Goal: Task Accomplishment & Management: Complete application form

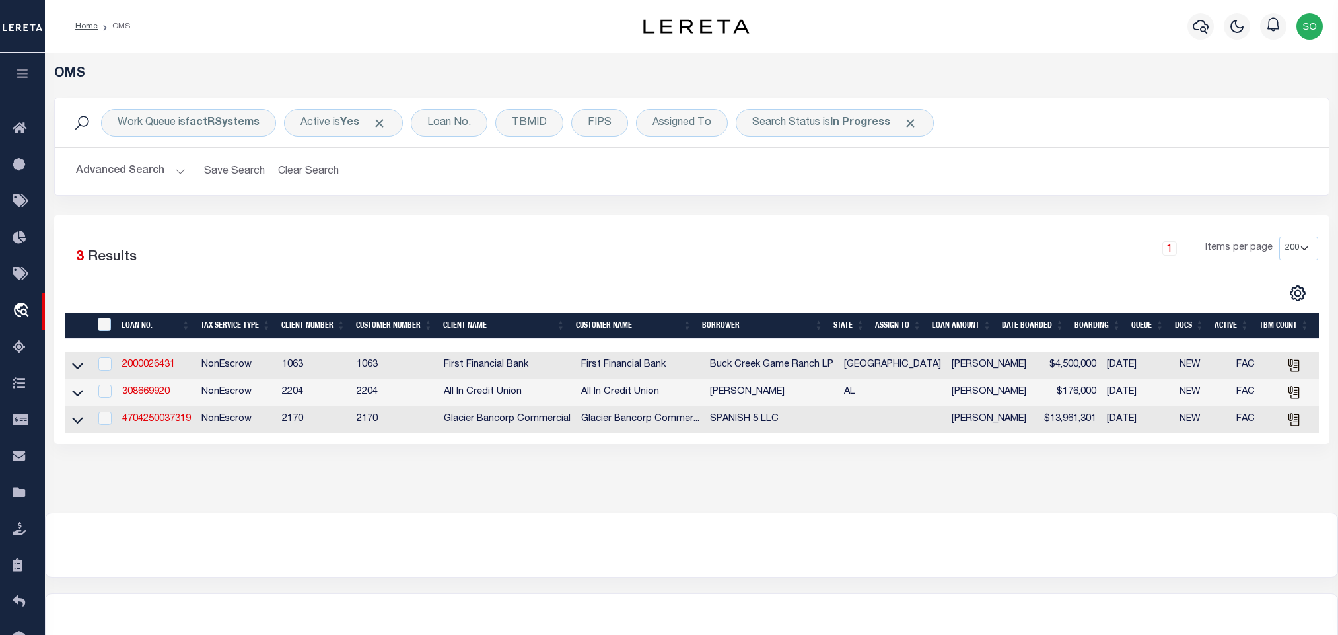
select select "200"
click at [308, 173] on button "Clear Search" at bounding box center [309, 172] width 72 height 26
click at [842, 125] on b "In Progress" at bounding box center [860, 123] width 60 height 11
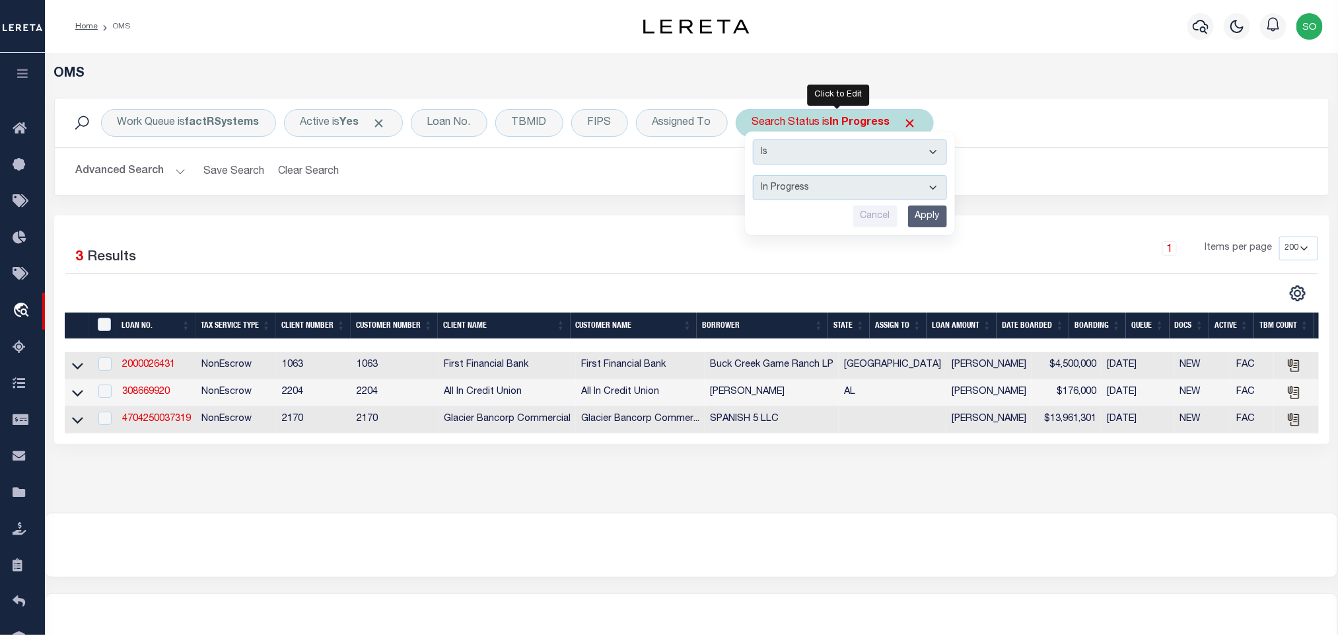
select select "RD"
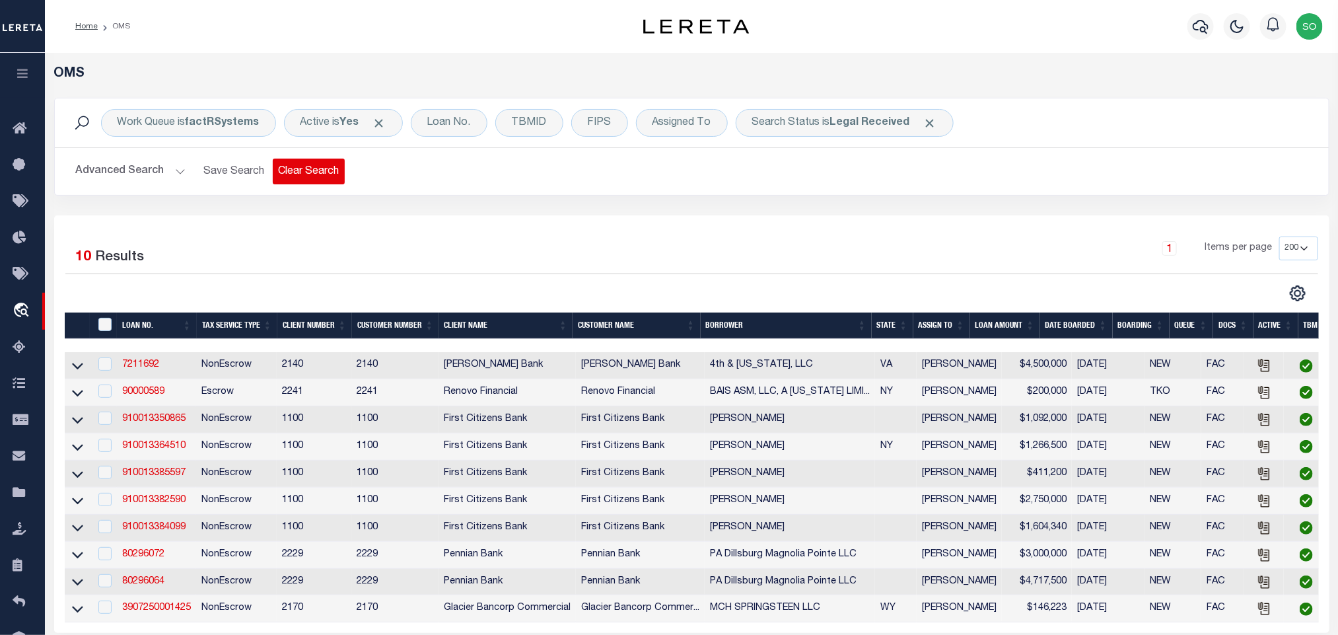
click at [307, 183] on button "Clear Search" at bounding box center [309, 172] width 72 height 26
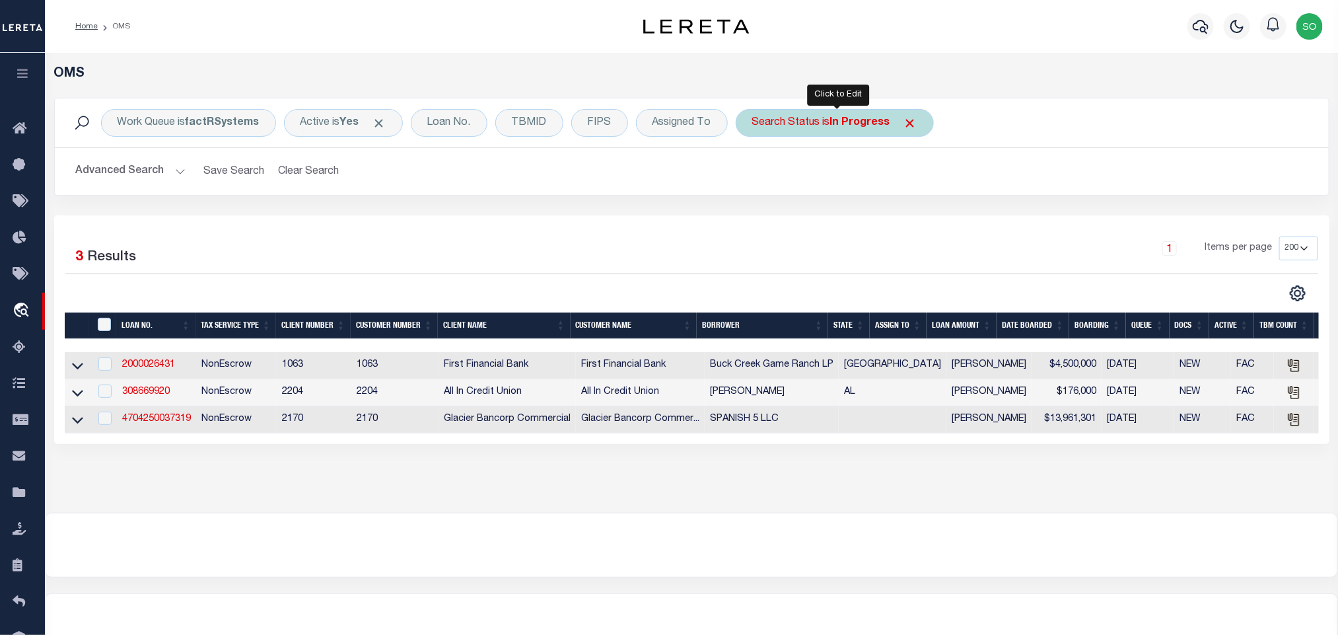
click at [863, 124] on b "In Progress" at bounding box center [860, 123] width 60 height 11
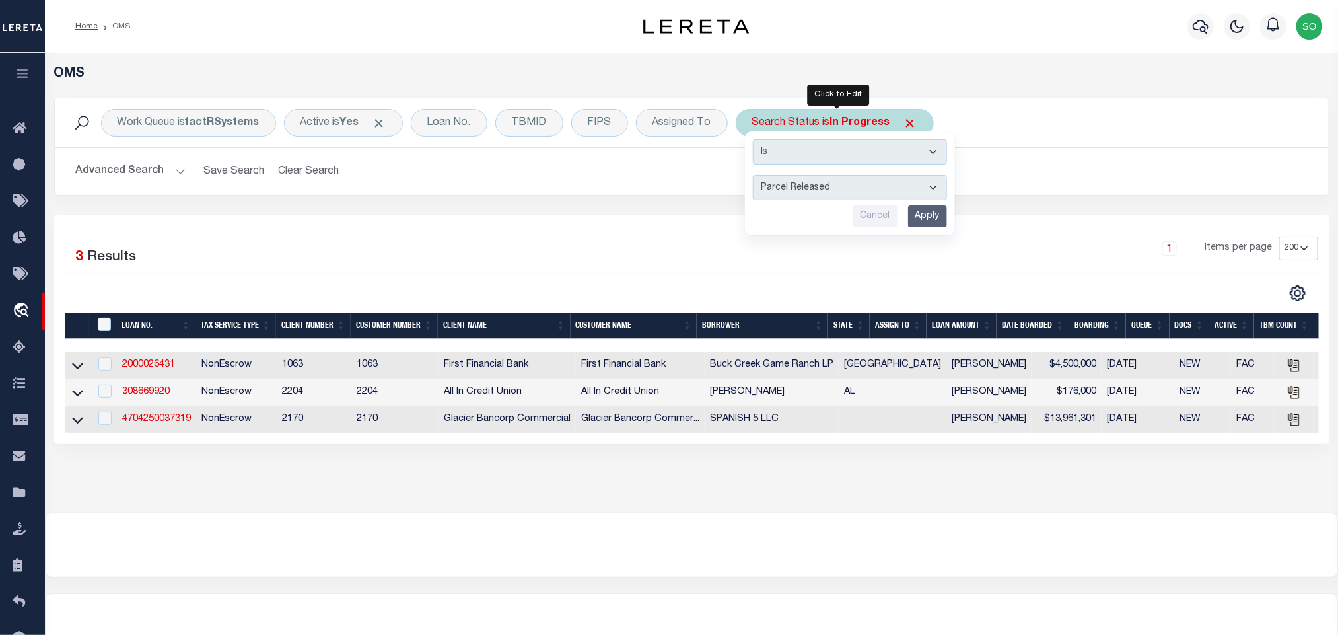
select select "PA"
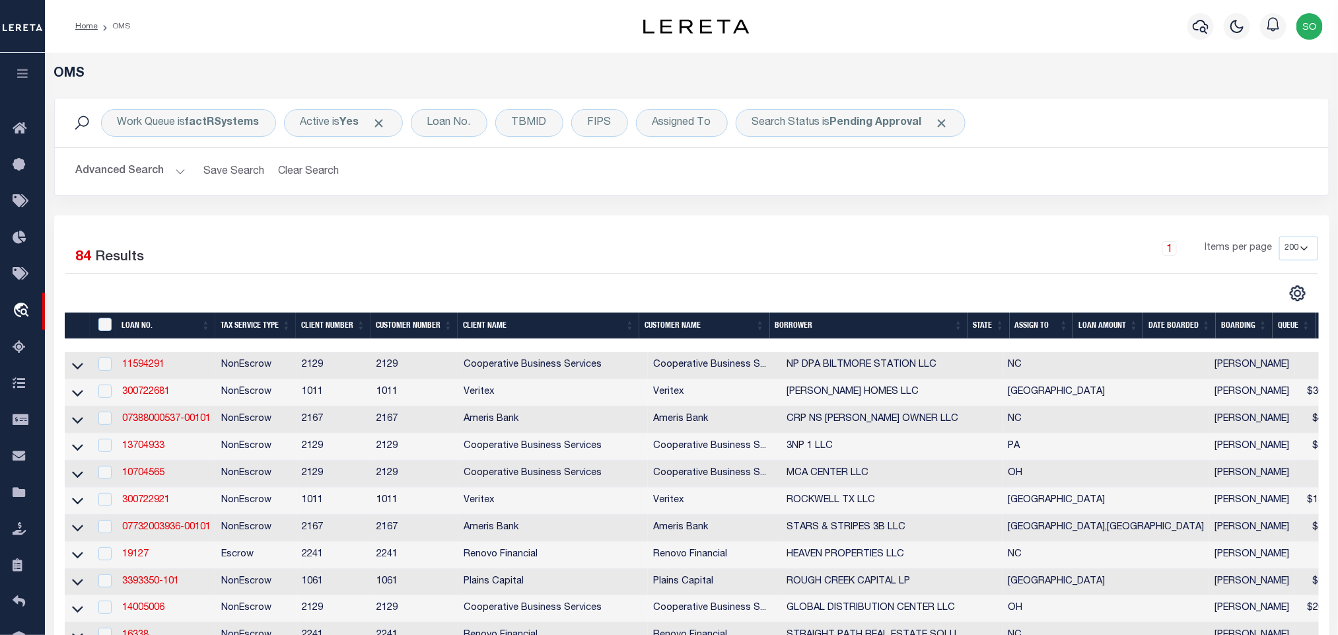
click at [111, 171] on button "Advanced Search" at bounding box center [131, 172] width 110 height 26
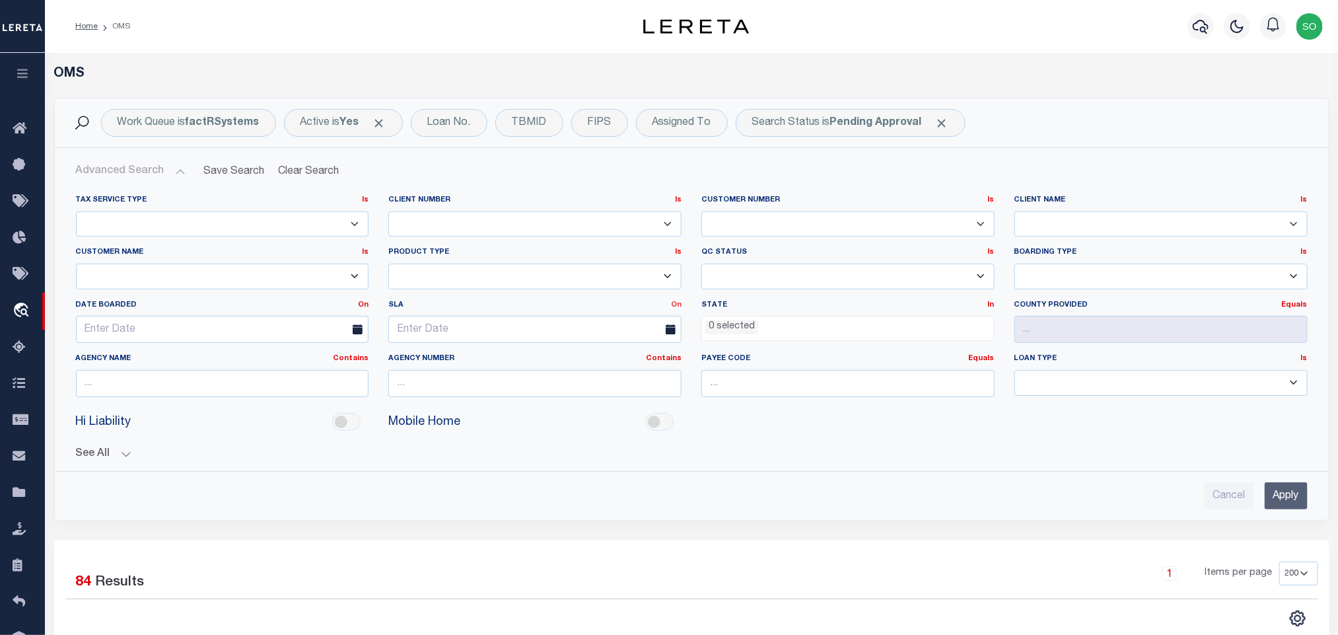
click at [672, 308] on link "On" at bounding box center [676, 304] width 11 height 7
click at [596, 365] on link "Before" at bounding box center [629, 358] width 104 height 19
click at [519, 339] on input "text" at bounding box center [534, 329] width 293 height 27
click at [545, 458] on span "15" at bounding box center [549, 458] width 26 height 26
type input "[DATE]"
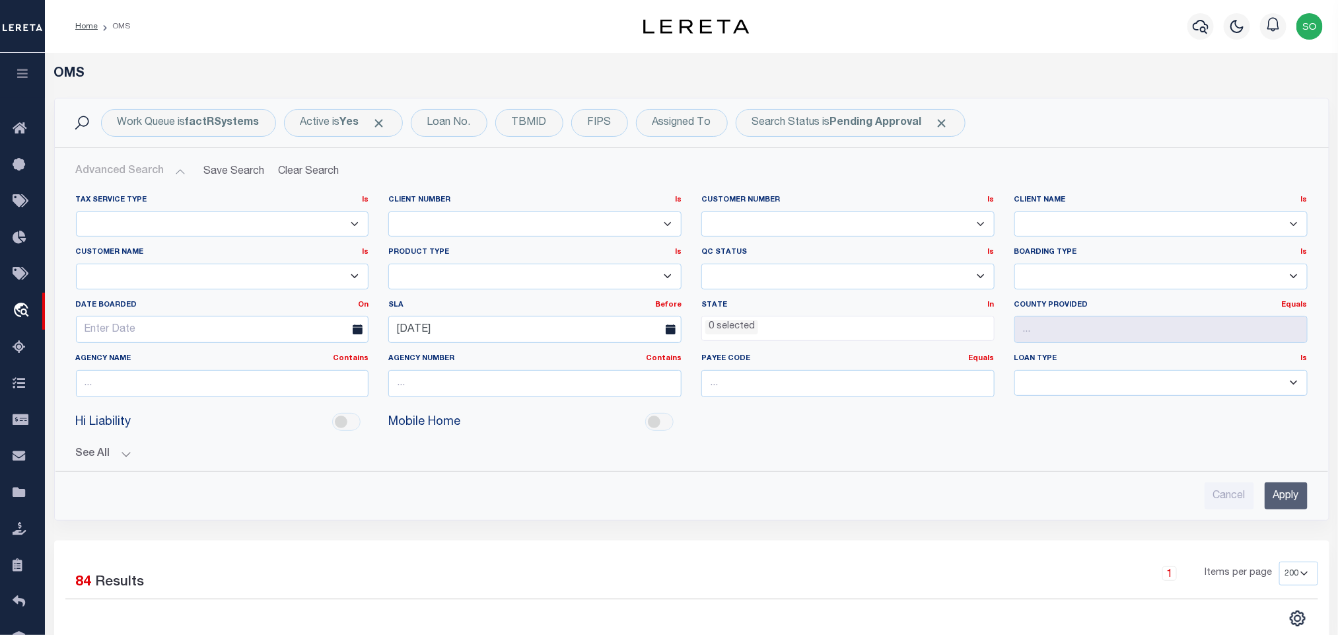
click at [1287, 496] on input "Apply" at bounding box center [1286, 495] width 43 height 27
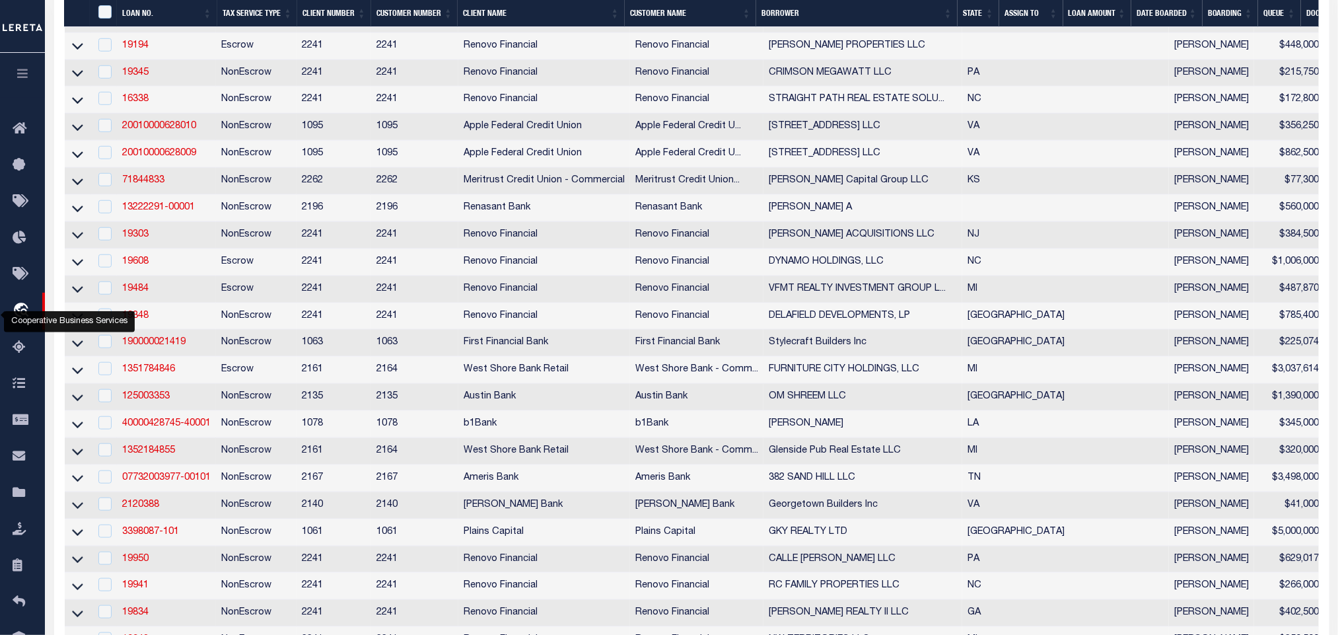
scroll to position [806, 0]
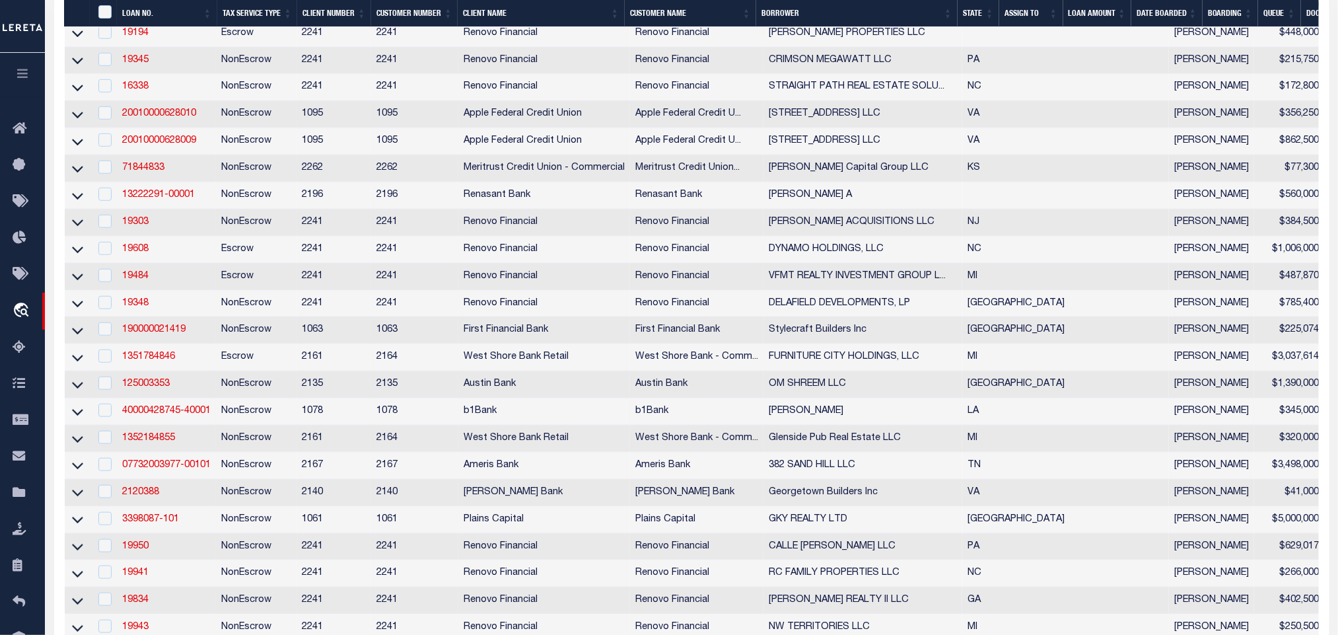
scroll to position [509, 0]
click at [174, 414] on link "40000428745-40001" at bounding box center [166, 409] width 89 height 9
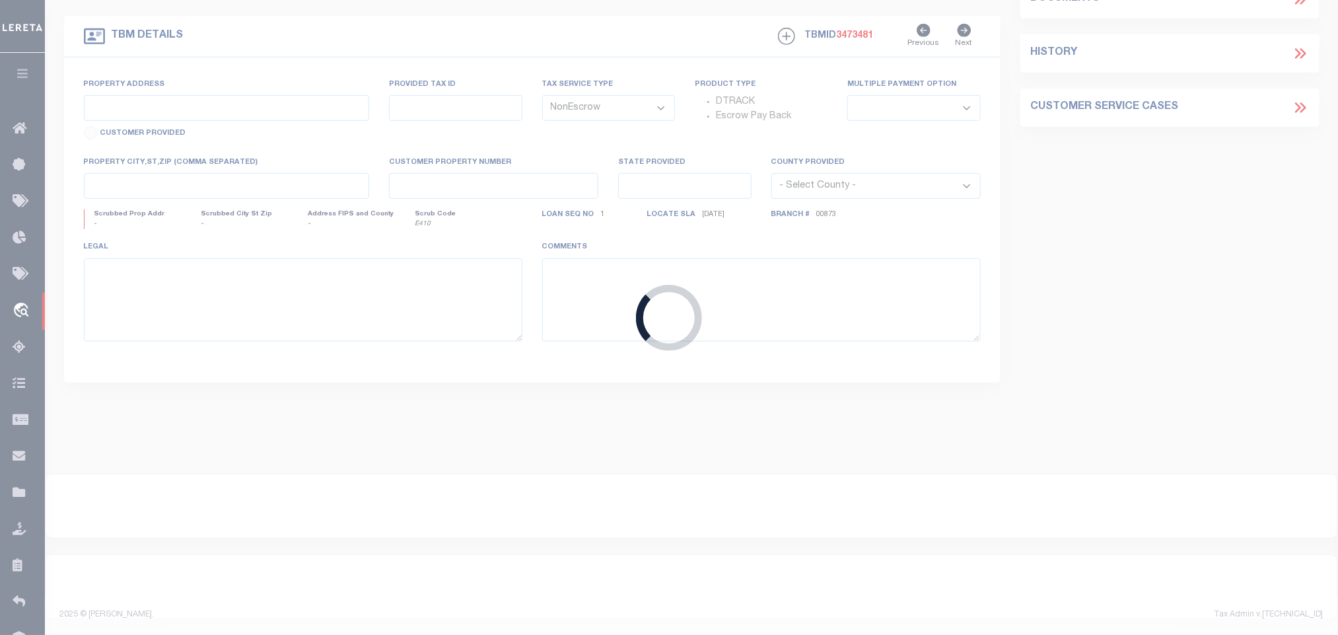
type input "40000428745-40001"
type input "[PERSON_NAME]"
select select
type input "[DATE]"
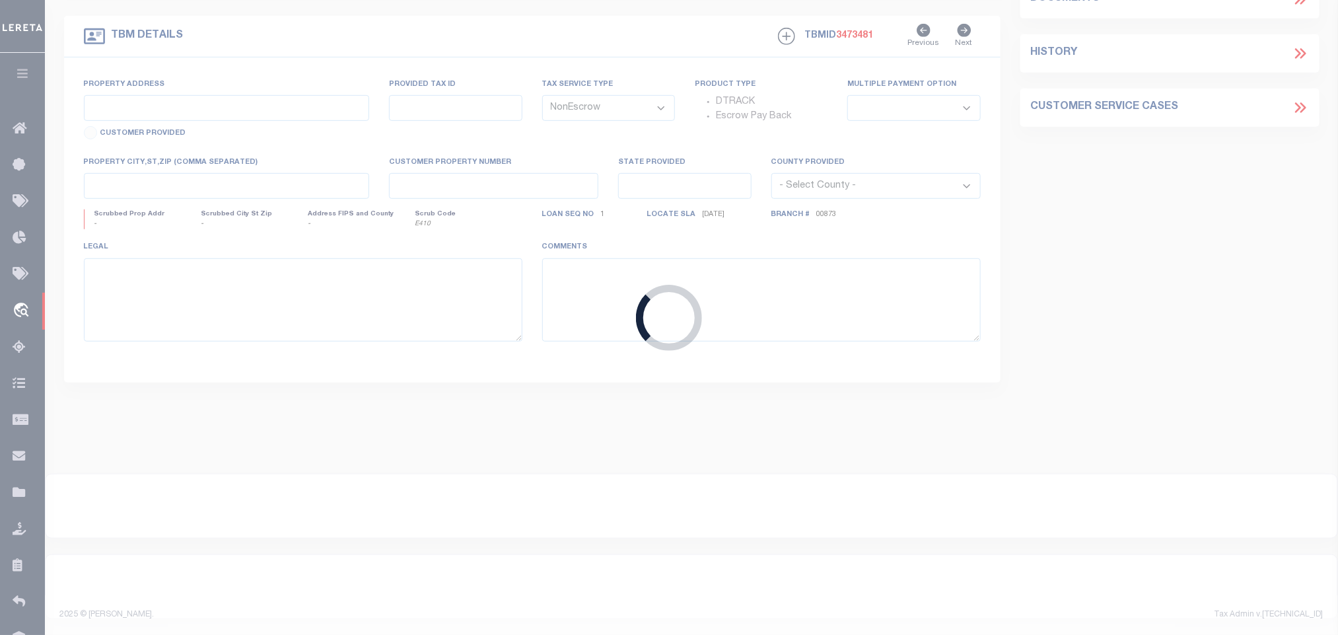
select select "10"
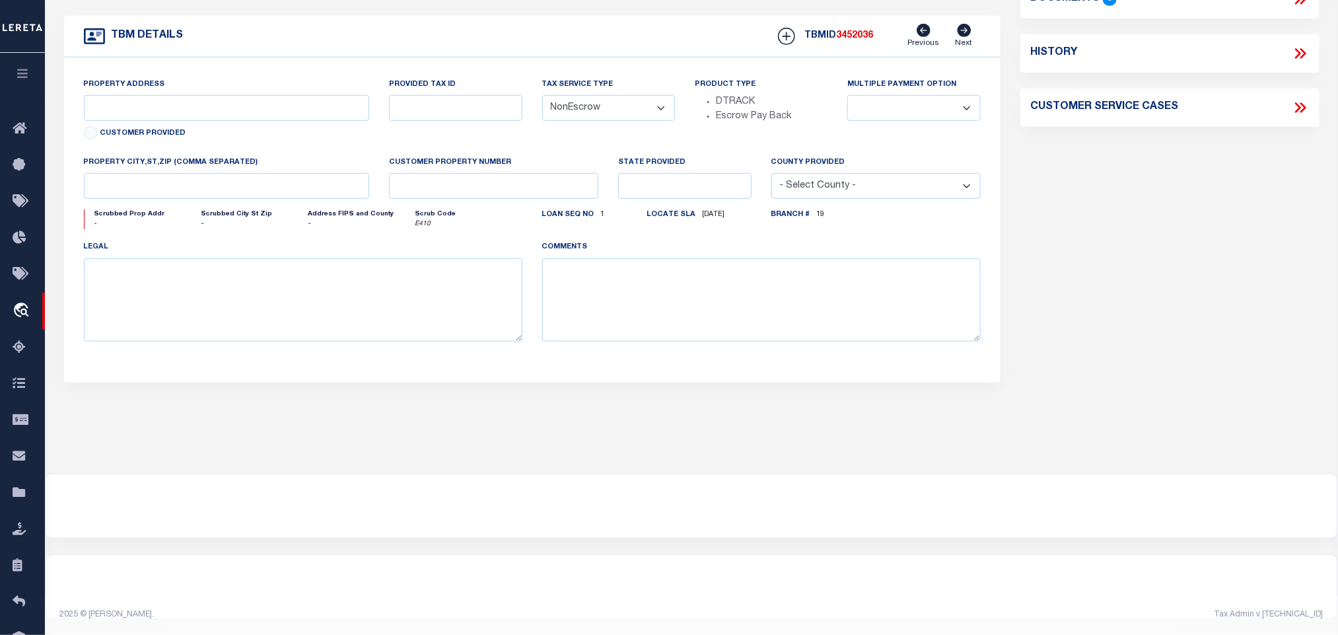
select select "4429"
select select "487"
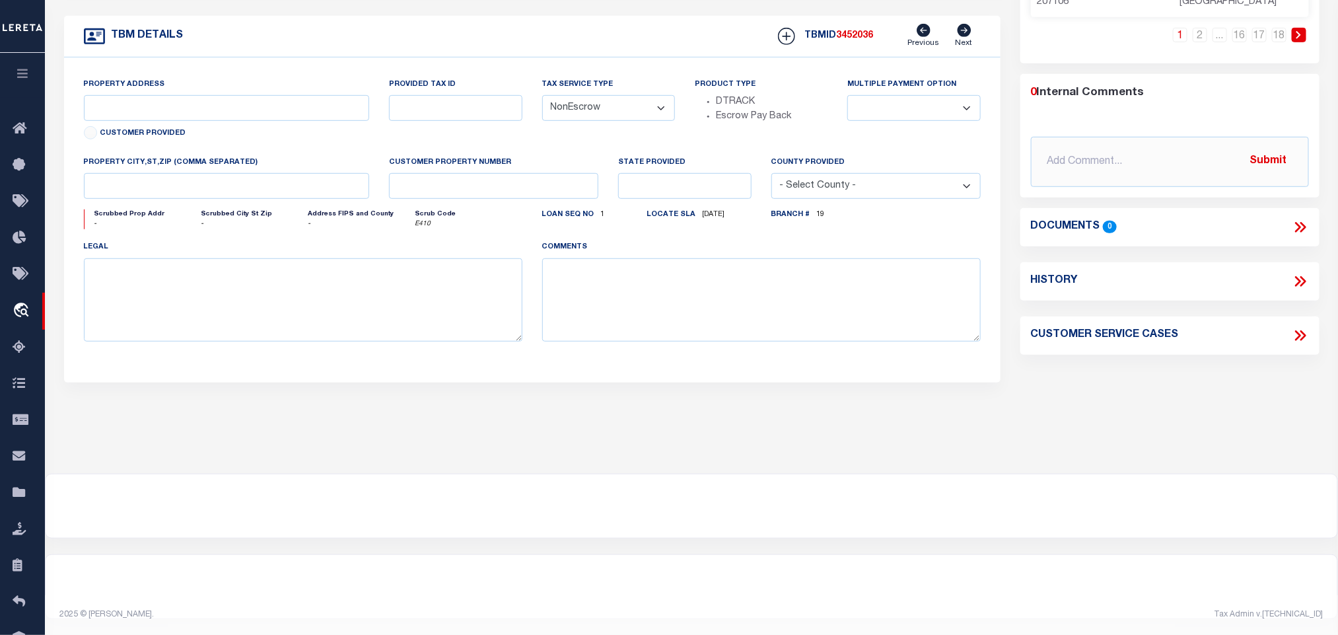
scroll to position [0, 0]
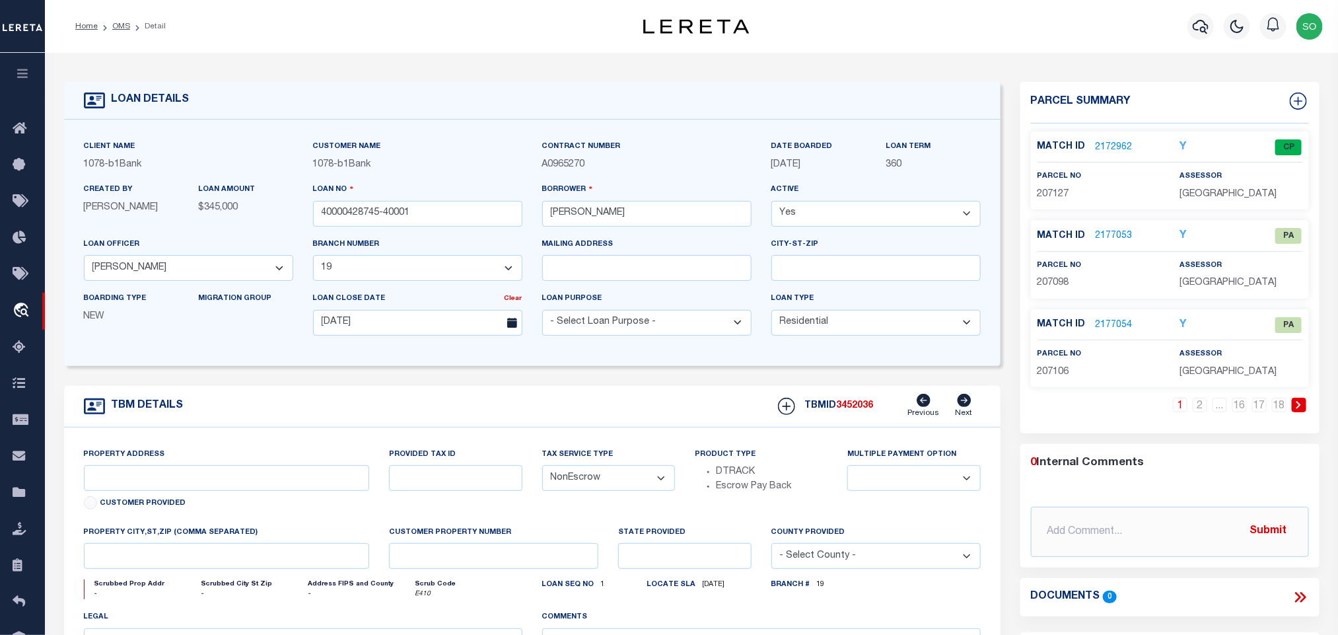
type input "[STREET_ADDRESS],"
select select
type input "Princeton LA 71067"
type input "207127"
type input "LA"
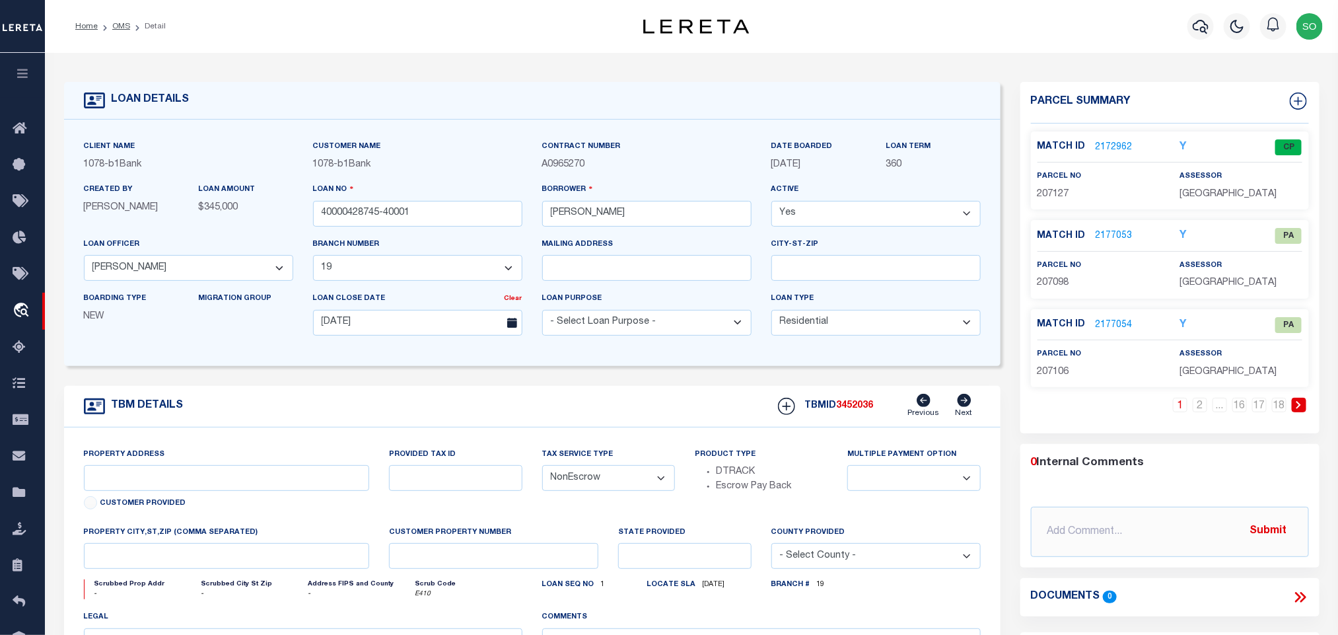
type textarea "Lot 66 of The Hills of Eastwood Subdivision [GEOGRAPHIC_DATA]"
click at [1203, 410] on link "2" at bounding box center [1200, 405] width 15 height 15
click at [1203, 410] on link "3" at bounding box center [1200, 405] width 15 height 15
click at [1294, 412] on link at bounding box center [1299, 405] width 15 height 15
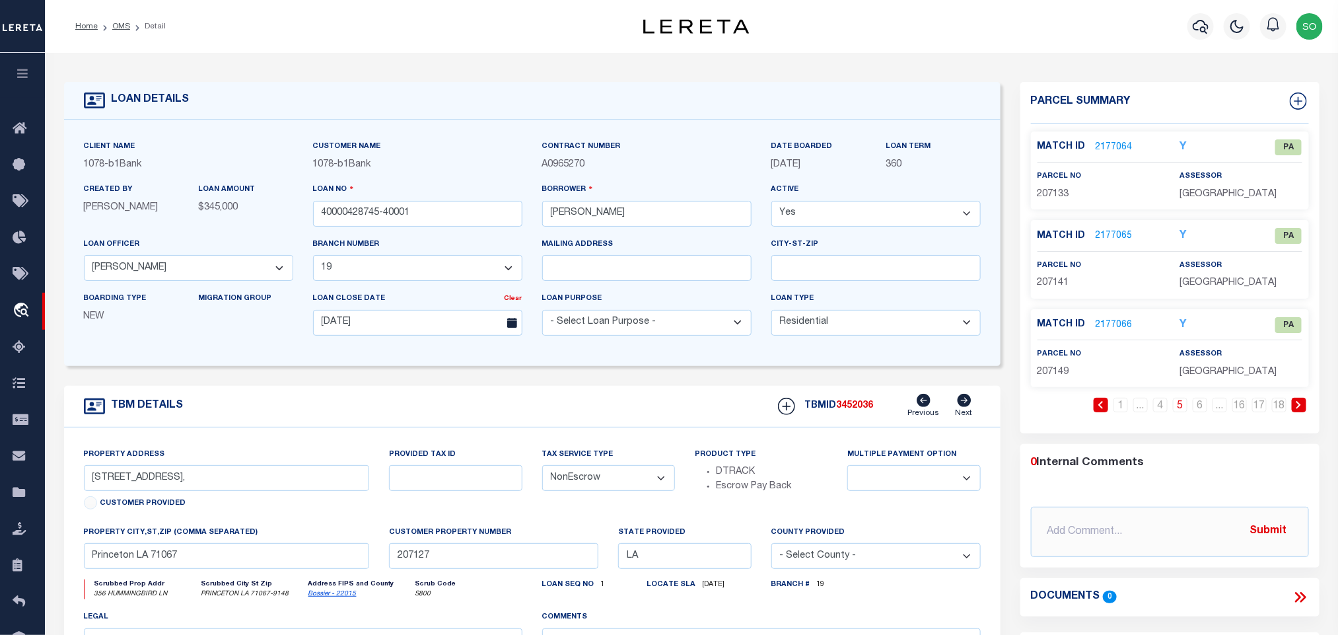
click at [1294, 412] on link at bounding box center [1299, 405] width 15 height 15
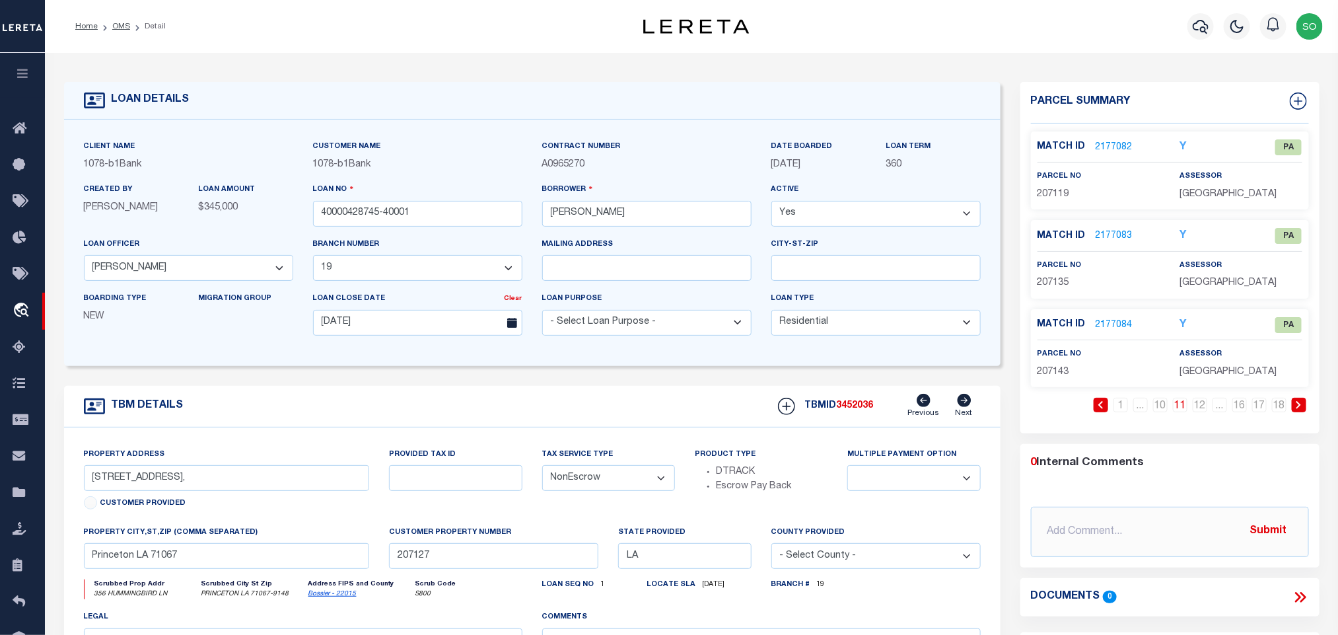
click at [1294, 412] on link at bounding box center [1299, 405] width 15 height 15
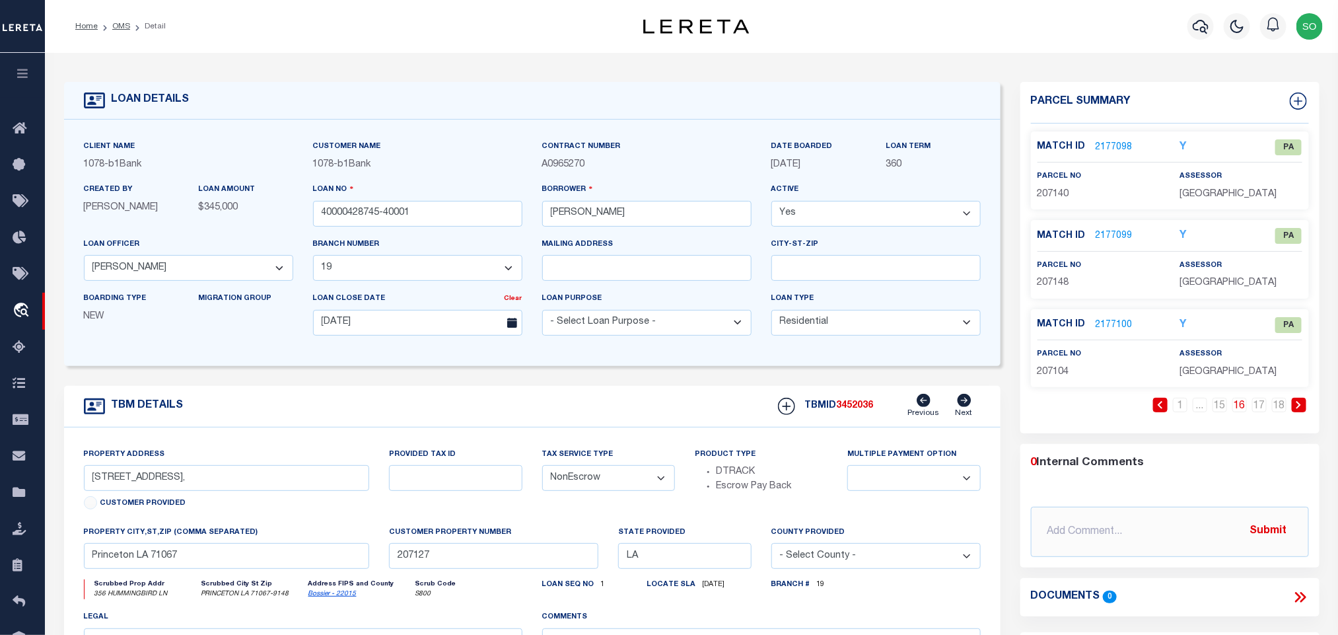
click at [1294, 412] on link at bounding box center [1299, 405] width 15 height 15
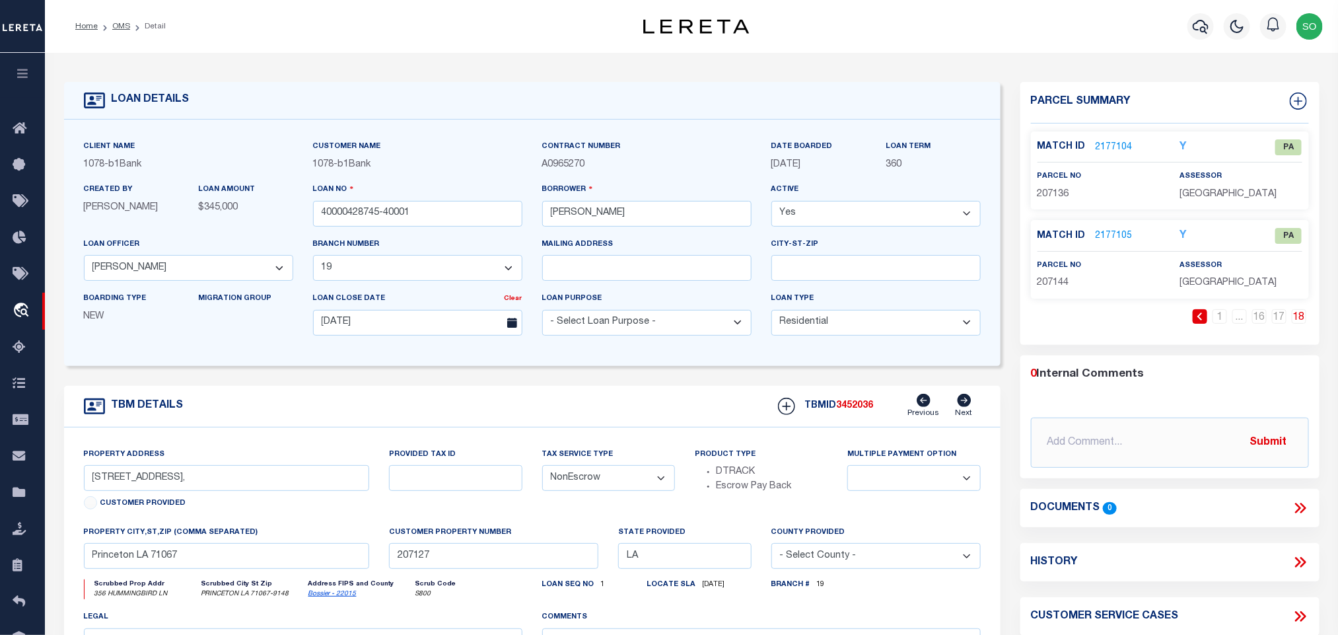
drag, startPoint x: 118, startPoint y: 26, endPoint x: 160, endPoint y: 32, distance: 43.3
click at [118, 26] on link "OMS" at bounding box center [121, 26] width 18 height 8
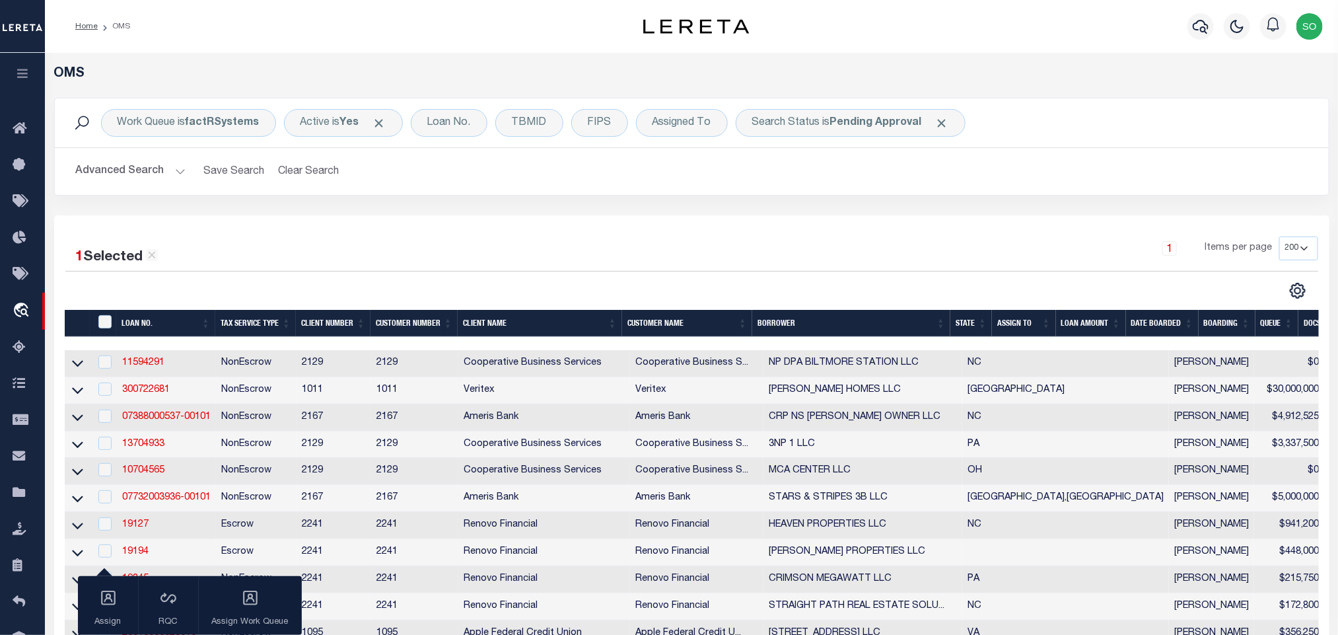
click at [585, 250] on div "1 Items per page 10 25 50 100 200" at bounding box center [850, 253] width 935 height 34
click at [945, 206] on div "Work Queue is factRSystems Active is Yes Loan No. TBMID FIPS Assigned To Search…" at bounding box center [691, 157] width 1295 height 118
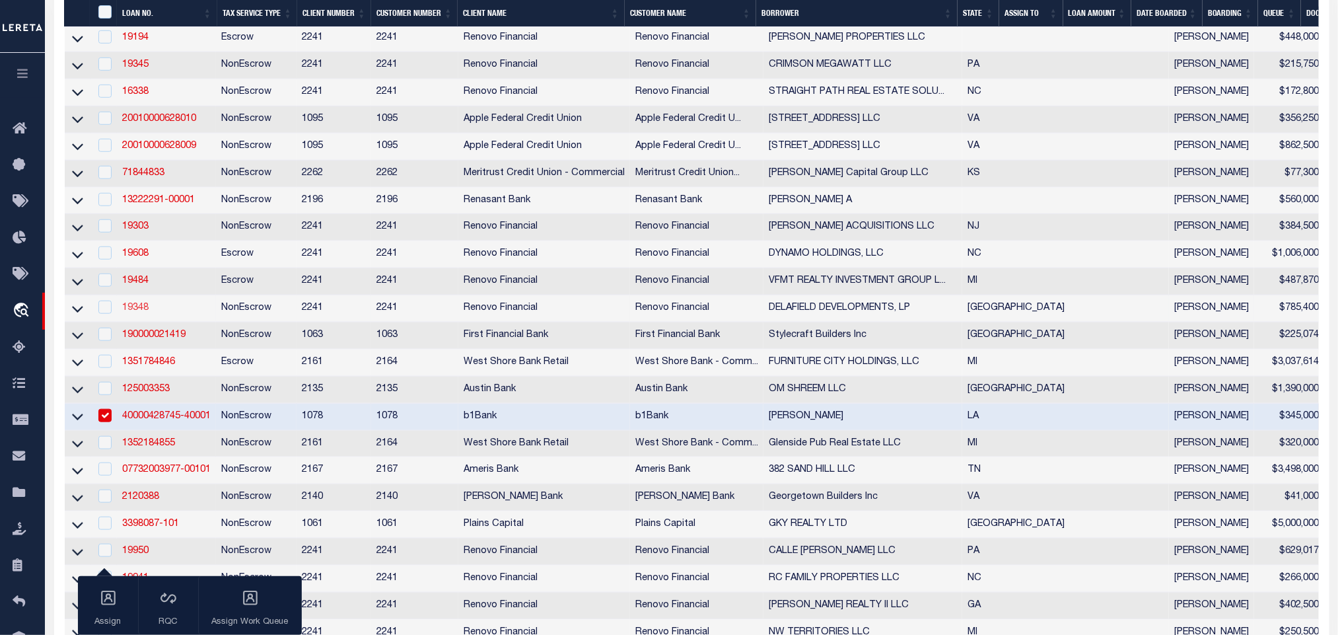
click at [137, 311] on link "19348" at bounding box center [135, 307] width 26 height 9
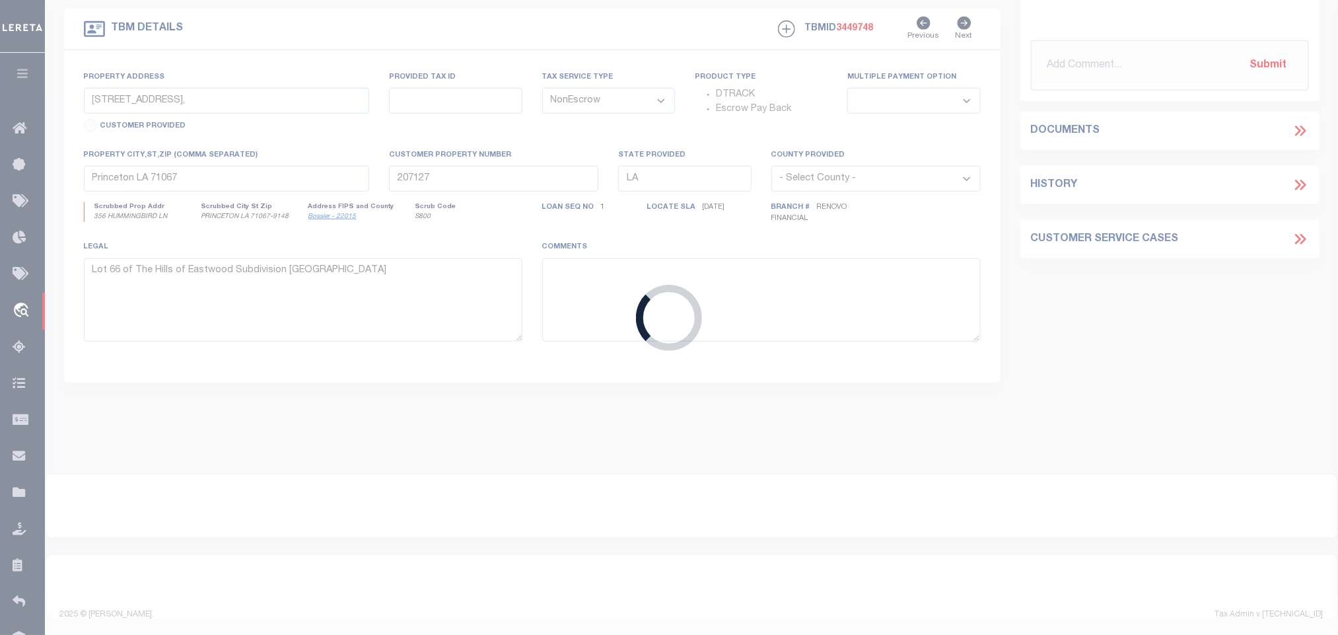
type input "19348"
type input "DELAFIELD DEVELOPMENTS, LP"
select select
type input "[STREET_ADDRESS]"
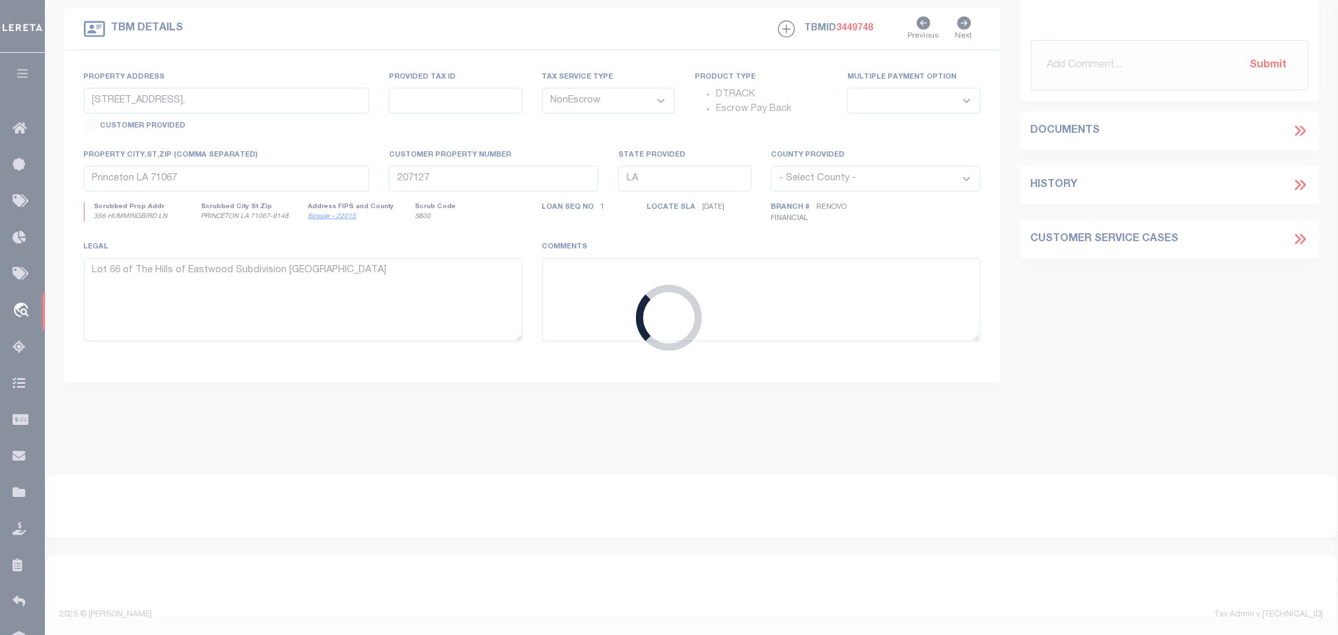
type input "[GEOGRAPHIC_DATA]"
select select "400"
select select
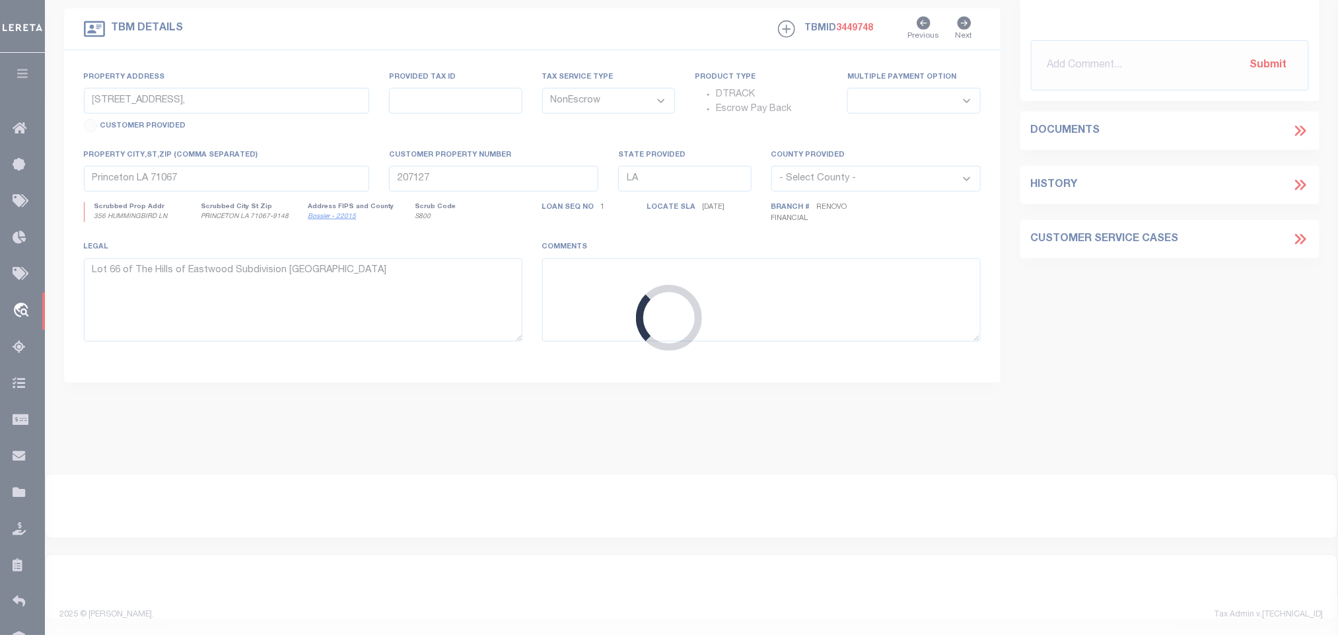
scroll to position [38, 0]
select select "14701"
select select "25066"
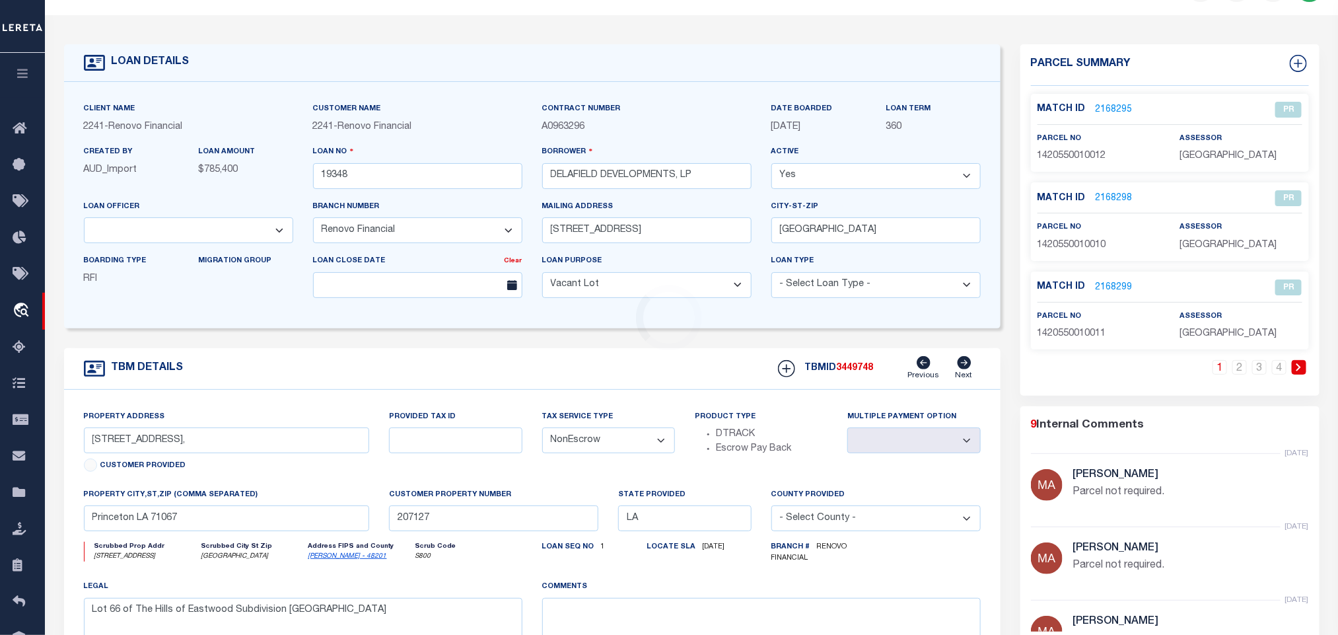
type input "[STREET_ADDRESS]"
select select
type input "[GEOGRAPHIC_DATA]"
type input "a0kUS00000BAuAf"
type input "[GEOGRAPHIC_DATA]"
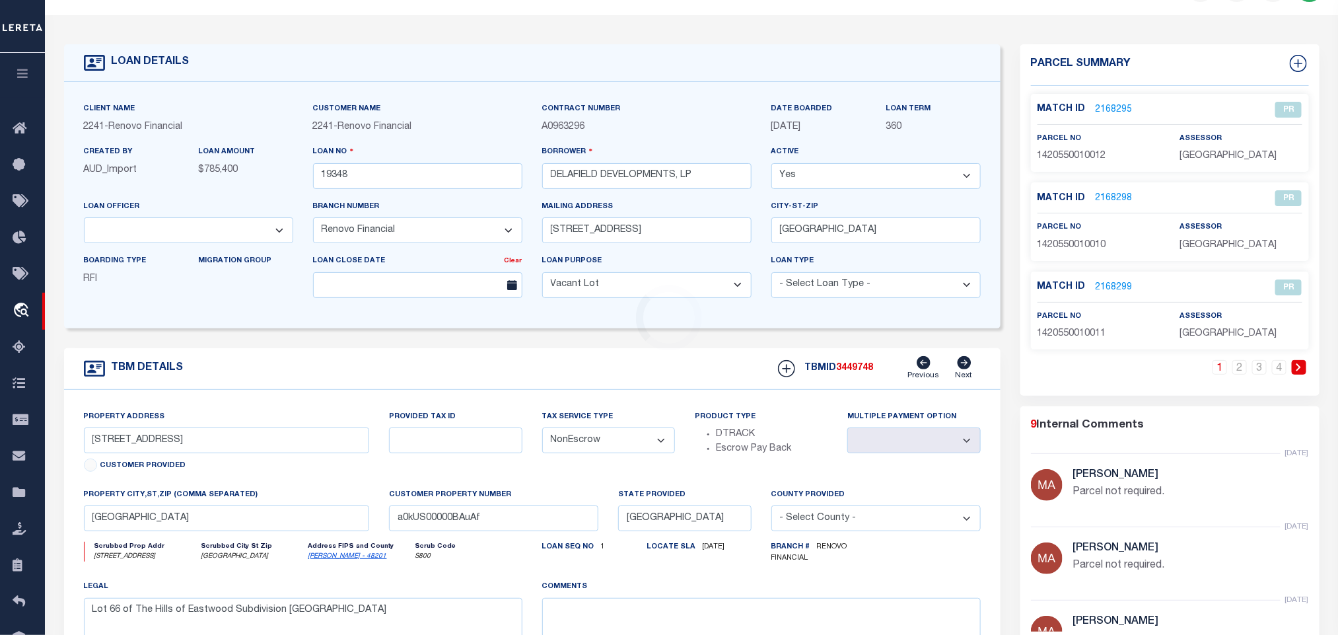
select select
type textarea "LEGAL REQUIRED"
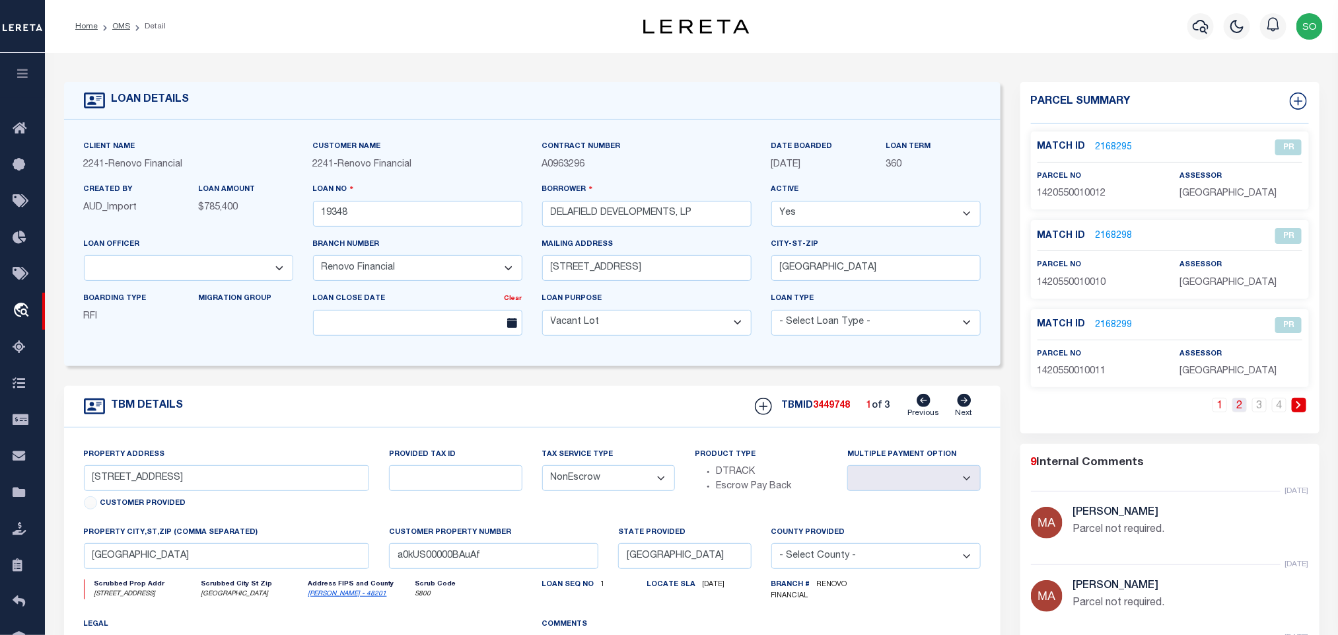
click at [1234, 412] on link "2" at bounding box center [1239, 405] width 15 height 15
click at [1256, 411] on link "3" at bounding box center [1259, 405] width 15 height 15
click at [1273, 412] on link "4" at bounding box center [1279, 405] width 15 height 15
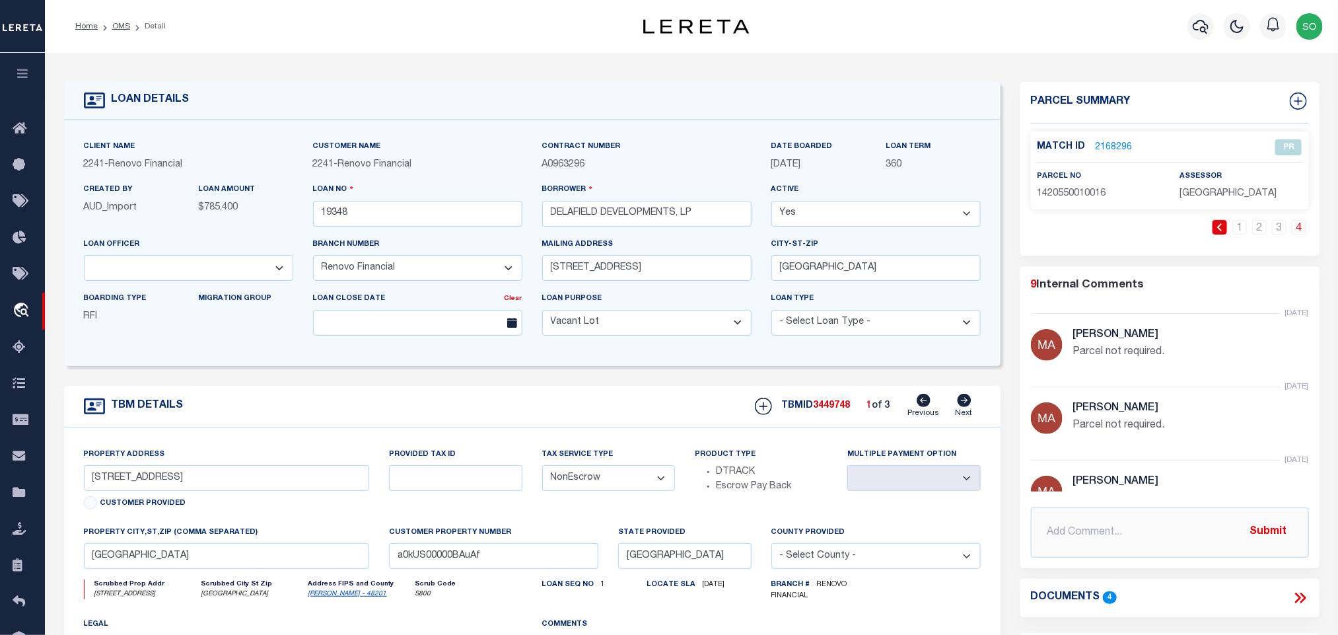
click at [959, 412] on link "Next" at bounding box center [964, 406] width 17 height 25
type input "[STREET_ADDRESS]"
select select
type input "a0kUS00000BAxOf"
select select
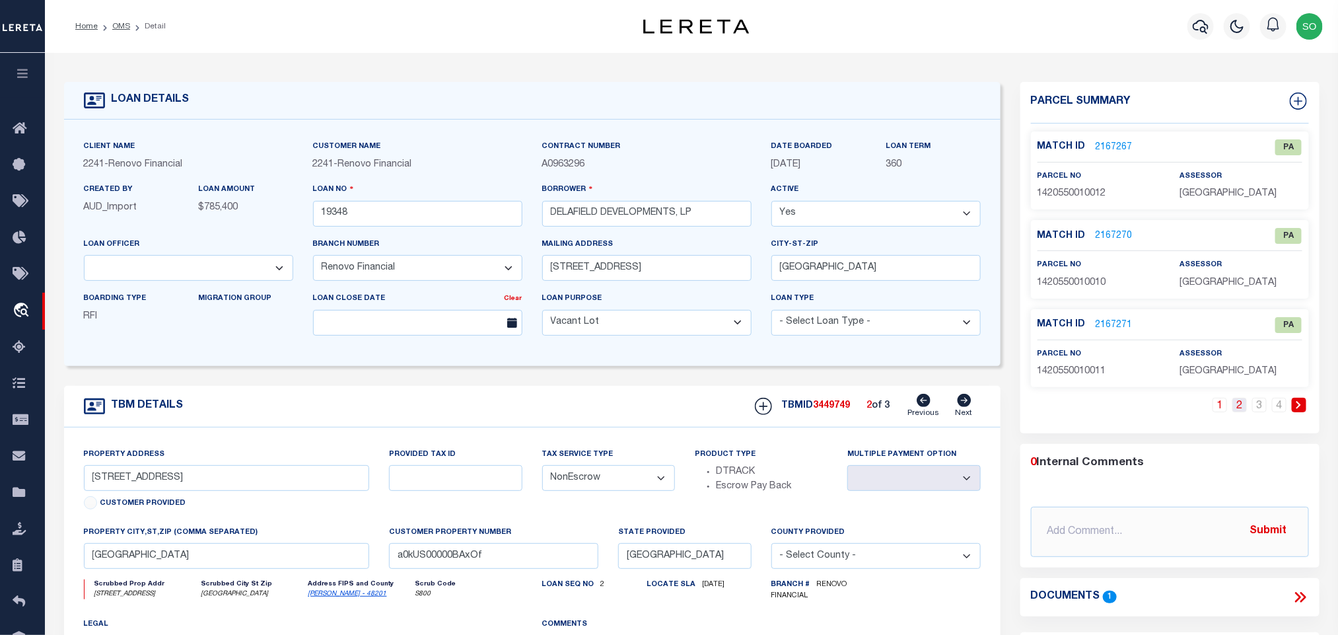
click at [1238, 409] on link "2" at bounding box center [1239, 405] width 15 height 15
click at [1250, 410] on li "3" at bounding box center [1260, 405] width 20 height 15
click at [123, 32] on li "OMS" at bounding box center [114, 26] width 32 height 12
click at [125, 26] on link "OMS" at bounding box center [121, 26] width 18 height 8
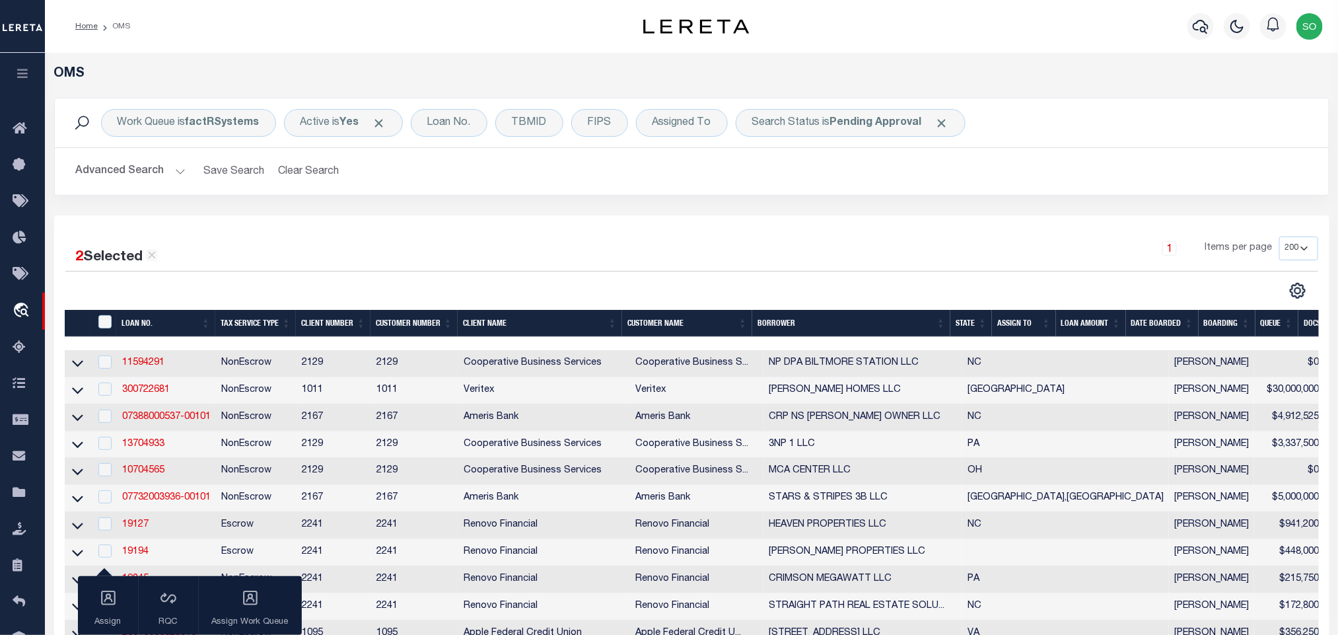
scroll to position [624, 0]
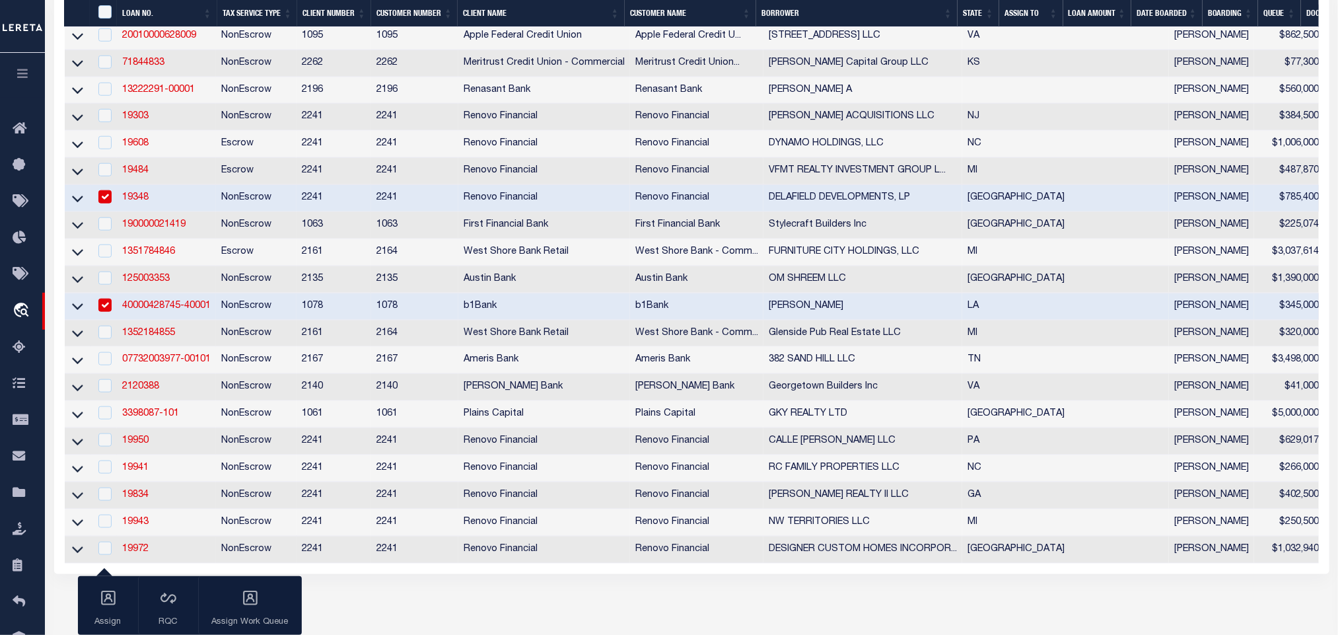
click at [145, 310] on link "40000428745-40001" at bounding box center [166, 305] width 89 height 9
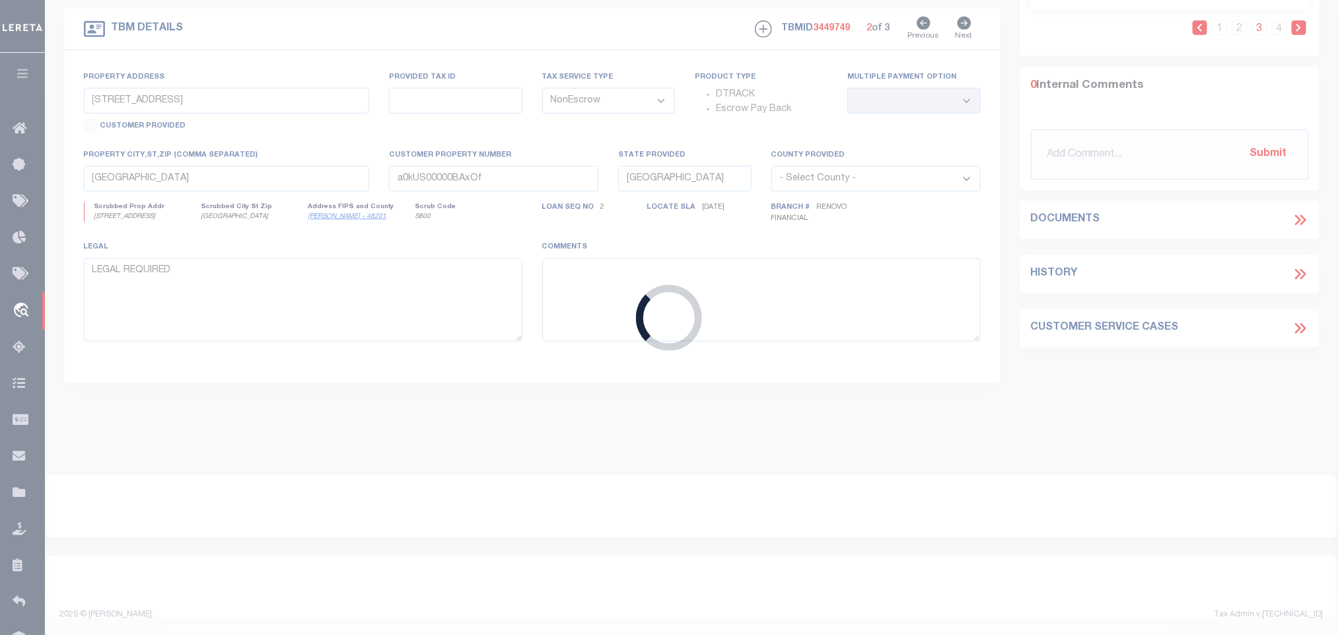
type input "40000428745-40001"
type input "[PERSON_NAME]"
select select
type input "[DATE]"
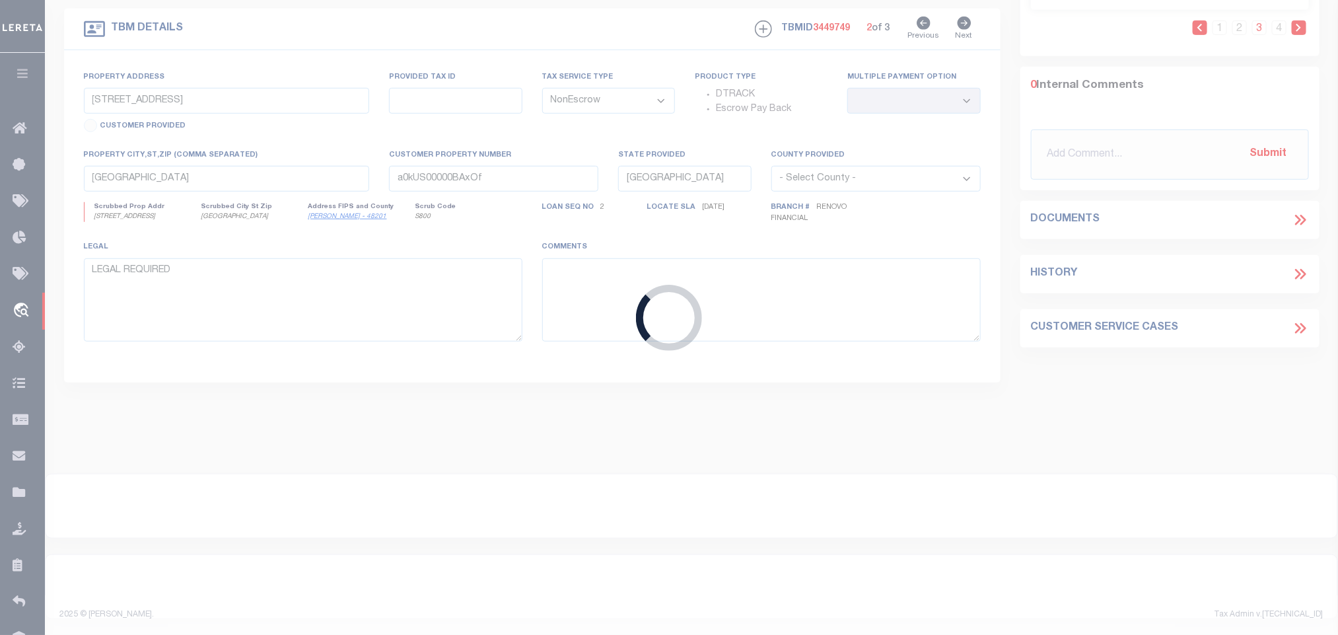
select select
select select "10"
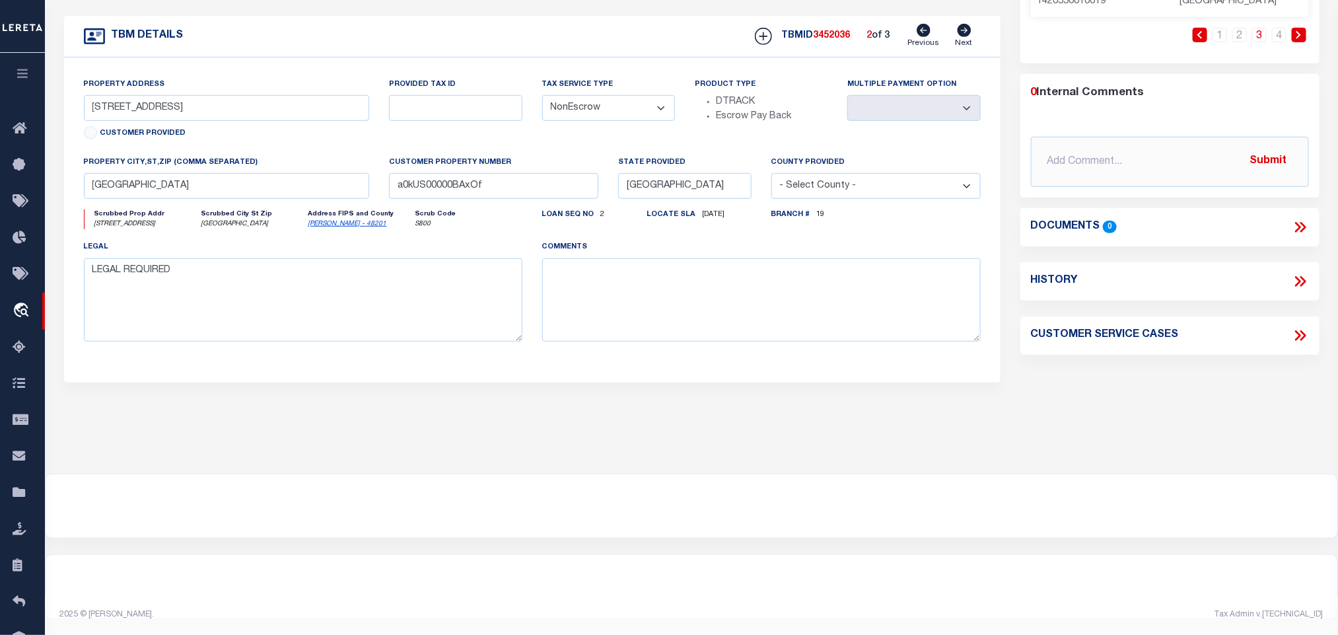
select select "4429"
select select "487"
type input "[STREET_ADDRESS],"
select select
type input "Princeton LA 71067"
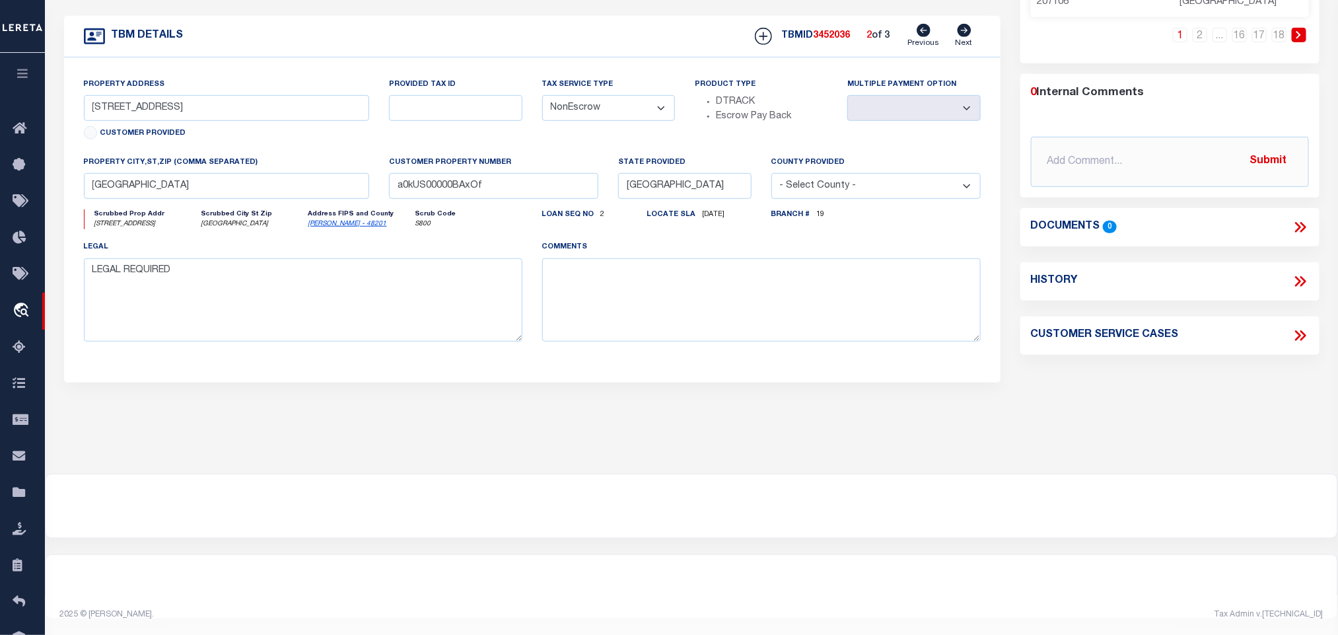
type input "207127"
type input "LA"
type textarea "Lot 66 of The Hills of Eastwood Subdivision [GEOGRAPHIC_DATA]"
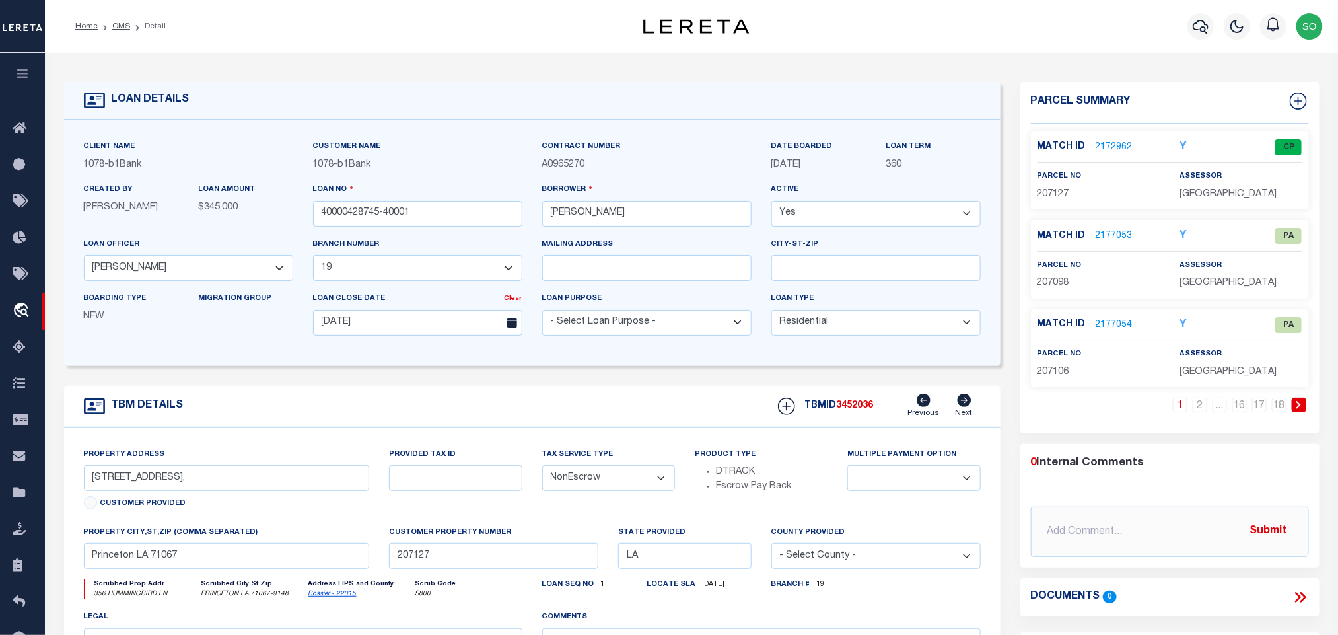
click at [1114, 232] on link "2177053" at bounding box center [1114, 236] width 37 height 14
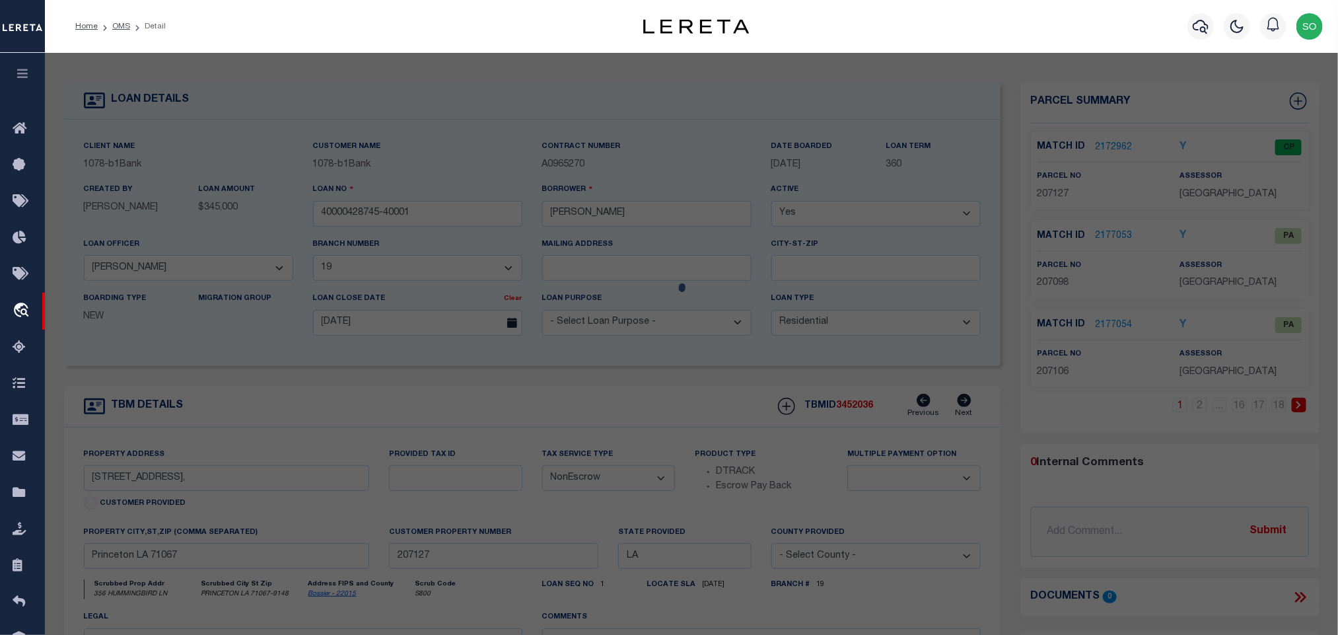
scroll to position [248, 0]
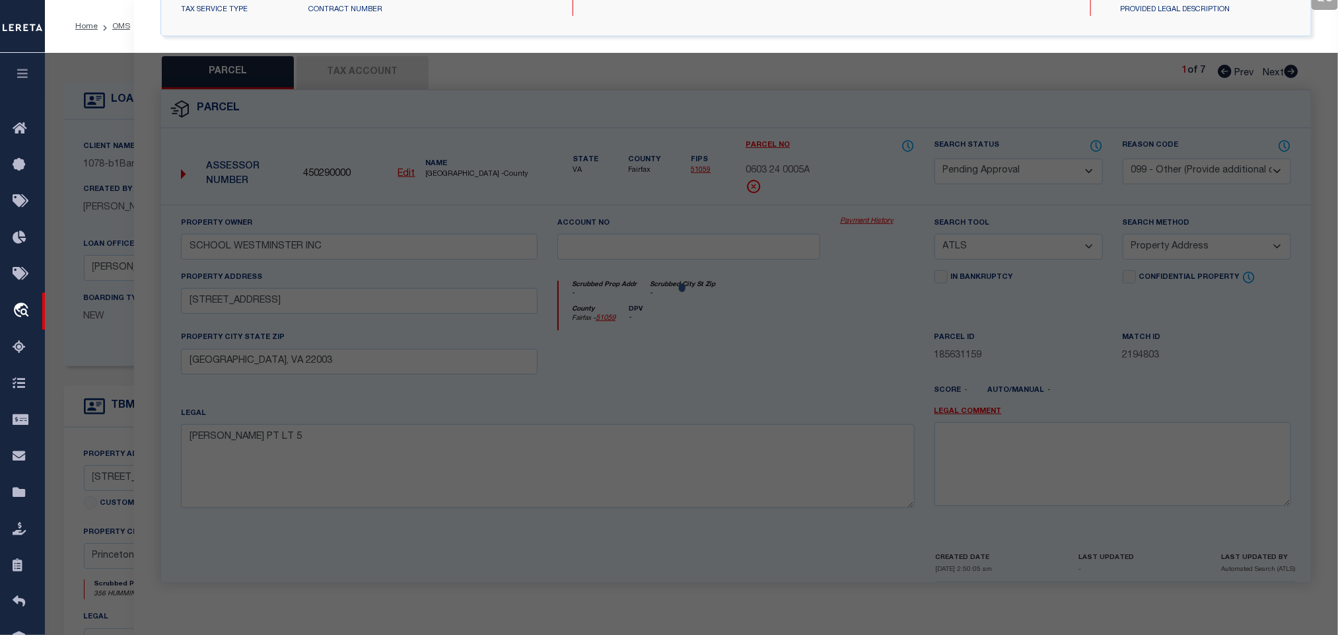
select select "AS"
select select
checkbox input "false"
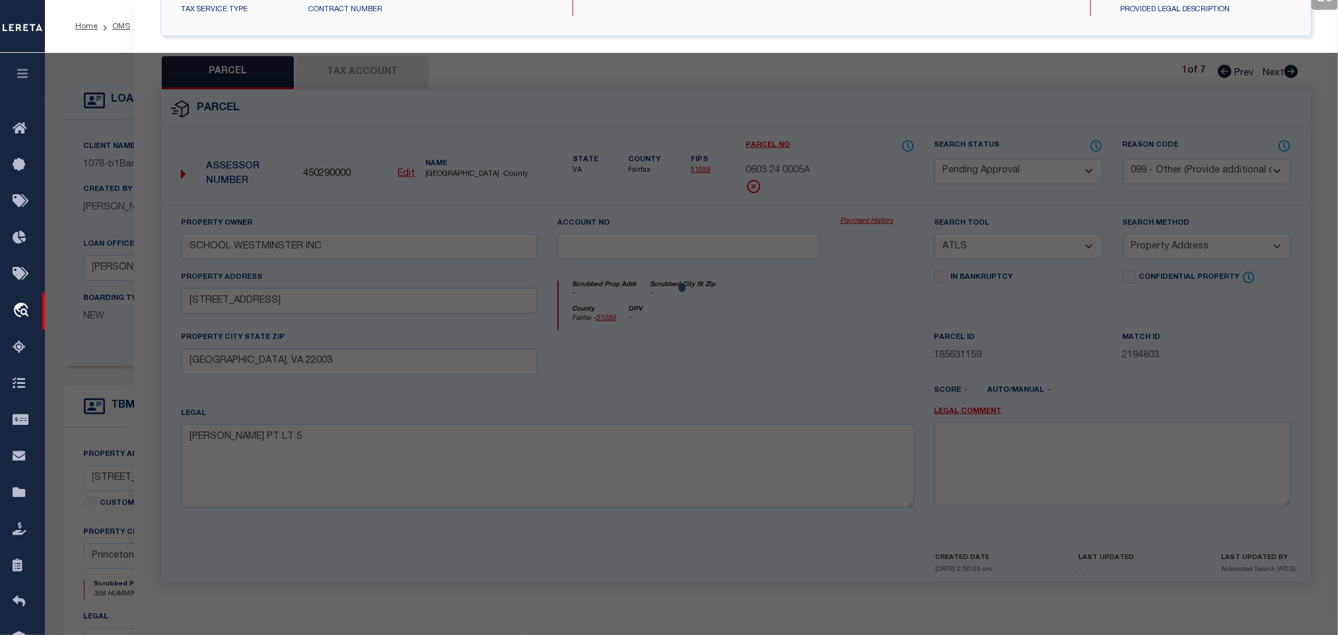
checkbox input "false"
select select "PA"
select select "MDD"
select select "ADD"
checkbox input "false"
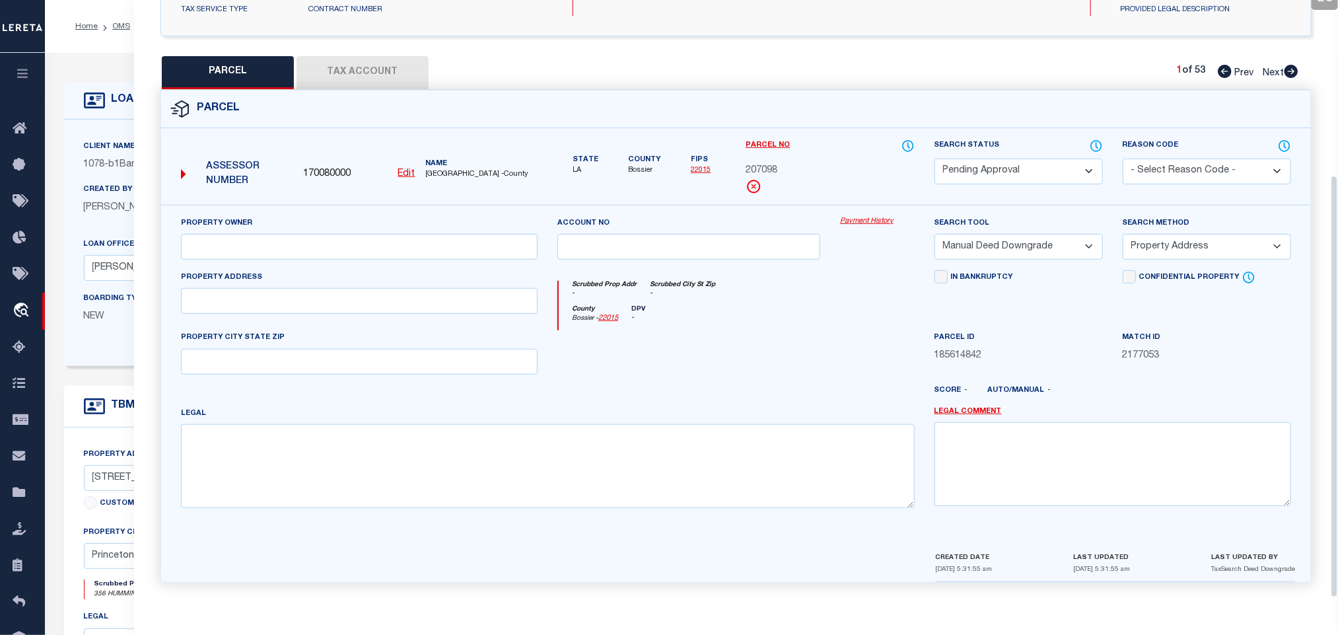
click at [849, 106] on div "Parcel" at bounding box center [736, 109] width 1150 height 38
click at [979, 162] on select "Automated Search Bad Parcel Complete Duplicate Parcel High Dollar Reporting In …" at bounding box center [1019, 172] width 168 height 26
select select "PR"
click at [935, 159] on select "Automated Search Bad Parcel Complete Duplicate Parcel High Dollar Reporting In …" at bounding box center [1019, 172] width 168 height 26
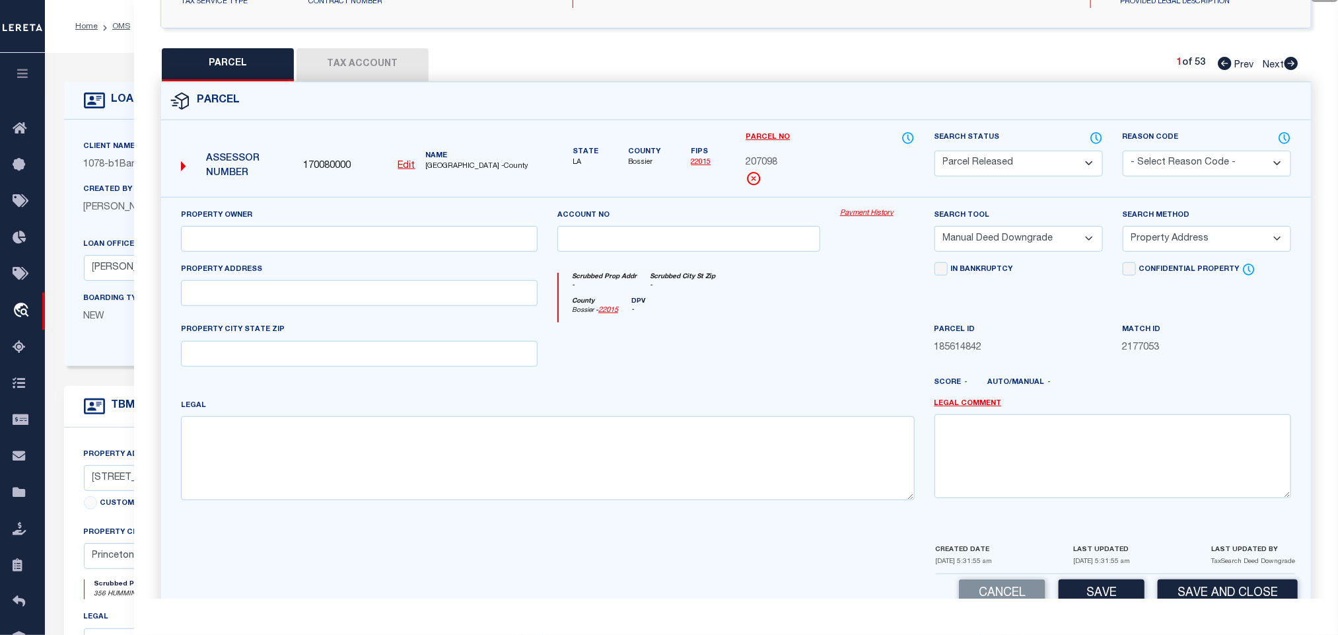
click at [1156, 168] on select "- Select Reason Code - 099 - Other (Provide additional detail) ACT - Agency Cha…" at bounding box center [1207, 164] width 168 height 26
select select "099"
click at [1123, 152] on select "- Select Reason Code - 099 - Other (Provide additional detail) ACT - Agency Cha…" at bounding box center [1207, 164] width 168 height 26
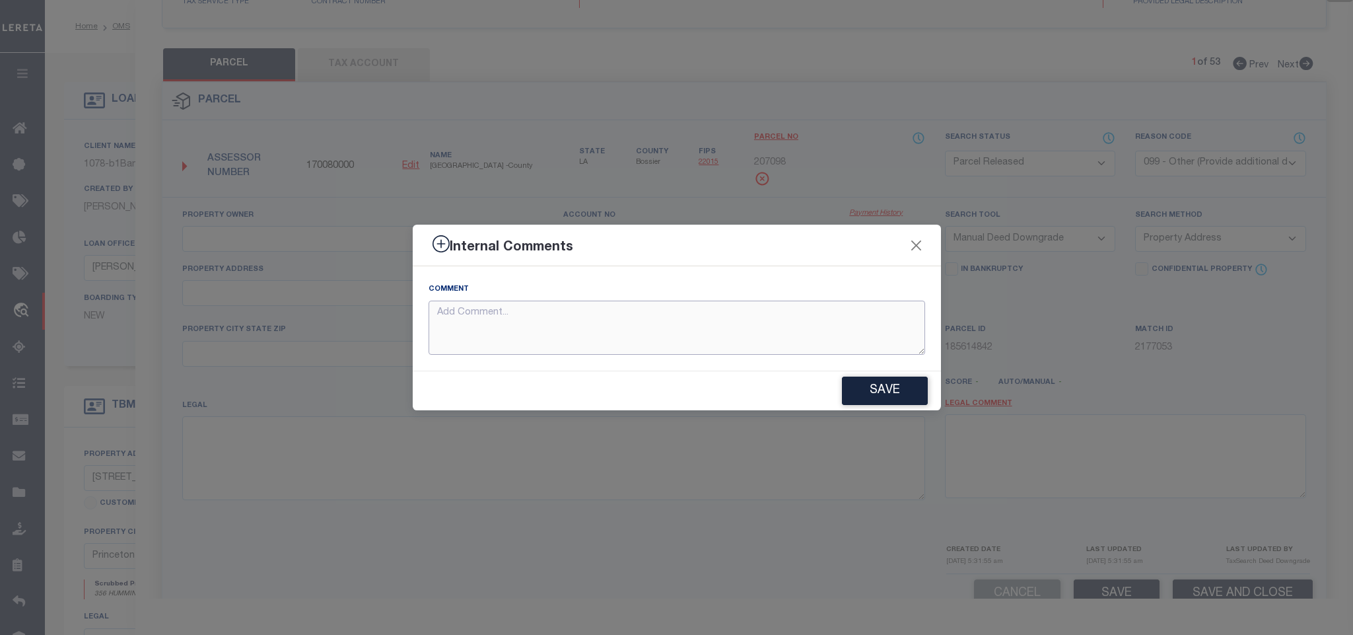
click at [674, 343] on textarea at bounding box center [677, 328] width 497 height 55
paste textarea "Parcel not needed"
type textarea "Parcel not needed"
click at [862, 391] on button "Save" at bounding box center [885, 390] width 86 height 28
type textarea "Parcel not needed"
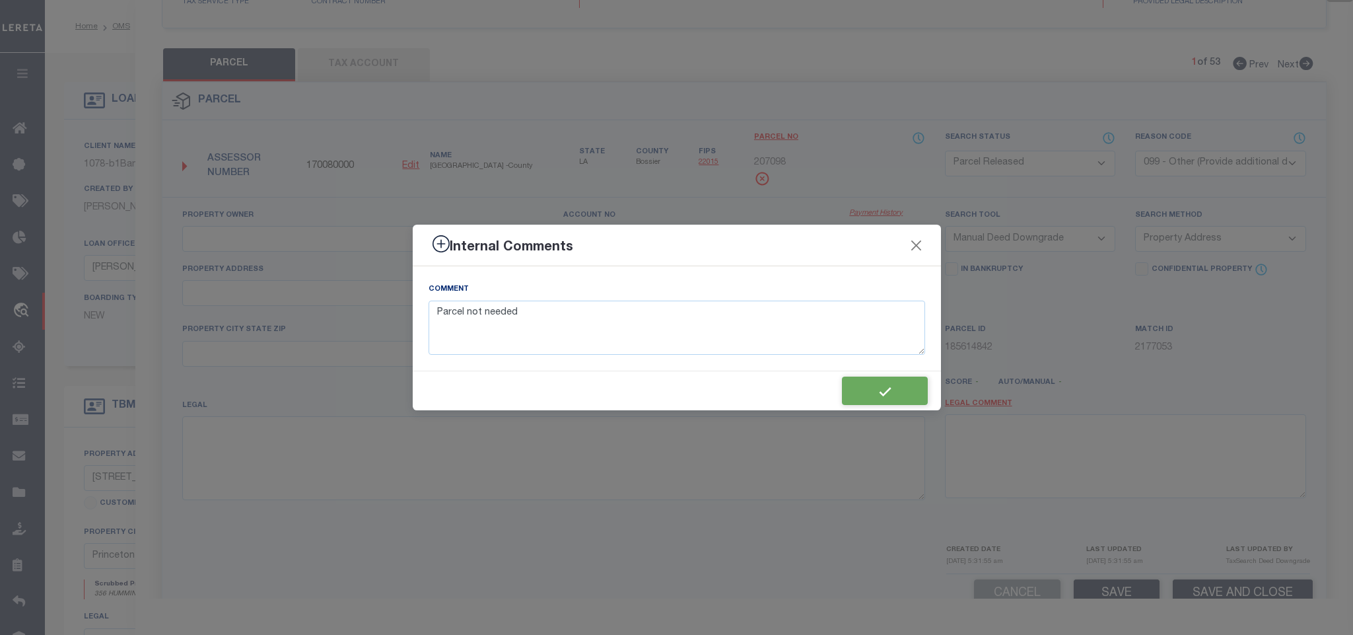
type textarea "Parcel not needed"
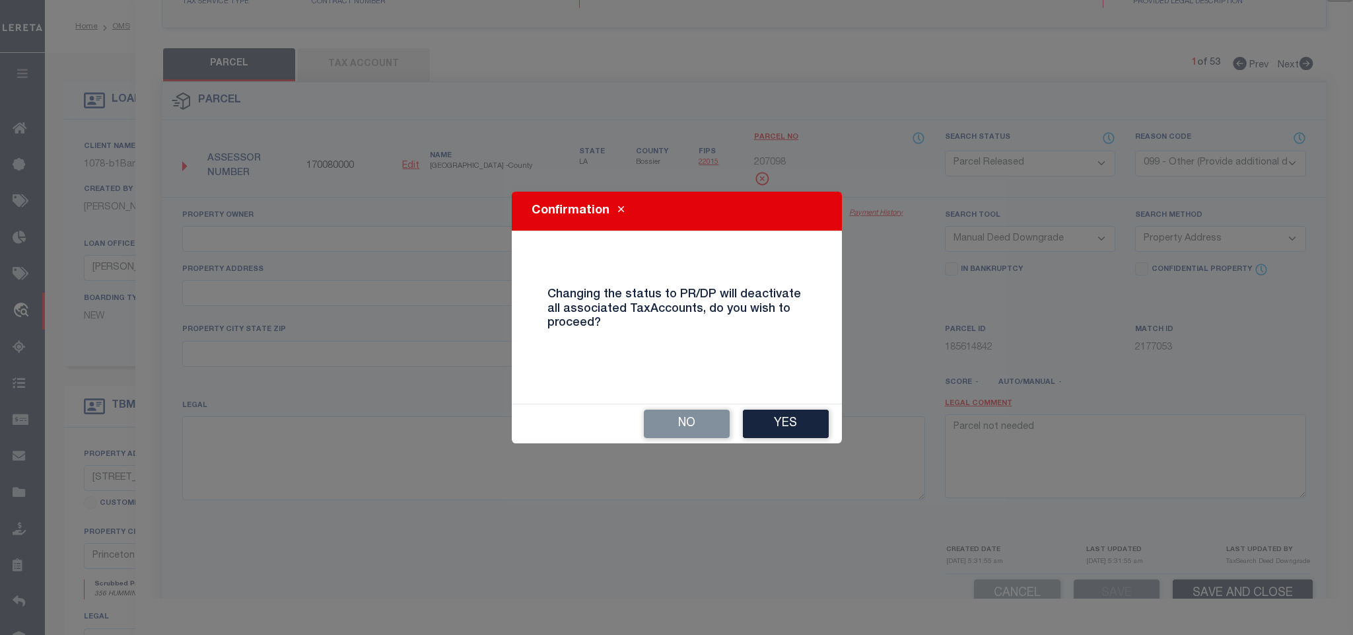
click at [773, 439] on div "No Yes" at bounding box center [677, 423] width 330 height 39
click at [769, 417] on button "Yes" at bounding box center [786, 423] width 86 height 28
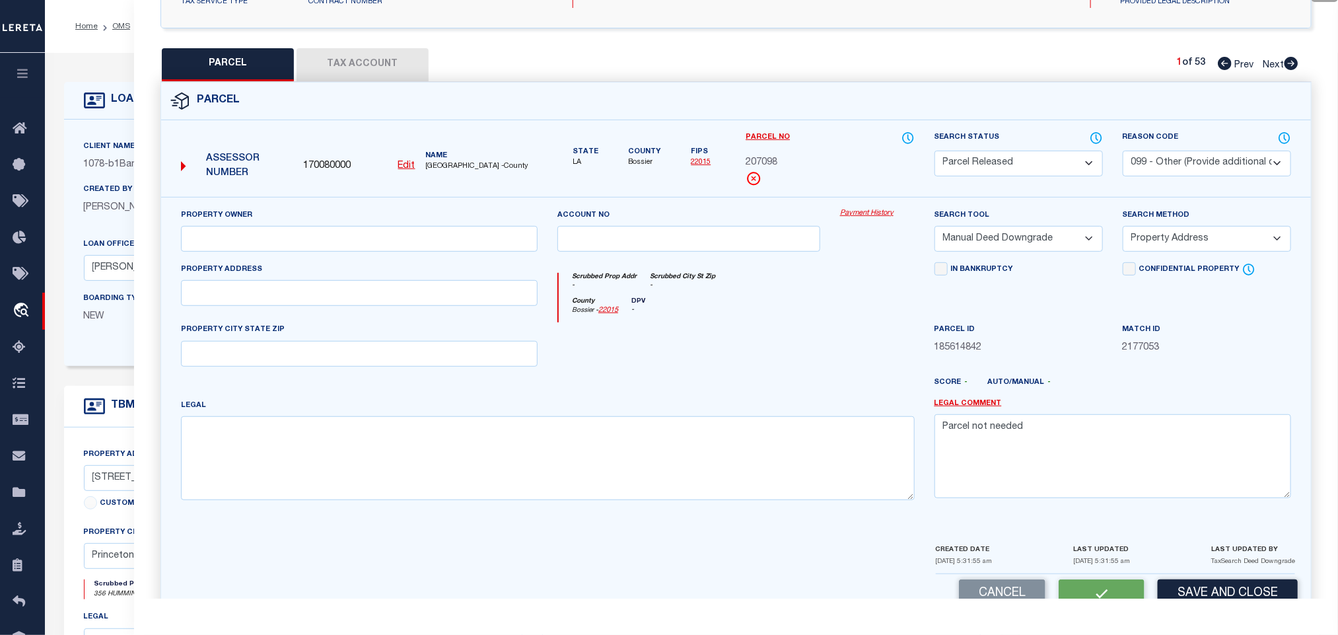
select select "AS"
select select
checkbox input "false"
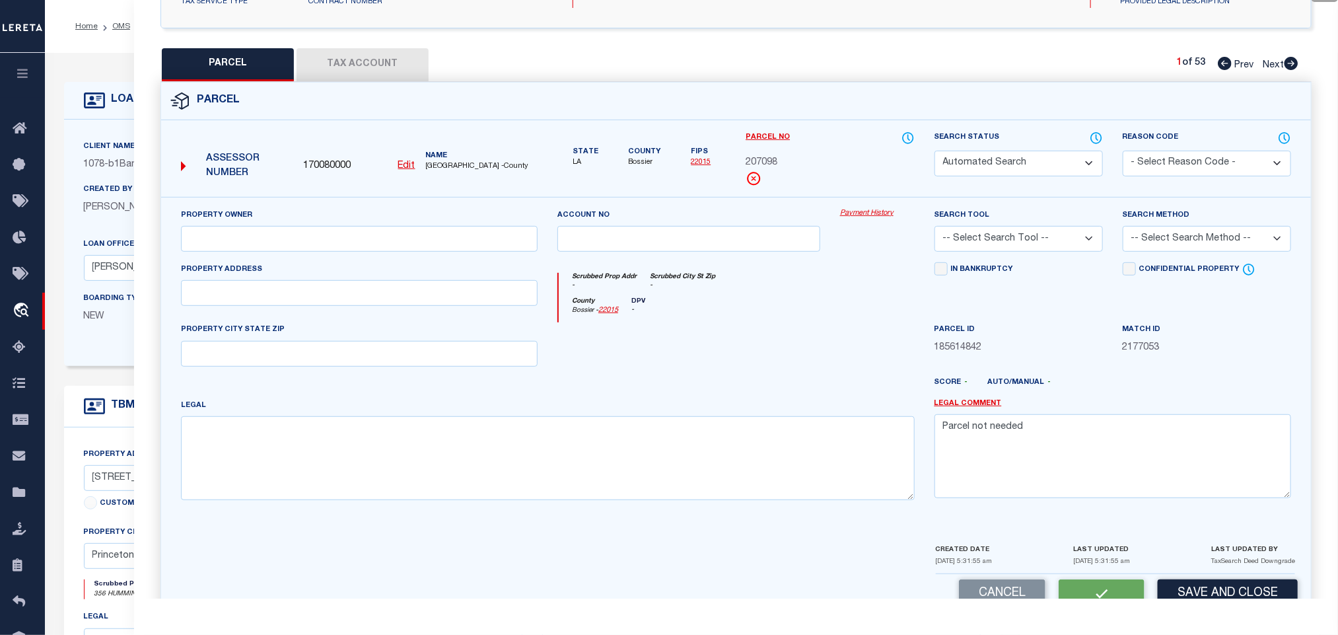
checkbox input "false"
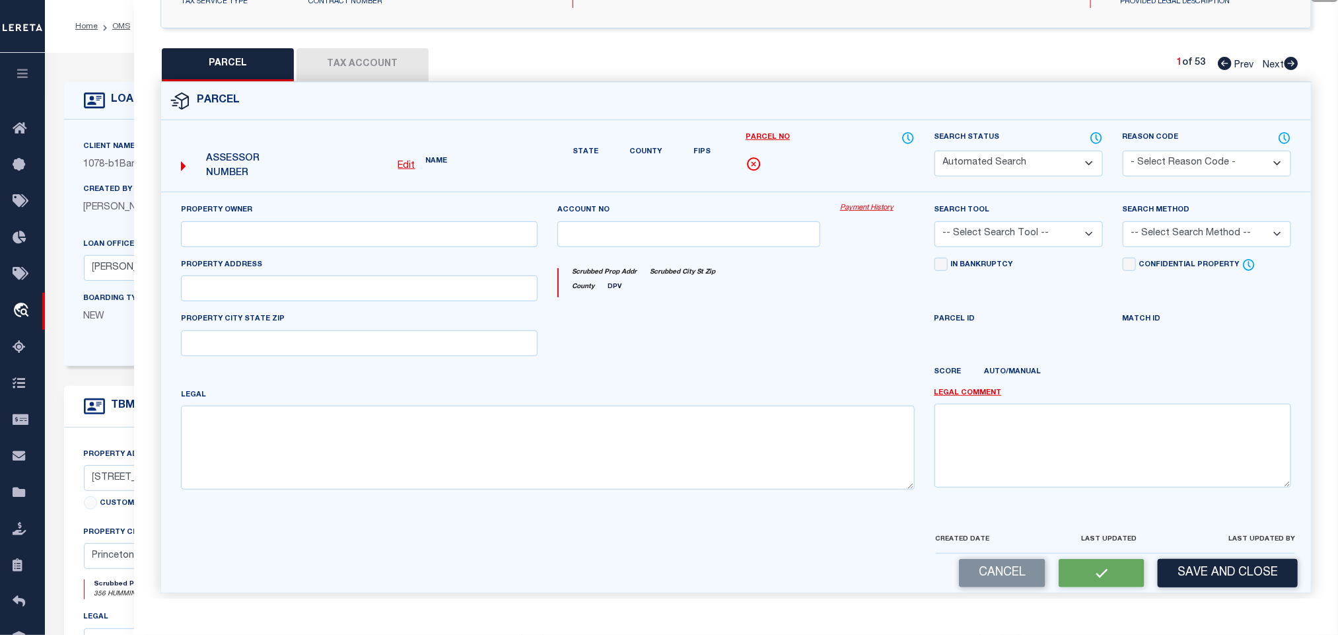
select select "PR"
select select "099"
select select "MDD"
select select "ADD"
type textarea "Parcel not needed"
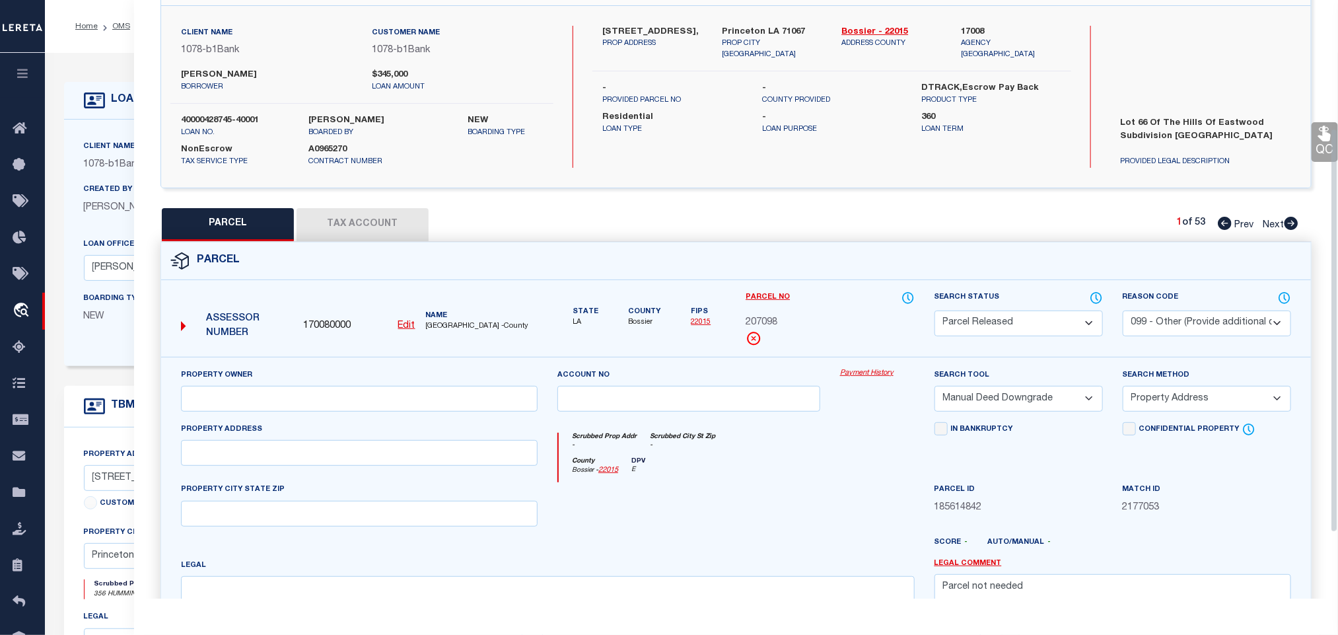
scroll to position [0, 0]
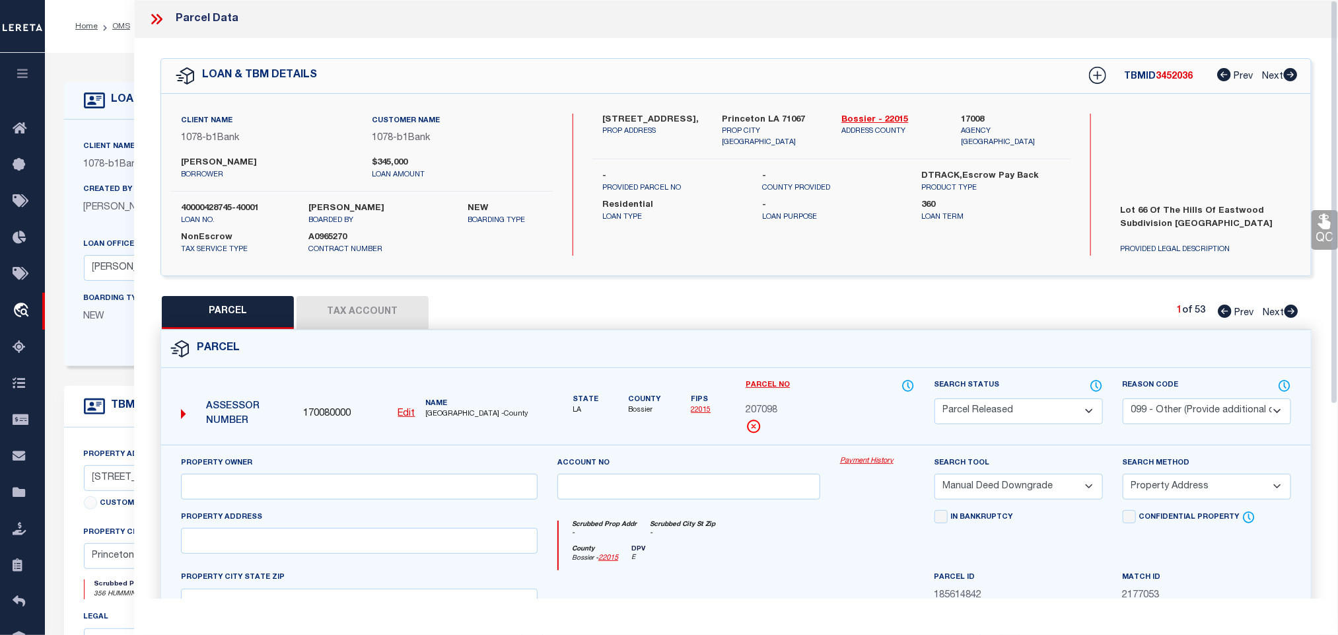
click at [151, 18] on icon at bounding box center [156, 19] width 17 height 17
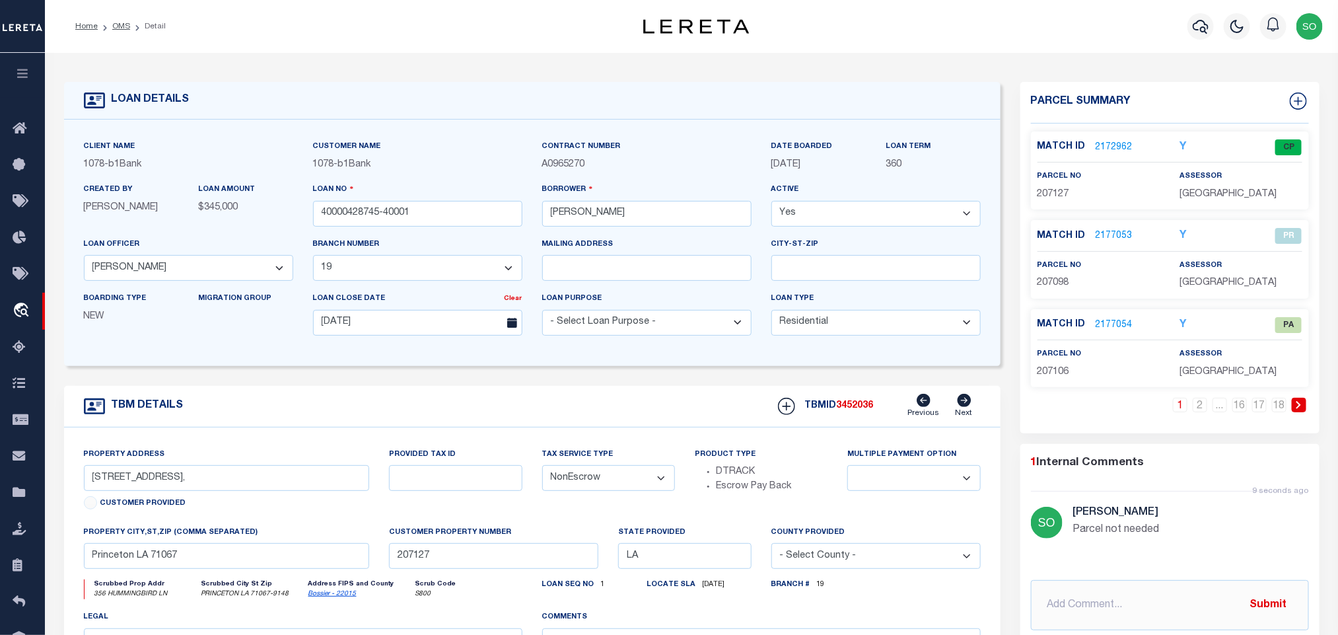
click at [1114, 329] on link "2177054" at bounding box center [1114, 325] width 37 height 14
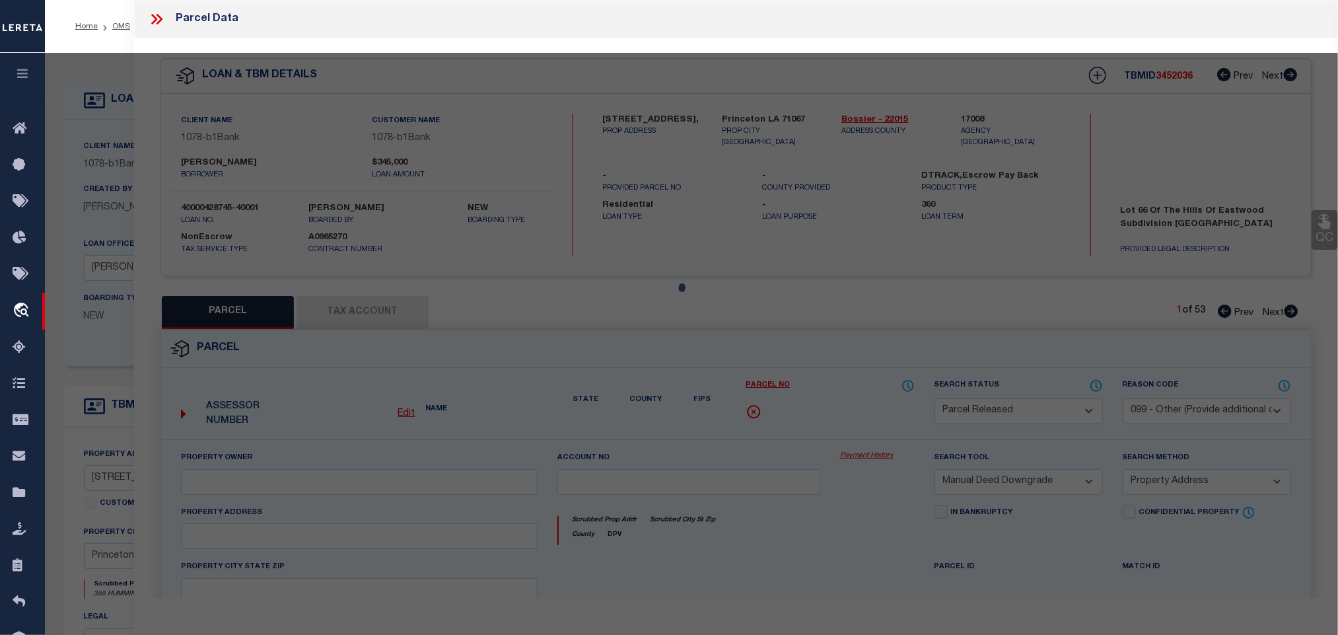
select select "AS"
select select
checkbox input "false"
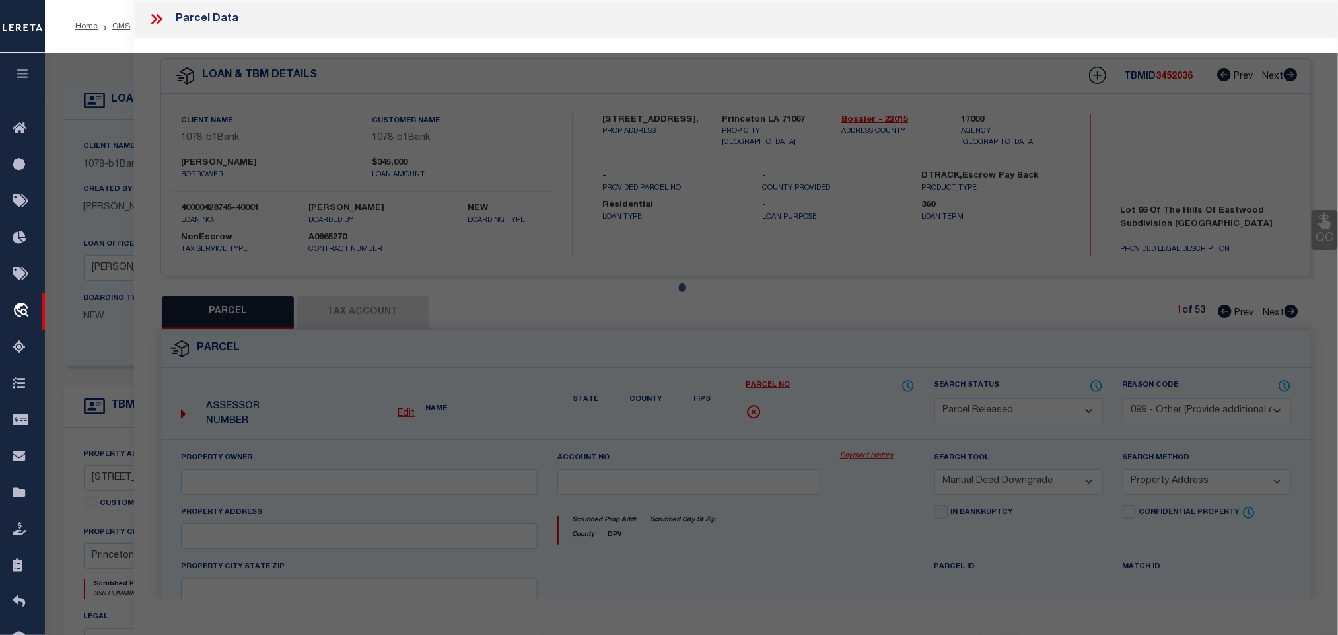
checkbox input "false"
select select "PA"
select select "MDD"
select select "ADD"
checkbox input "false"
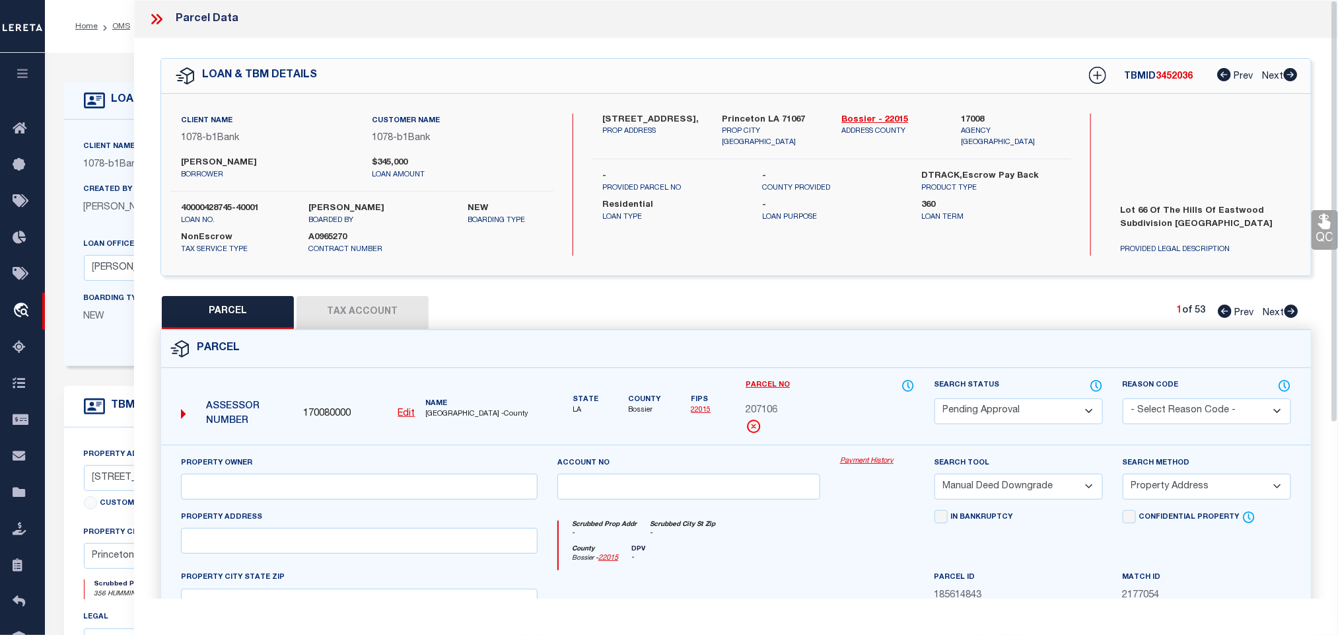
click at [993, 414] on select "Automated Search Bad Parcel Complete Duplicate Parcel High Dollar Reporting In …" at bounding box center [1019, 411] width 168 height 26
select select "PR"
click at [935, 400] on select "Automated Search Bad Parcel Complete Duplicate Parcel High Dollar Reporting In …" at bounding box center [1019, 411] width 168 height 26
click at [1171, 409] on select "- Select Reason Code - 099 - Other (Provide additional detail) ACT - Agency Cha…" at bounding box center [1207, 411] width 168 height 26
select select "099"
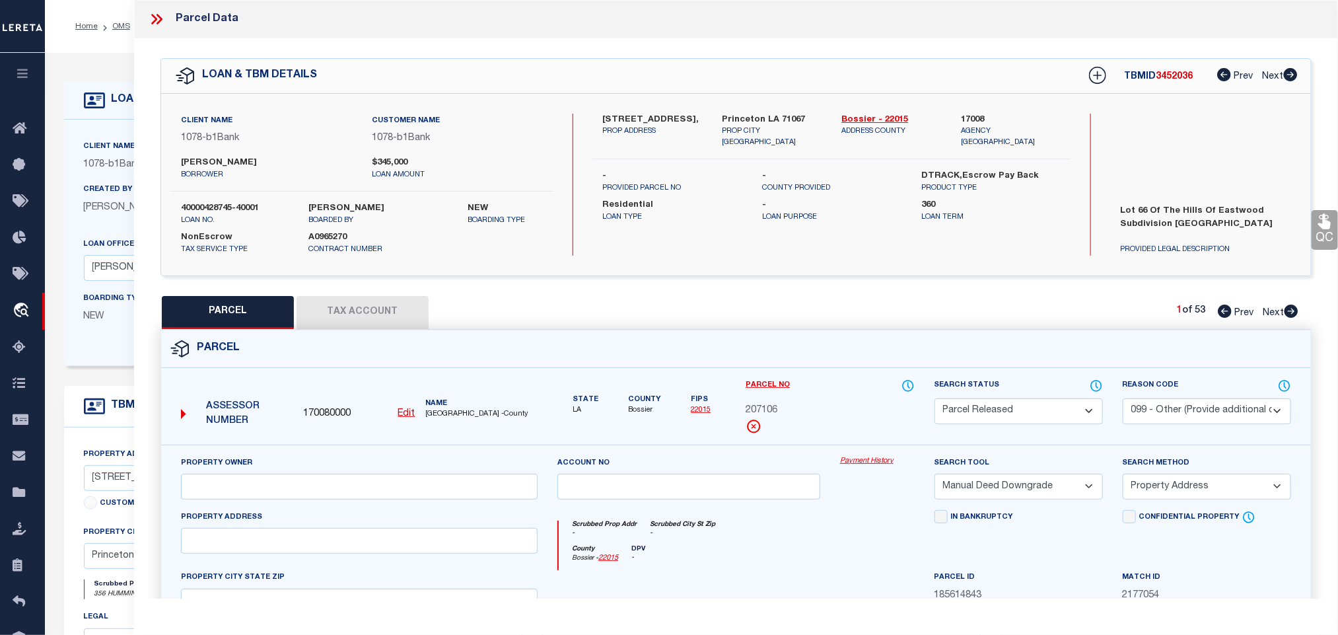
click at [1123, 400] on select "- Select Reason Code - 099 - Other (Provide additional detail) ACT - Agency Cha…" at bounding box center [1207, 411] width 168 height 26
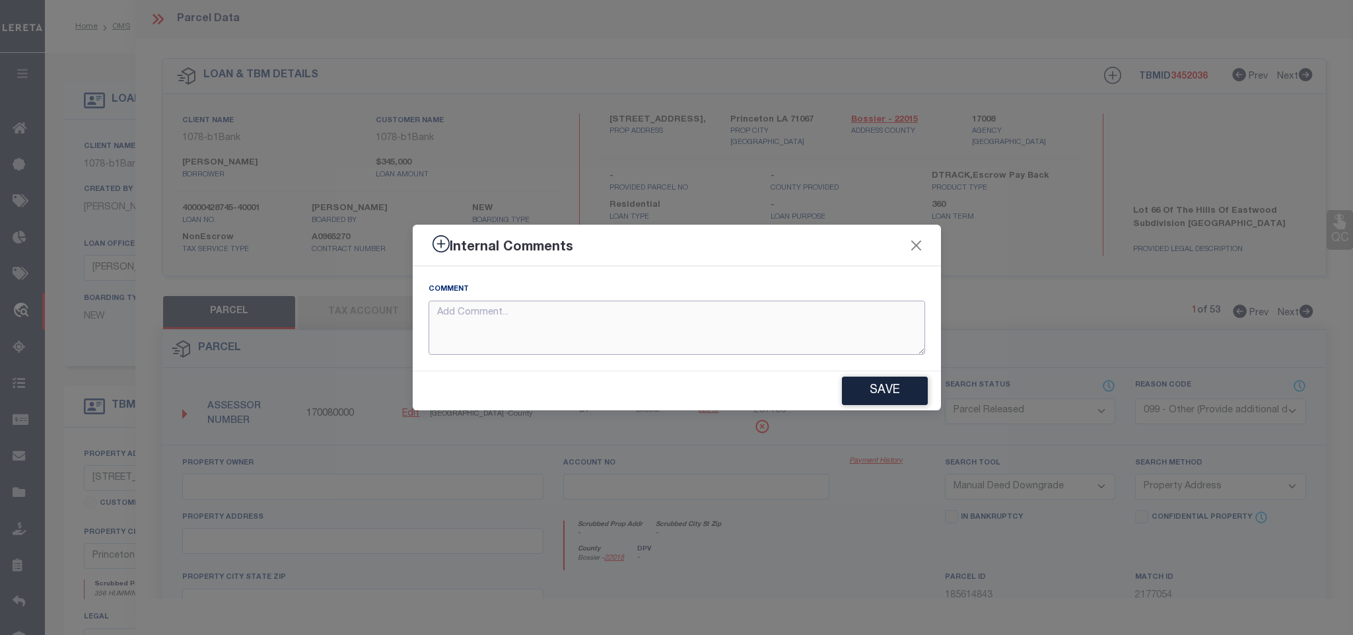
click at [495, 330] on textarea at bounding box center [677, 328] width 497 height 55
paste textarea "Parcel not needed"
type textarea "Parcel not needed"
click at [868, 388] on button "Save" at bounding box center [885, 390] width 86 height 28
type textarea "Parcel not needed"
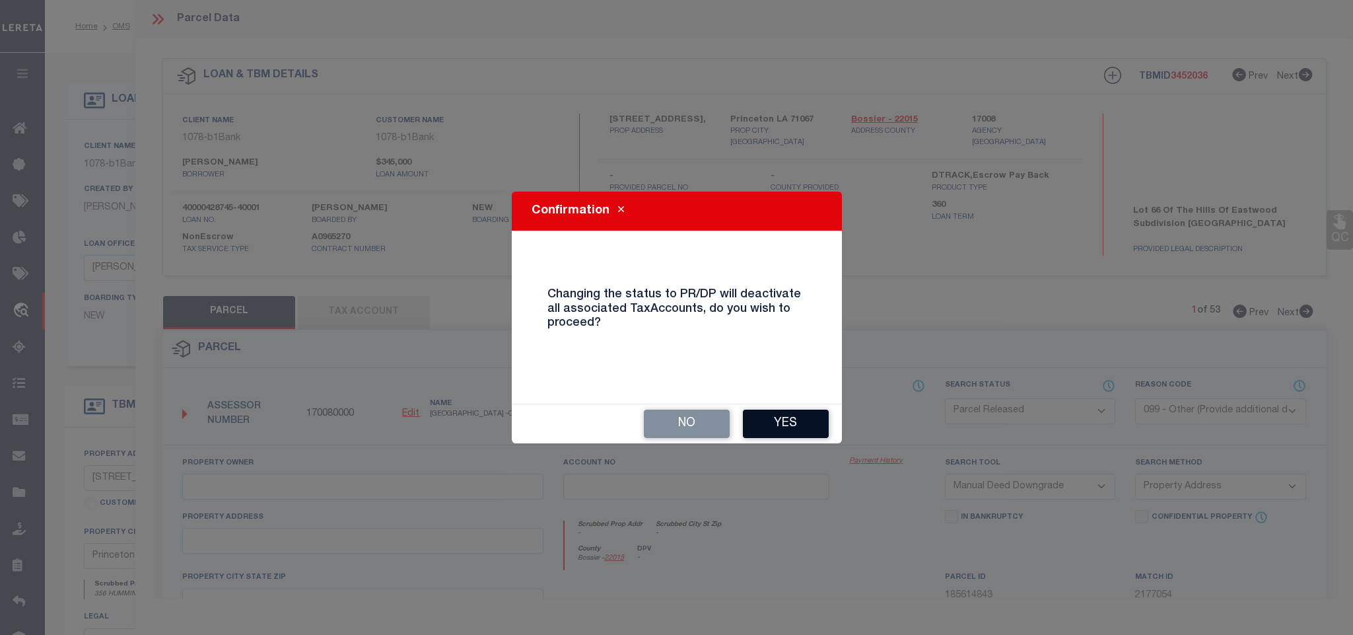
click at [795, 419] on button "Yes" at bounding box center [786, 423] width 86 height 28
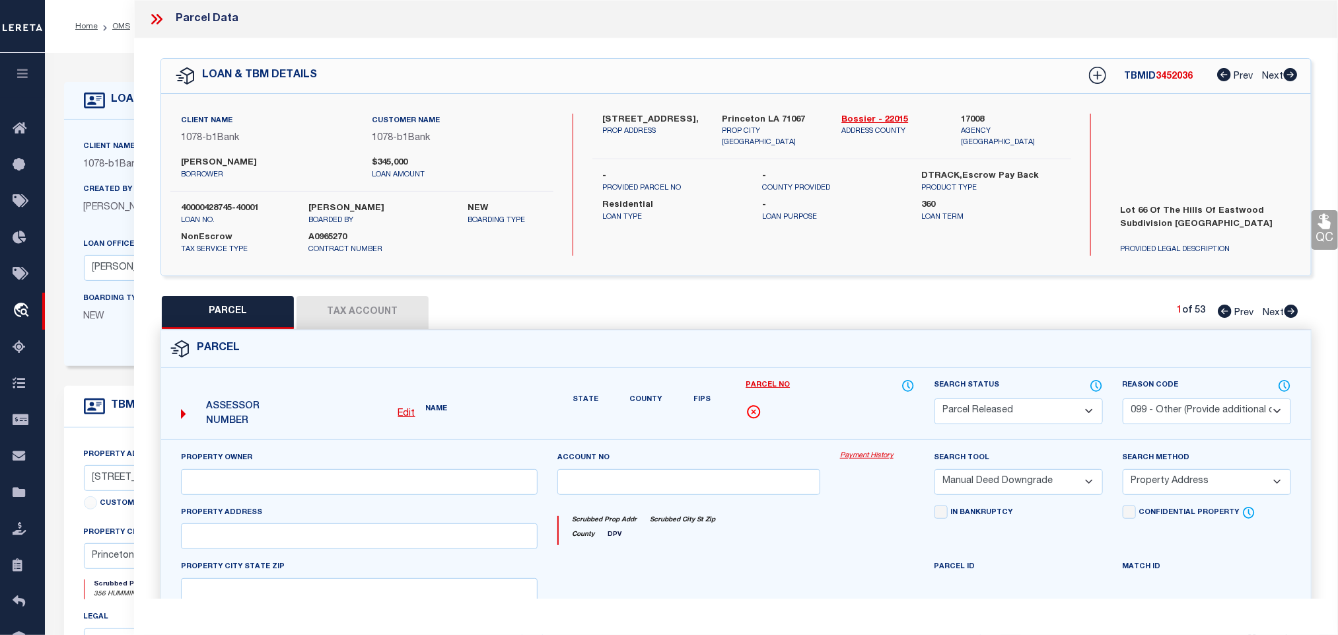
select select "AS"
select select
checkbox input "false"
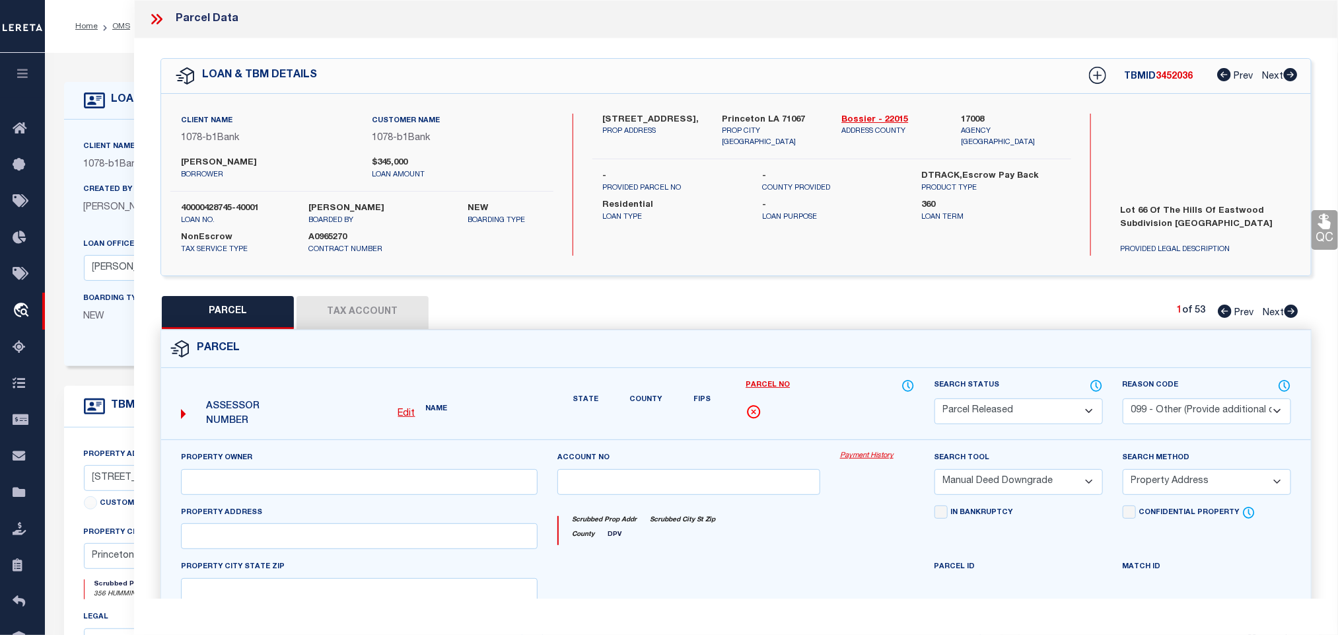
checkbox input "false"
select select "PR"
select select "099"
select select "MDD"
select select "ADD"
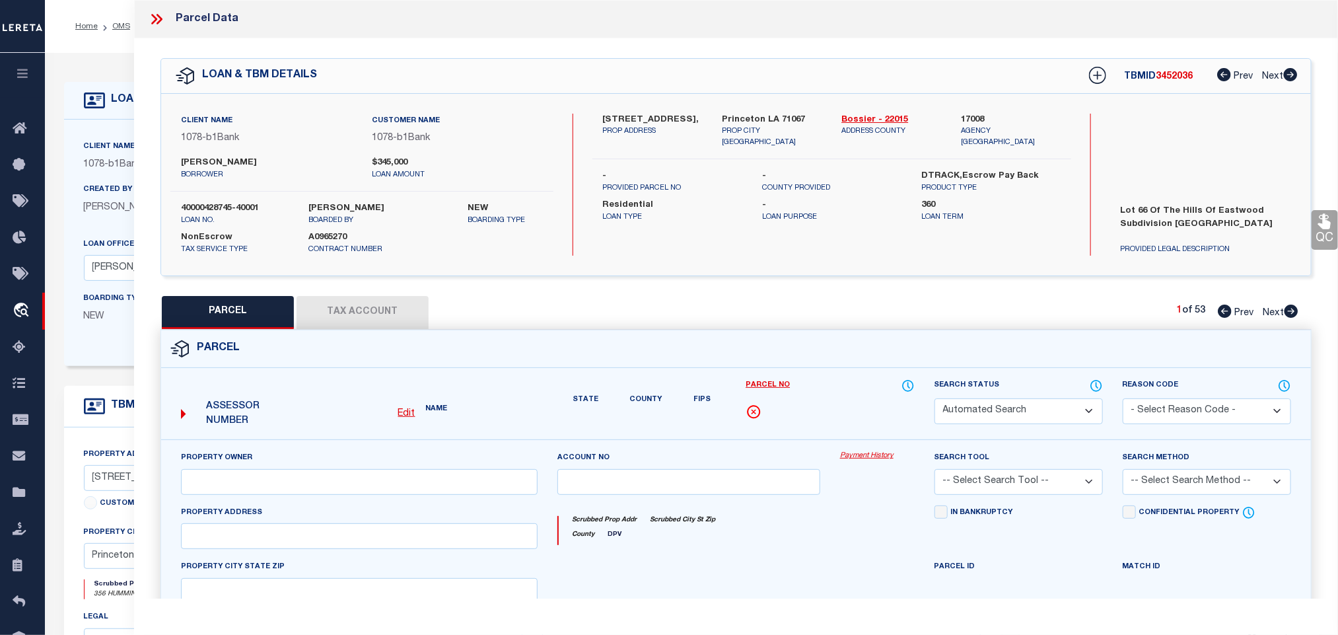
type textarea "Parcel not needed"
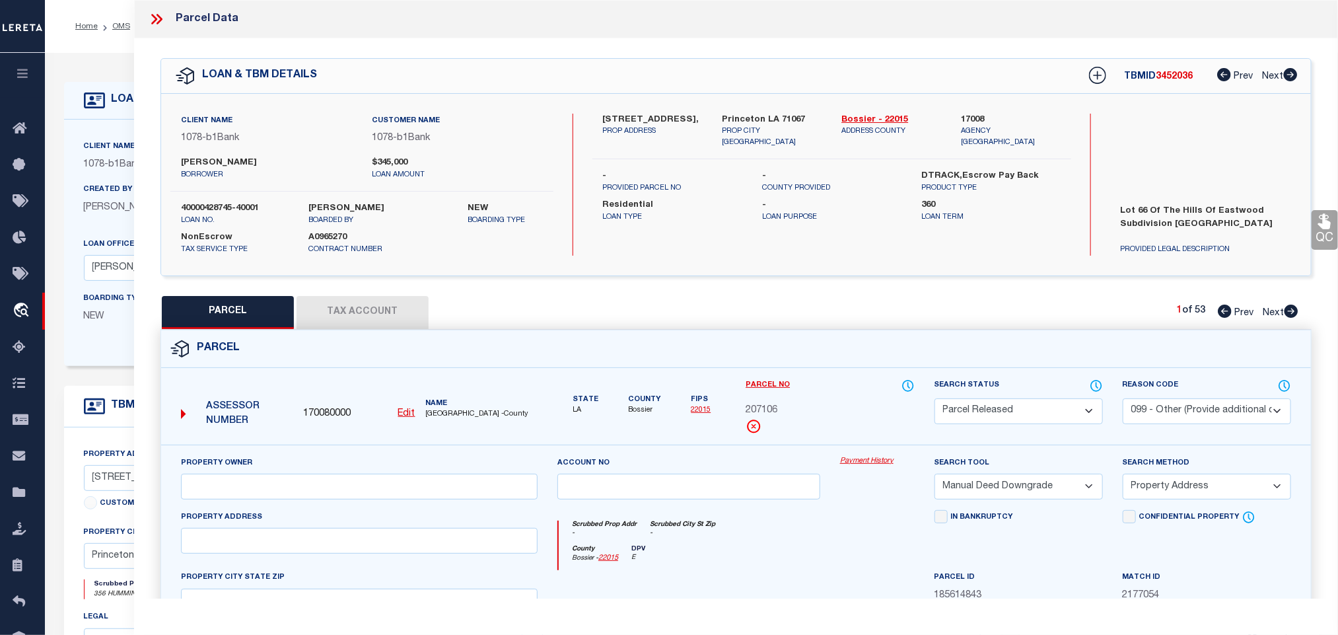
click at [159, 20] on icon at bounding box center [156, 19] width 17 height 17
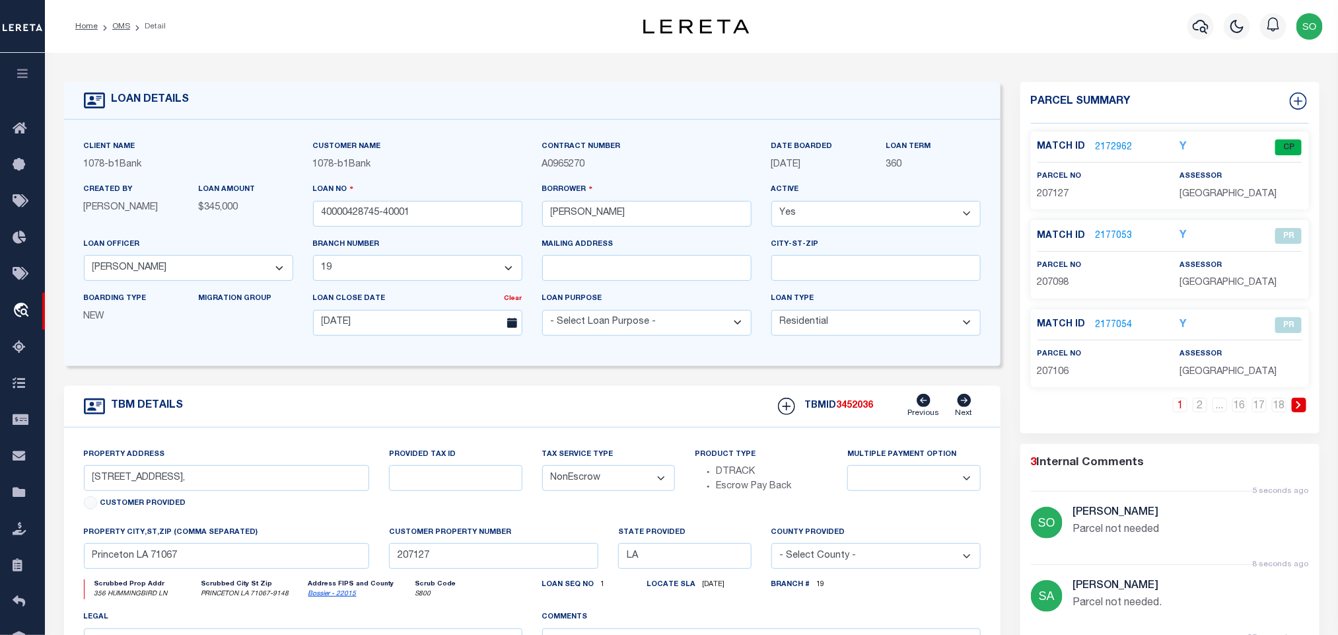
click at [1292, 405] on link at bounding box center [1299, 405] width 15 height 15
click at [1096, 145] on link "2177055" at bounding box center [1114, 148] width 37 height 14
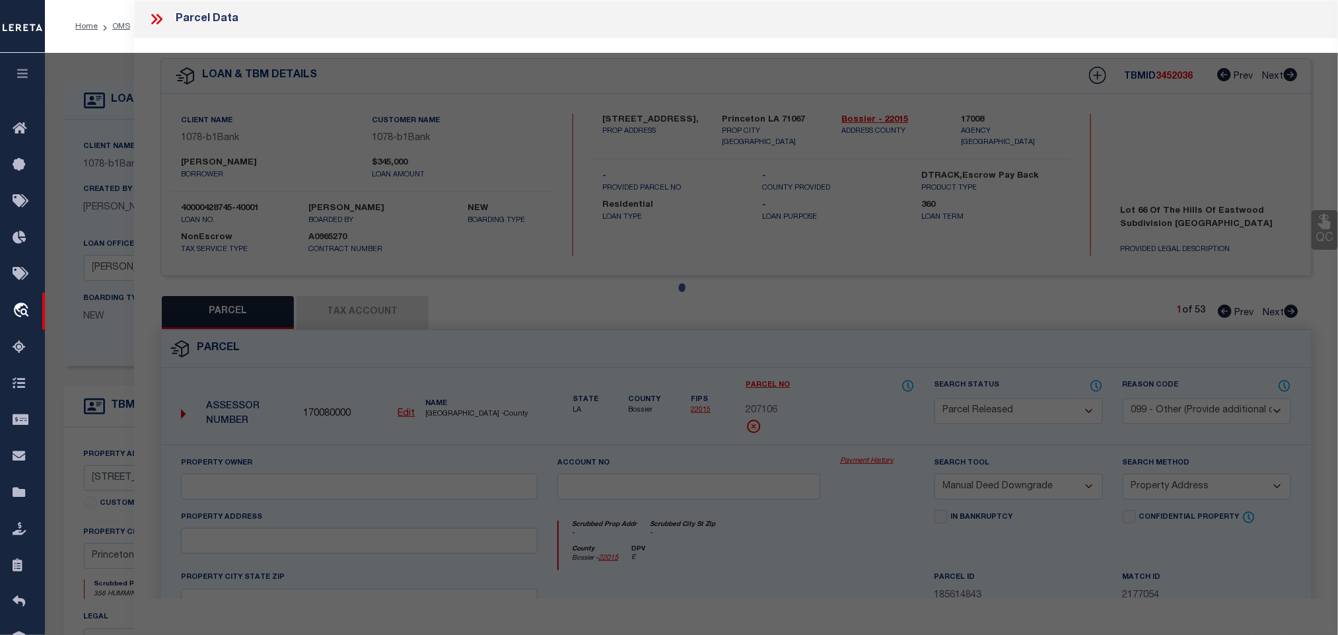
select select "AS"
select select
checkbox input "false"
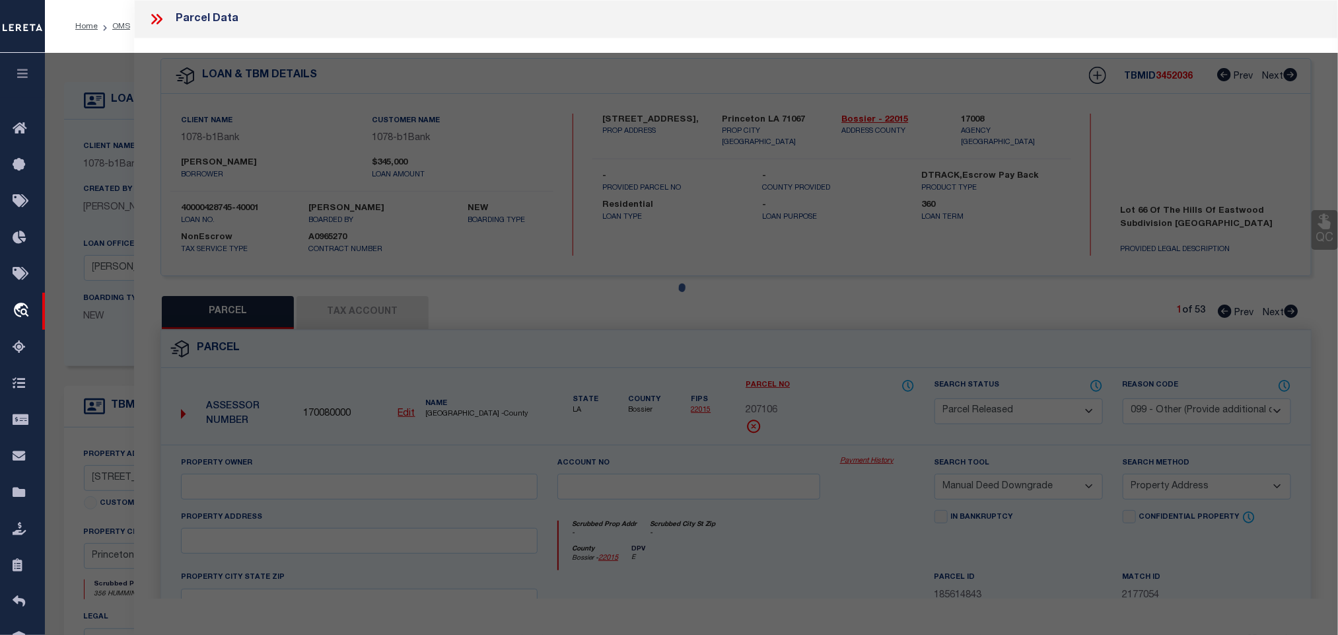
checkbox input "false"
select select "PA"
select select "MDD"
select select "ADD"
checkbox input "false"
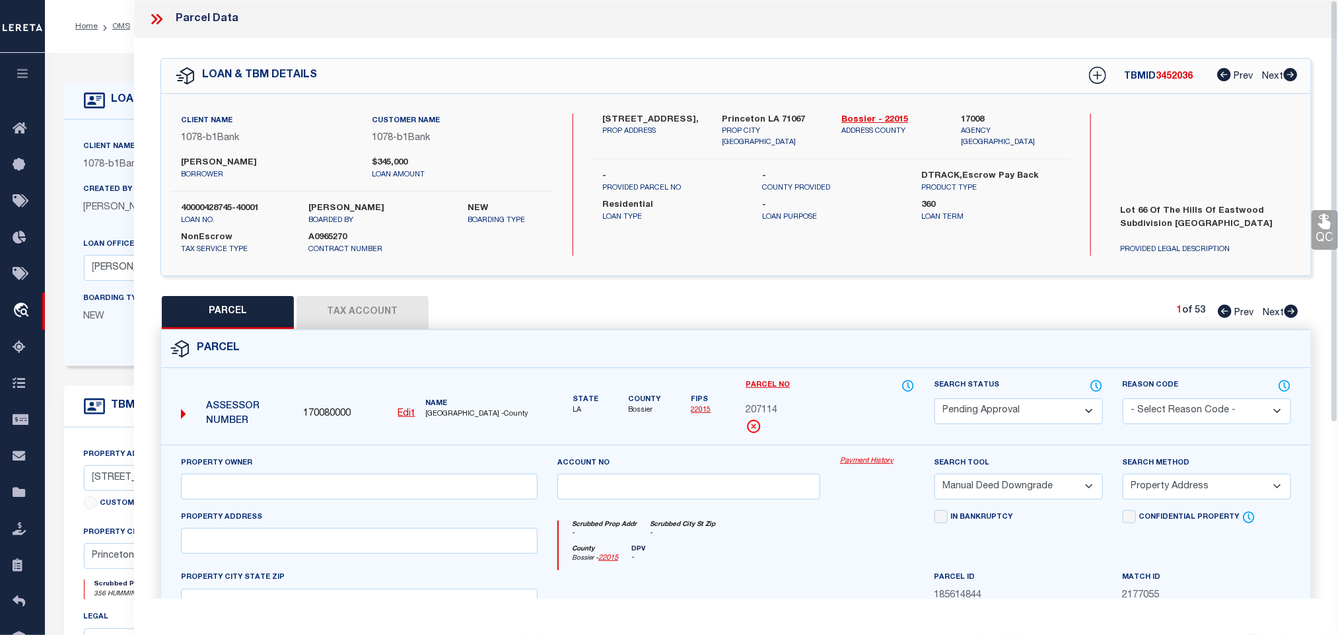
drag, startPoint x: 1001, startPoint y: 414, endPoint x: 1001, endPoint y: 400, distance: 13.9
click at [1001, 414] on select "Automated Search Bad Parcel Complete Duplicate Parcel High Dollar Reporting In …" at bounding box center [1019, 411] width 168 height 26
select select "PR"
click at [935, 400] on select "Automated Search Bad Parcel Complete Duplicate Parcel High Dollar Reporting In …" at bounding box center [1019, 411] width 168 height 26
drag, startPoint x: 1142, startPoint y: 397, endPoint x: 1138, endPoint y: 375, distance: 22.2
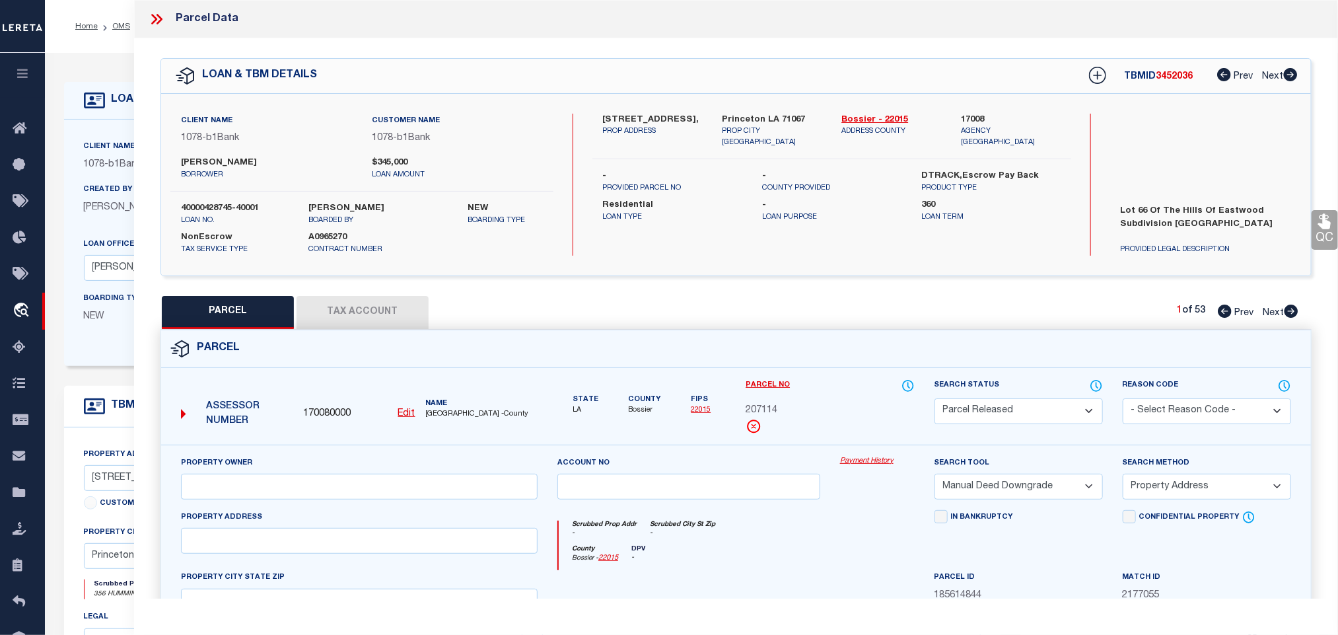
click at [1143, 397] on div "Reason Code - Select Reason Code - 099 - Other (Provide additional detail) ACT …" at bounding box center [1207, 401] width 168 height 46
drag, startPoint x: 1193, startPoint y: 420, endPoint x: 1193, endPoint y: 412, distance: 8.0
click at [1193, 420] on select "- Select Reason Code - 099 - Other (Provide additional detail) ACT - Agency Cha…" at bounding box center [1207, 411] width 168 height 26
select select "099"
click at [1123, 400] on select "- Select Reason Code - 099 - Other (Provide additional detail) ACT - Agency Cha…" at bounding box center [1207, 411] width 168 height 26
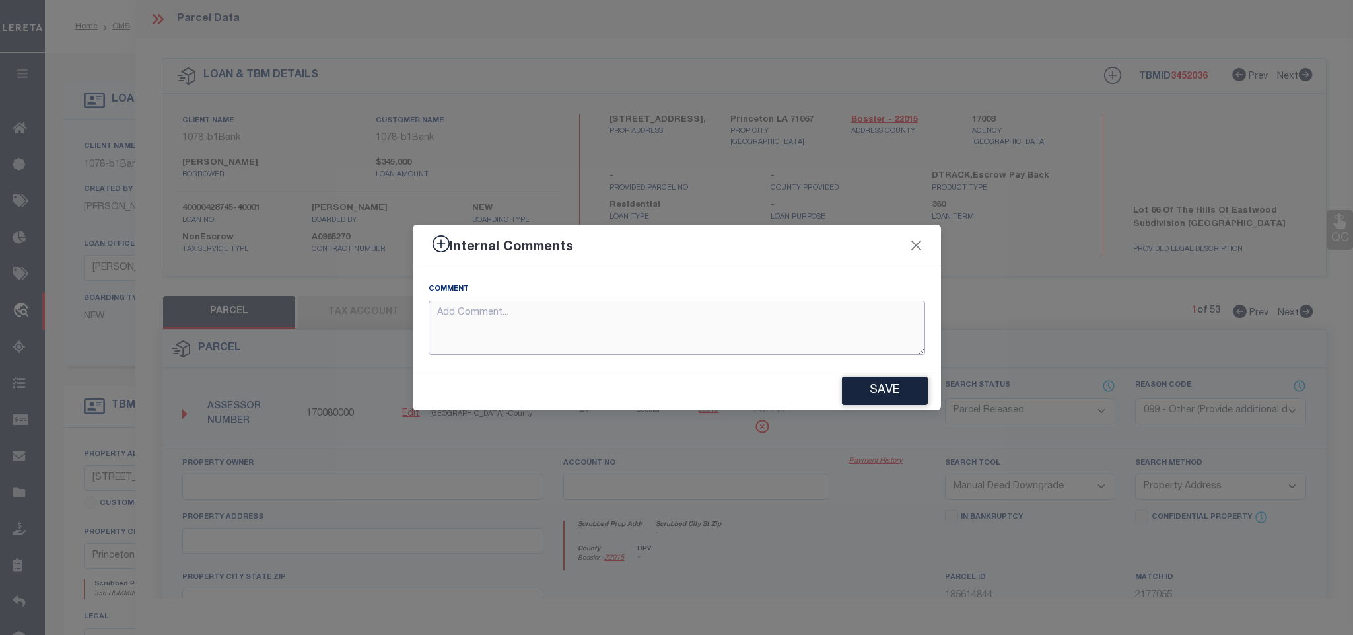
click at [598, 345] on textarea at bounding box center [677, 328] width 497 height 55
paste textarea "Parcel not needed"
type textarea "Parcel not needed"
click at [867, 393] on button "Save" at bounding box center [885, 390] width 86 height 28
type textarea "Parcel not needed"
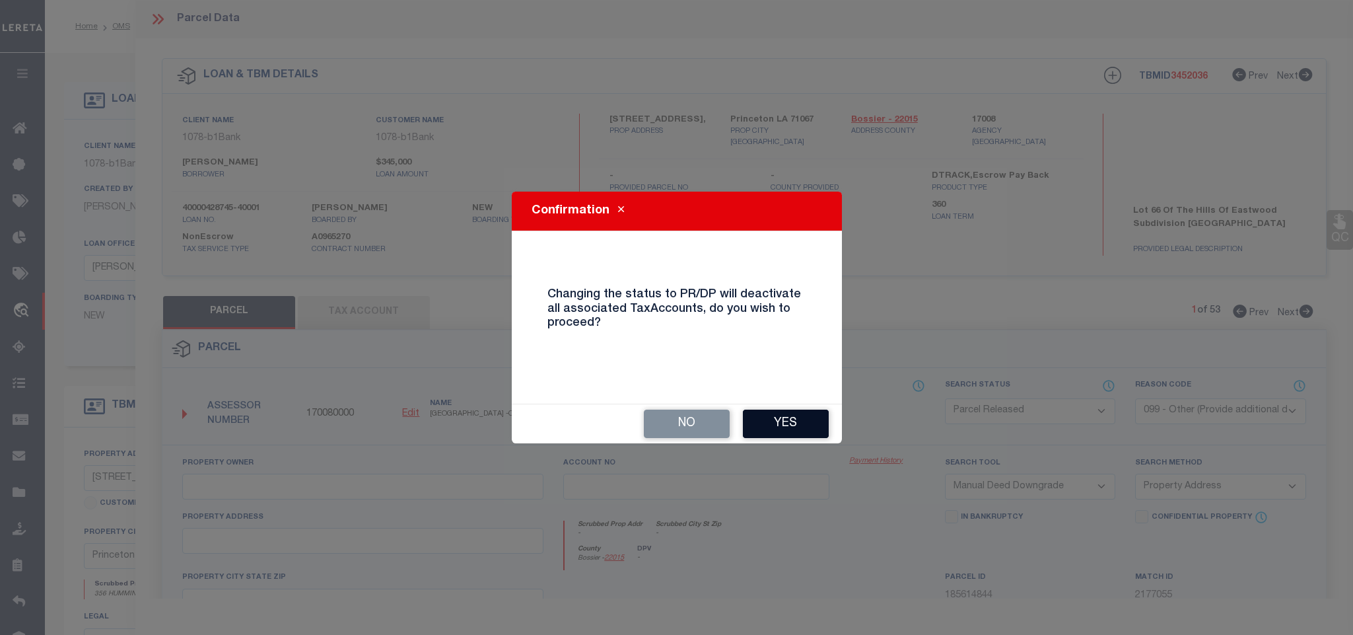
click at [775, 416] on button "Yes" at bounding box center [786, 423] width 86 height 28
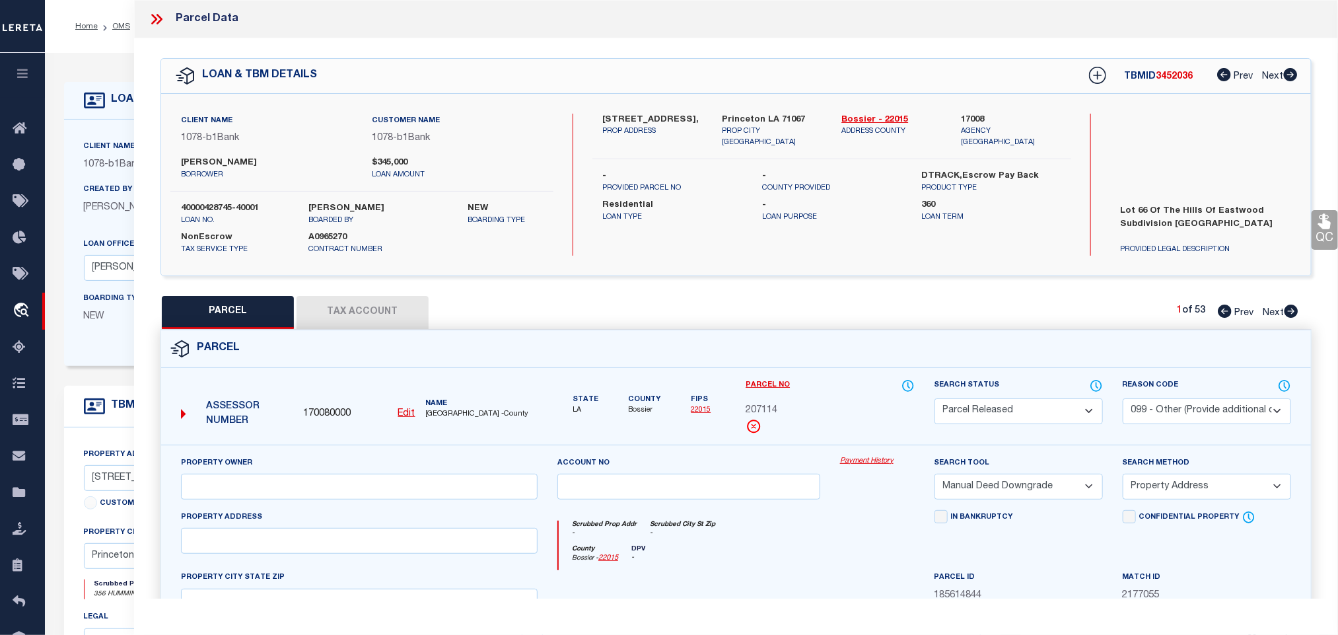
select select "AS"
select select
checkbox input "false"
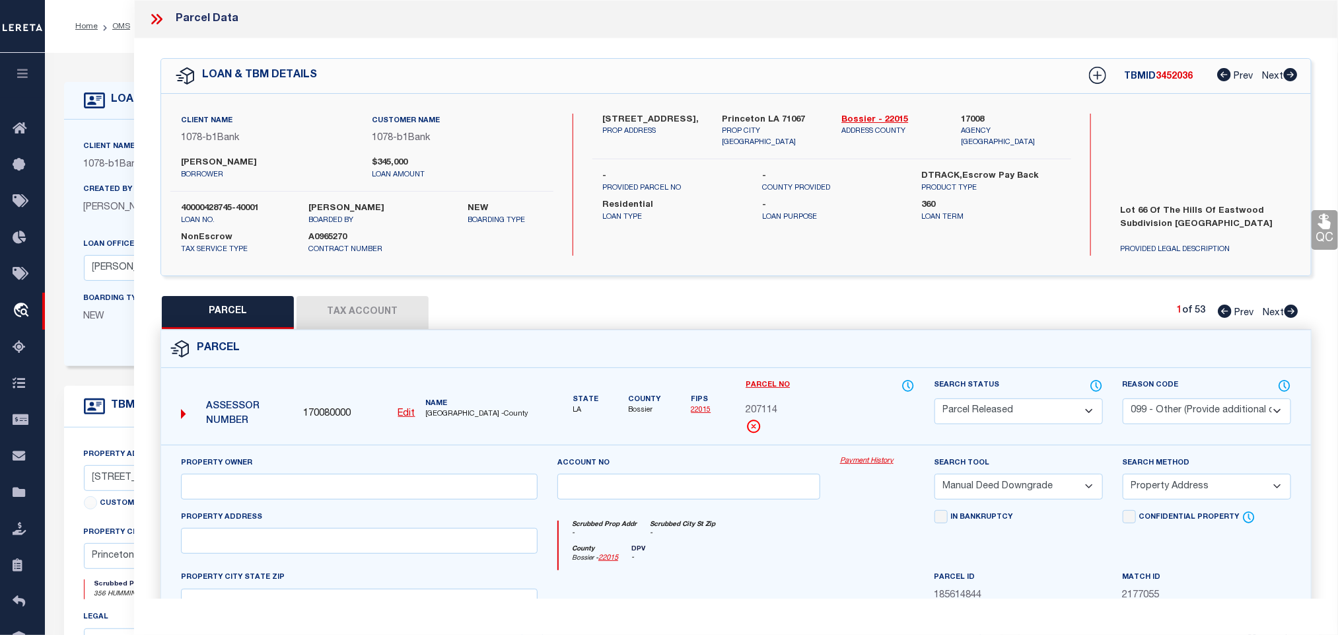
checkbox input "false"
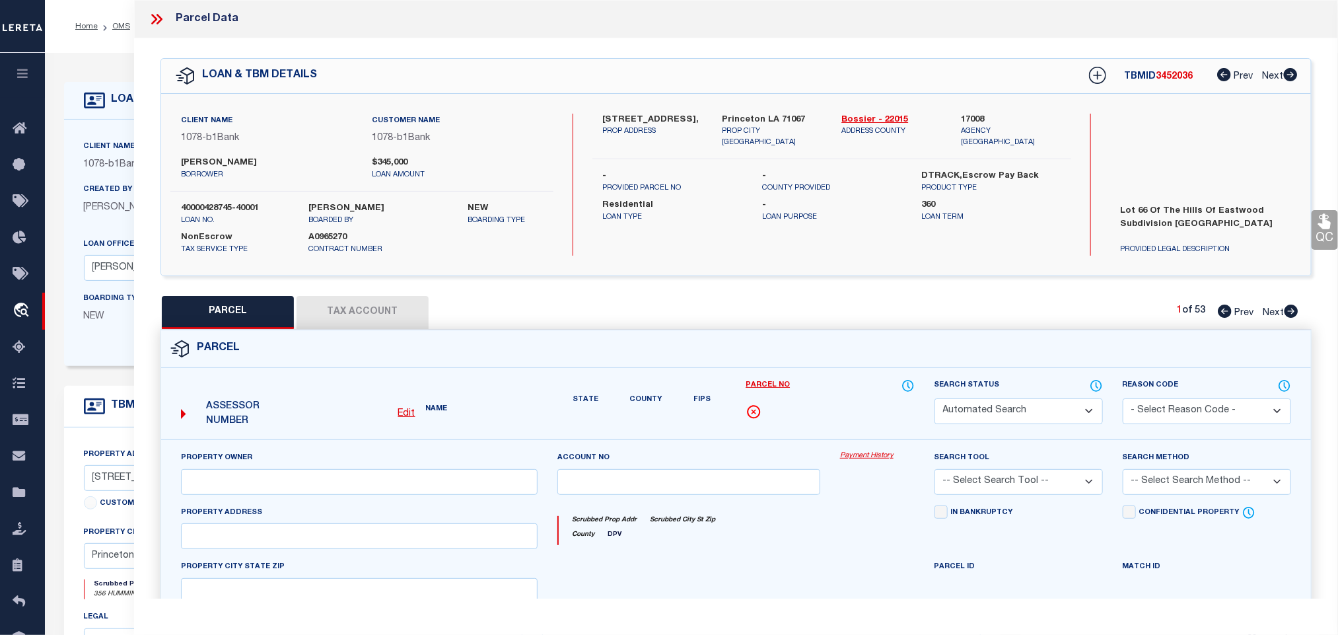
select select "PR"
select select "099"
select select "MDD"
select select "ADD"
type textarea "Parcel not needed"
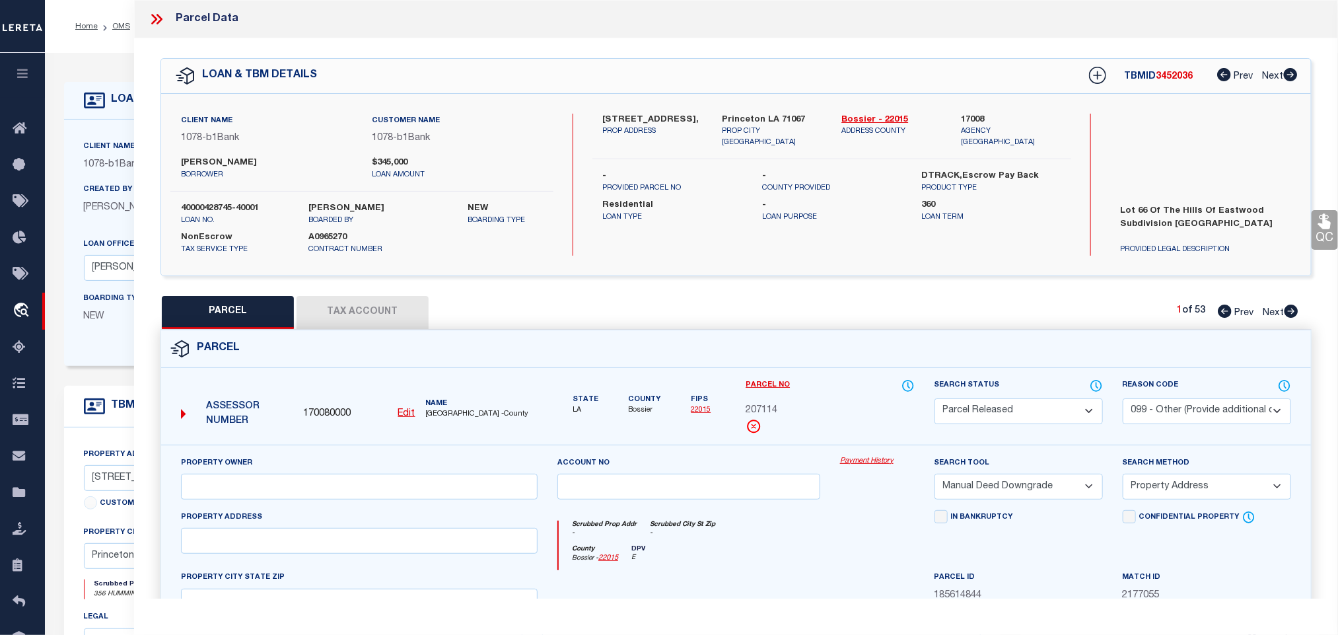
click at [151, 18] on icon at bounding box center [156, 19] width 17 height 17
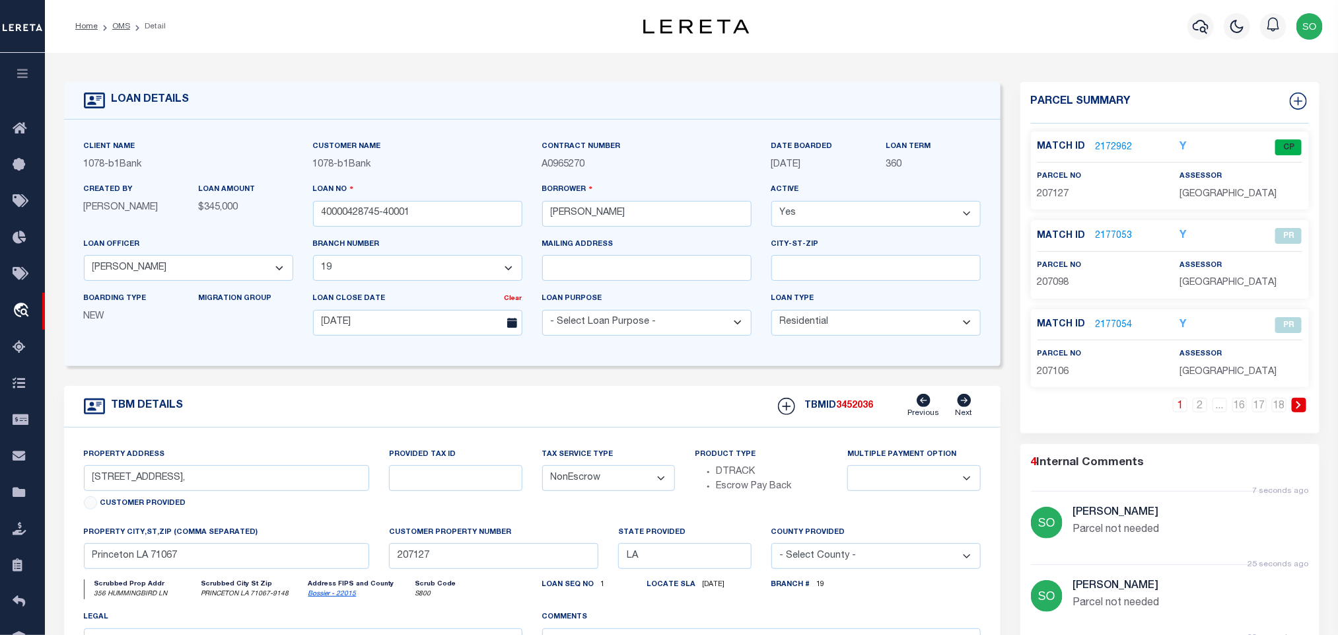
click at [1294, 409] on link at bounding box center [1299, 405] width 15 height 15
click at [1112, 236] on link "2177056" at bounding box center [1114, 236] width 37 height 14
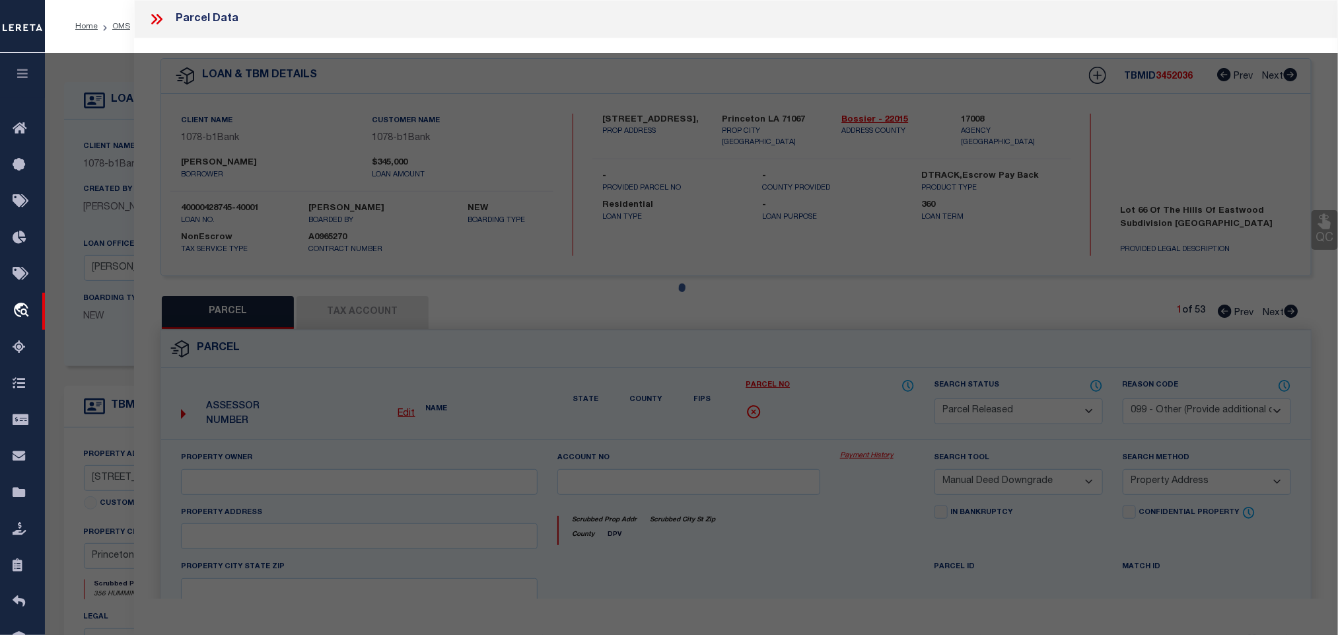
select select "AS"
select select
checkbox input "false"
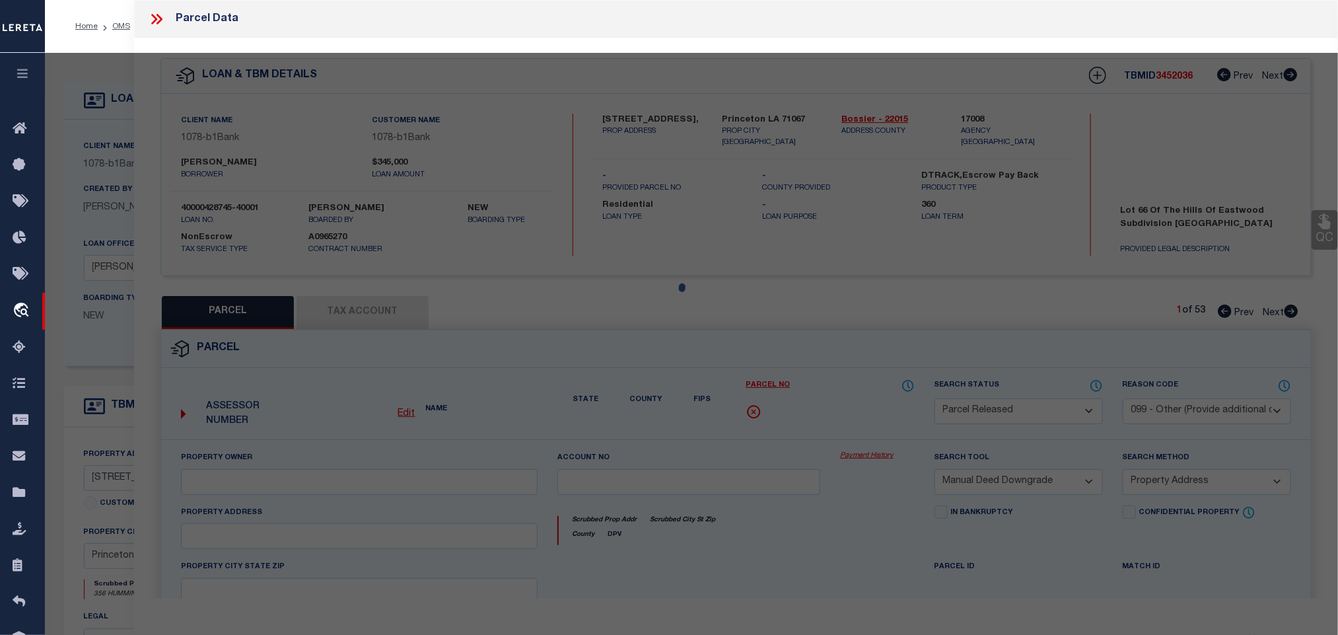
checkbox input "false"
select select "PA"
select select "MDD"
select select "ADD"
checkbox input "false"
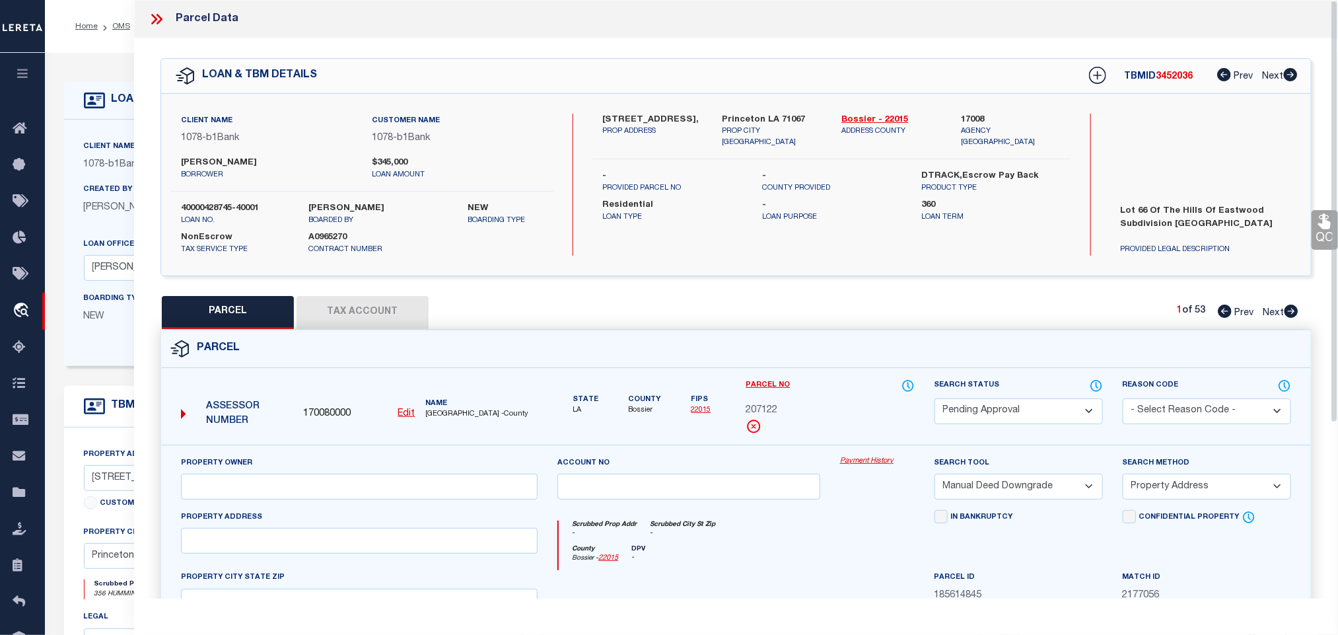
click at [997, 409] on select "Automated Search Bad Parcel Complete Duplicate Parcel High Dollar Reporting In …" at bounding box center [1019, 411] width 168 height 26
select select "PR"
click at [935, 400] on select "Automated Search Bad Parcel Complete Duplicate Parcel High Dollar Reporting In …" at bounding box center [1019, 411] width 168 height 26
click at [1140, 408] on select "- Select Reason Code - 099 - Other (Provide additional detail) ACT - Agency Cha…" at bounding box center [1207, 411] width 168 height 26
select select "099"
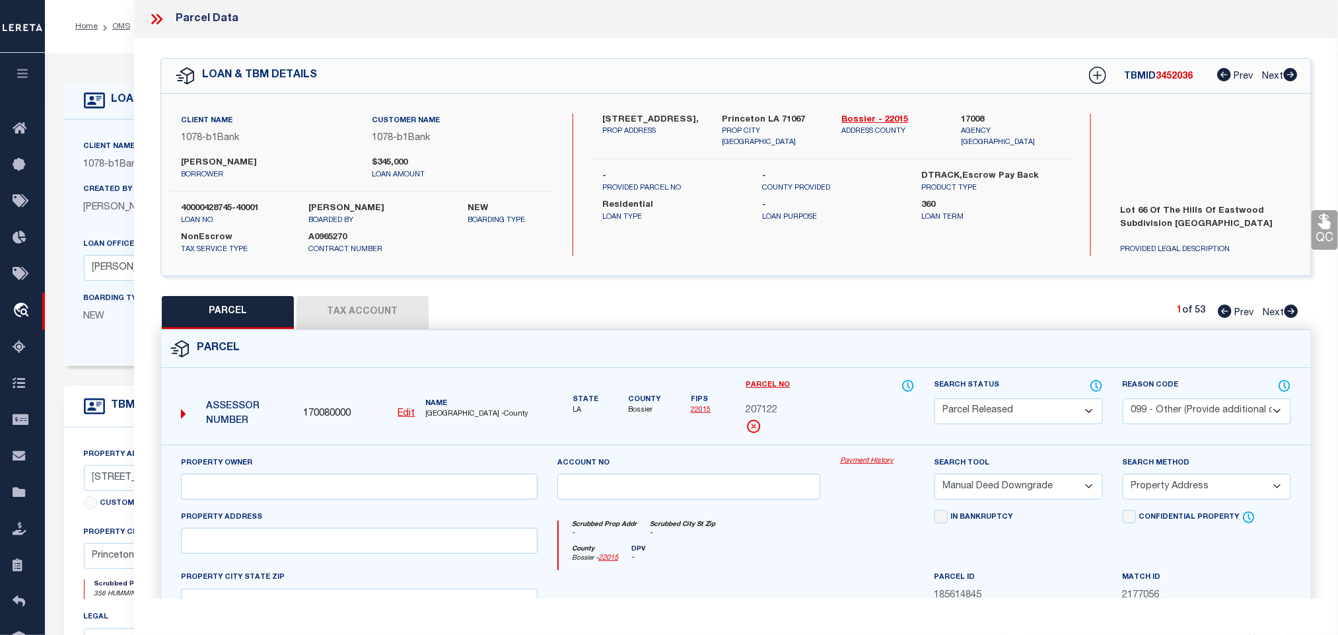
click at [1123, 400] on select "- Select Reason Code - 099 - Other (Provide additional detail) ACT - Agency Cha…" at bounding box center [1207, 411] width 168 height 26
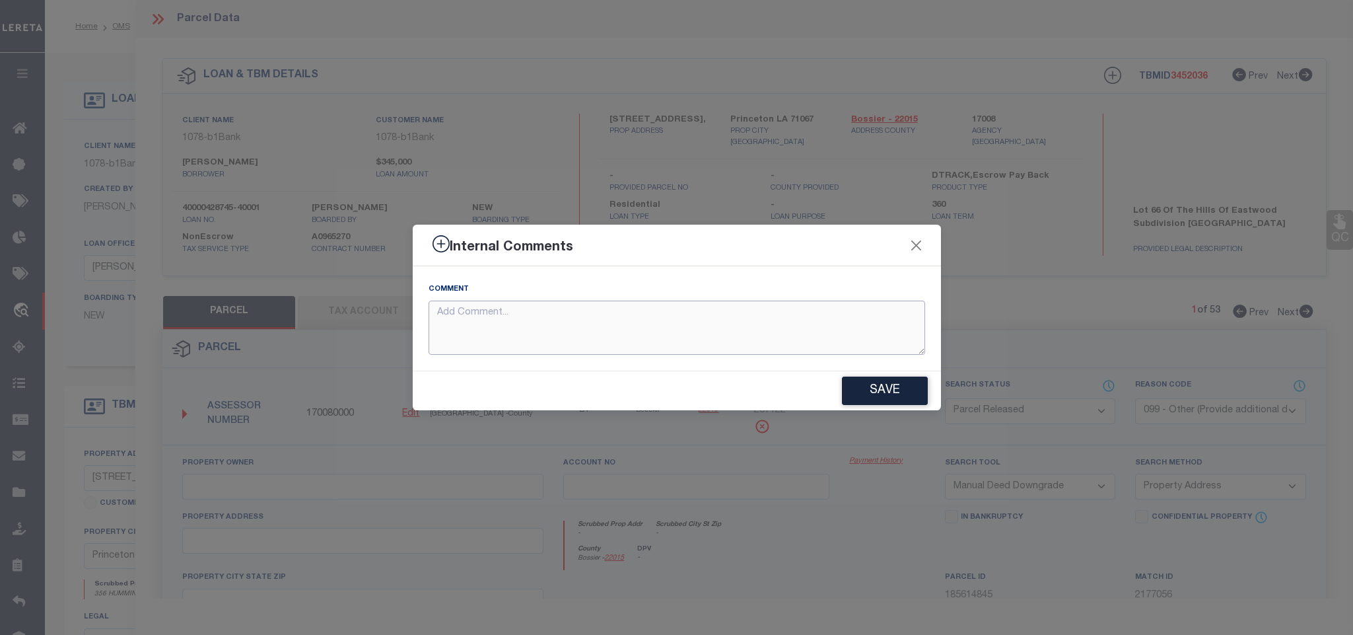
click at [607, 315] on textarea at bounding box center [677, 328] width 497 height 55
paste textarea "Parcel not needed"
type textarea "Parcel not needed"
click at [882, 393] on button "Save" at bounding box center [885, 390] width 86 height 28
type textarea "Parcel not needed"
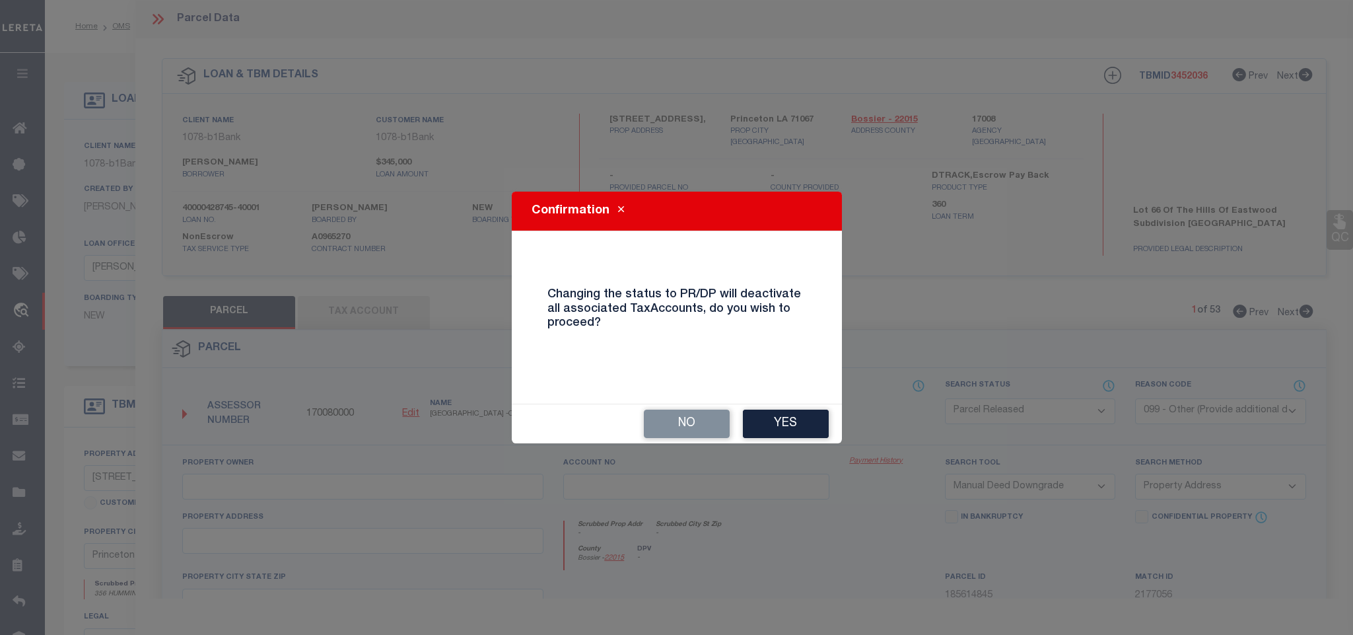
click at [783, 413] on button "Yes" at bounding box center [786, 423] width 86 height 28
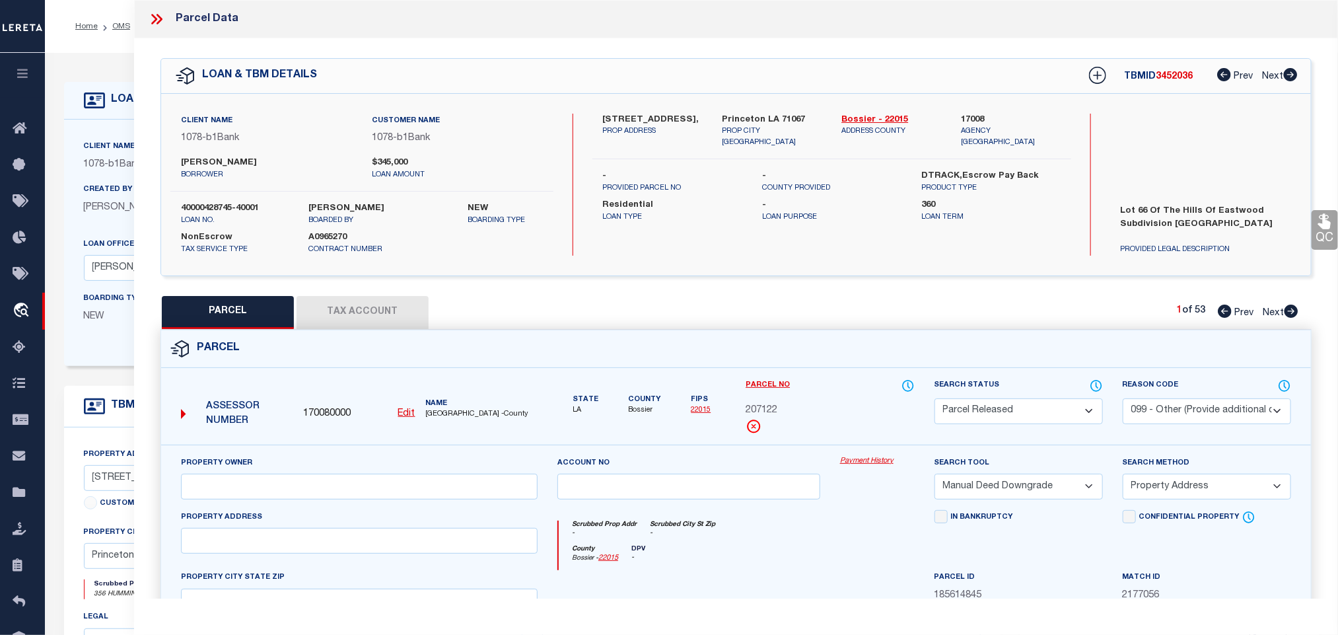
select select "AS"
select select
checkbox input "false"
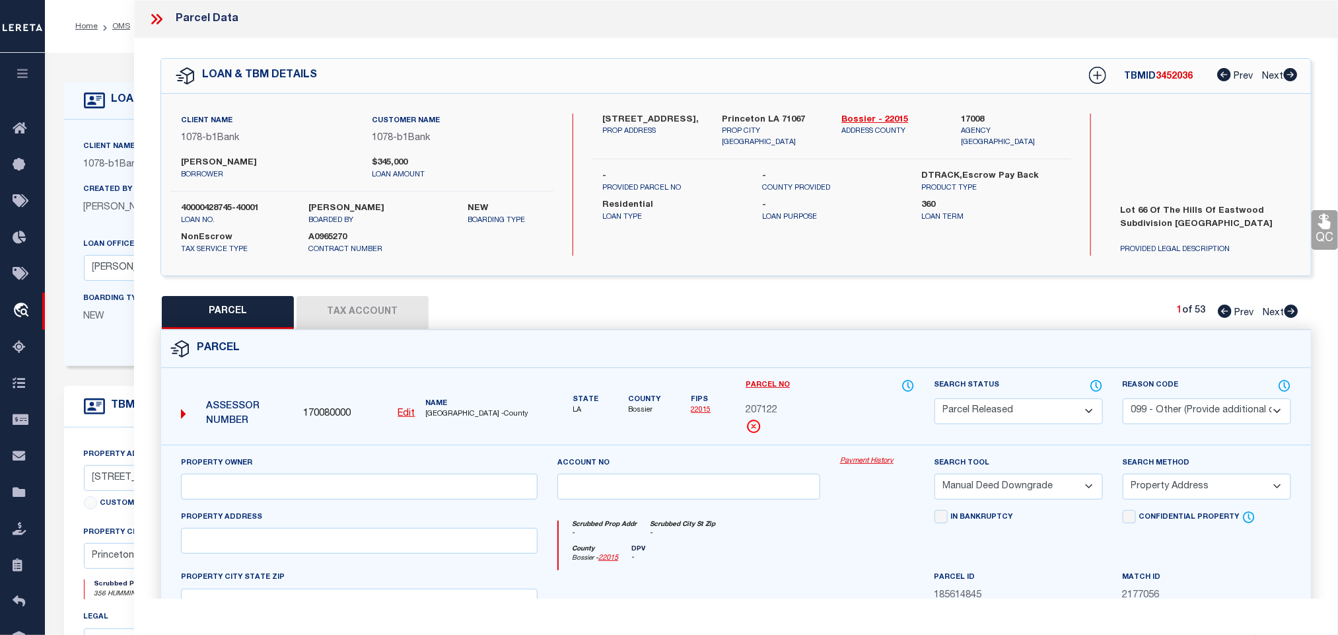
checkbox input "false"
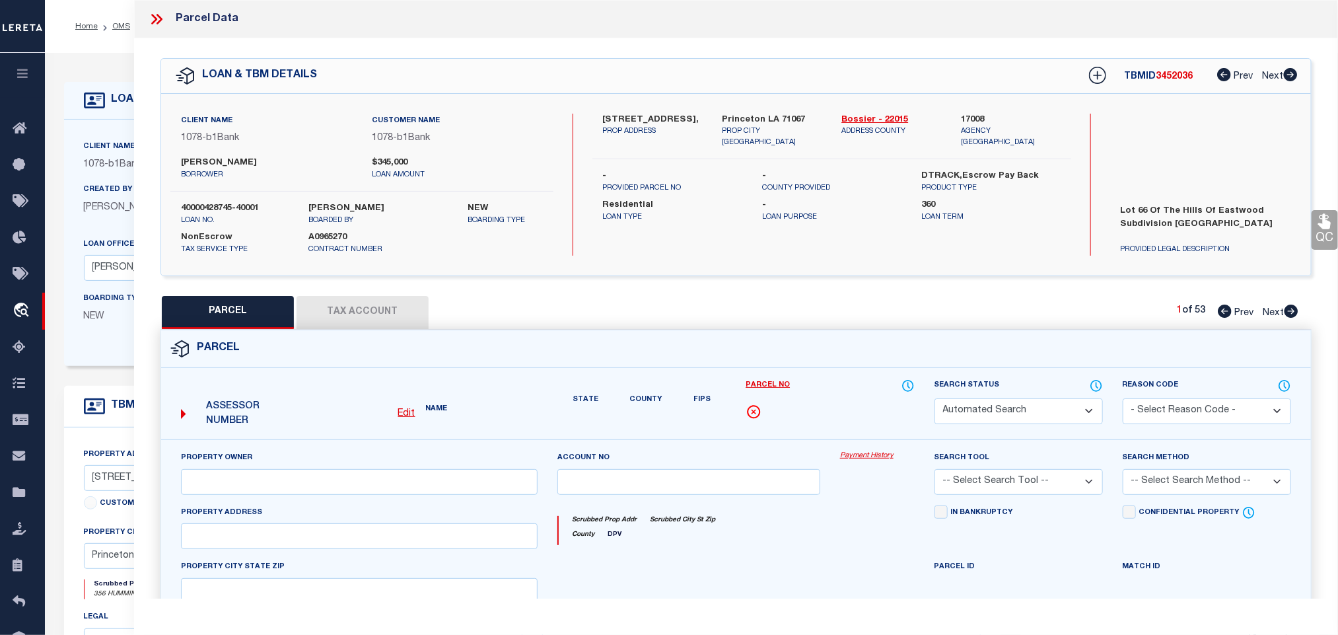
select select "PR"
select select "099"
select select "MDD"
select select "ADD"
type textarea "Parcel not needed"
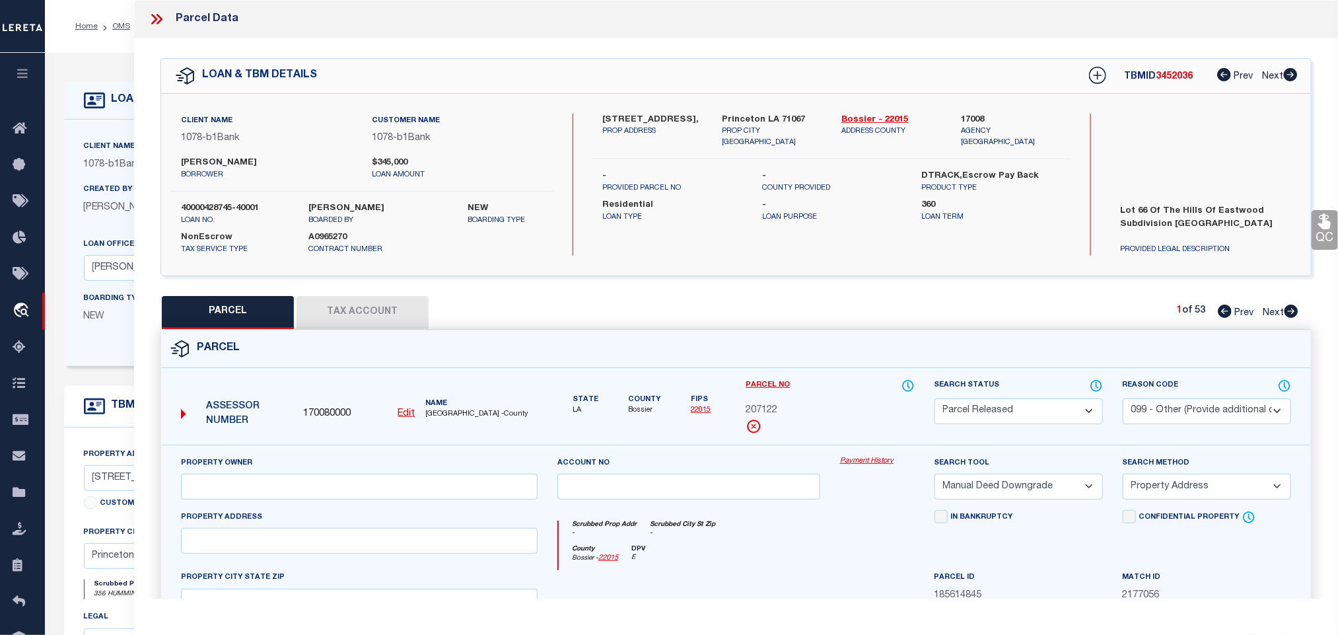
click at [157, 20] on icon at bounding box center [156, 19] width 17 height 17
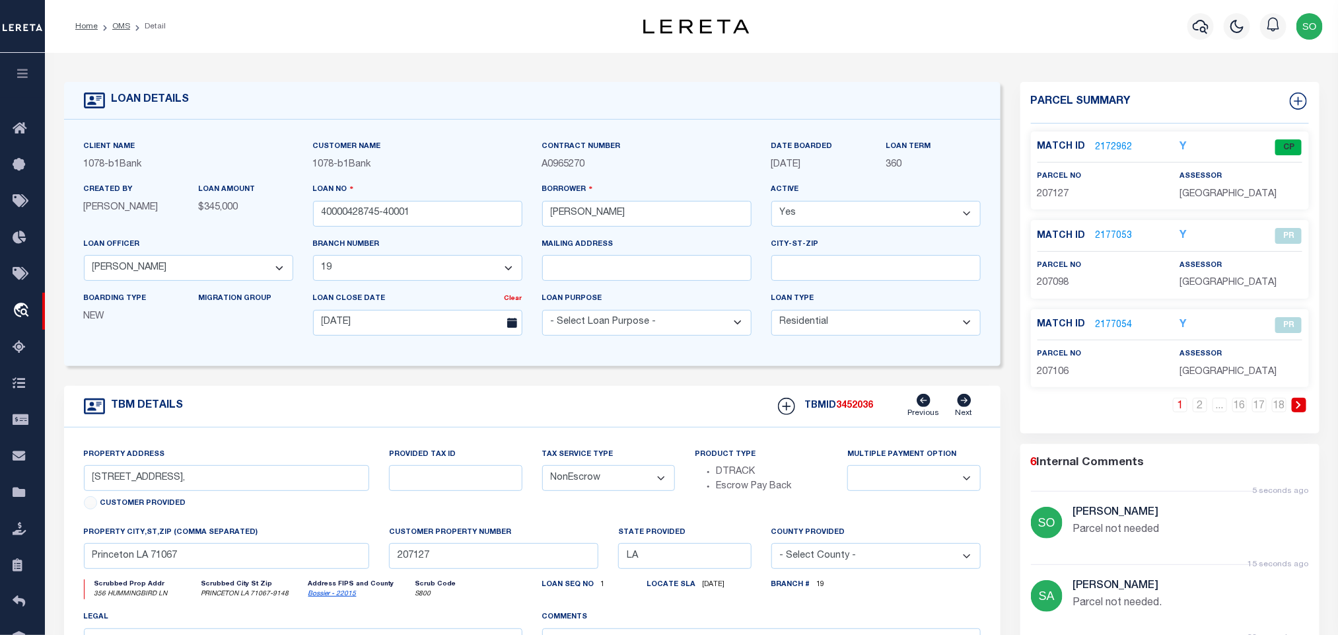
click at [1300, 407] on icon at bounding box center [1299, 405] width 5 height 8
click at [1110, 326] on link "2177057" at bounding box center [1114, 325] width 37 height 14
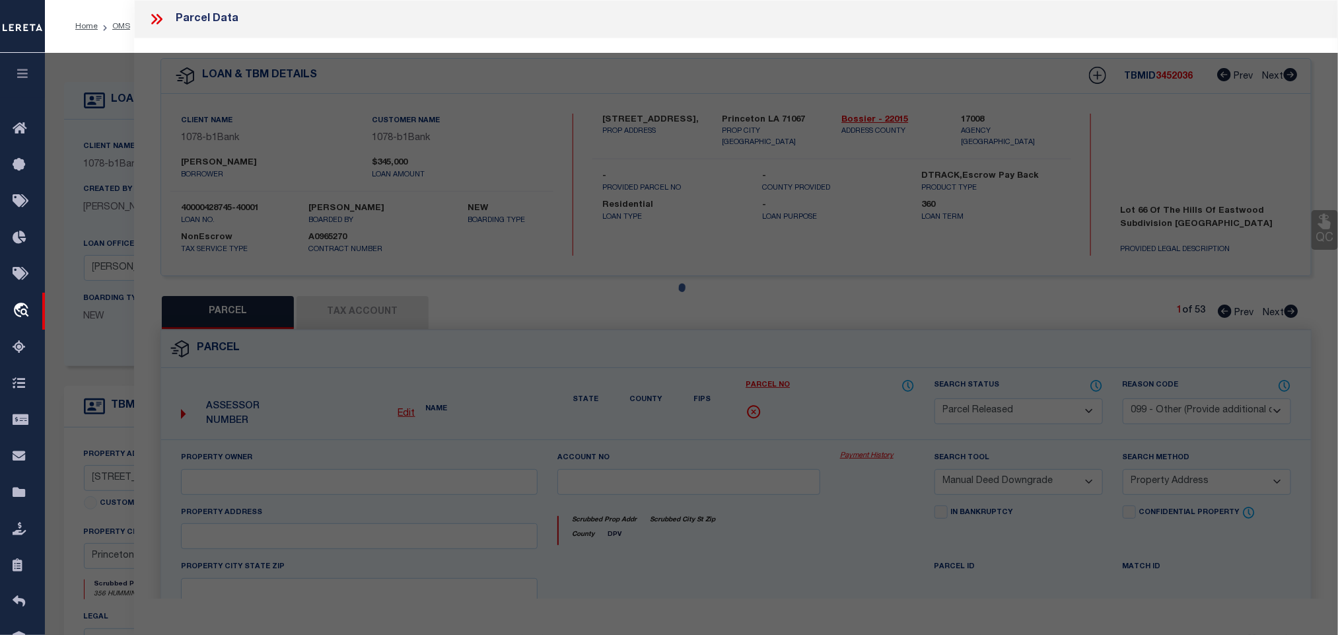
select select "AS"
select select
checkbox input "false"
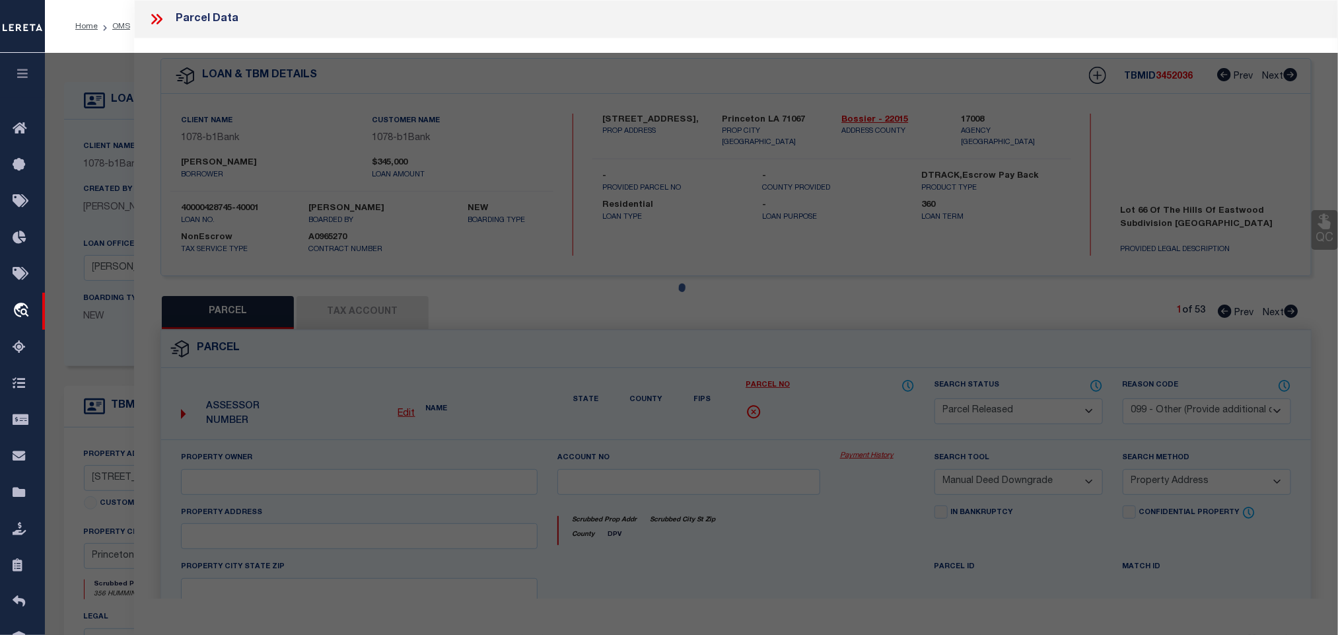
checkbox input "false"
select select "PA"
select select "MDD"
select select "ADD"
checkbox input "false"
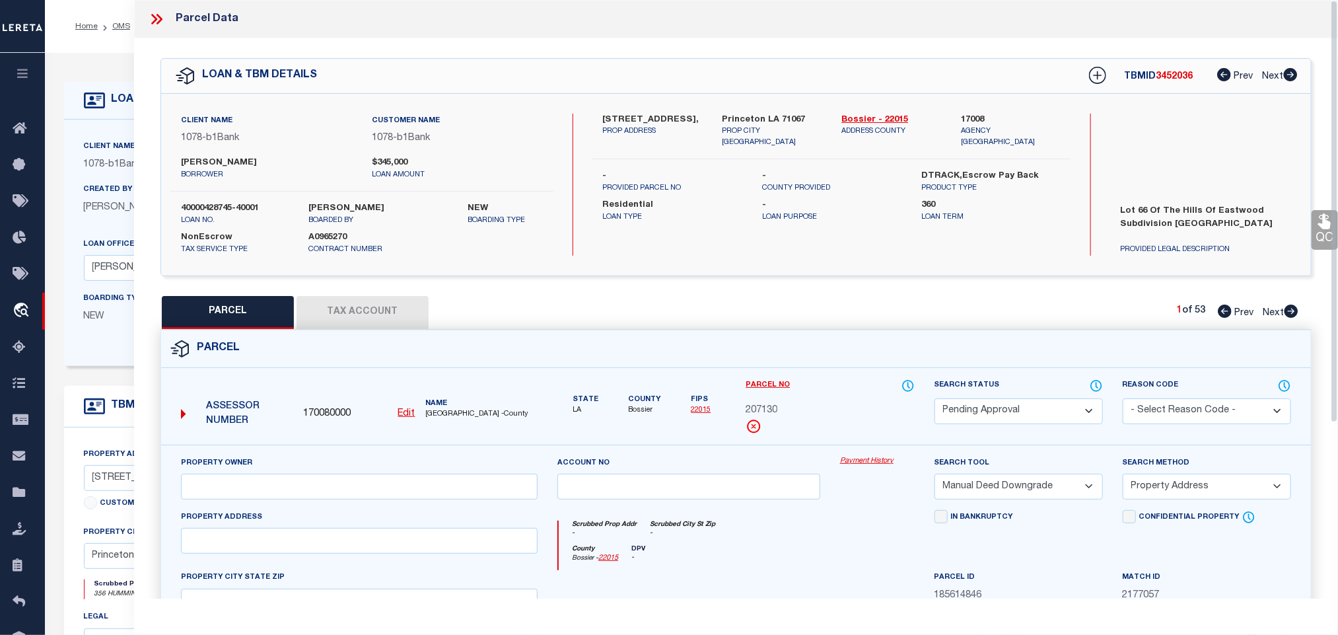
click at [995, 411] on select "Automated Search Bad Parcel Complete Duplicate Parcel High Dollar Reporting In …" at bounding box center [1019, 411] width 168 height 26
select select "PR"
click at [935, 400] on select "Automated Search Bad Parcel Complete Duplicate Parcel High Dollar Reporting In …" at bounding box center [1019, 411] width 168 height 26
click at [1135, 404] on select "- Select Reason Code - 099 - Other (Provide additional detail) ACT - Agency Cha…" at bounding box center [1207, 411] width 168 height 26
click at [1123, 400] on select "- Select Reason Code - 099 - Other (Provide additional detail) ACT - Agency Cha…" at bounding box center [1207, 411] width 168 height 26
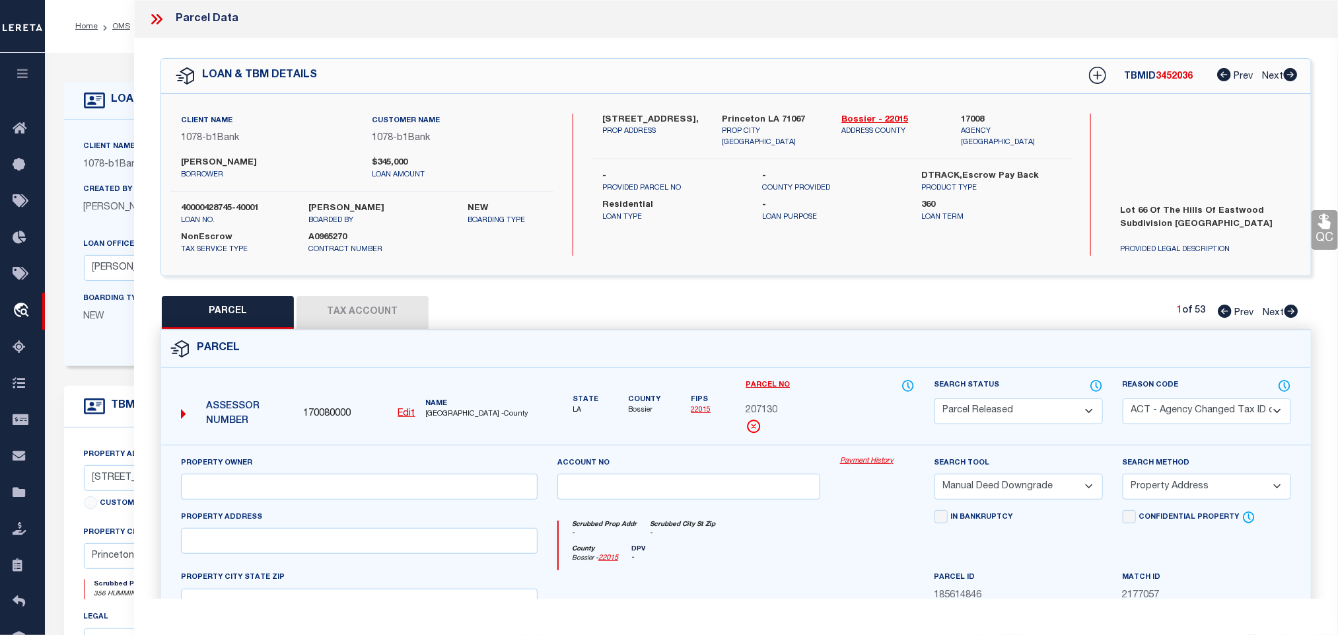
click at [1163, 406] on select "- Select Reason Code - 099 - Other (Provide additional detail) ACT - Agency Cha…" at bounding box center [1207, 411] width 168 height 26
select select "099"
click at [1123, 400] on select "- Select Reason Code - 099 - Other (Provide additional detail) ACT - Agency Cha…" at bounding box center [1207, 411] width 168 height 26
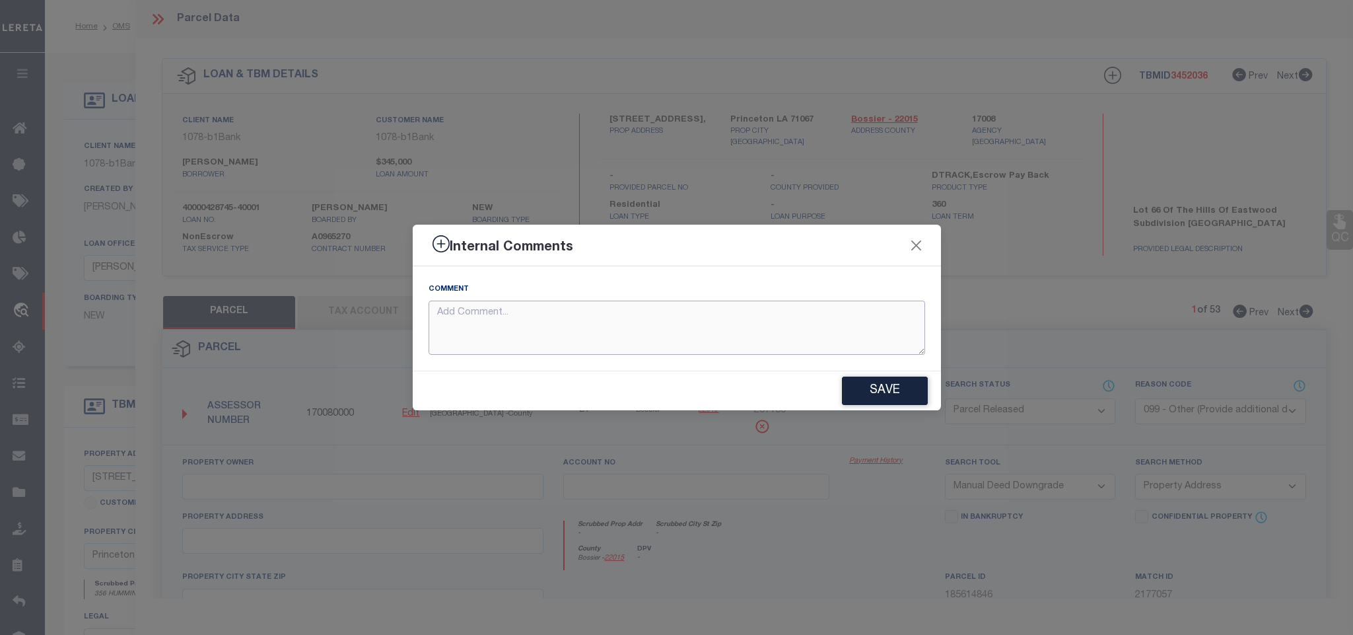
click at [699, 304] on textarea at bounding box center [677, 328] width 497 height 55
paste textarea "Parcel not needed"
type textarea "Parcel not needed"
click at [861, 386] on button "Save" at bounding box center [885, 390] width 86 height 28
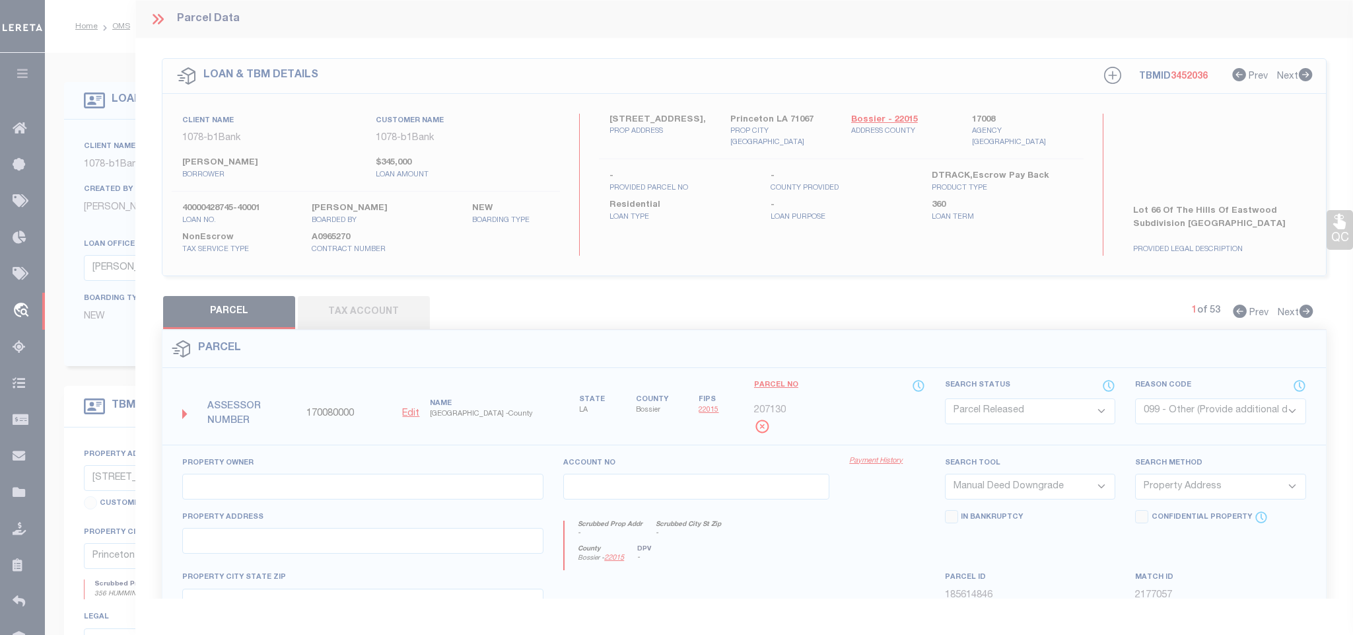
type textarea "Parcel not needed"
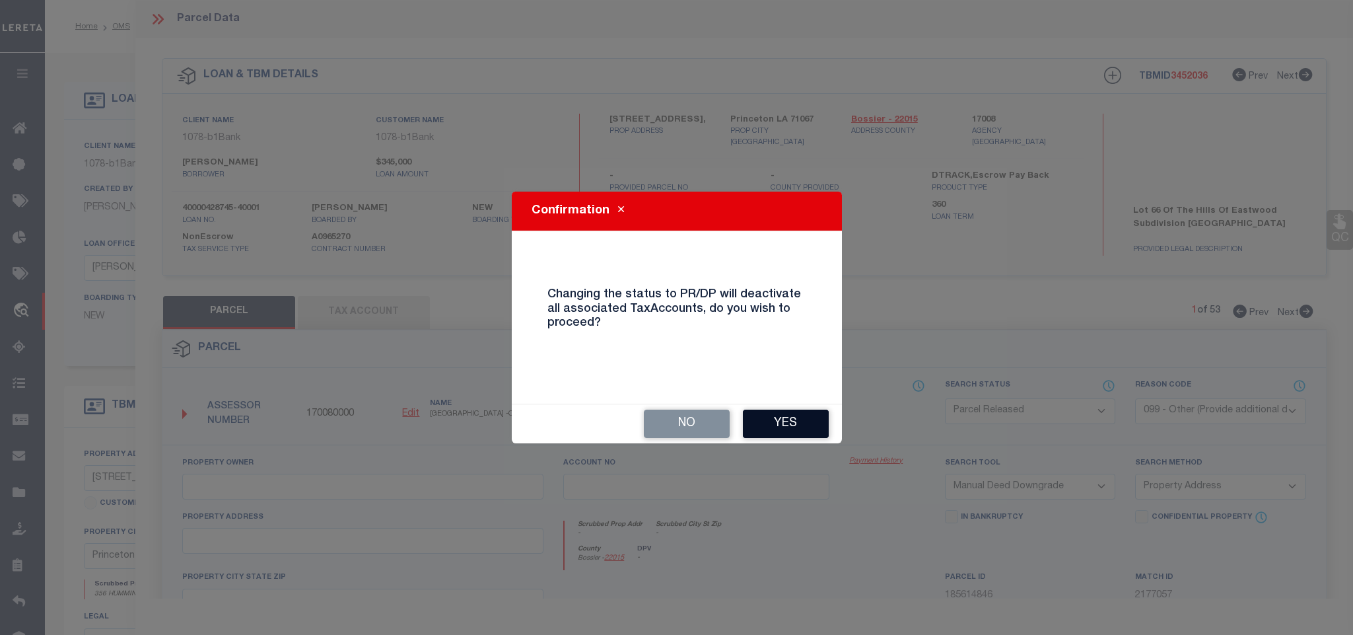
click at [789, 414] on button "Yes" at bounding box center [786, 423] width 86 height 28
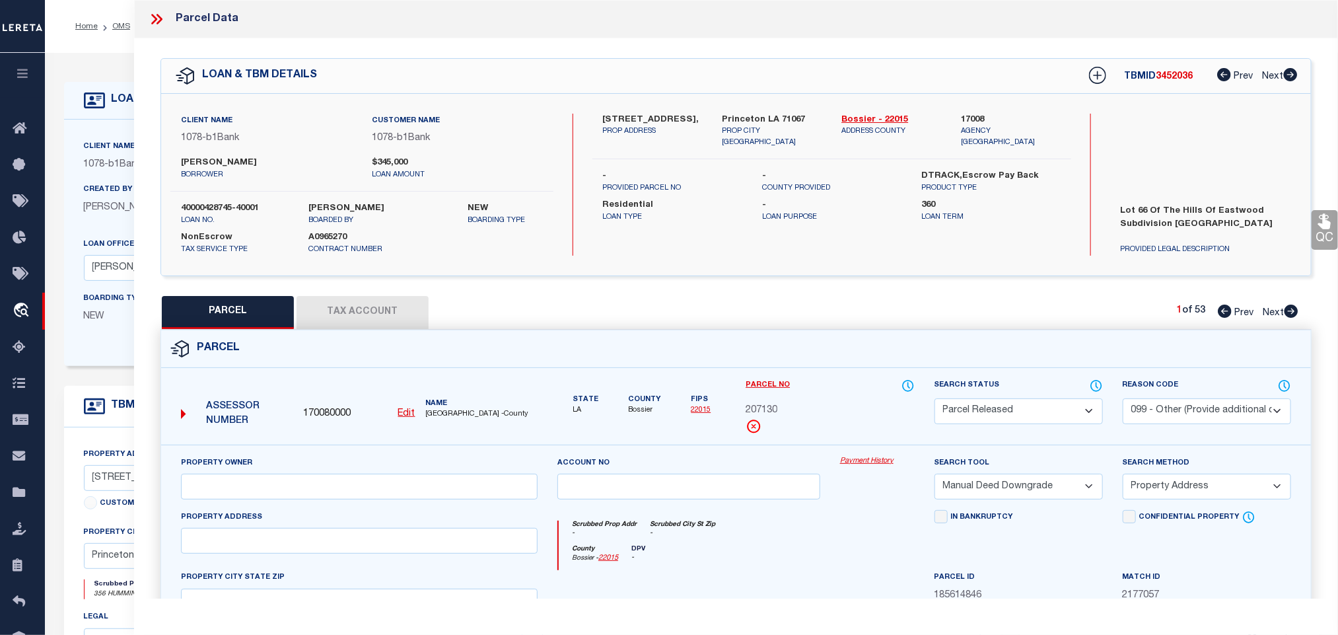
select select "AS"
select select
checkbox input "false"
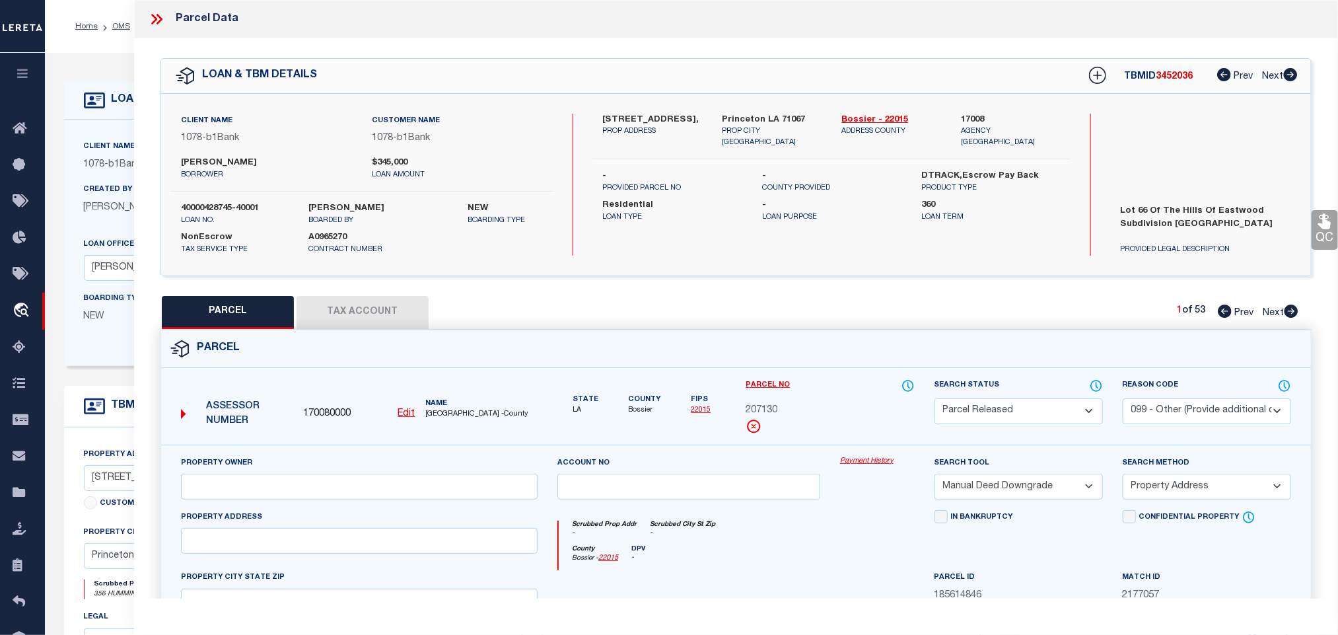
checkbox input "false"
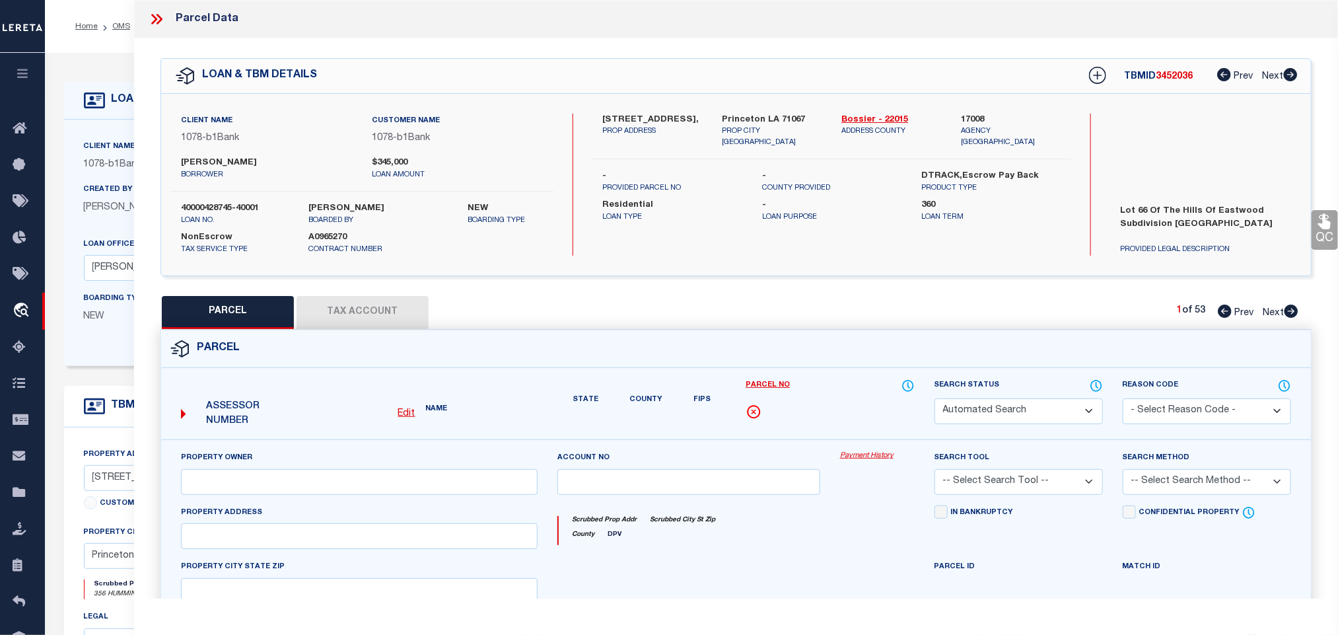
select select "PR"
select select "099"
select select "MDD"
select select "ADD"
type textarea "Parcel not needed"
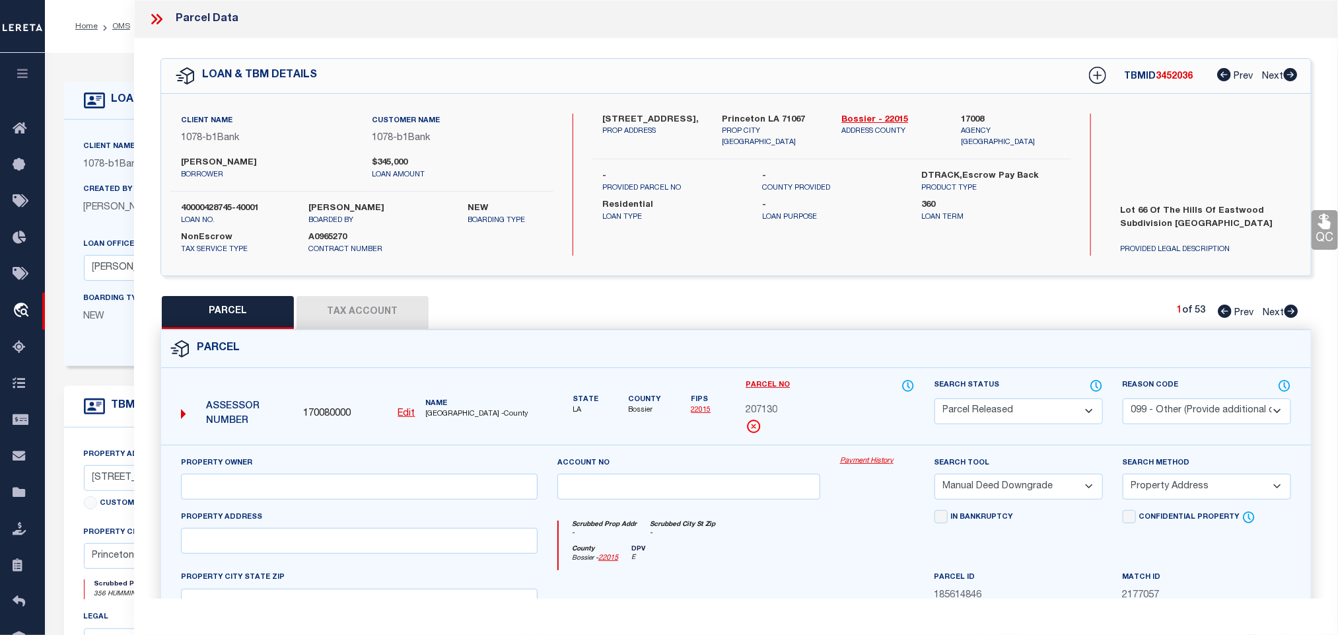
click at [159, 18] on icon at bounding box center [156, 19] width 17 height 17
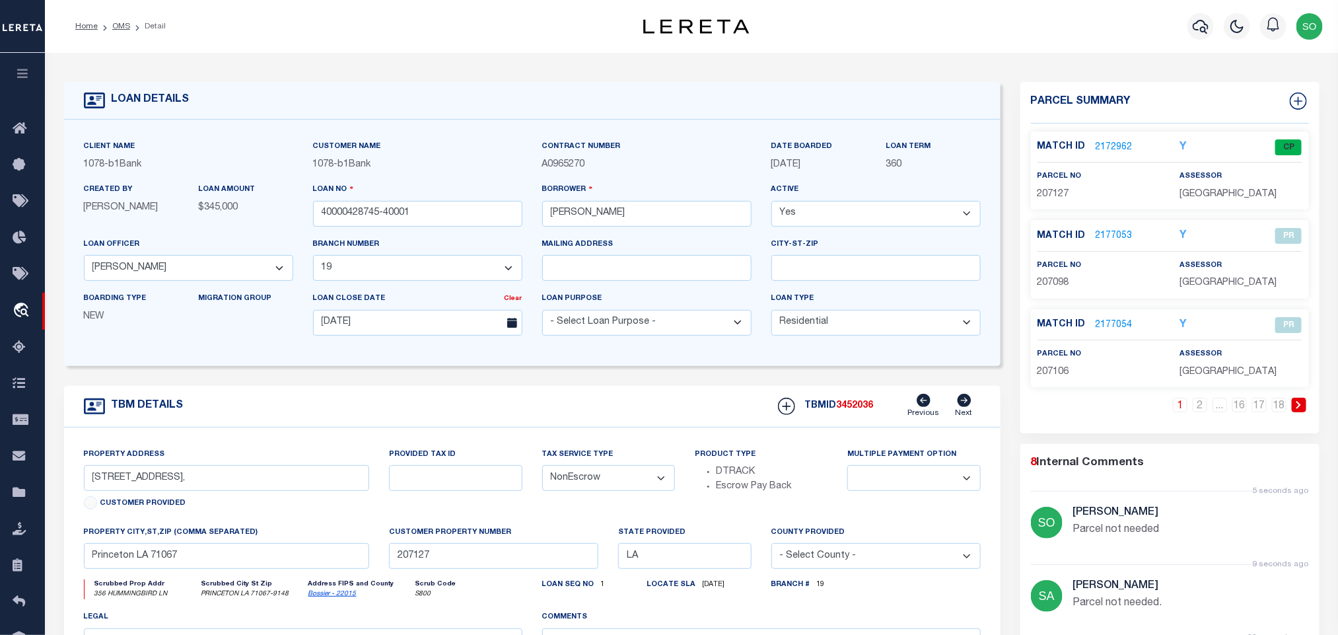
click at [1304, 409] on link at bounding box center [1299, 405] width 15 height 15
click at [1302, 409] on icon at bounding box center [1299, 405] width 6 height 8
click at [1116, 145] on link "2177058" at bounding box center [1114, 148] width 37 height 14
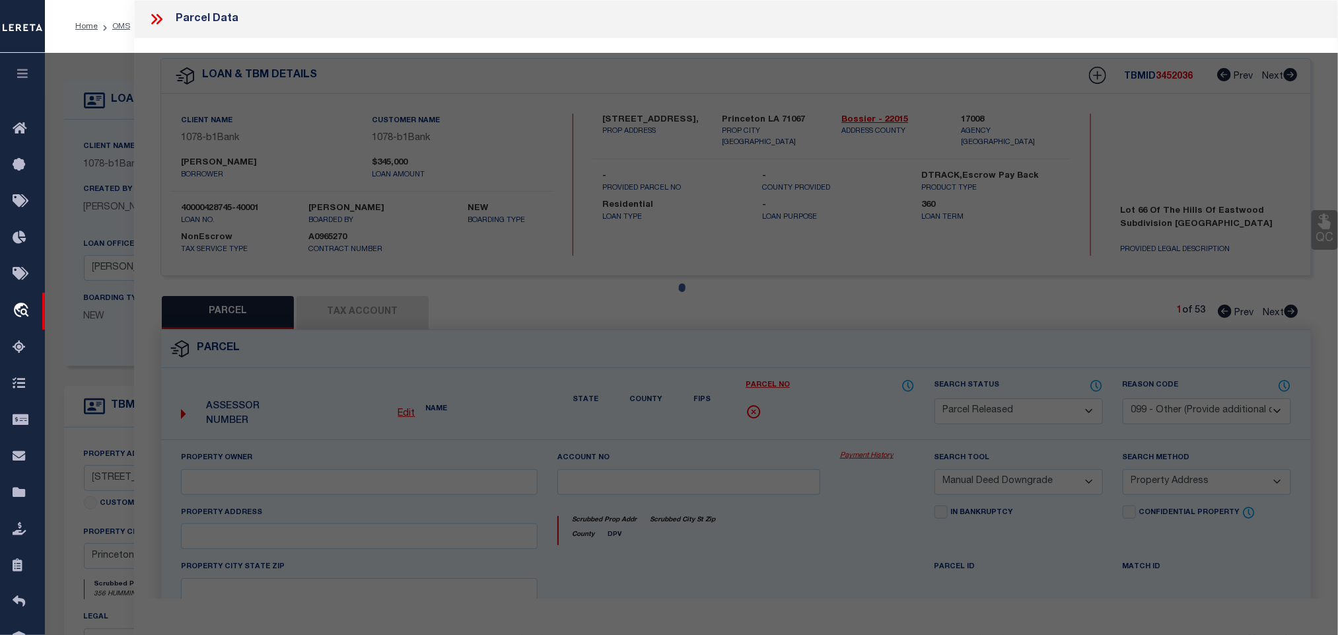
select select "AS"
select select
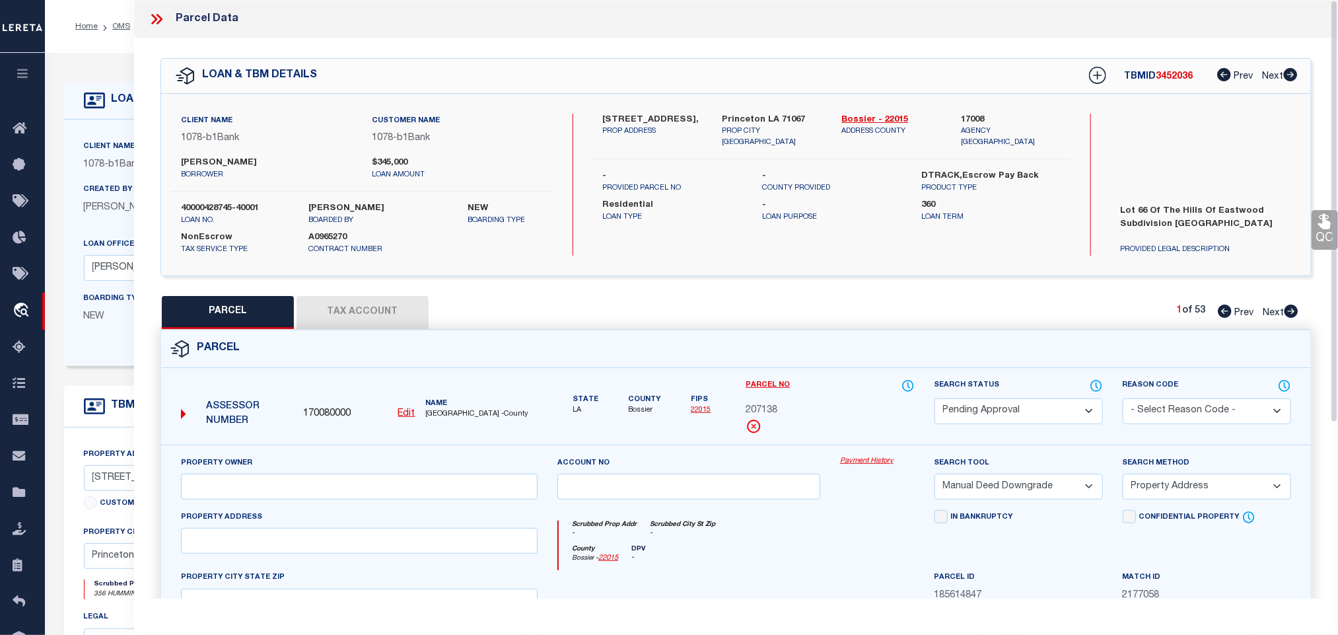
drag, startPoint x: 995, startPoint y: 416, endPoint x: 991, endPoint y: 405, distance: 12.1
click at [995, 416] on select "Automated Search Bad Parcel Complete Duplicate Parcel High Dollar Reporting In …" at bounding box center [1019, 411] width 168 height 26
click at [935, 400] on select "Automated Search Bad Parcel Complete Duplicate Parcel High Dollar Reporting In …" at bounding box center [1019, 411] width 168 height 26
drag, startPoint x: 1162, startPoint y: 414, endPoint x: 1161, endPoint y: 405, distance: 9.3
click at [1162, 414] on select "- Select Reason Code - 099 - Other (Provide additional detail) ACT - Agency Cha…" at bounding box center [1207, 411] width 168 height 26
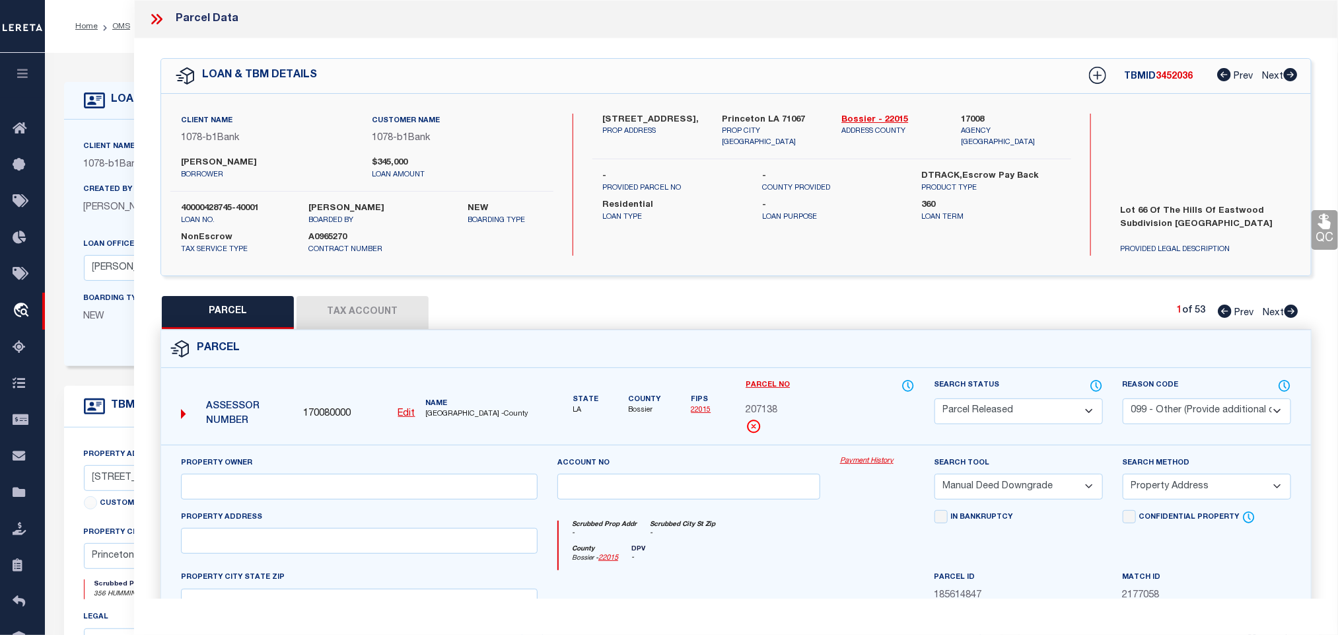
click at [1123, 400] on select "- Select Reason Code - 099 - Other (Provide additional detail) ACT - Agency Cha…" at bounding box center [1207, 411] width 168 height 26
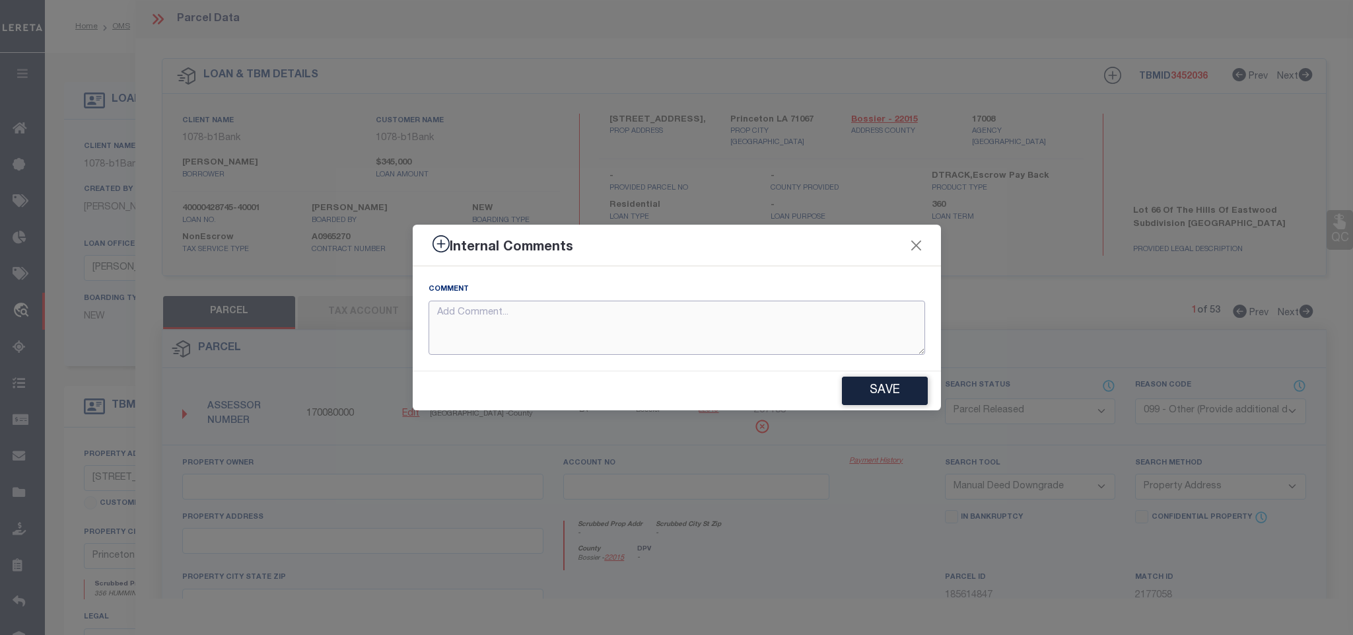
click at [515, 301] on textarea at bounding box center [677, 328] width 497 height 55
paste textarea "Parcel not needed"
click at [884, 392] on button "Save" at bounding box center [885, 390] width 86 height 28
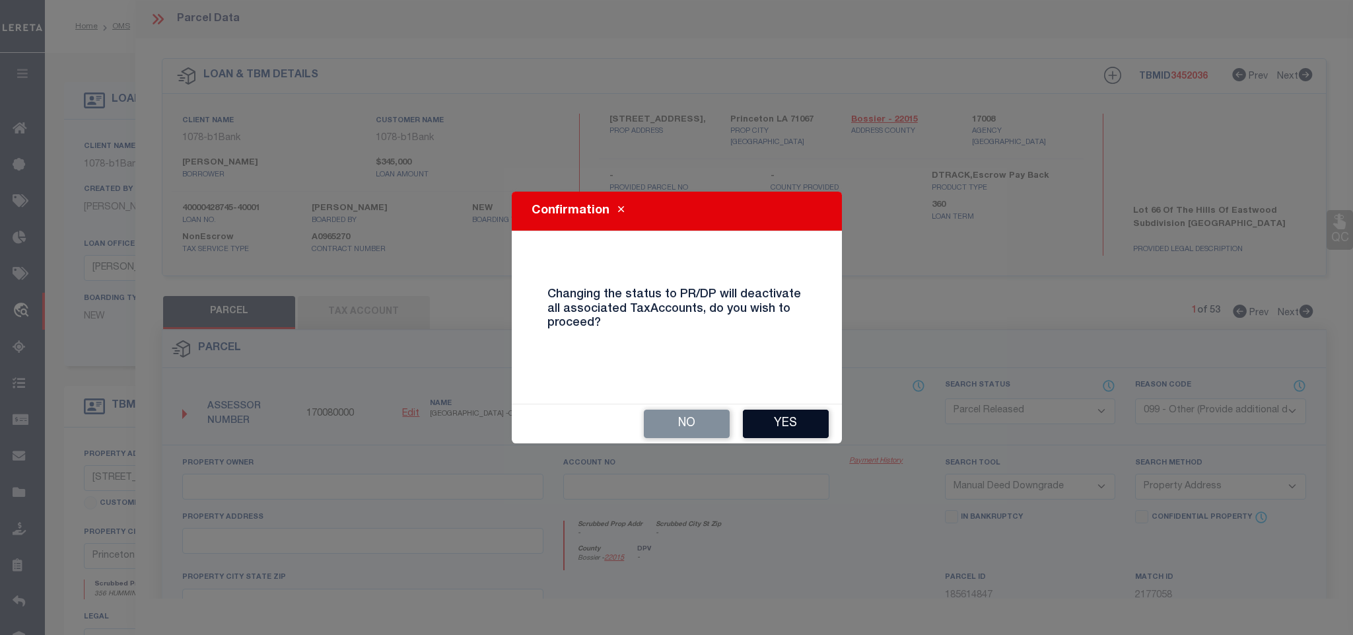
click at [777, 416] on button "Yes" at bounding box center [786, 423] width 86 height 28
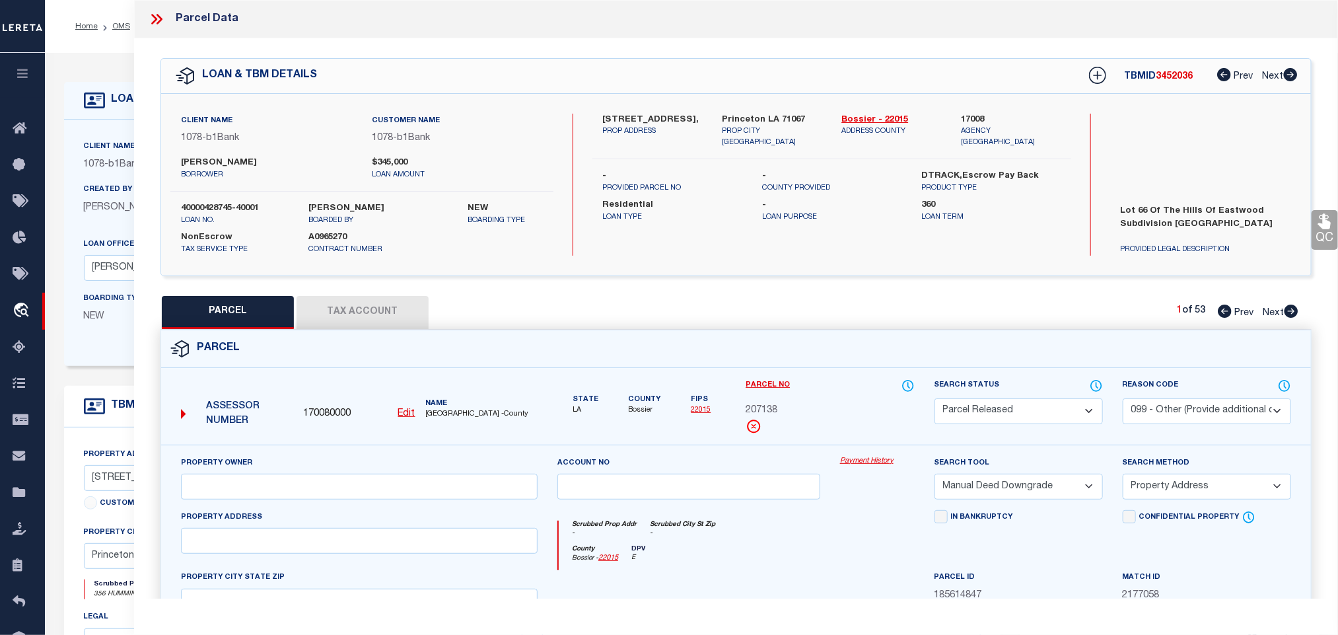
click at [157, 17] on icon at bounding box center [156, 19] width 17 height 17
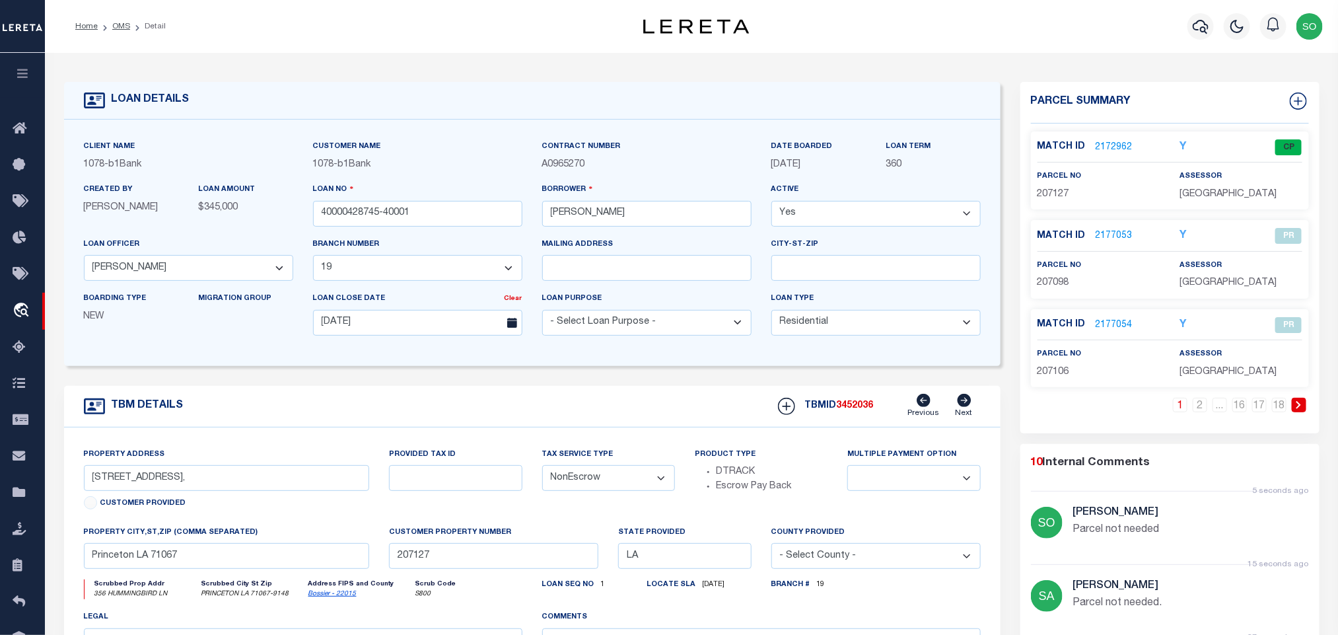
click at [1300, 407] on icon at bounding box center [1299, 405] width 6 height 8
click at [1110, 236] on link "2177059" at bounding box center [1114, 236] width 37 height 14
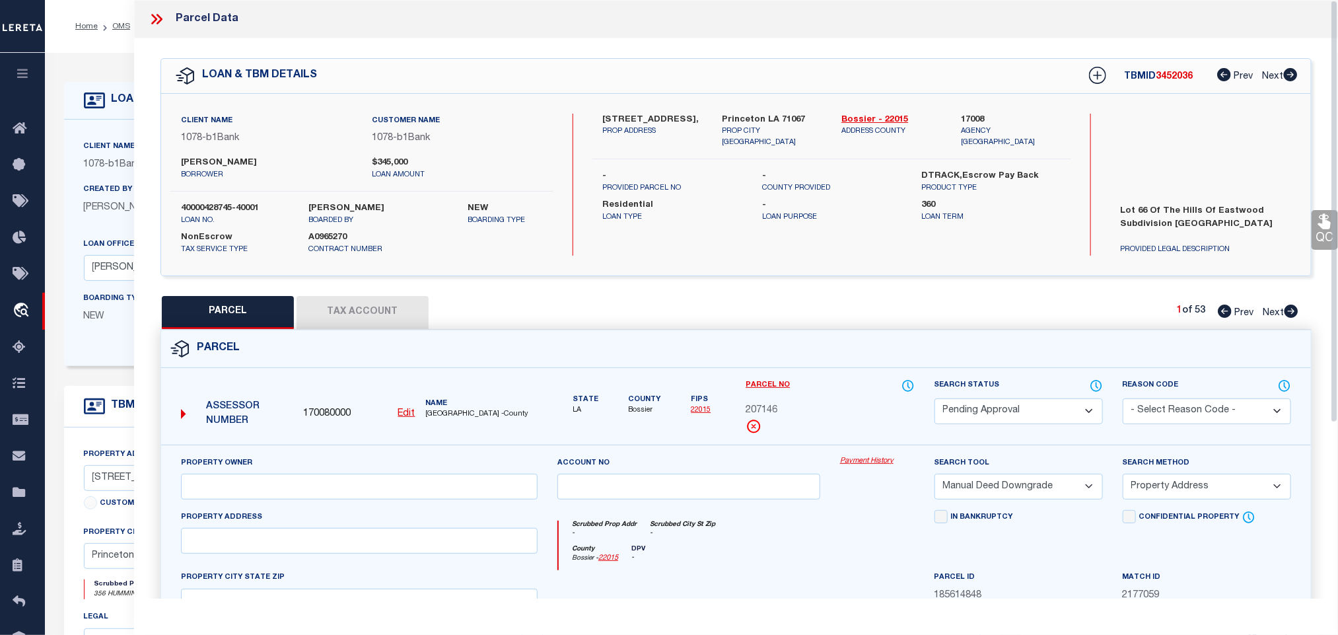
click at [979, 411] on select "Automated Search Bad Parcel Complete Duplicate Parcel High Dollar Reporting In …" at bounding box center [1019, 411] width 168 height 26
click at [935, 400] on select "Automated Search Bad Parcel Complete Duplicate Parcel High Dollar Reporting In …" at bounding box center [1019, 411] width 168 height 26
click at [1139, 405] on select "- Select Reason Code - 099 - Other (Provide additional detail) ACT - Agency Cha…" at bounding box center [1207, 411] width 168 height 26
click at [1123, 400] on select "- Select Reason Code - 099 - Other (Provide additional detail) ACT - Agency Cha…" at bounding box center [1207, 411] width 168 height 26
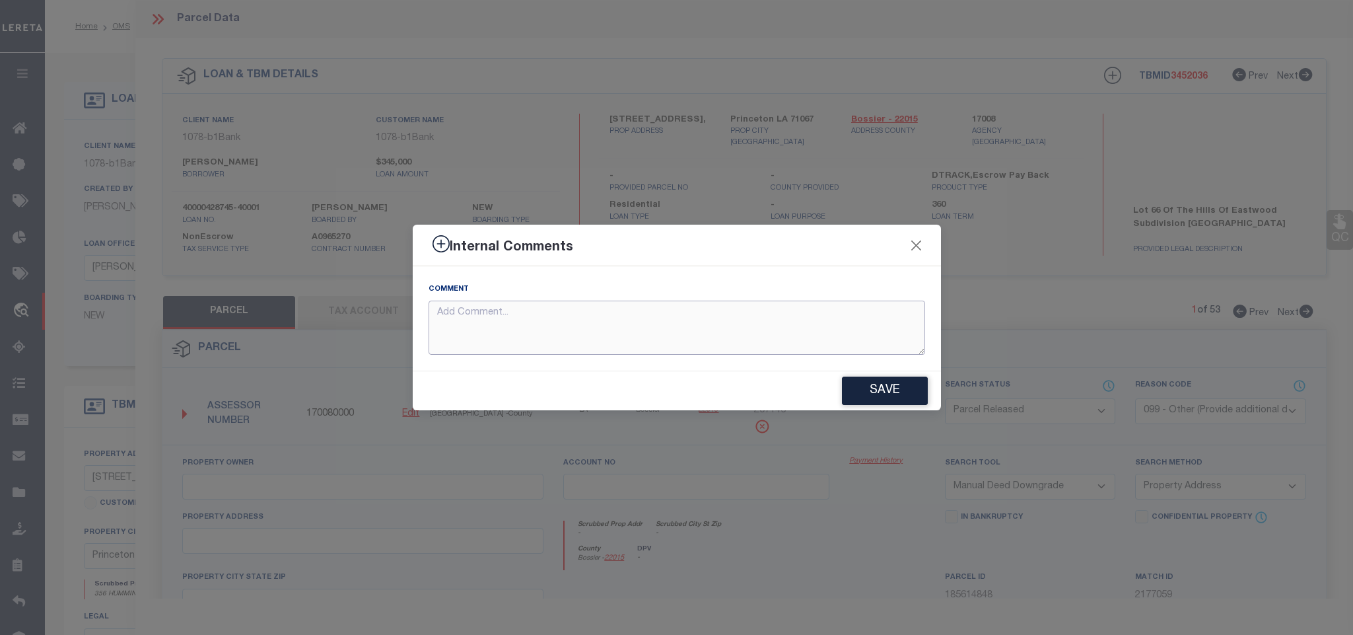
click at [684, 317] on textarea at bounding box center [677, 328] width 497 height 55
paste textarea "Parcel not needed"
click at [882, 393] on button "Save" at bounding box center [885, 390] width 86 height 28
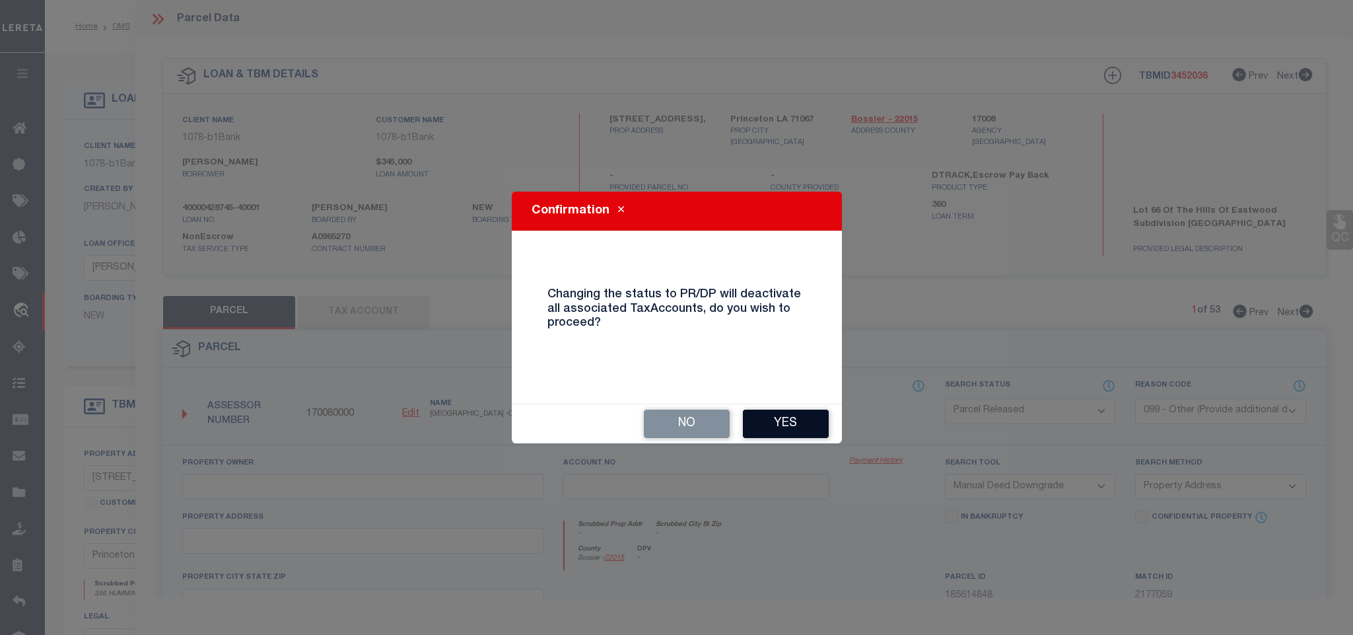
click at [759, 420] on button "Yes" at bounding box center [786, 423] width 86 height 28
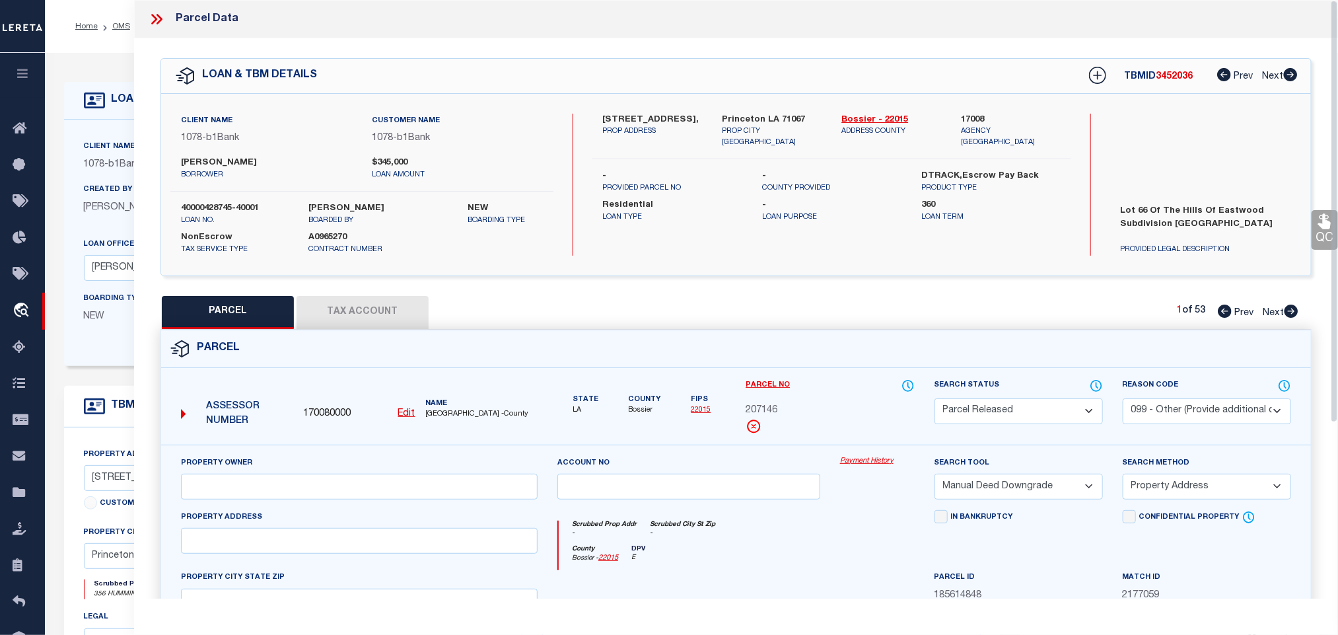
click at [153, 22] on icon at bounding box center [154, 19] width 6 height 11
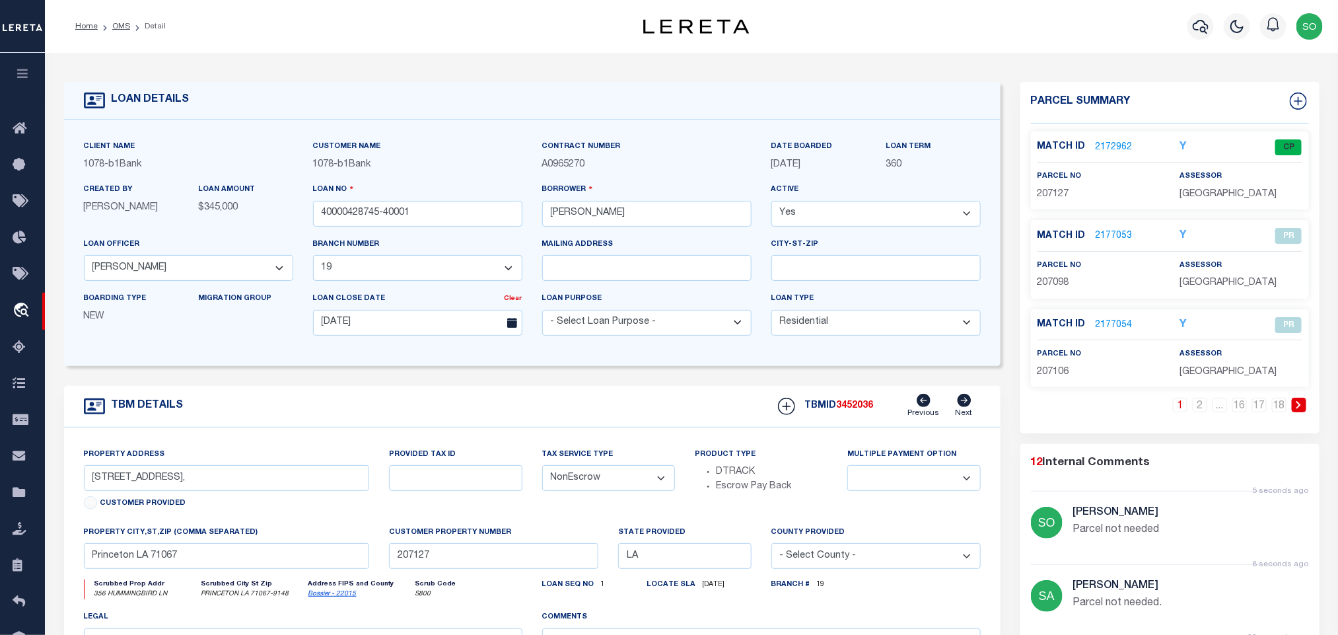
click at [1297, 407] on icon at bounding box center [1299, 405] width 6 height 8
click at [1114, 331] on link "2177060" at bounding box center [1114, 325] width 37 height 14
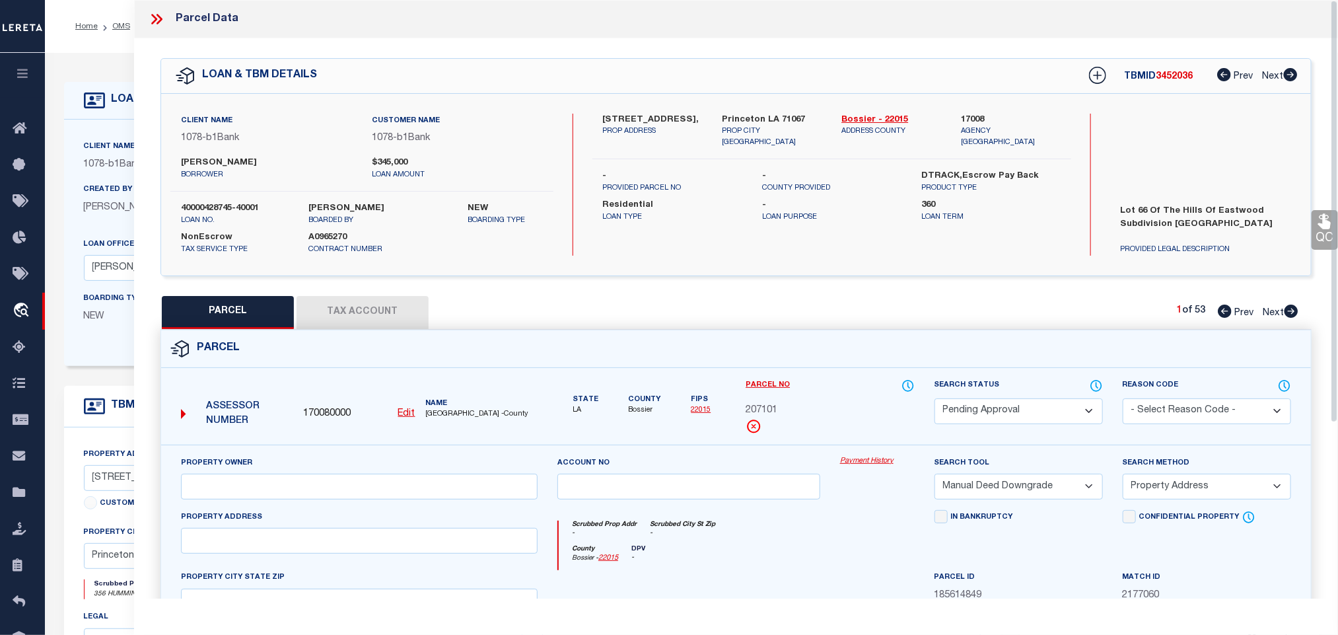
click at [1018, 417] on select "Automated Search Bad Parcel Complete Duplicate Parcel High Dollar Reporting In …" at bounding box center [1019, 411] width 168 height 26
click at [935, 400] on select "Automated Search Bad Parcel Complete Duplicate Parcel High Dollar Reporting In …" at bounding box center [1019, 411] width 168 height 26
click at [1155, 411] on select "- Select Reason Code - 099 - Other (Provide additional detail) ACT - Agency Cha…" at bounding box center [1207, 411] width 168 height 26
click at [1123, 400] on select "- Select Reason Code - 099 - Other (Provide additional detail) ACT - Agency Cha…" at bounding box center [1207, 411] width 168 height 26
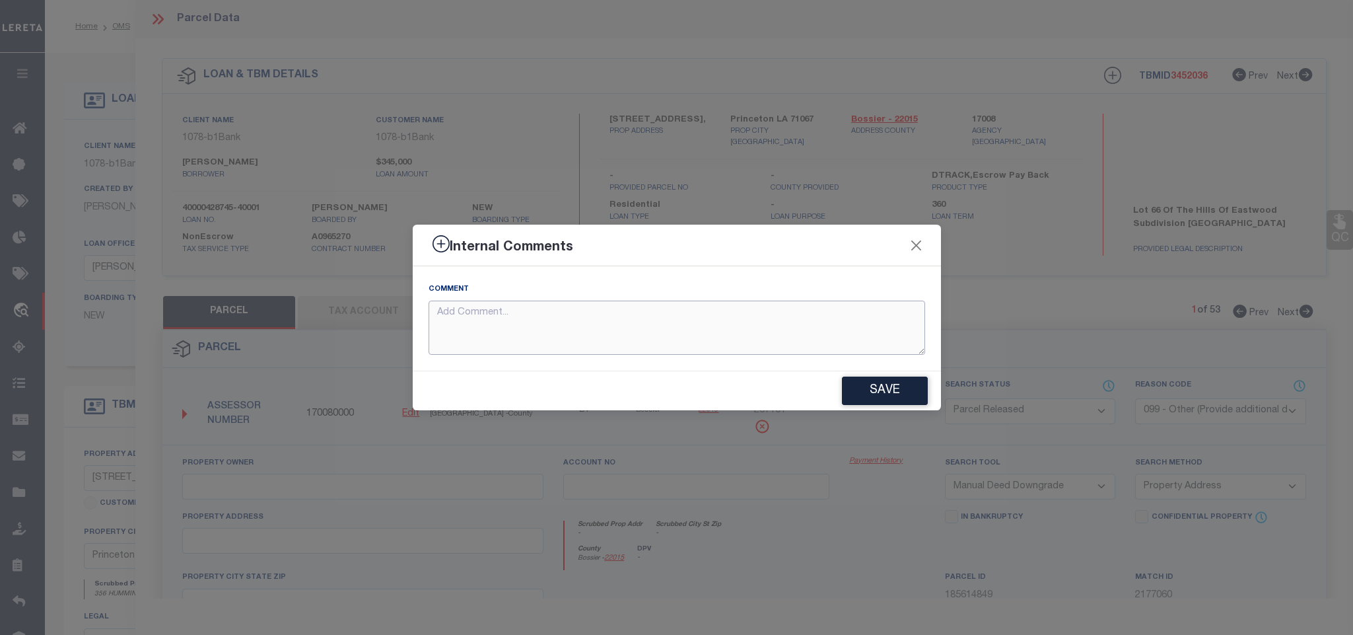
click at [734, 333] on textarea at bounding box center [677, 328] width 497 height 55
paste textarea "Parcel not needed"
click at [872, 394] on button "Save" at bounding box center [885, 390] width 86 height 28
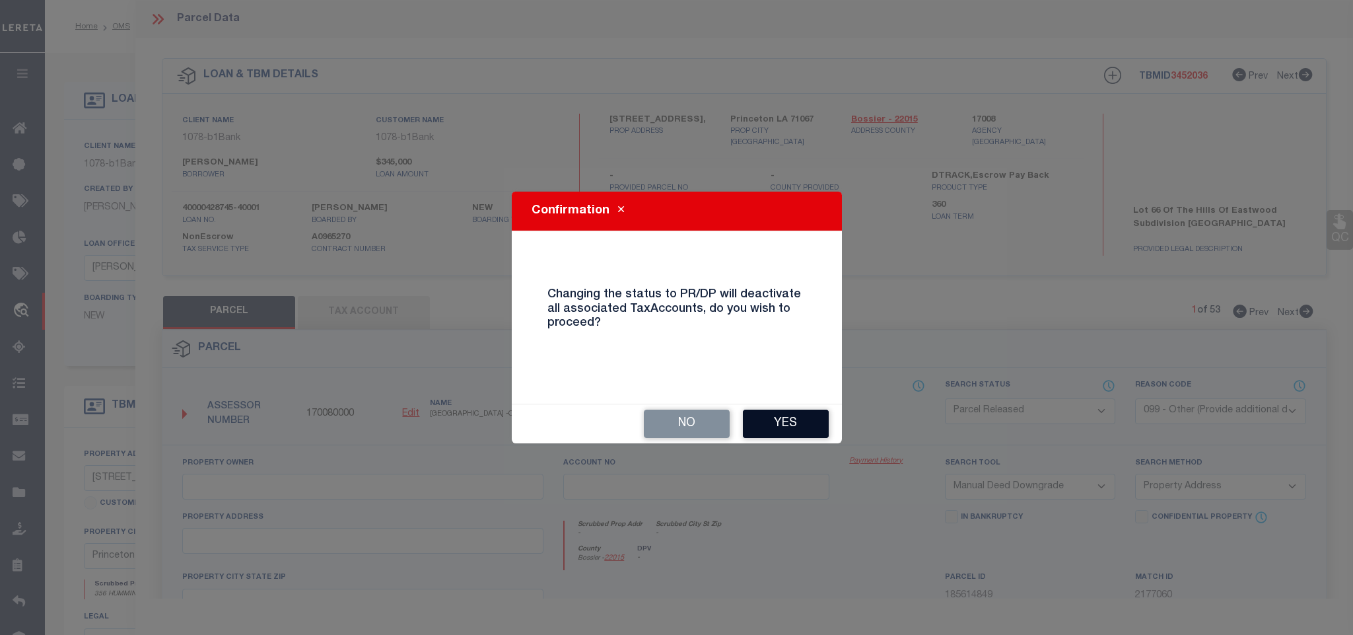
click at [769, 423] on button "Yes" at bounding box center [786, 423] width 86 height 28
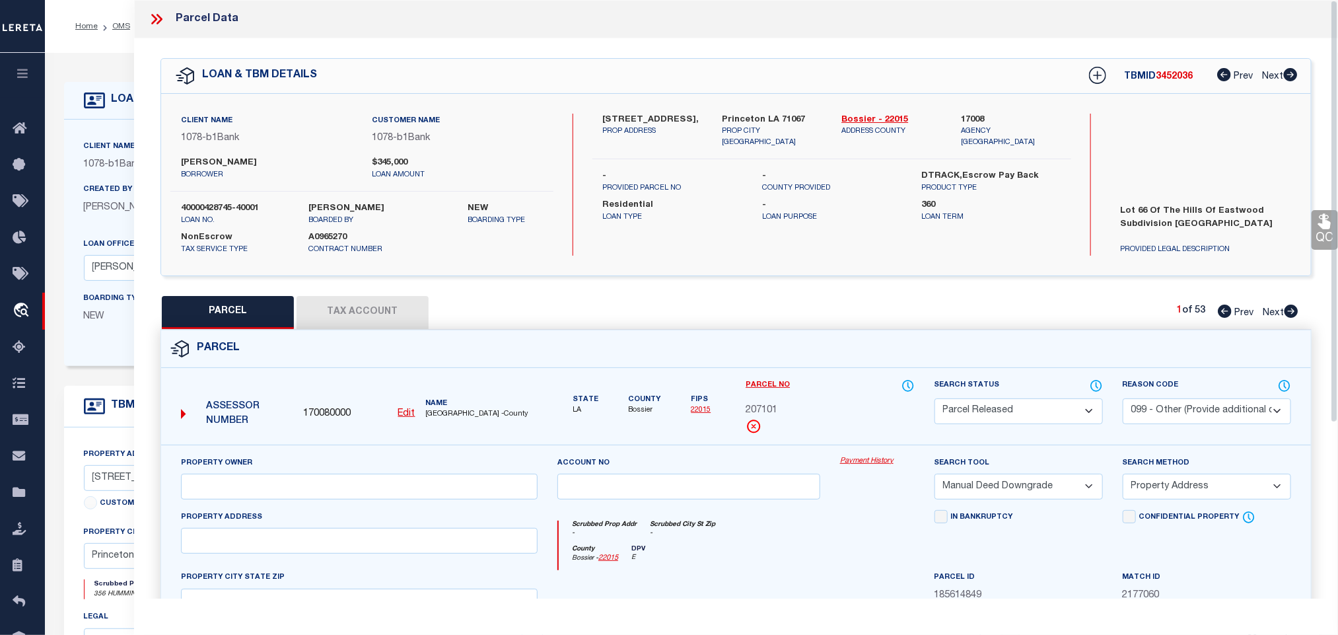
click at [151, 22] on icon at bounding box center [156, 19] width 17 height 17
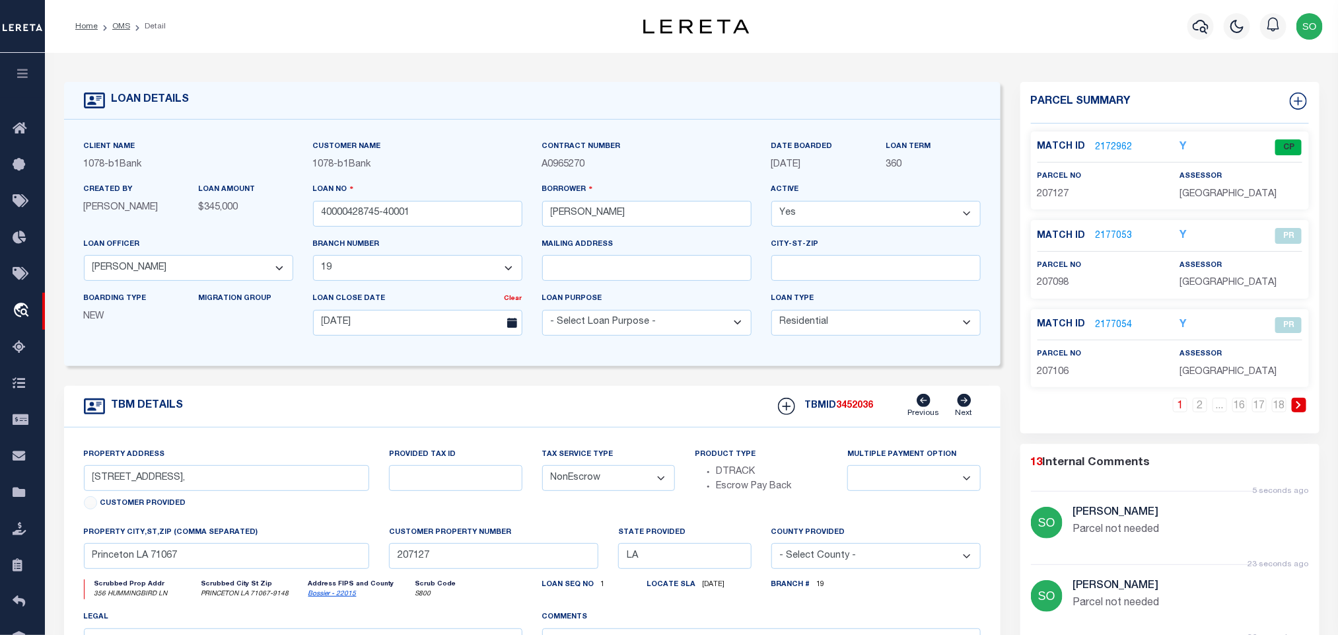
click at [1298, 409] on icon at bounding box center [1299, 405] width 6 height 8
click at [1302, 405] on link at bounding box center [1299, 405] width 15 height 15
click at [1108, 145] on link "2177061" at bounding box center [1114, 148] width 37 height 14
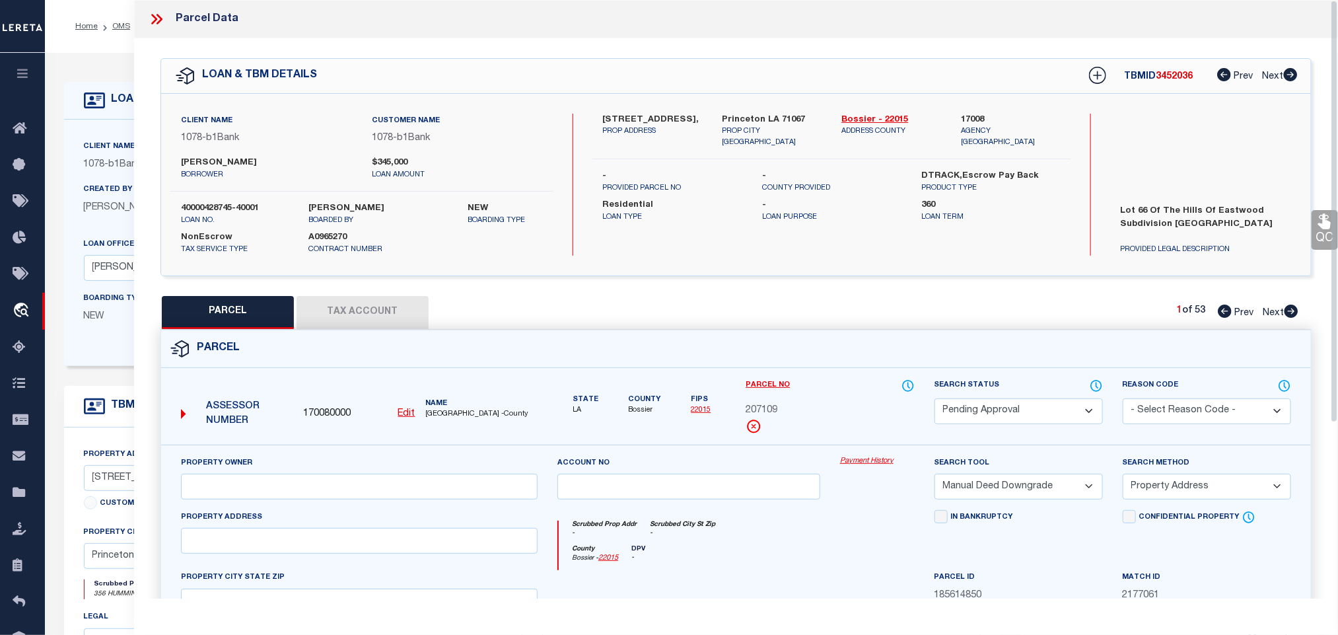
click at [989, 416] on select "Automated Search Bad Parcel Complete Duplicate Parcel High Dollar Reporting In …" at bounding box center [1019, 411] width 168 height 26
click at [935, 400] on select "Automated Search Bad Parcel Complete Duplicate Parcel High Dollar Reporting In …" at bounding box center [1019, 411] width 168 height 26
click at [1172, 405] on select "- Select Reason Code - 099 - Other (Provide additional detail) ACT - Agency Cha…" at bounding box center [1207, 411] width 168 height 26
click at [1123, 400] on select "- Select Reason Code - 099 - Other (Provide additional detail) ACT - Agency Cha…" at bounding box center [1207, 411] width 168 height 26
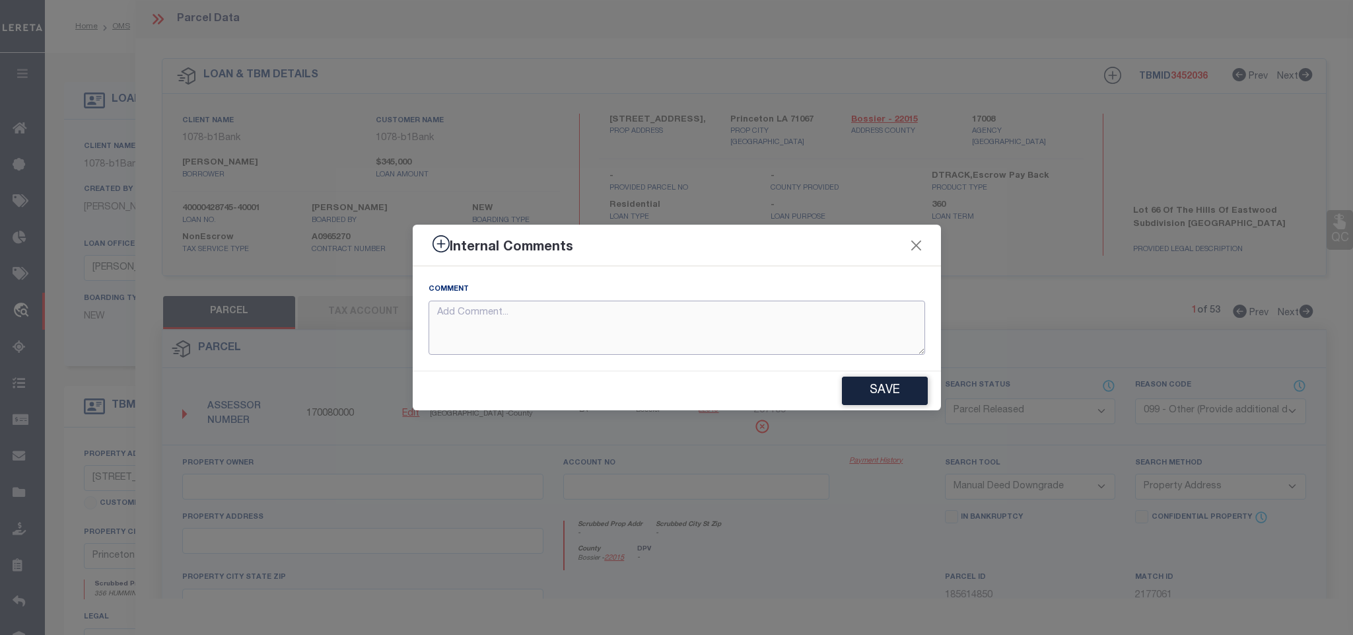
click at [703, 326] on textarea at bounding box center [677, 328] width 497 height 55
paste textarea "Parcel not needed"
click at [919, 386] on button "Save" at bounding box center [885, 390] width 86 height 28
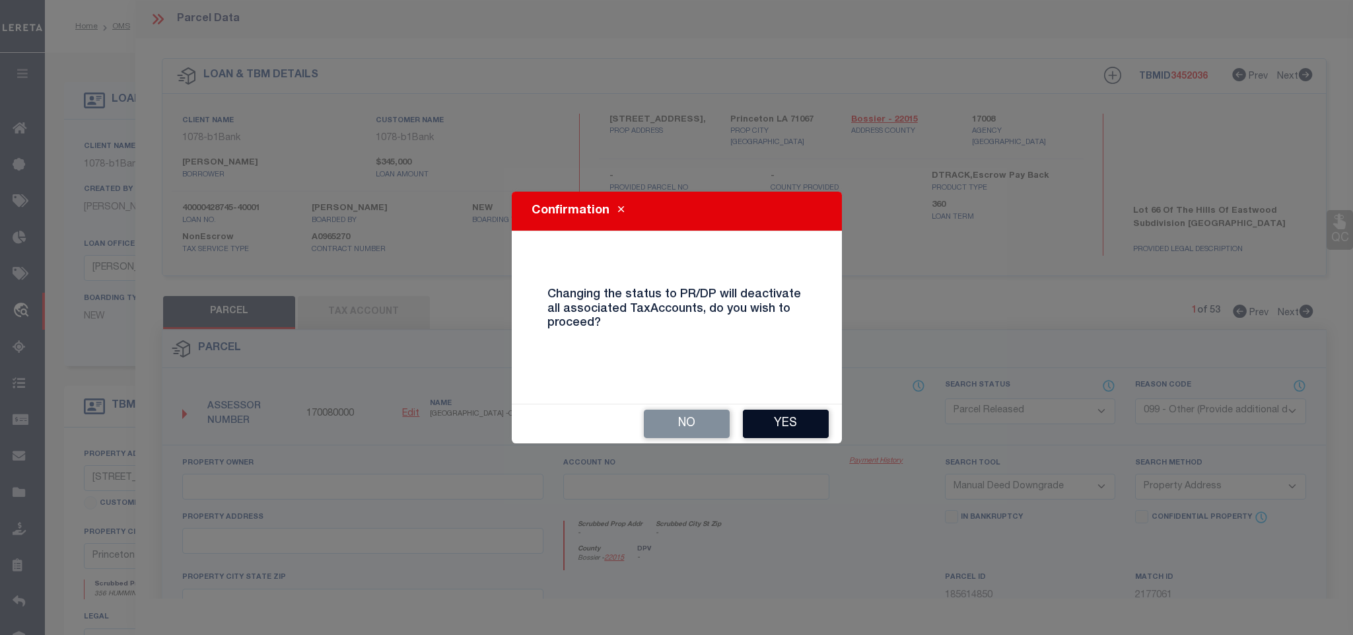
click at [783, 427] on button "Yes" at bounding box center [786, 423] width 86 height 28
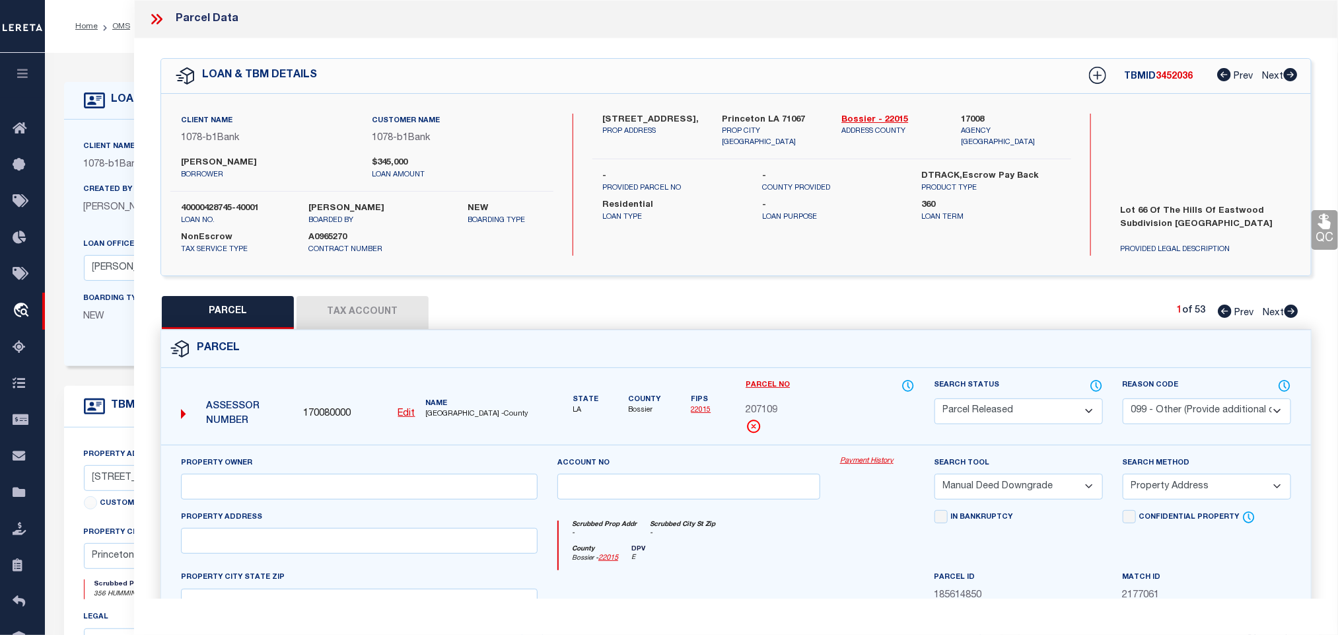
click at [151, 20] on icon at bounding box center [156, 19] width 17 height 17
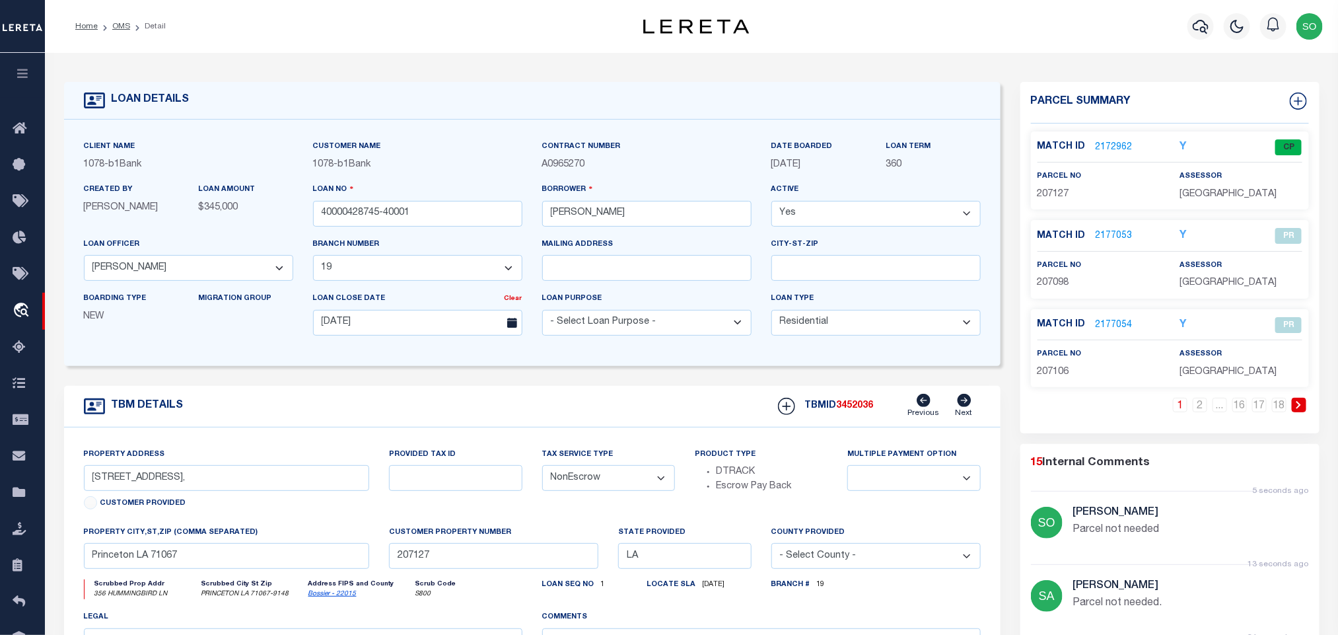
click at [1296, 407] on icon at bounding box center [1299, 405] width 6 height 8
click at [1112, 236] on link "2177062" at bounding box center [1114, 236] width 37 height 14
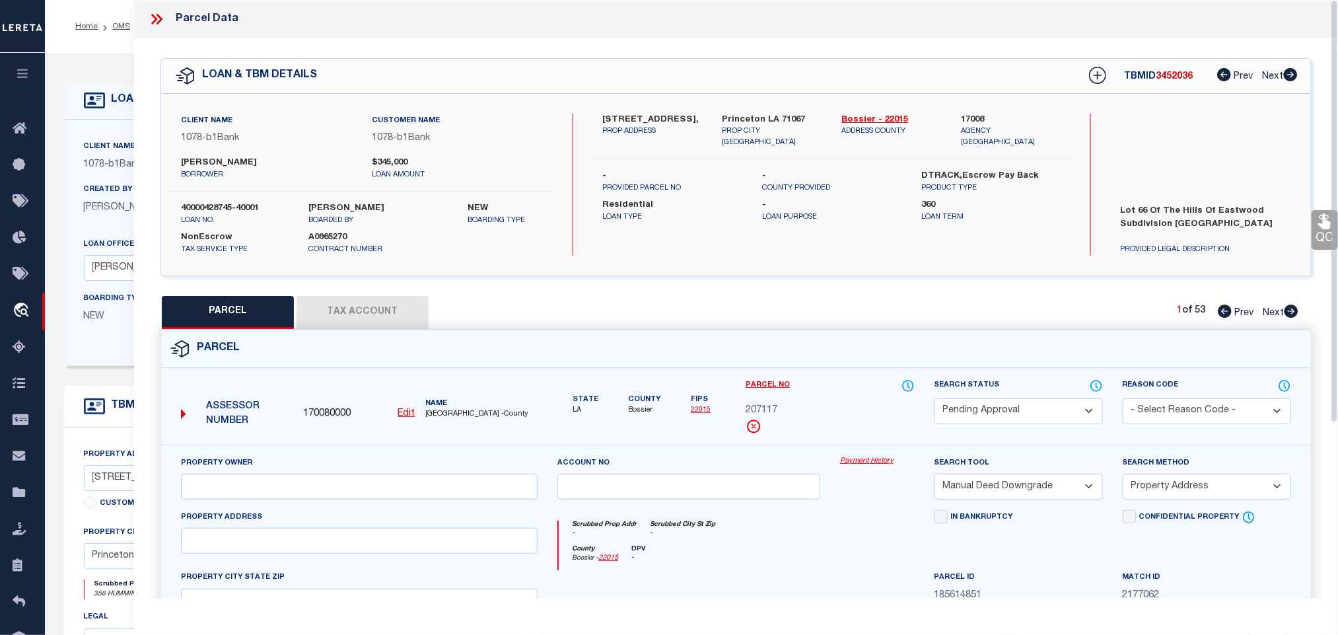
drag, startPoint x: 985, startPoint y: 415, endPoint x: 981, endPoint y: 408, distance: 7.4
click at [985, 415] on select "Automated Search Bad Parcel Complete Duplicate Parcel High Dollar Reporting In …" at bounding box center [1019, 411] width 168 height 26
click at [935, 400] on select "Automated Search Bad Parcel Complete Duplicate Parcel High Dollar Reporting In …" at bounding box center [1019, 411] width 168 height 26
click at [1158, 407] on select "- Select Reason Code - 099 - Other (Provide additional detail) ACT - Agency Cha…" at bounding box center [1207, 411] width 168 height 26
click at [1123, 400] on select "- Select Reason Code - 099 - Other (Provide additional detail) ACT - Agency Cha…" at bounding box center [1207, 411] width 168 height 26
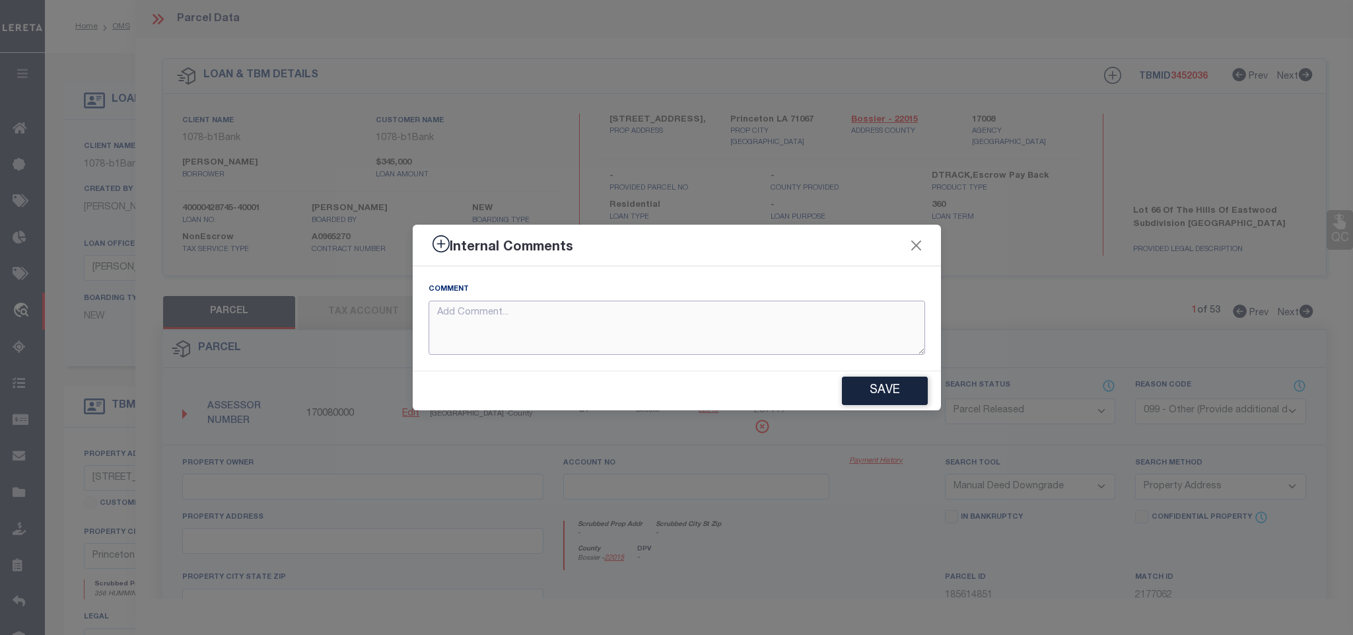
click at [563, 331] on textarea at bounding box center [677, 328] width 497 height 55
paste textarea "Parcel not needed"
click at [872, 390] on button "Save" at bounding box center [885, 390] width 86 height 28
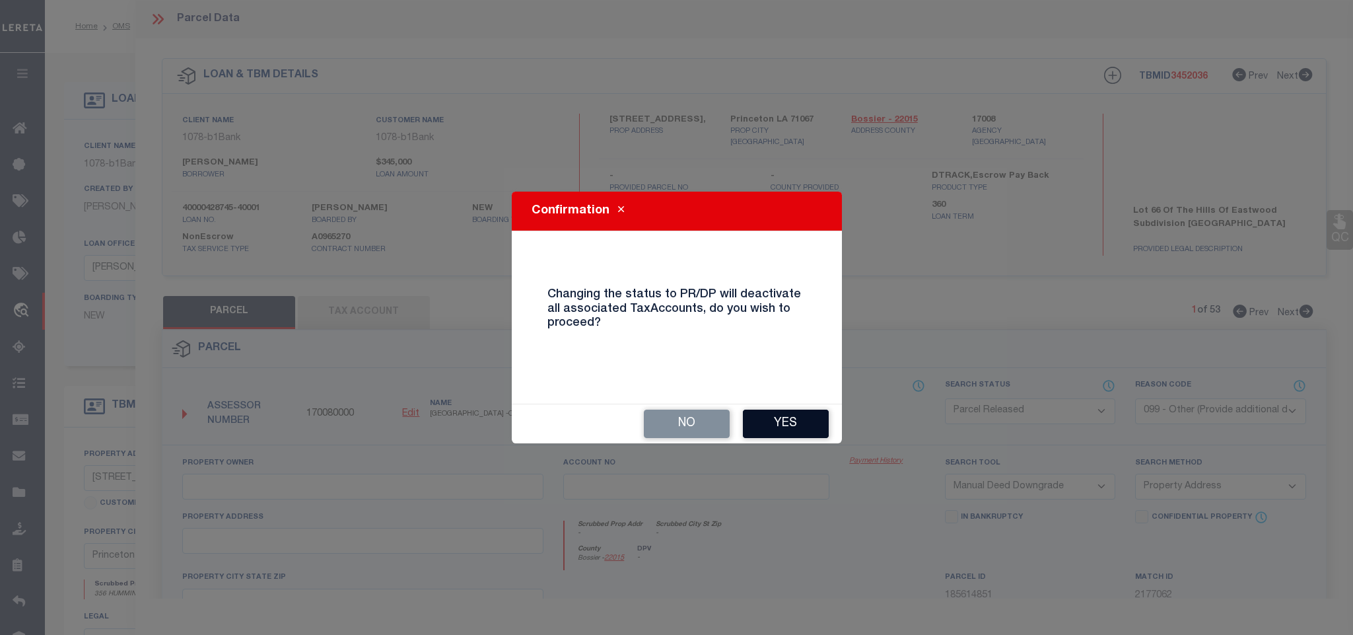
click at [793, 417] on button "Yes" at bounding box center [786, 423] width 86 height 28
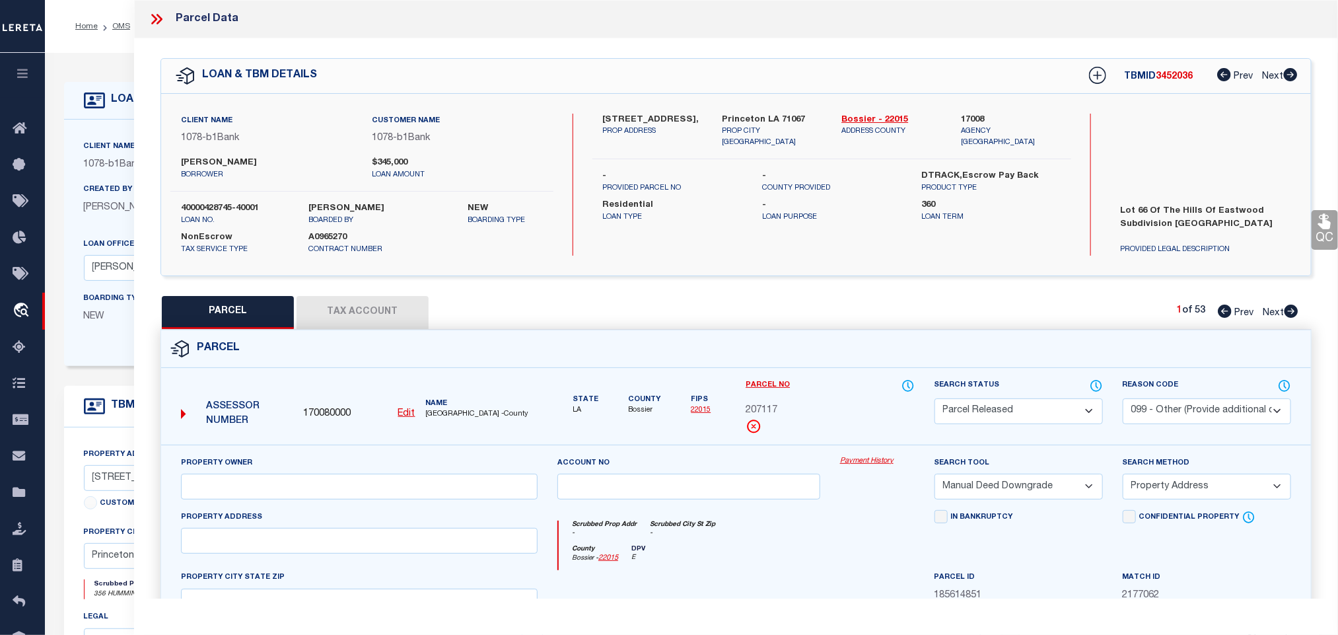
click at [153, 15] on icon at bounding box center [156, 19] width 17 height 17
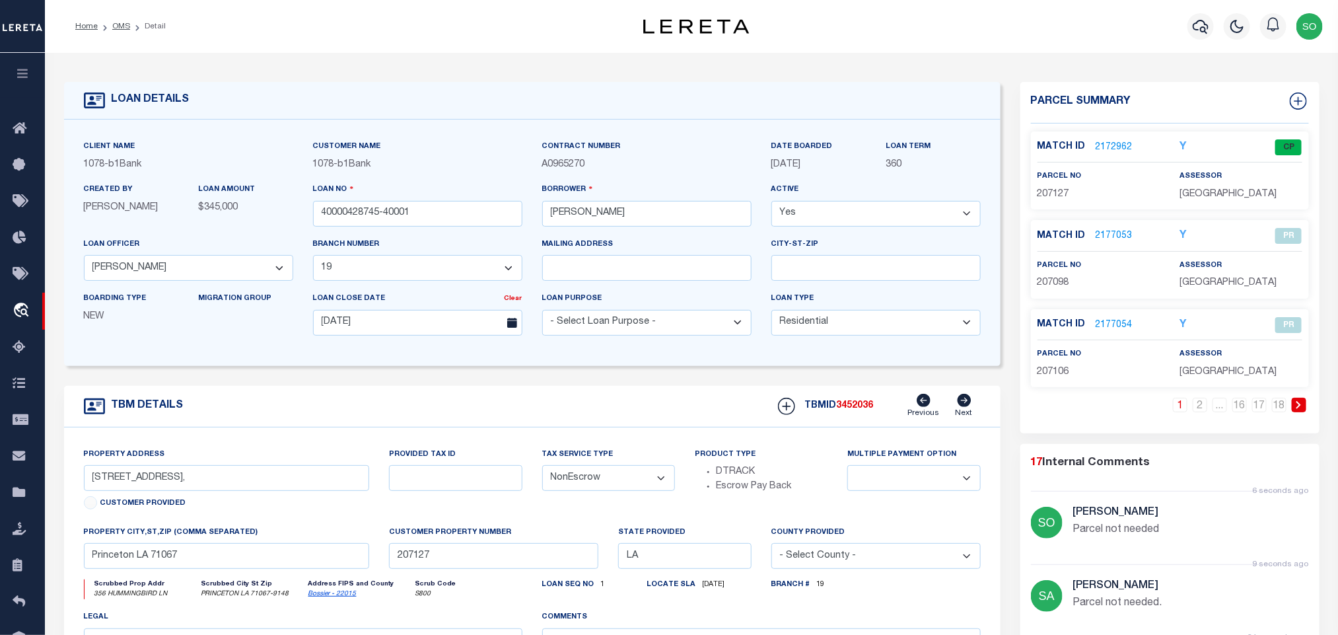
click at [1302, 409] on icon at bounding box center [1299, 405] width 6 height 8
click at [1098, 409] on icon at bounding box center [1101, 405] width 6 height 8
click at [1116, 327] on link "2177063" at bounding box center [1114, 325] width 37 height 14
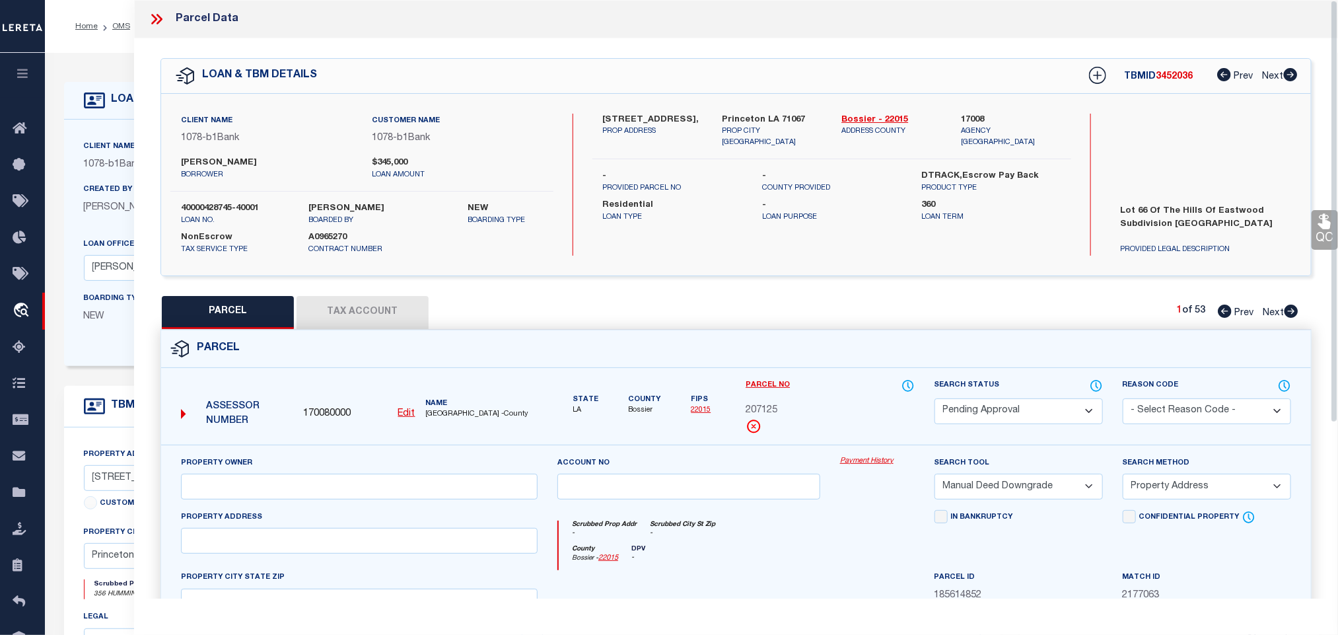
click at [1015, 411] on select "Automated Search Bad Parcel Complete Duplicate Parcel High Dollar Reporting In …" at bounding box center [1019, 411] width 168 height 26
click at [935, 400] on select "Automated Search Bad Parcel Complete Duplicate Parcel High Dollar Reporting In …" at bounding box center [1019, 411] width 168 height 26
click at [1161, 411] on select "- Select Reason Code - 099 - Other (Provide additional detail) ACT - Agency Cha…" at bounding box center [1207, 411] width 168 height 26
click at [1123, 400] on select "- Select Reason Code - 099 - Other (Provide additional detail) ACT - Agency Cha…" at bounding box center [1207, 411] width 168 height 26
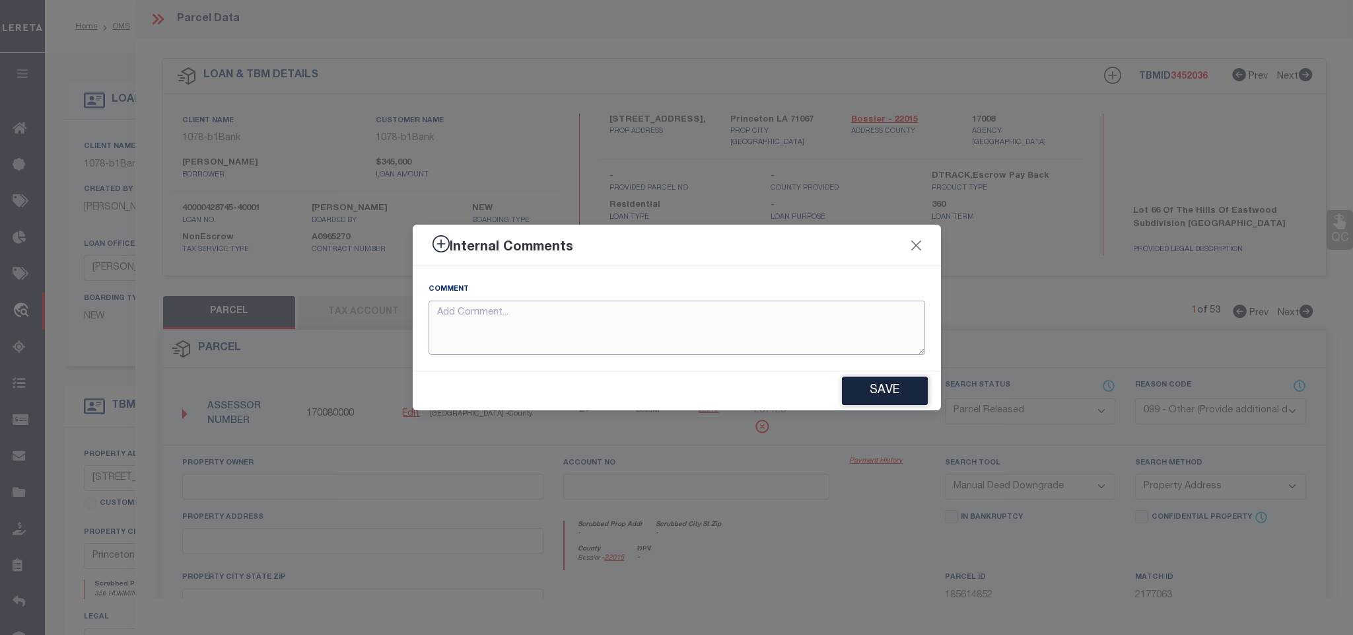
click at [726, 328] on textarea at bounding box center [677, 328] width 497 height 55
paste textarea "Parcel not needed"
click at [888, 394] on button "Save" at bounding box center [885, 390] width 86 height 28
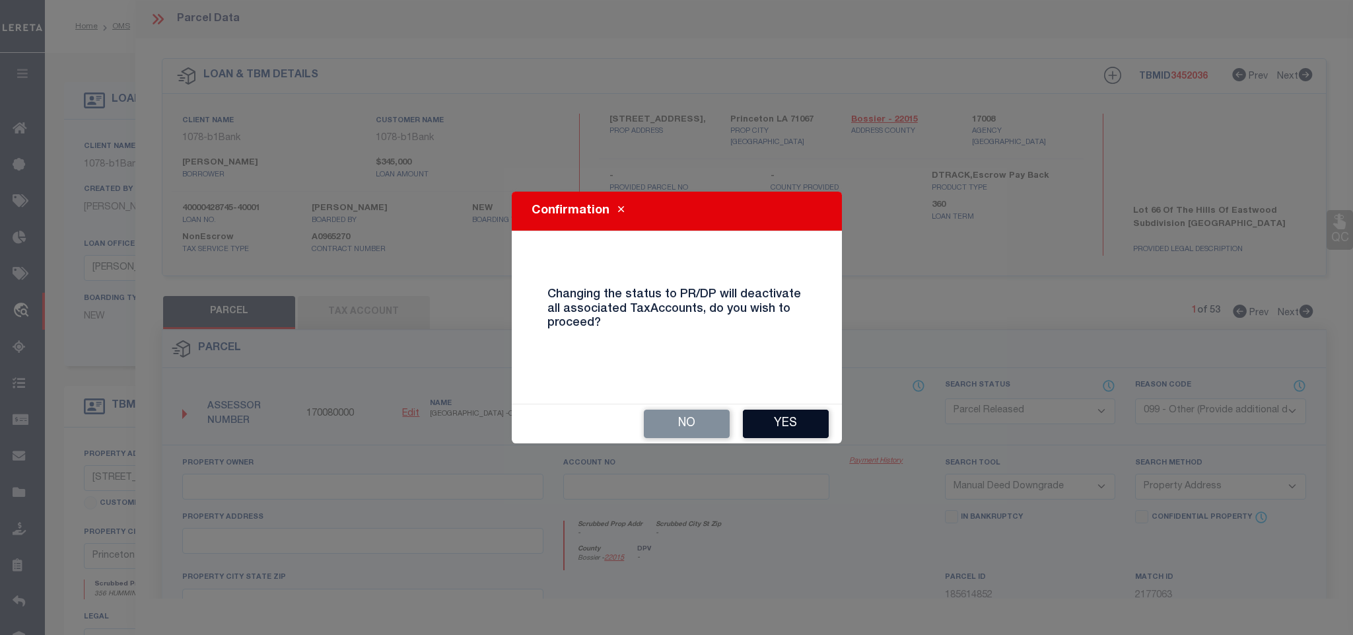
click at [795, 425] on button "Yes" at bounding box center [786, 423] width 86 height 28
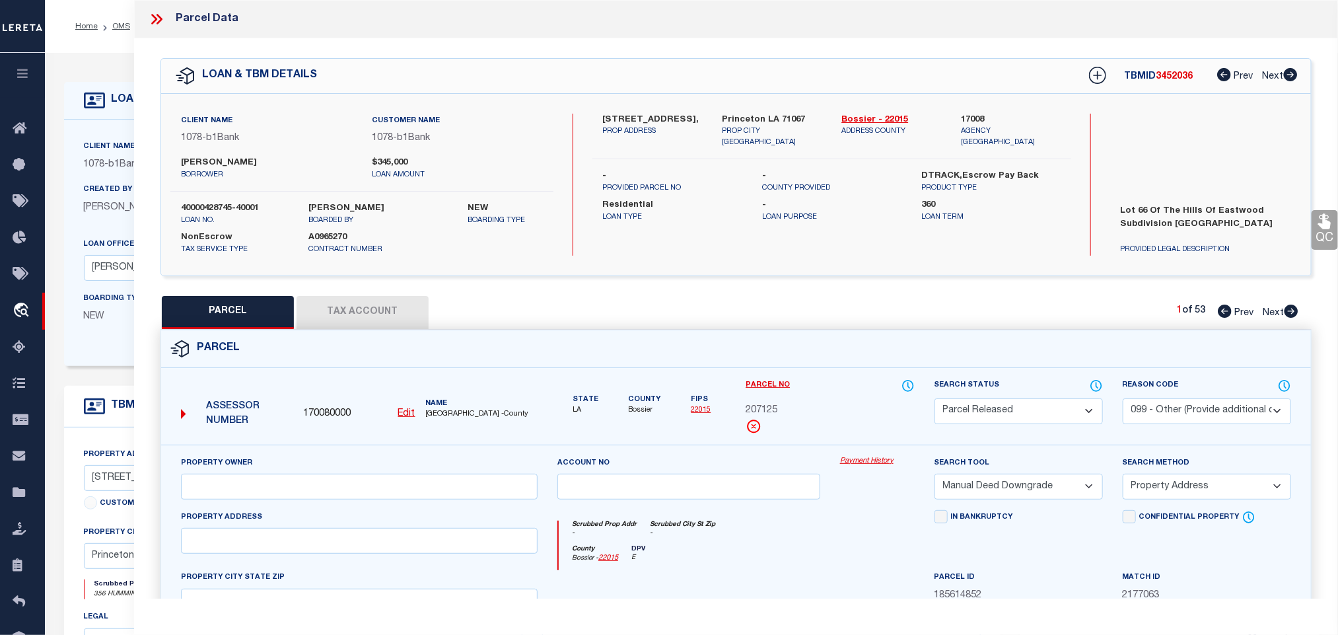
click at [159, 16] on icon at bounding box center [156, 19] width 17 height 17
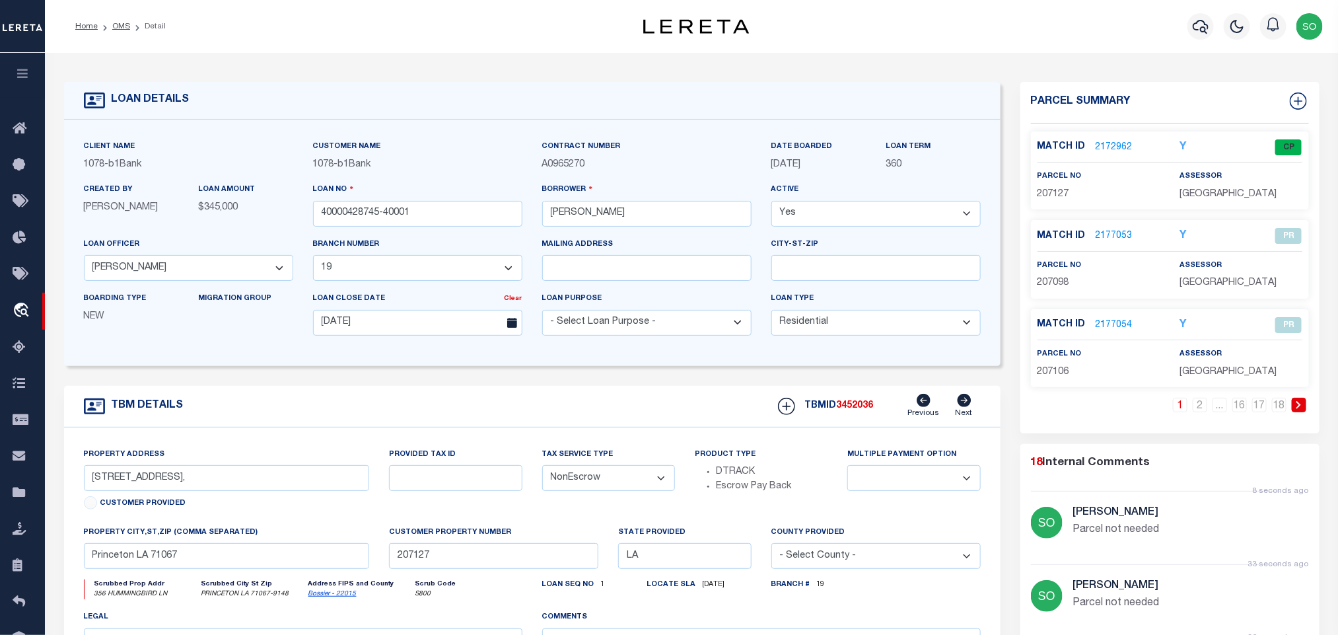
click at [1297, 409] on icon at bounding box center [1299, 405] width 6 height 8
click at [1104, 149] on link "2177064" at bounding box center [1114, 148] width 37 height 14
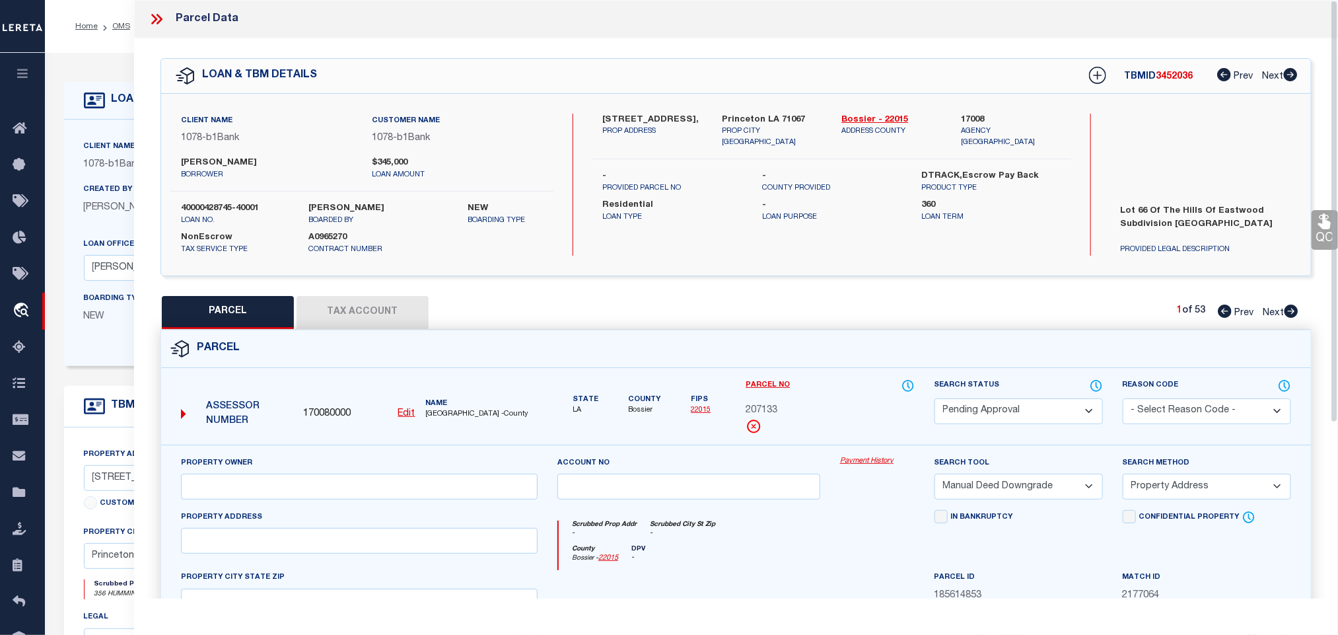
click at [987, 409] on select "Automated Search Bad Parcel Complete Duplicate Parcel High Dollar Reporting In …" at bounding box center [1019, 411] width 168 height 26
click at [935, 400] on select "Automated Search Bad Parcel Complete Duplicate Parcel High Dollar Reporting In …" at bounding box center [1019, 411] width 168 height 26
click at [1150, 411] on select "- Select Reason Code - 099 - Other (Provide additional detail) ACT - Agency Cha…" at bounding box center [1207, 411] width 168 height 26
click at [1123, 400] on select "- Select Reason Code - 099 - Other (Provide additional detail) ACT - Agency Cha…" at bounding box center [1207, 411] width 168 height 26
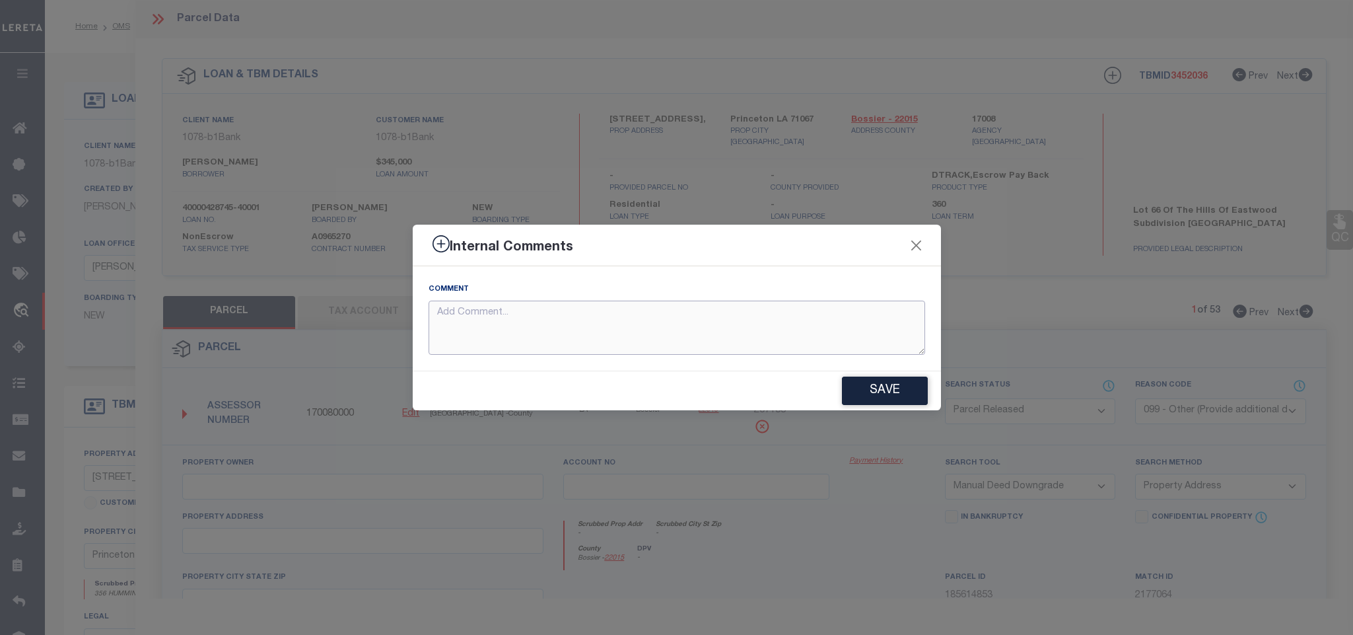
click at [630, 332] on textarea at bounding box center [677, 328] width 497 height 55
paste textarea "Parcel not needed"
click at [878, 388] on button "Save" at bounding box center [885, 390] width 86 height 28
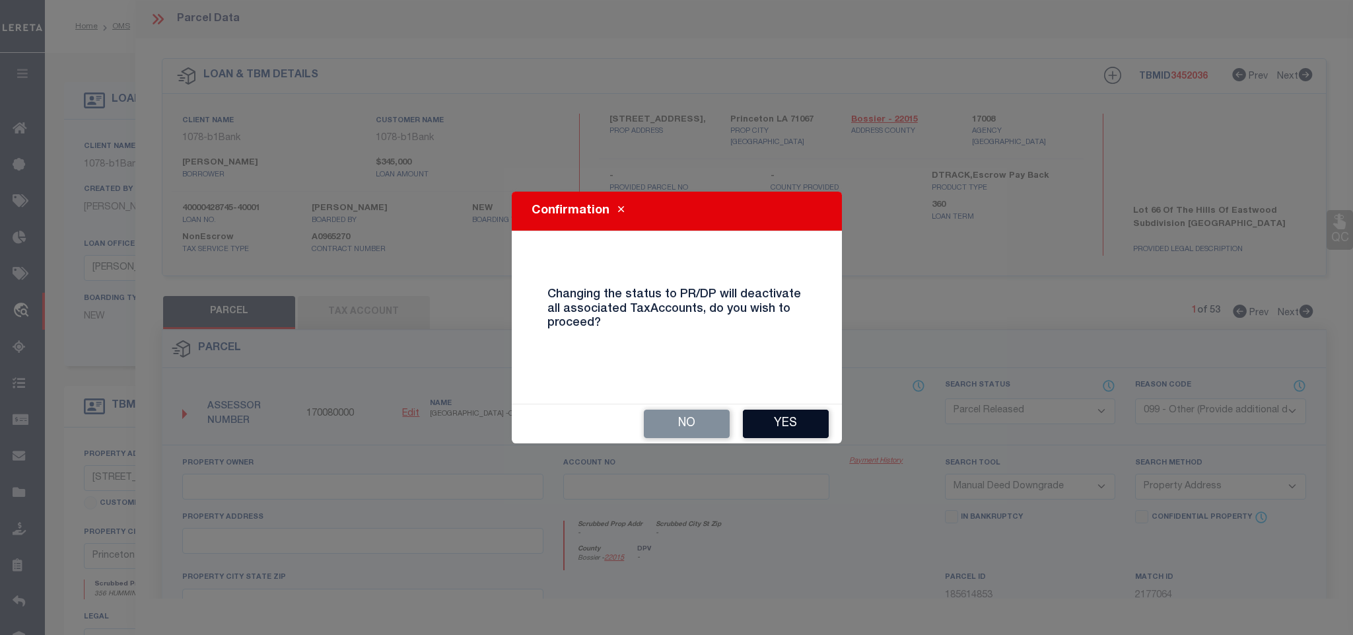
click at [775, 422] on button "Yes" at bounding box center [786, 423] width 86 height 28
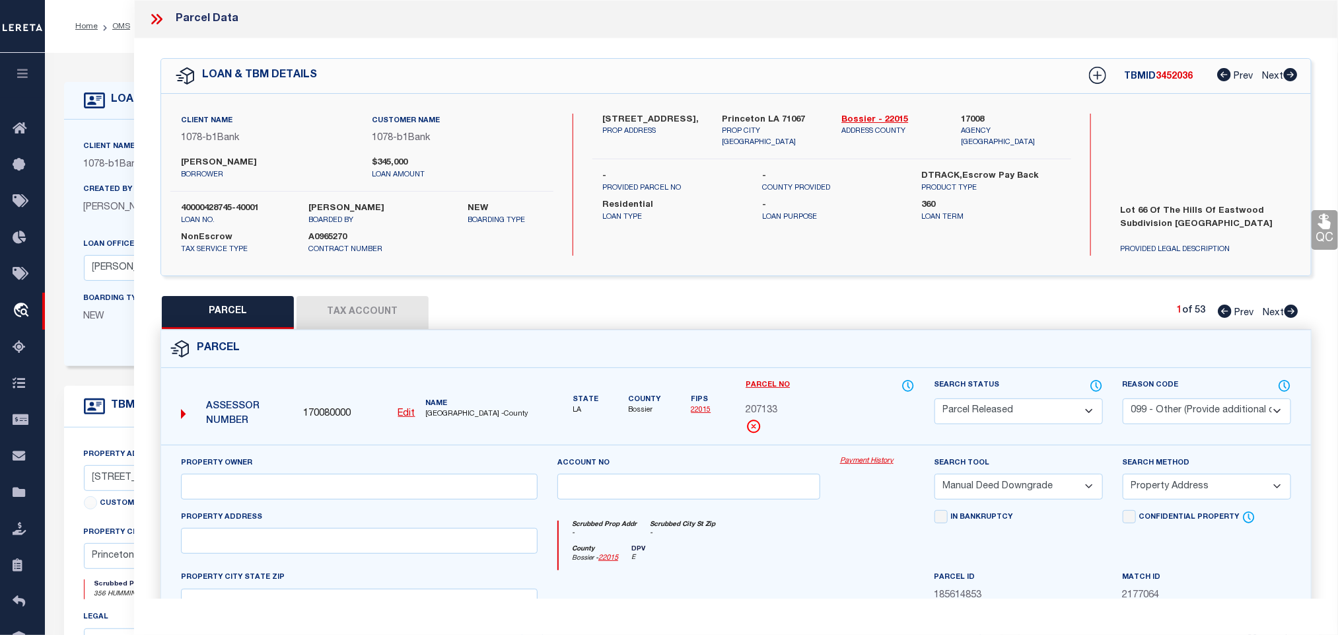
click at [159, 16] on icon at bounding box center [160, 19] width 6 height 11
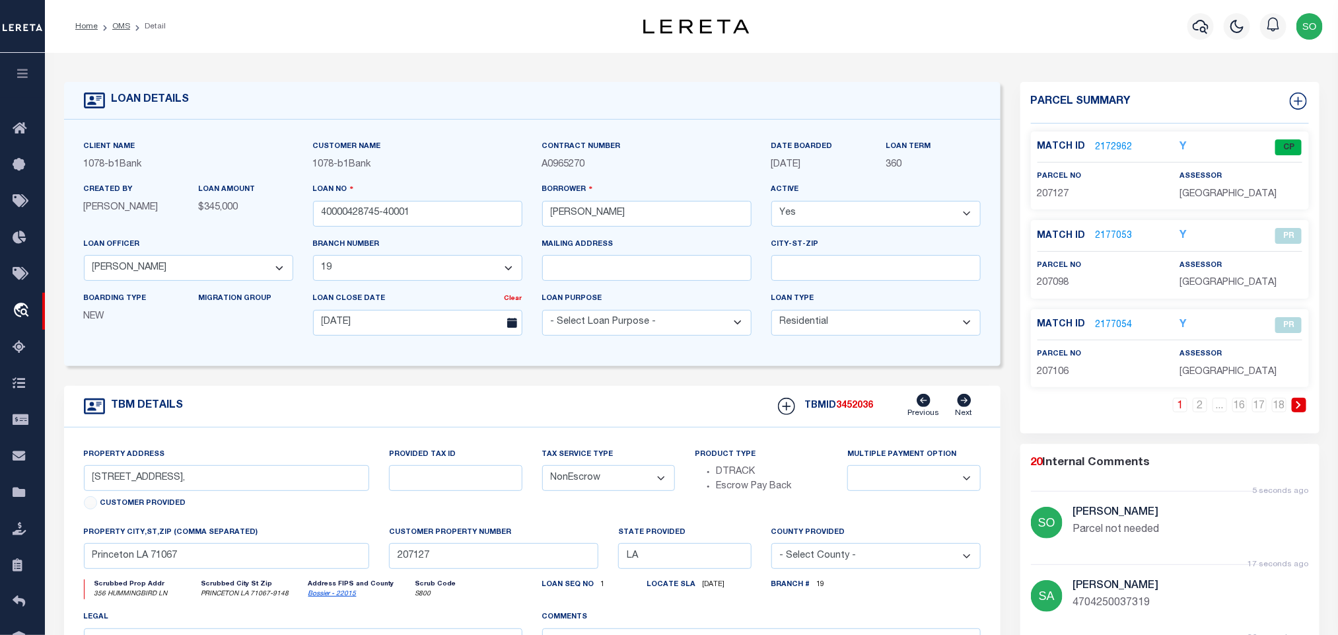
click at [1304, 409] on link at bounding box center [1299, 405] width 15 height 15
click at [1110, 242] on link "2177065" at bounding box center [1114, 236] width 37 height 14
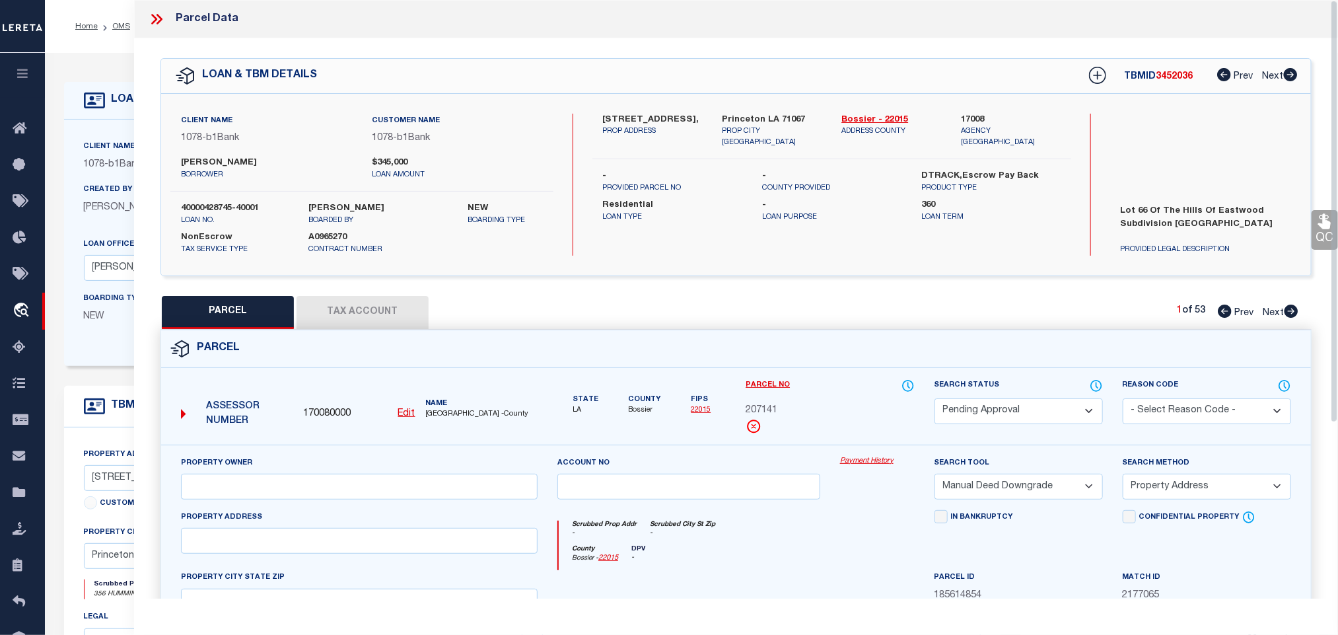
click at [991, 410] on select "Automated Search Bad Parcel Complete Duplicate Parcel High Dollar Reporting In …" at bounding box center [1019, 411] width 168 height 26
click at [935, 400] on select "Automated Search Bad Parcel Complete Duplicate Parcel High Dollar Reporting In …" at bounding box center [1019, 411] width 168 height 26
drag, startPoint x: 1181, startPoint y: 411, endPoint x: 1180, endPoint y: 404, distance: 6.7
click at [1181, 411] on select "- Select Reason Code - 099 - Other (Provide additional detail) ACT - Agency Cha…" at bounding box center [1207, 411] width 168 height 26
click at [1123, 400] on select "- Select Reason Code - 099 - Other (Provide additional detail) ACT - Agency Cha…" at bounding box center [1207, 411] width 168 height 26
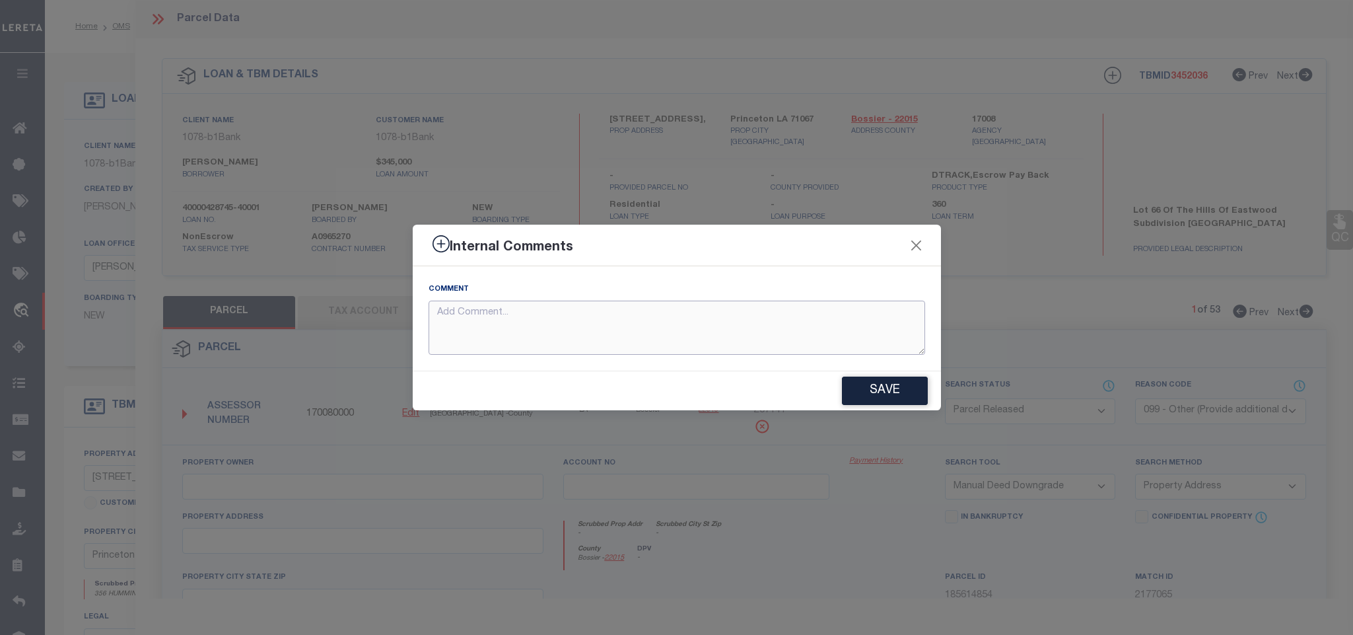
click at [730, 325] on textarea at bounding box center [677, 328] width 497 height 55
paste textarea "Parcel not needed"
click at [886, 399] on button "Save" at bounding box center [885, 390] width 86 height 28
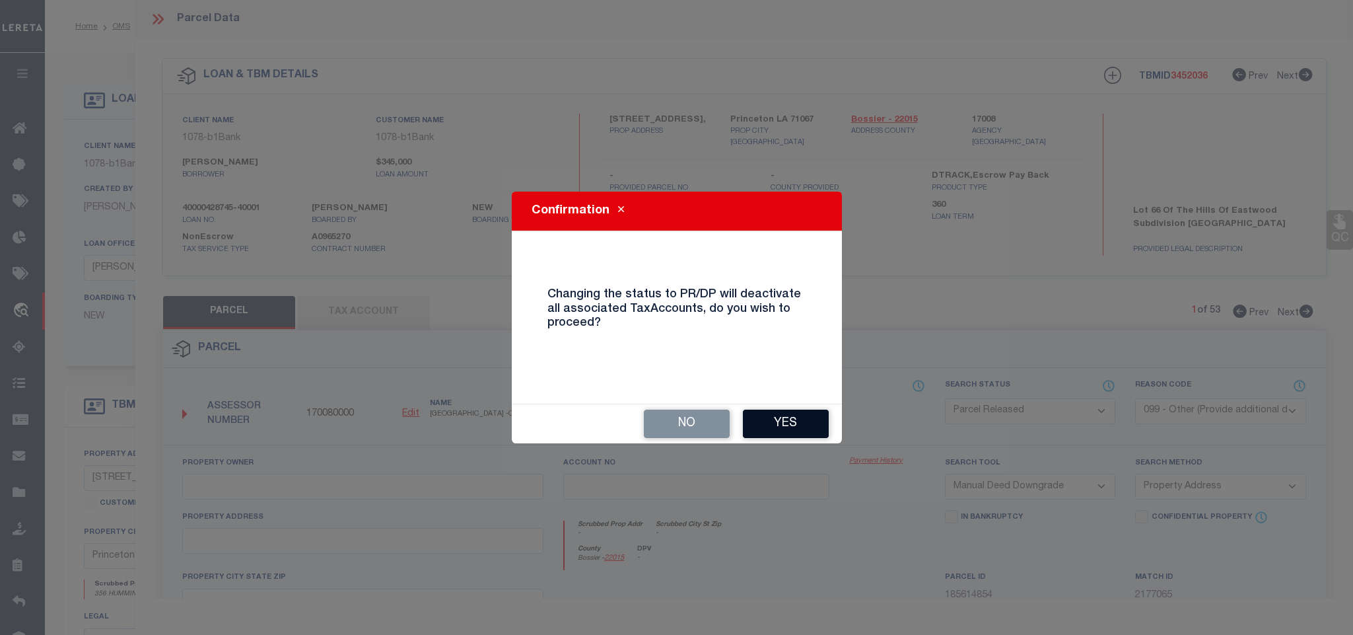
click at [779, 419] on button "Yes" at bounding box center [786, 423] width 86 height 28
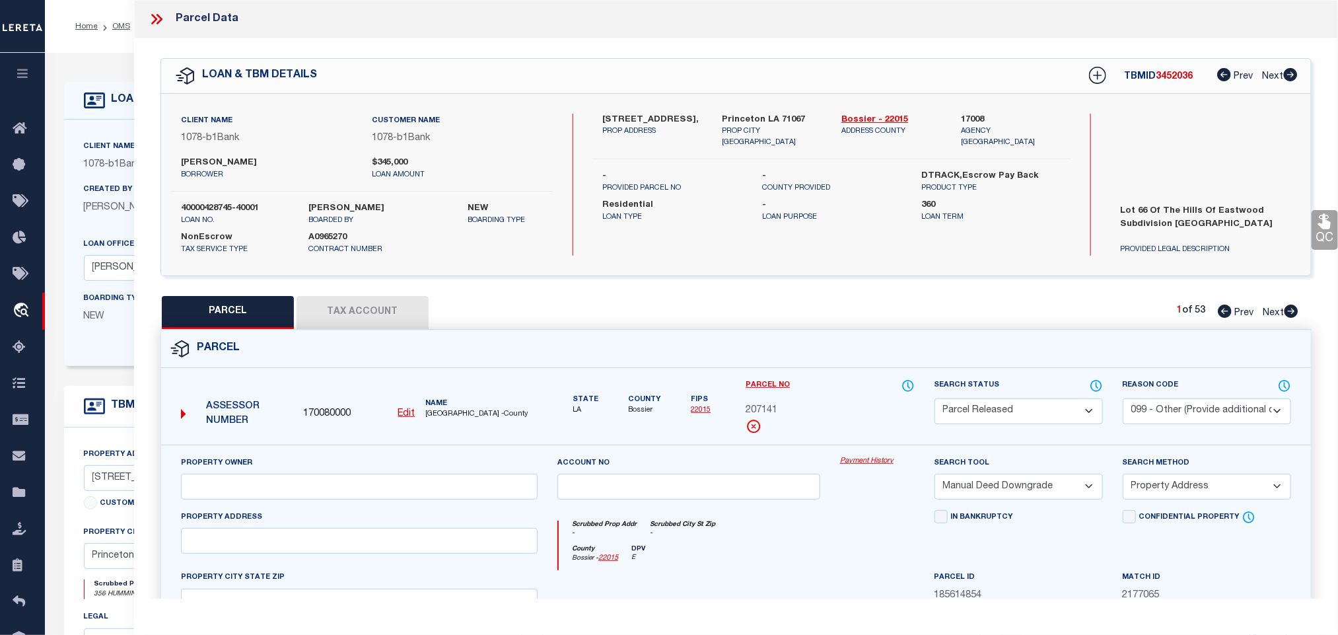
click at [157, 20] on icon at bounding box center [156, 19] width 17 height 17
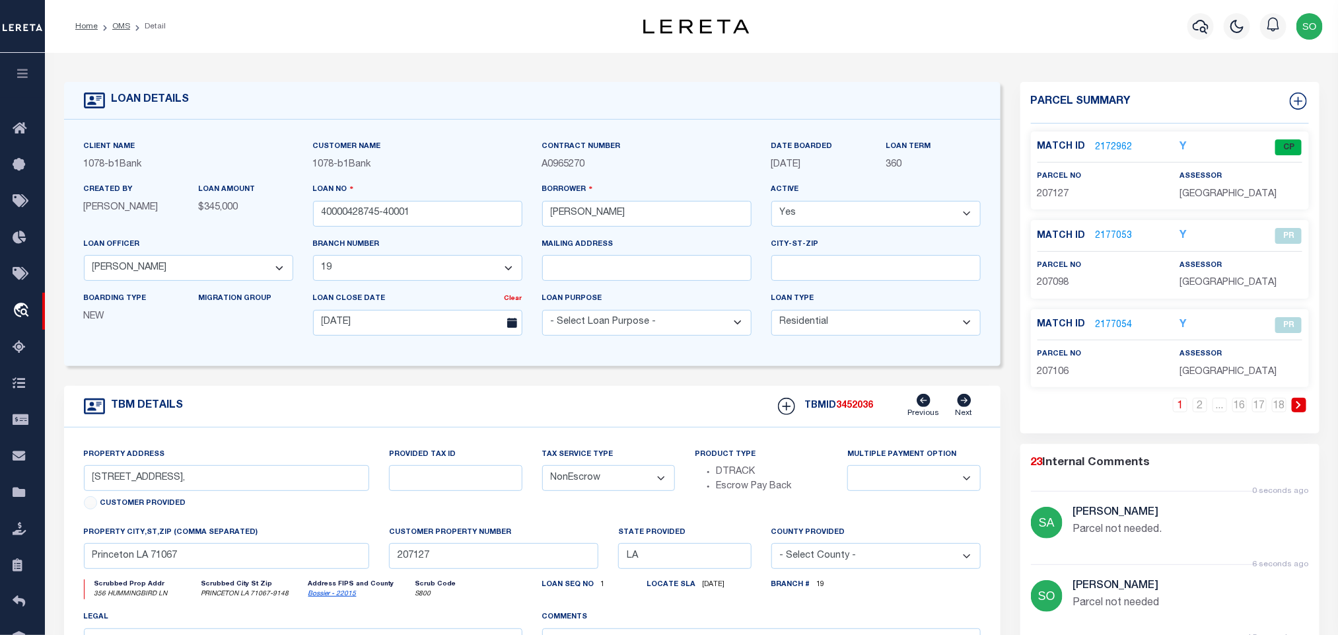
click at [1297, 409] on icon at bounding box center [1299, 405] width 6 height 8
click at [1112, 329] on link "2177066" at bounding box center [1114, 325] width 37 height 14
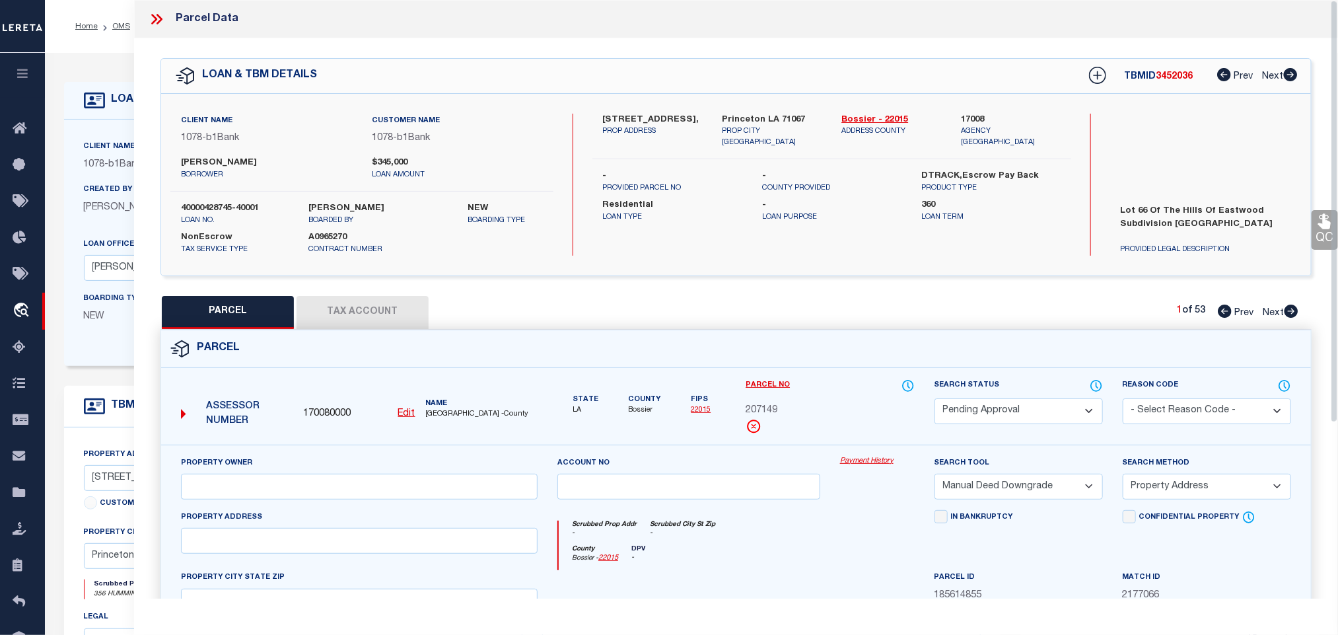
click at [972, 418] on select "Automated Search Bad Parcel Complete Duplicate Parcel High Dollar Reporting In …" at bounding box center [1019, 411] width 168 height 26
click at [935, 400] on select "Automated Search Bad Parcel Complete Duplicate Parcel High Dollar Reporting In …" at bounding box center [1019, 411] width 168 height 26
drag, startPoint x: 1179, startPoint y: 415, endPoint x: 1176, endPoint y: 402, distance: 13.0
click at [1179, 415] on select "- Select Reason Code - 099 - Other (Provide additional detail) ACT - Agency Cha…" at bounding box center [1207, 411] width 168 height 26
click at [1123, 400] on select "- Select Reason Code - 099 - Other (Provide additional detail) ACT - Agency Cha…" at bounding box center [1207, 411] width 168 height 26
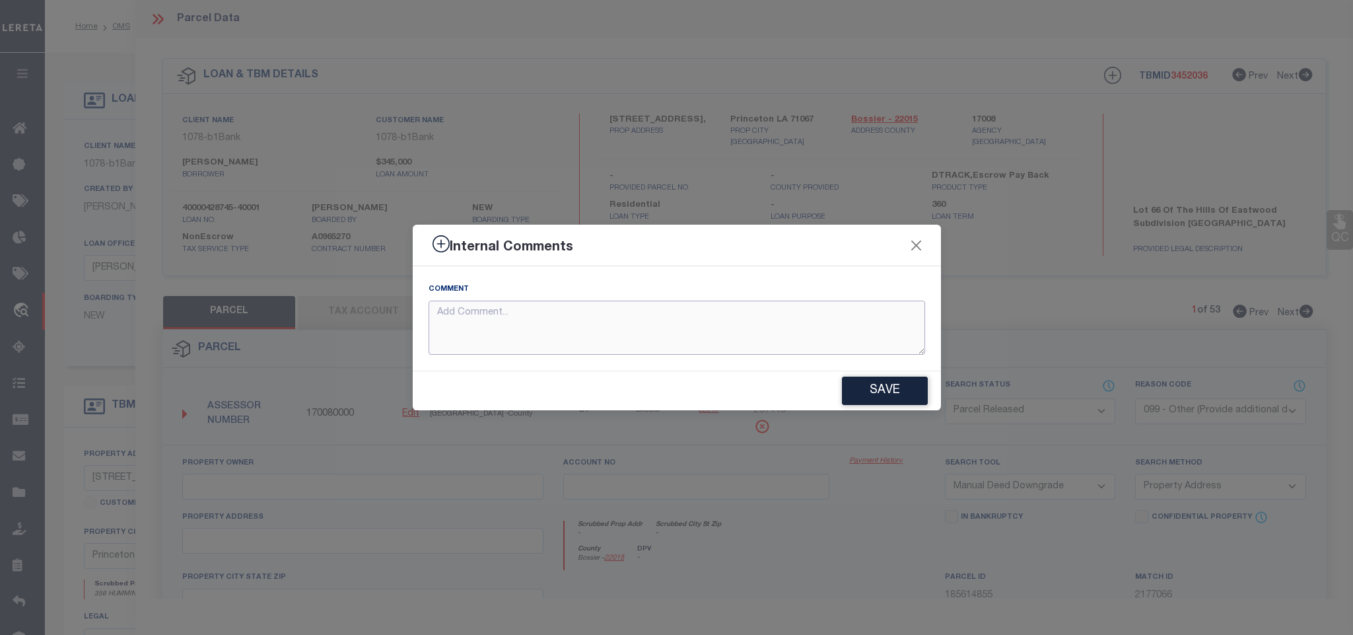
click at [690, 323] on textarea at bounding box center [677, 328] width 497 height 55
paste textarea "Parcel not needed"
click at [908, 393] on button "Save" at bounding box center [885, 390] width 86 height 28
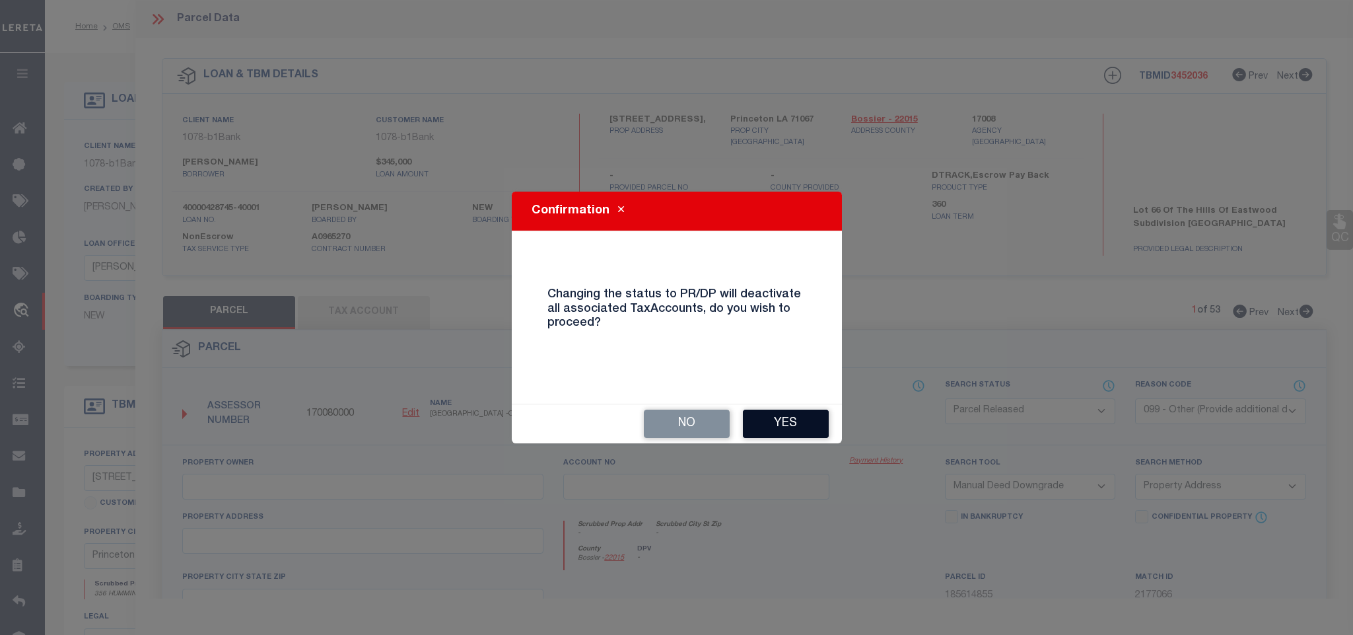
click at [805, 422] on button "Yes" at bounding box center [786, 423] width 86 height 28
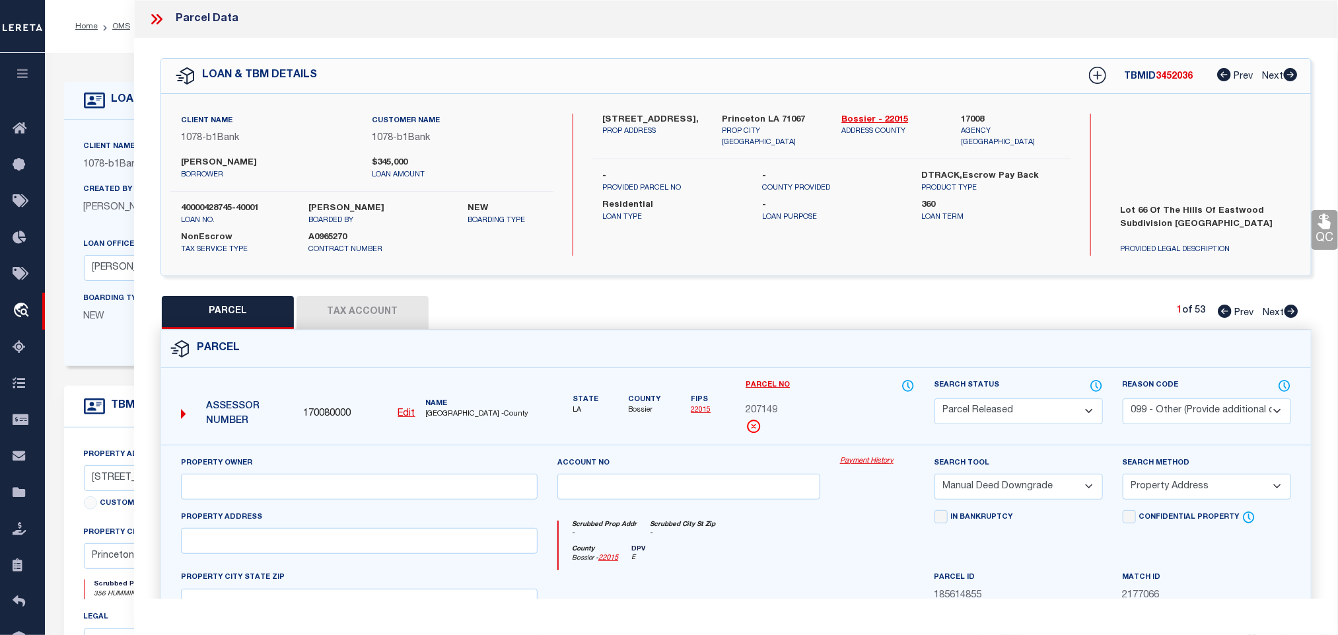
click at [155, 20] on icon at bounding box center [156, 19] width 17 height 17
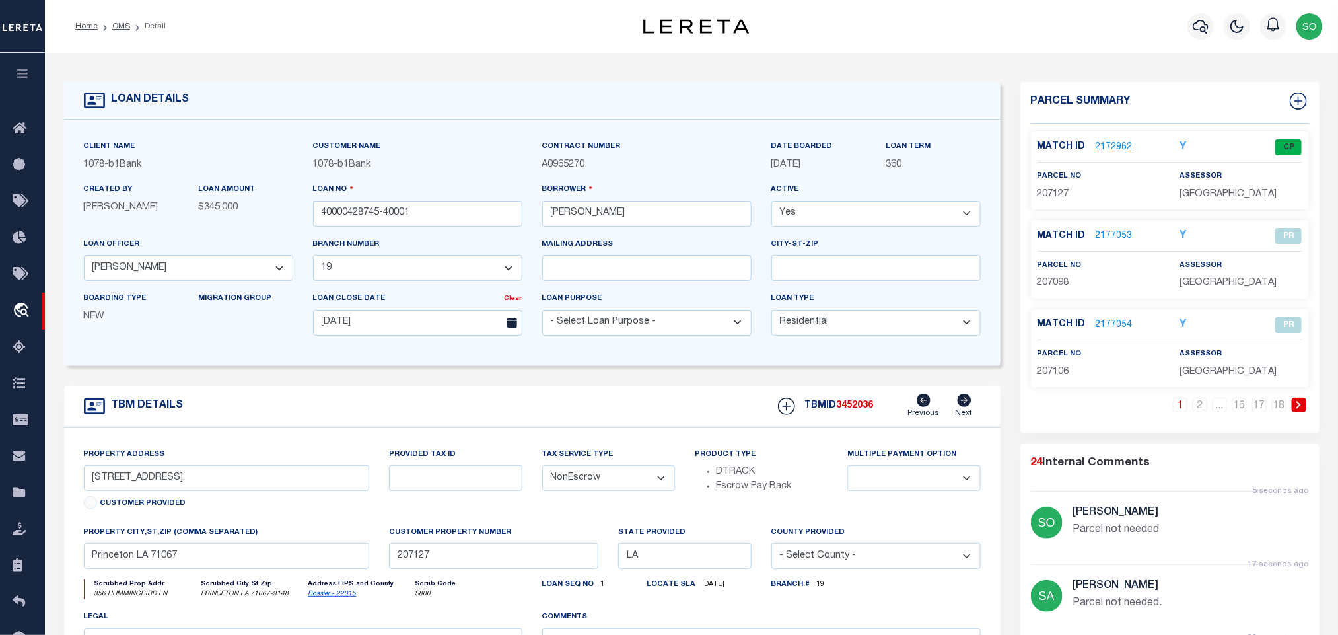
click at [1294, 404] on link at bounding box center [1299, 405] width 15 height 15
click at [1112, 151] on link "2177067" at bounding box center [1114, 148] width 37 height 14
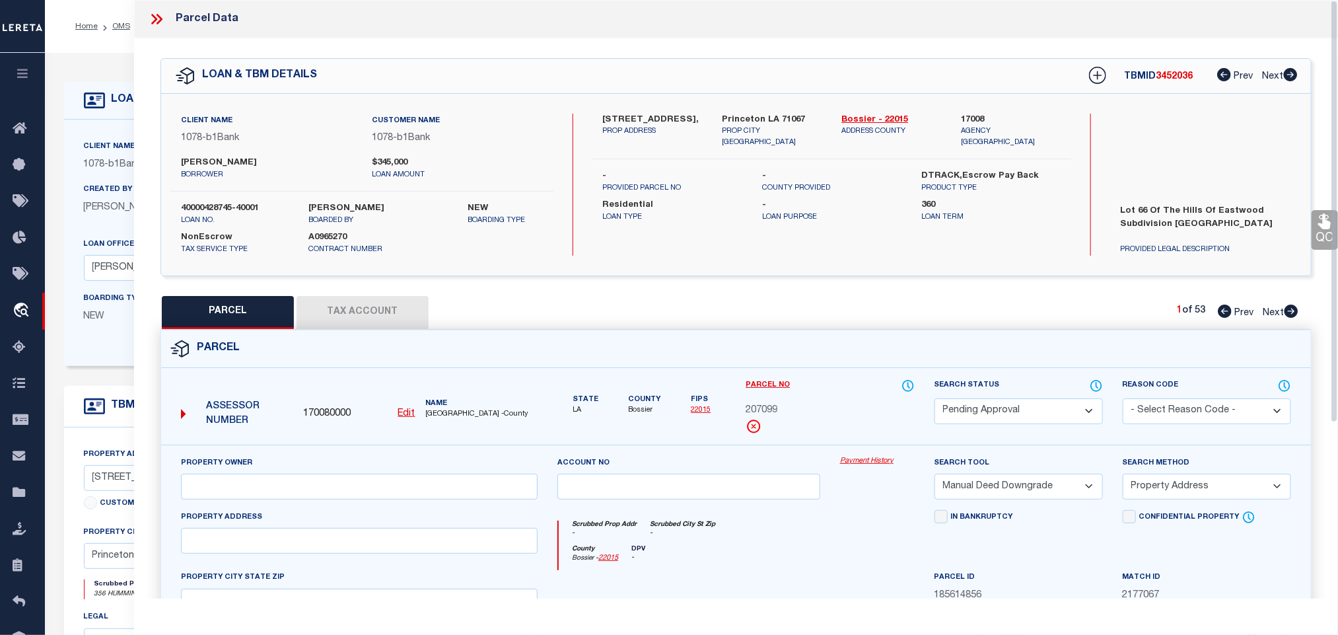
click at [991, 412] on select "Automated Search Bad Parcel Complete Duplicate Parcel High Dollar Reporting In …" at bounding box center [1019, 411] width 168 height 26
click at [935, 400] on select "Automated Search Bad Parcel Complete Duplicate Parcel High Dollar Reporting In …" at bounding box center [1019, 411] width 168 height 26
drag, startPoint x: 1151, startPoint y: 418, endPoint x: 1150, endPoint y: 402, distance: 15.9
click at [1151, 418] on select "- Select Reason Code - 099 - Other (Provide additional detail) ACT - Agency Cha…" at bounding box center [1207, 411] width 168 height 26
click at [1123, 400] on select "- Select Reason Code - 099 - Other (Provide additional detail) ACT - Agency Cha…" at bounding box center [1207, 411] width 168 height 26
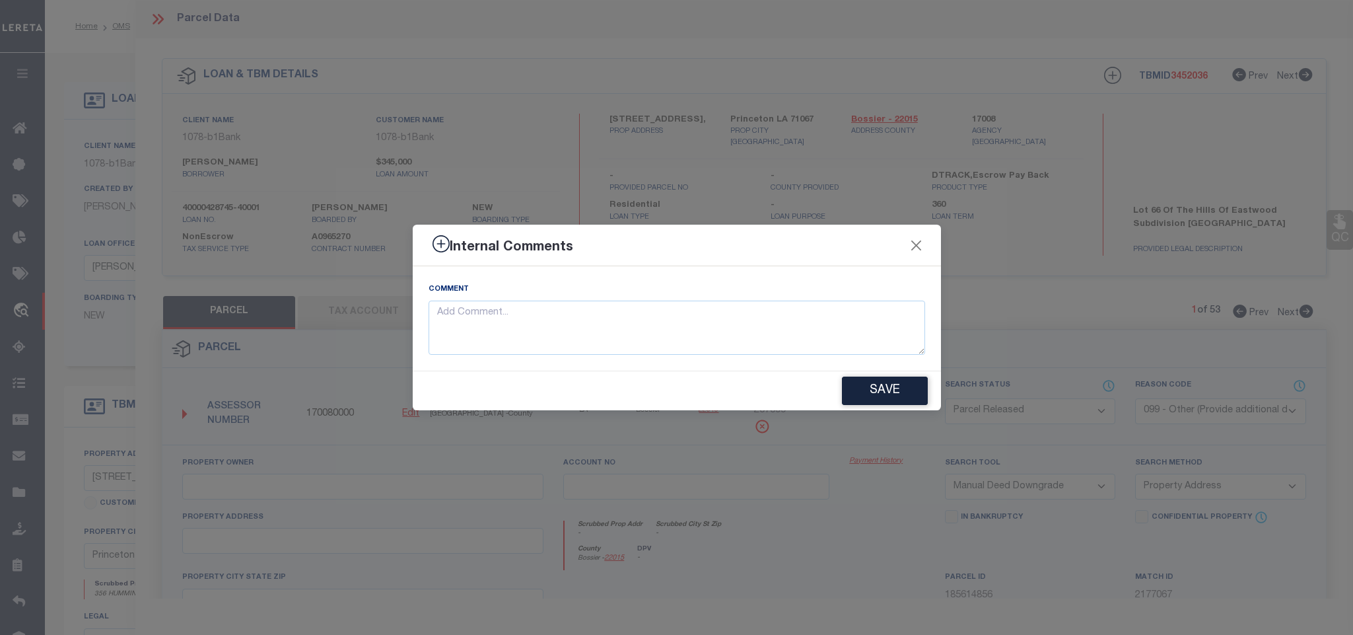
click at [629, 296] on div "Comment" at bounding box center [677, 318] width 497 height 73
click at [720, 337] on textarea at bounding box center [677, 328] width 497 height 55
paste textarea "Parcel not needed"
click at [886, 386] on button "Save" at bounding box center [885, 390] width 86 height 28
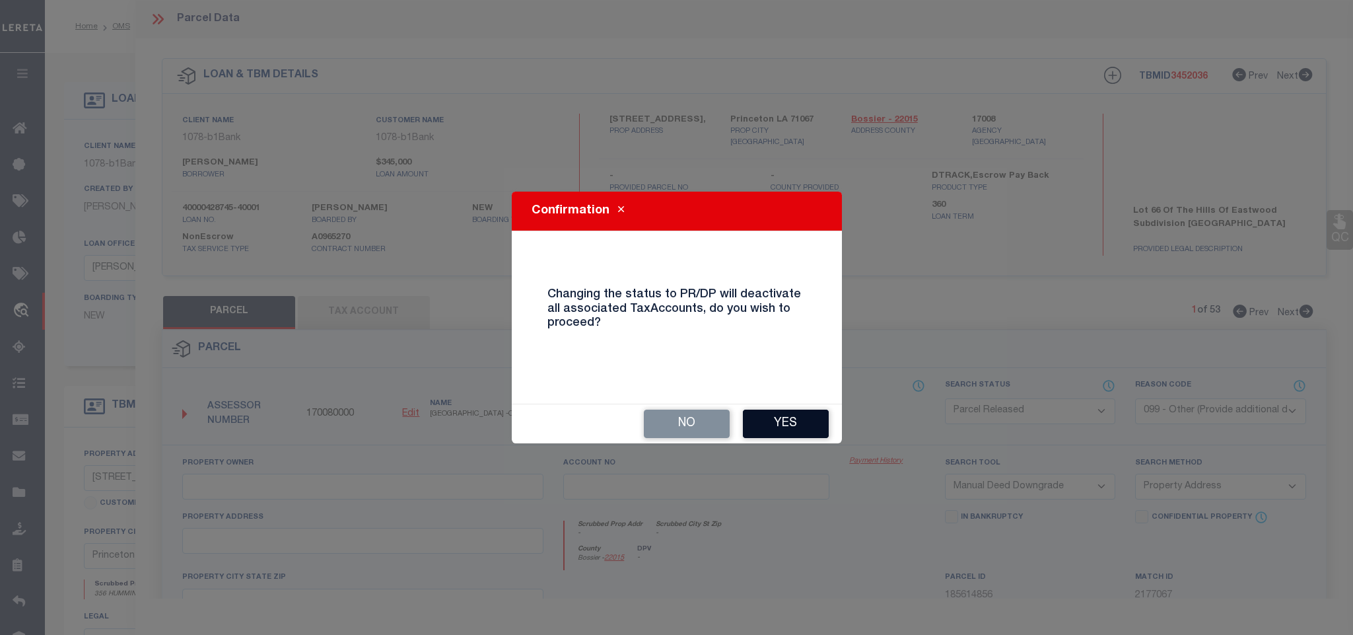
click at [800, 425] on button "Yes" at bounding box center [786, 423] width 86 height 28
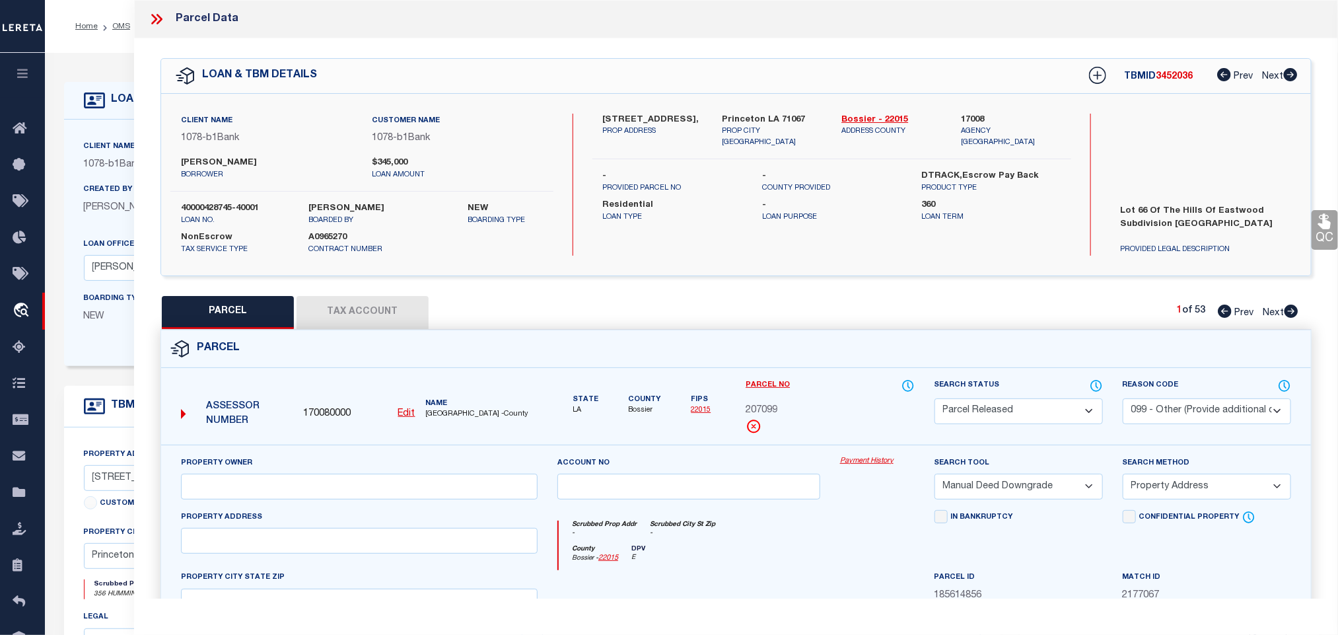
click at [153, 18] on icon at bounding box center [156, 19] width 17 height 17
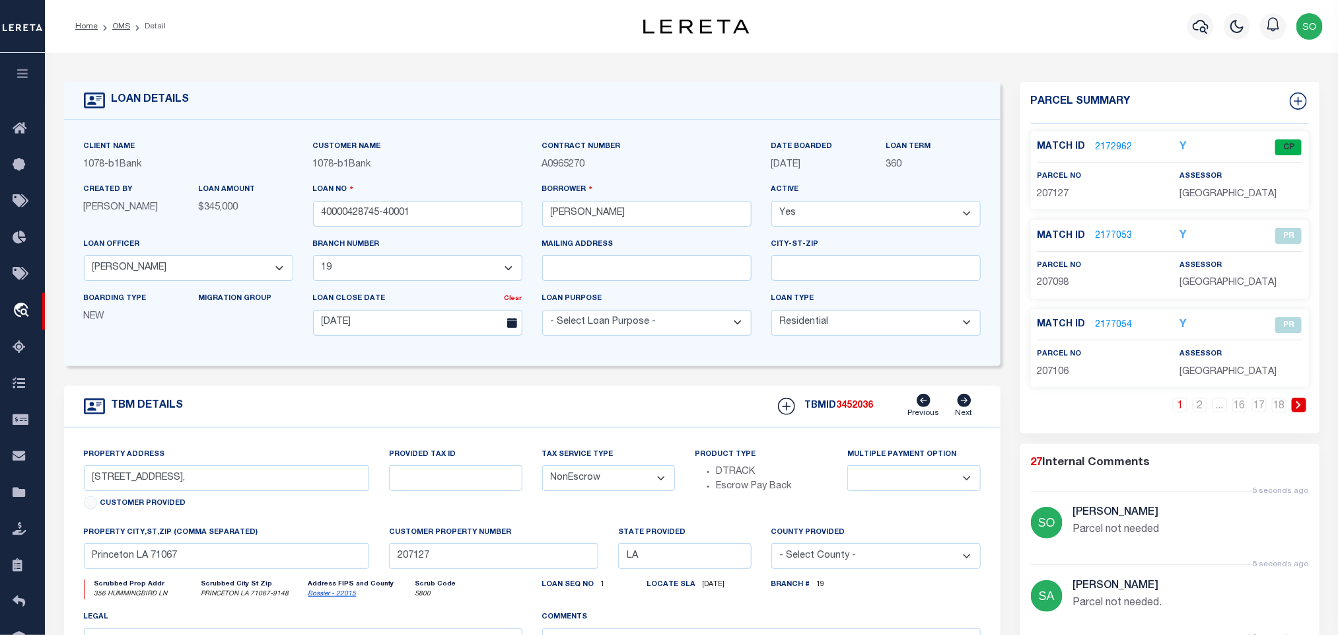
click at [1294, 407] on link at bounding box center [1299, 405] width 15 height 15
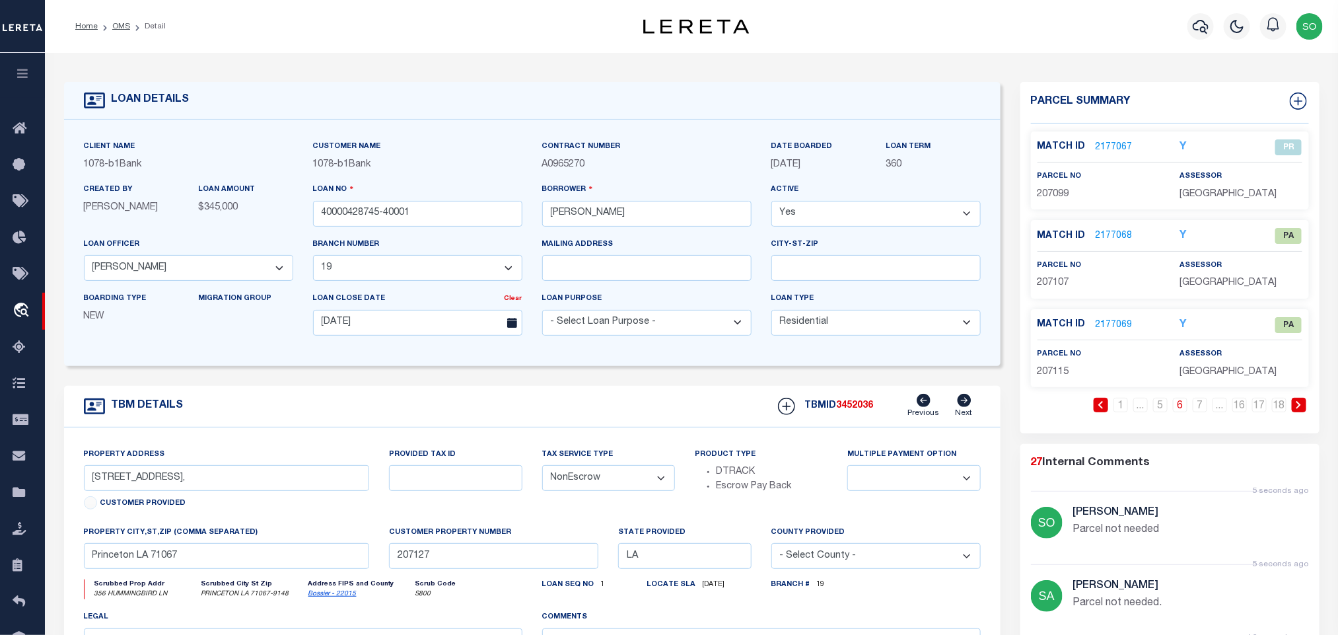
click at [1116, 238] on link "2177068" at bounding box center [1114, 236] width 37 height 14
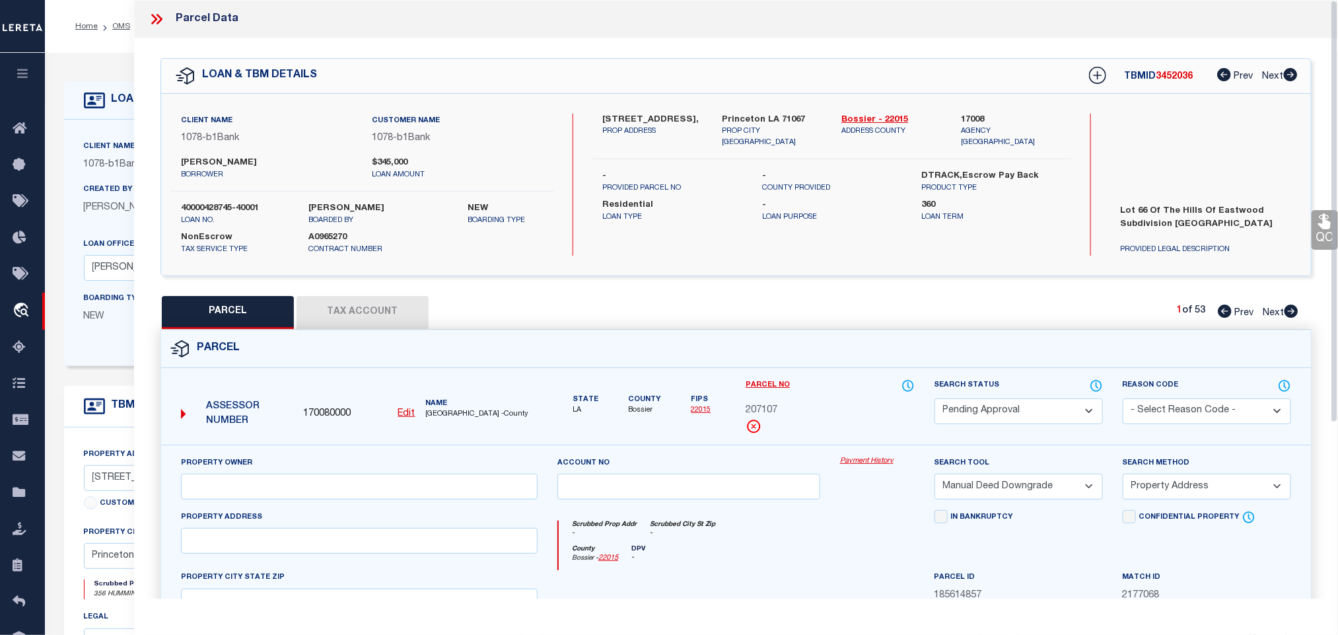
click at [995, 417] on select "Automated Search Bad Parcel Complete Duplicate Parcel High Dollar Reporting In …" at bounding box center [1019, 411] width 168 height 26
click at [935, 400] on select "Automated Search Bad Parcel Complete Duplicate Parcel High Dollar Reporting In …" at bounding box center [1019, 411] width 168 height 26
click at [1174, 409] on select "- Select Reason Code - 099 - Other (Provide additional detail) ACT - Agency Cha…" at bounding box center [1207, 411] width 168 height 26
click at [1123, 400] on select "- Select Reason Code - 099 - Other (Provide additional detail) ACT - Agency Cha…" at bounding box center [1207, 411] width 168 height 26
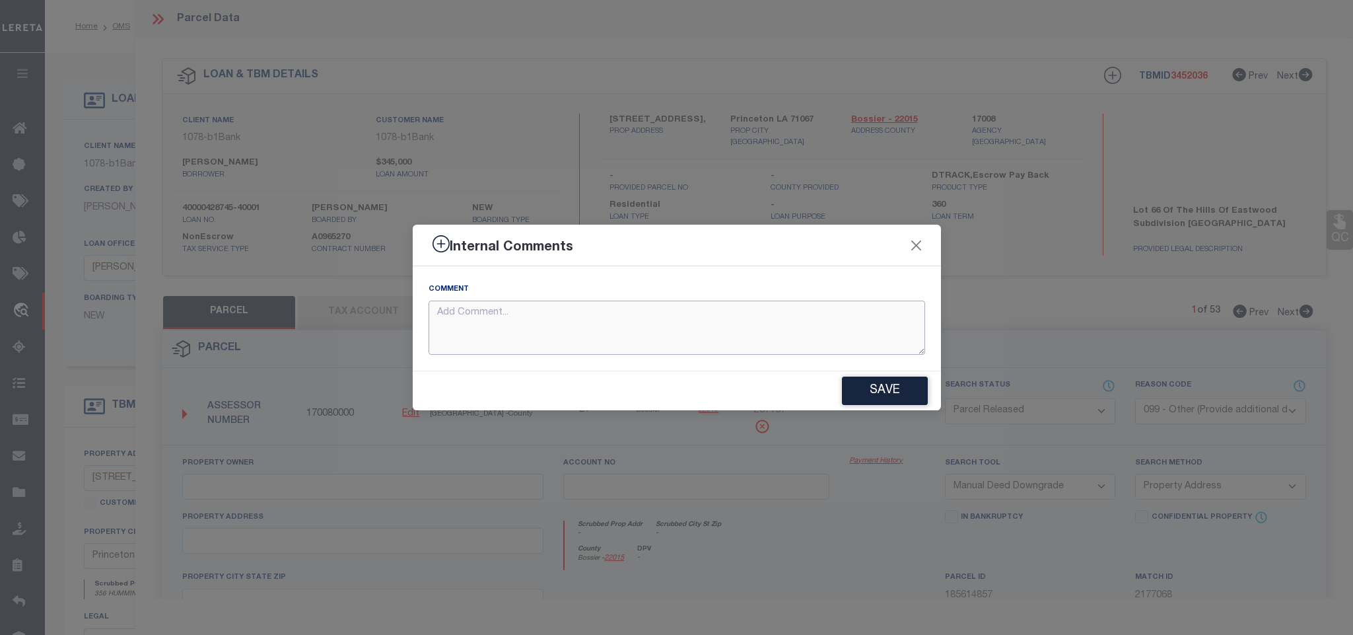
click at [738, 321] on textarea at bounding box center [677, 328] width 497 height 55
paste textarea "Parcel not needed"
click at [892, 396] on button "Save" at bounding box center [885, 390] width 86 height 28
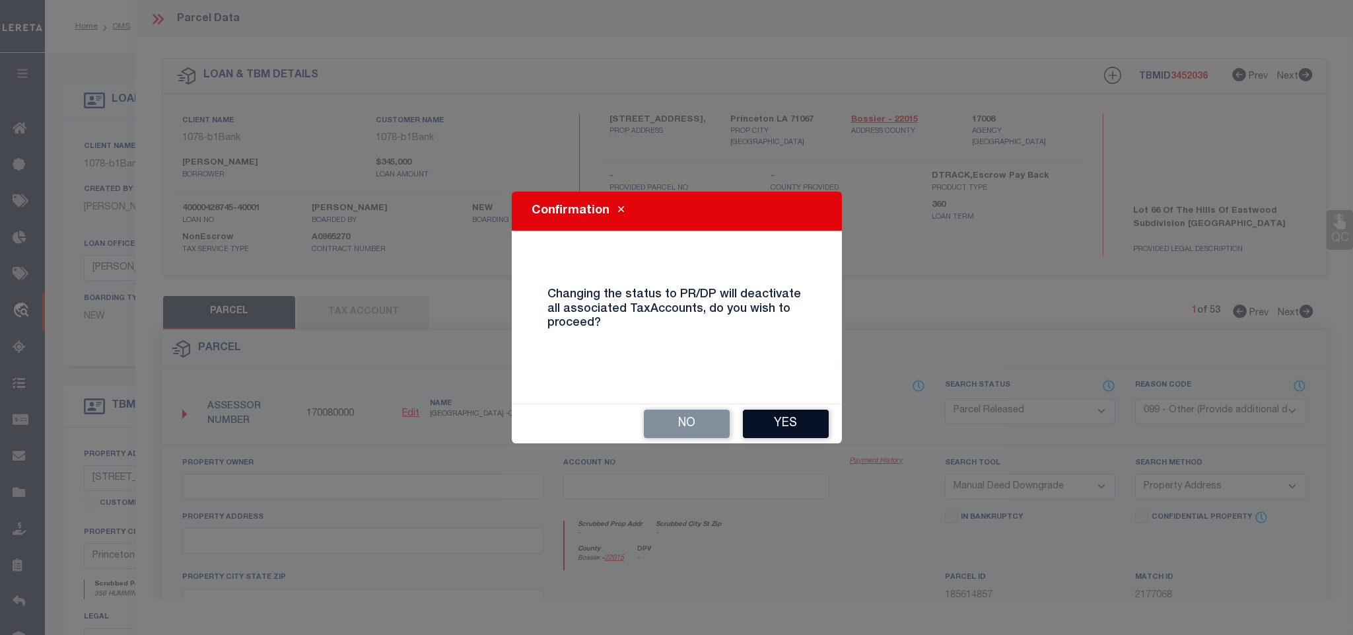
click at [803, 424] on button "Yes" at bounding box center [786, 423] width 86 height 28
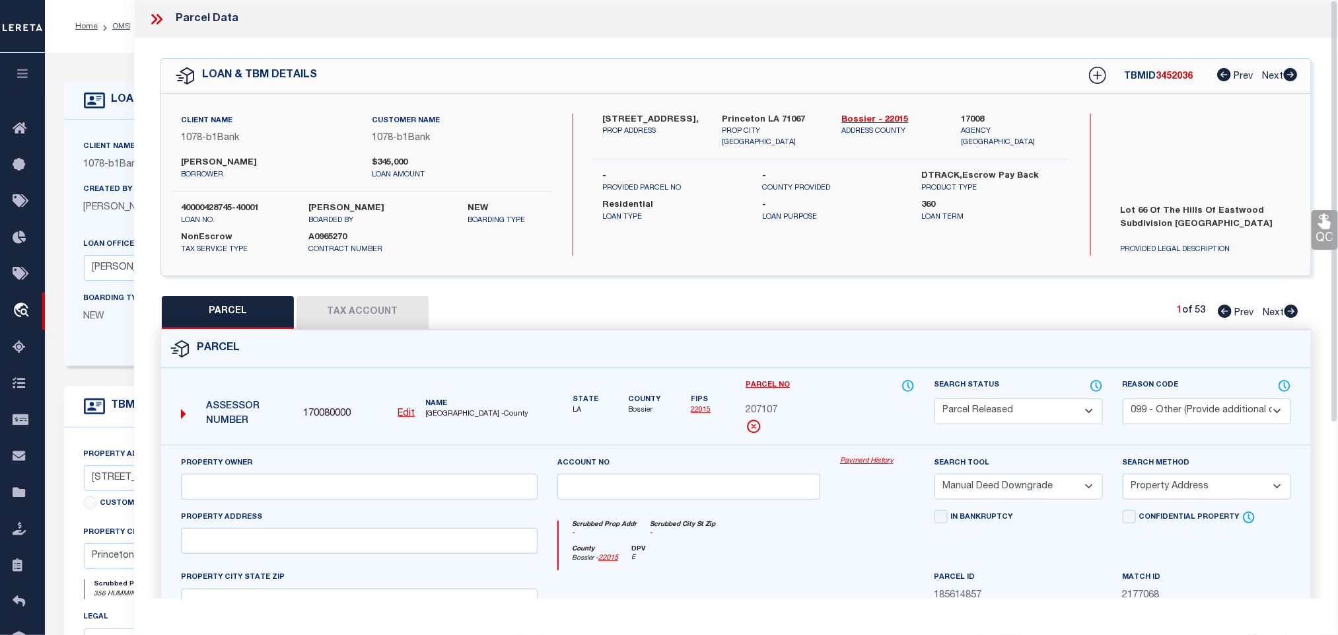
click at [159, 18] on icon at bounding box center [156, 19] width 17 height 17
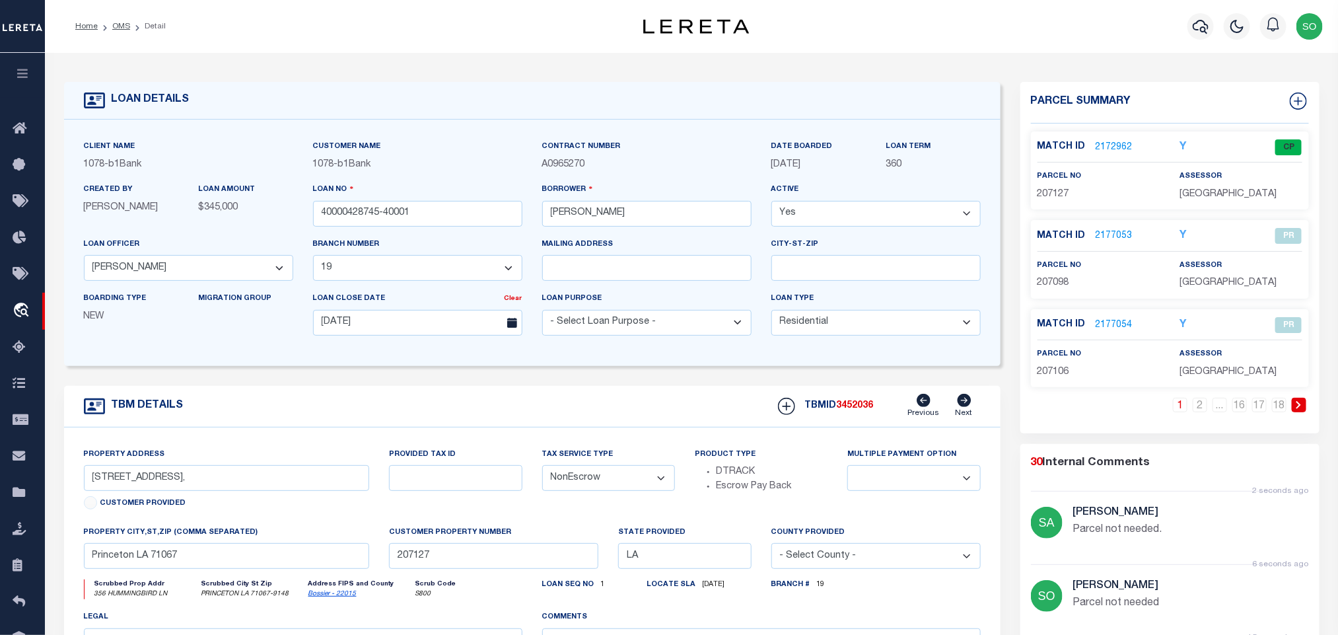
click at [1300, 412] on link at bounding box center [1299, 405] width 15 height 15
click at [1300, 409] on icon at bounding box center [1299, 405] width 5 height 8
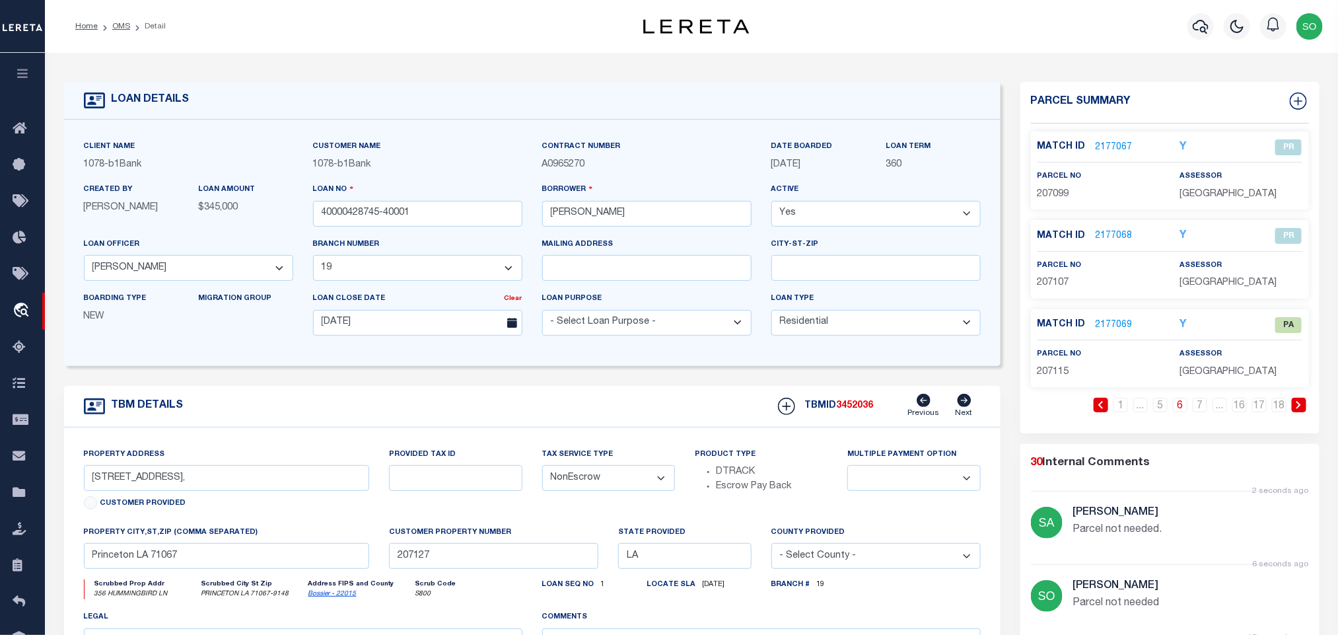
click at [1104, 325] on link "2177069" at bounding box center [1114, 325] width 37 height 14
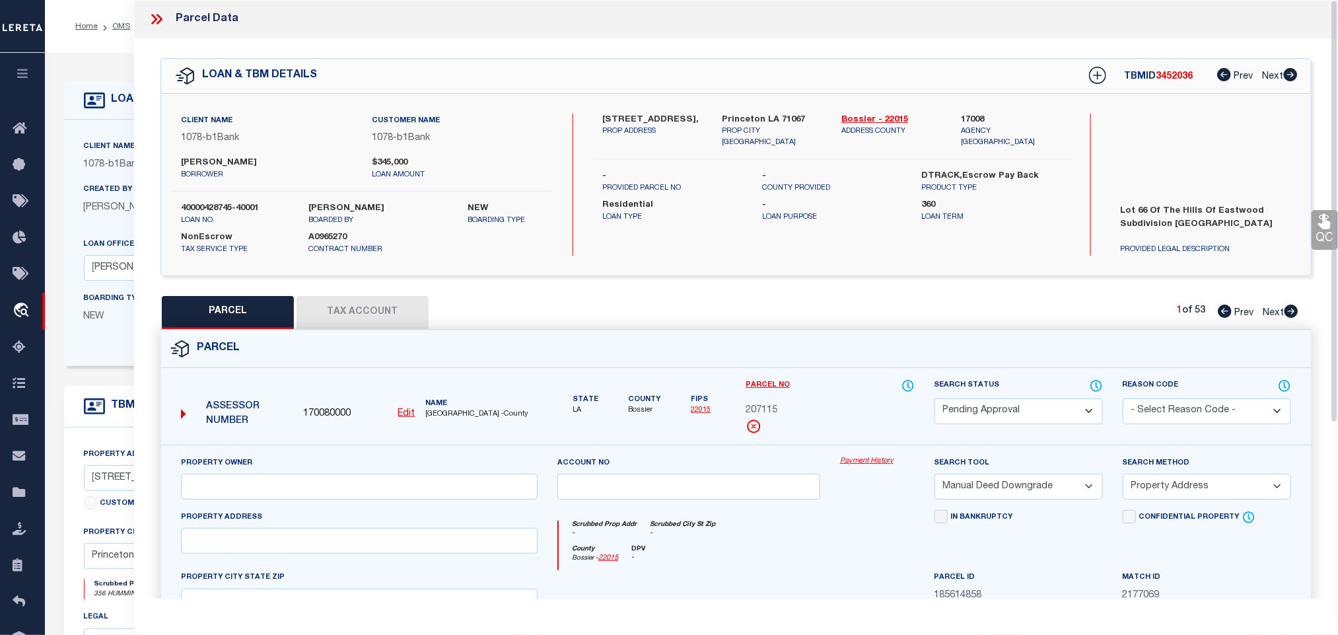
click at [977, 418] on select "Automated Search Bad Parcel Complete Duplicate Parcel High Dollar Reporting In …" at bounding box center [1019, 411] width 168 height 26
click at [935, 400] on select "Automated Search Bad Parcel Complete Duplicate Parcel High Dollar Reporting In …" at bounding box center [1019, 411] width 168 height 26
click at [1142, 412] on select "- Select Reason Code - 099 - Other (Provide additional detail) ACT - Agency Cha…" at bounding box center [1207, 411] width 168 height 26
click at [1123, 400] on select "- Select Reason Code - 099 - Other (Provide additional detail) ACT - Agency Cha…" at bounding box center [1207, 411] width 168 height 26
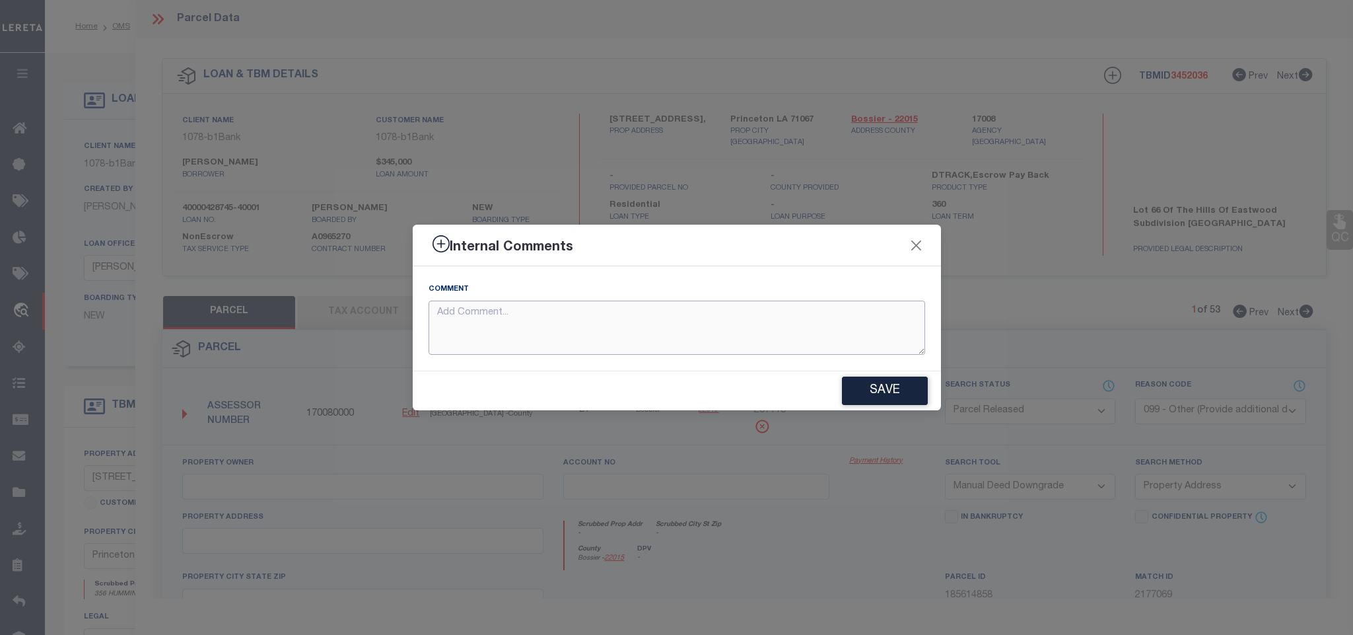
click at [644, 331] on textarea at bounding box center [677, 328] width 497 height 55
paste textarea "Parcel not needed"
click at [878, 398] on button "Save" at bounding box center [885, 390] width 86 height 28
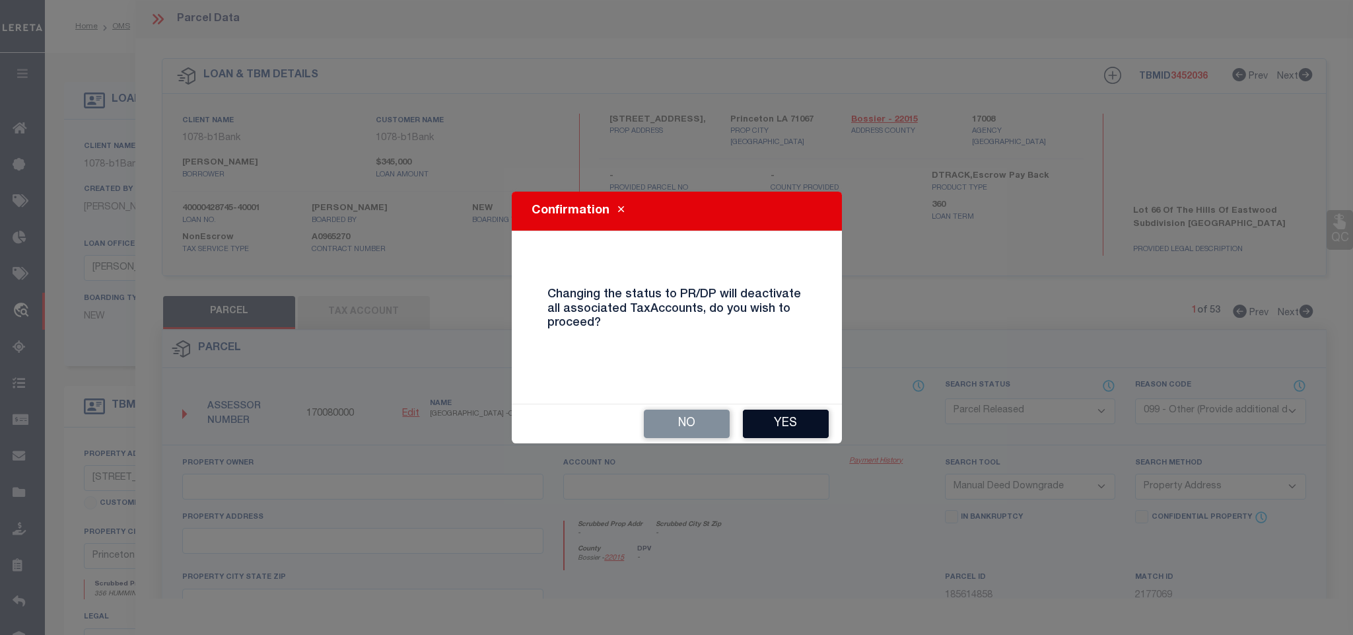
click at [787, 419] on button "Yes" at bounding box center [786, 423] width 86 height 28
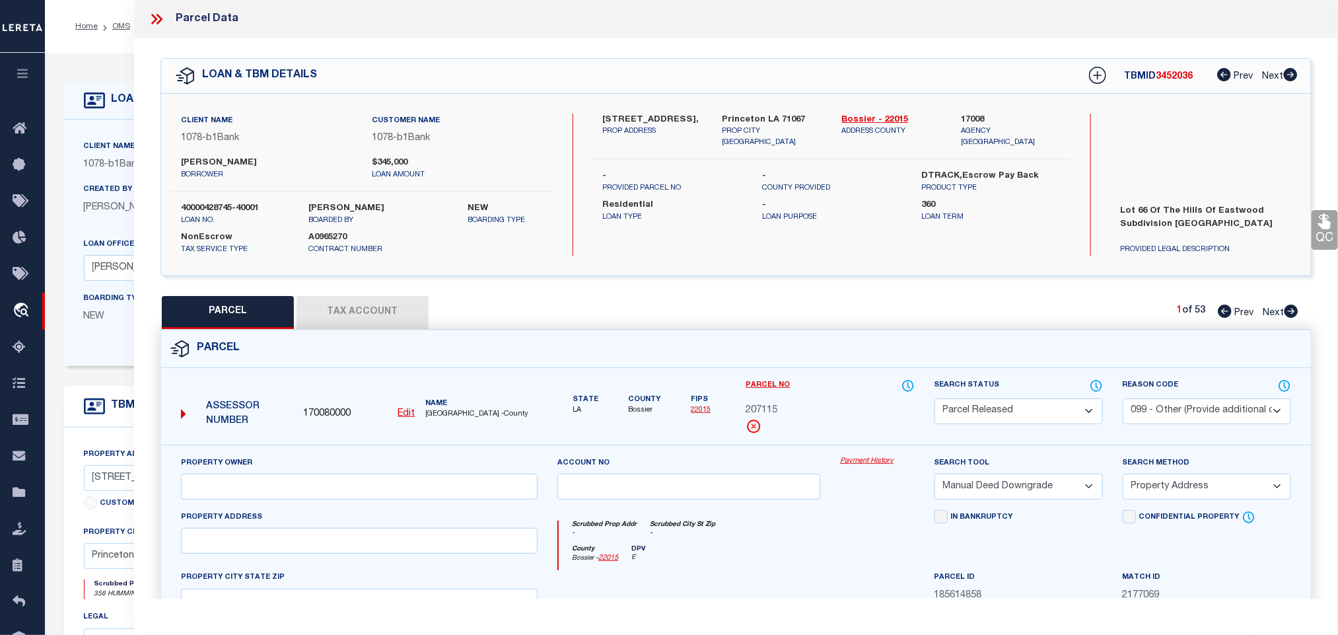
click at [151, 18] on icon at bounding box center [156, 19] width 17 height 17
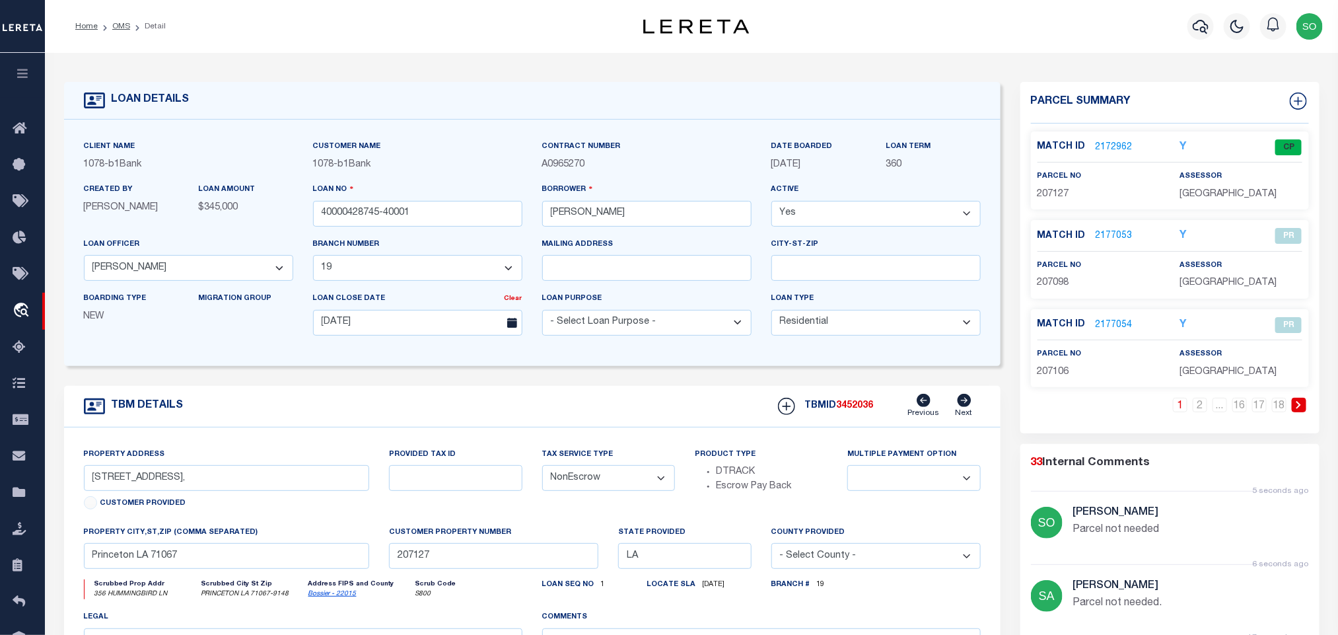
click at [1304, 410] on link at bounding box center [1299, 405] width 15 height 15
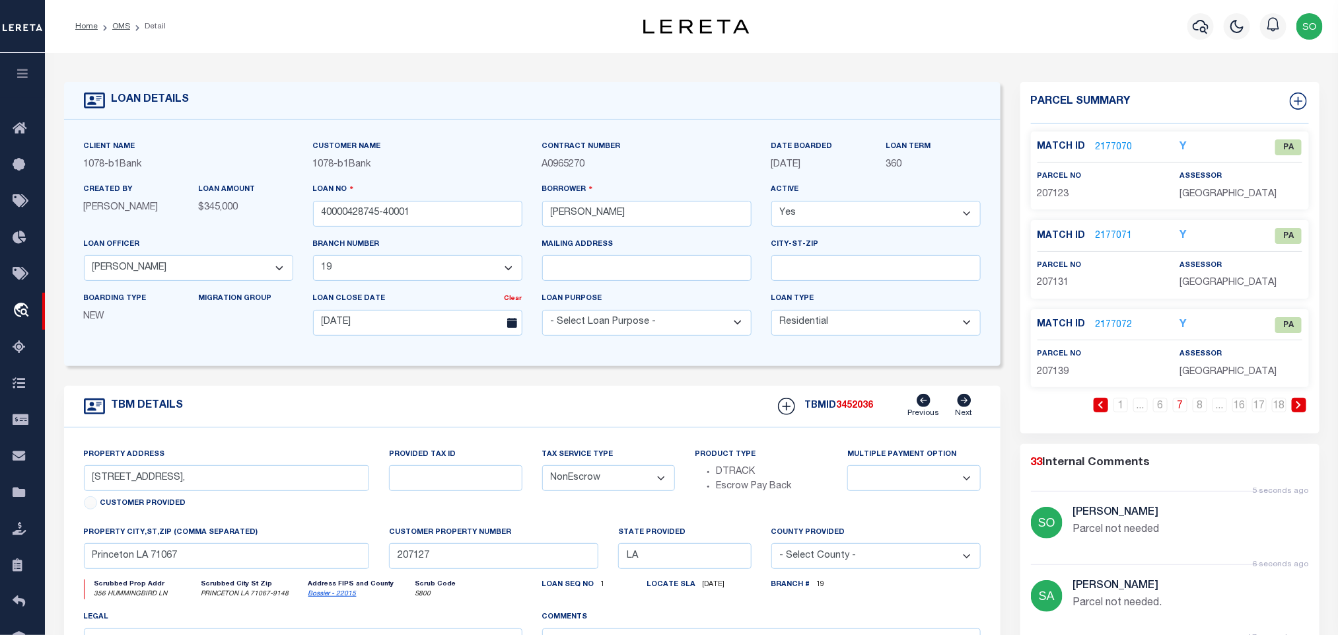
click at [1108, 149] on link "2177070" at bounding box center [1114, 148] width 37 height 14
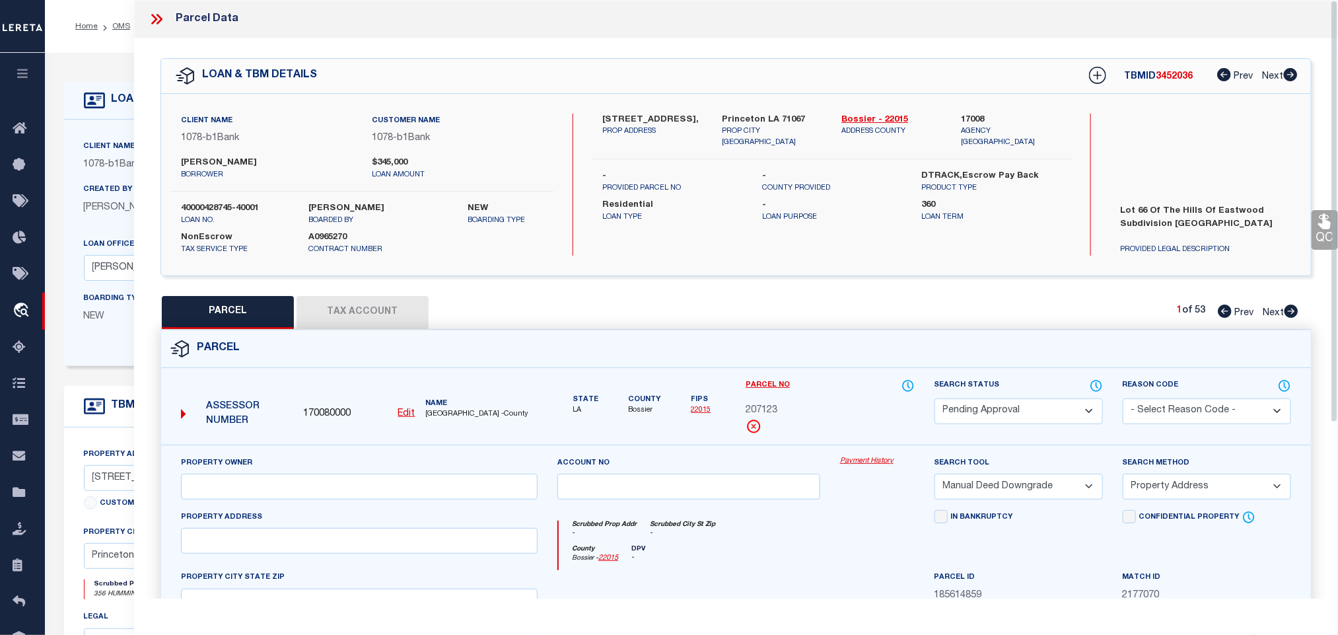
click at [991, 412] on select "Automated Search Bad Parcel Complete Duplicate Parcel High Dollar Reporting In …" at bounding box center [1019, 411] width 168 height 26
click at [935, 400] on select "Automated Search Bad Parcel Complete Duplicate Parcel High Dollar Reporting In …" at bounding box center [1019, 411] width 168 height 26
click at [1156, 402] on select "- Select Reason Code - 099 - Other (Provide additional detail) ACT - Agency Cha…" at bounding box center [1207, 411] width 168 height 26
click at [1123, 400] on select "- Select Reason Code - 099 - Other (Provide additional detail) ACT - Agency Cha…" at bounding box center [1207, 411] width 168 height 26
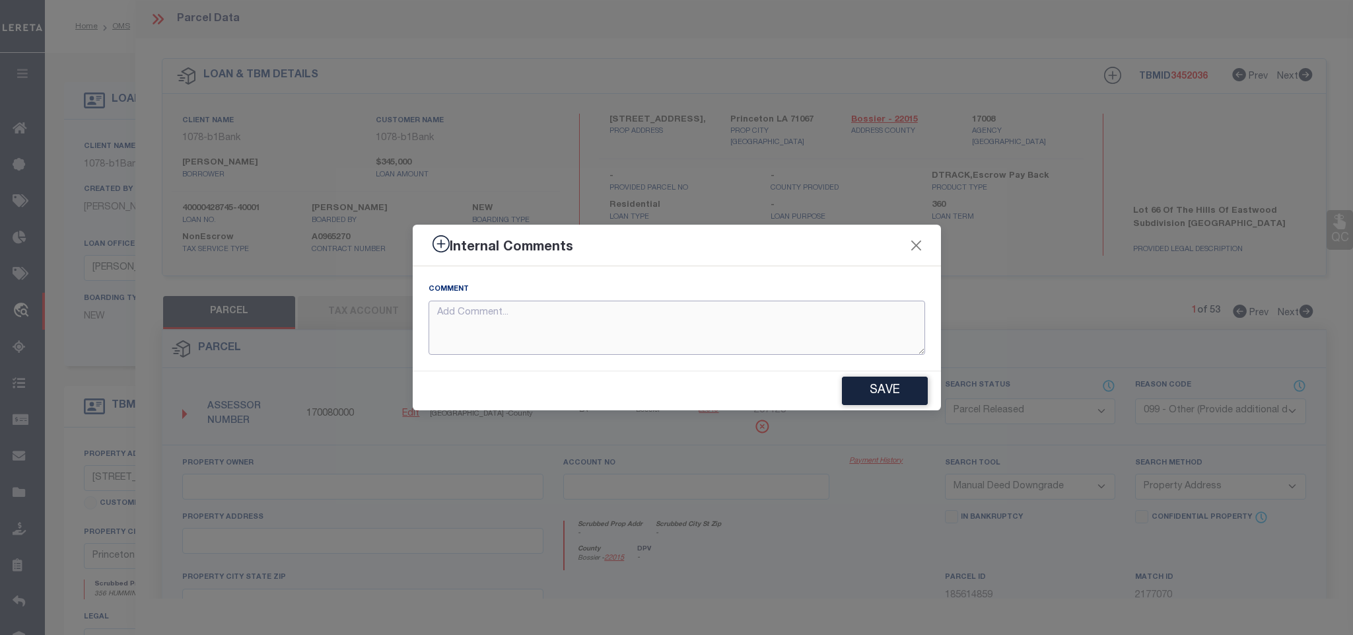
click at [588, 316] on textarea at bounding box center [677, 328] width 497 height 55
paste textarea "Parcel not needed"
click at [886, 387] on button "Save" at bounding box center [885, 390] width 86 height 28
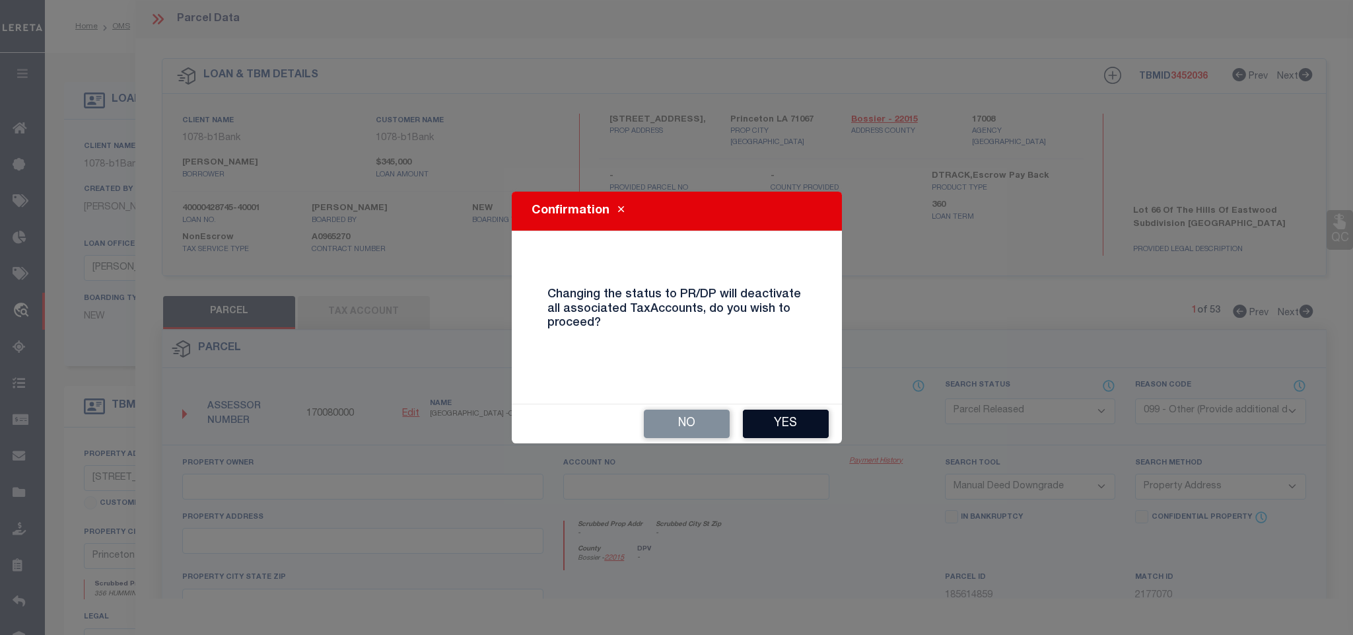
click at [785, 422] on button "Yes" at bounding box center [786, 423] width 86 height 28
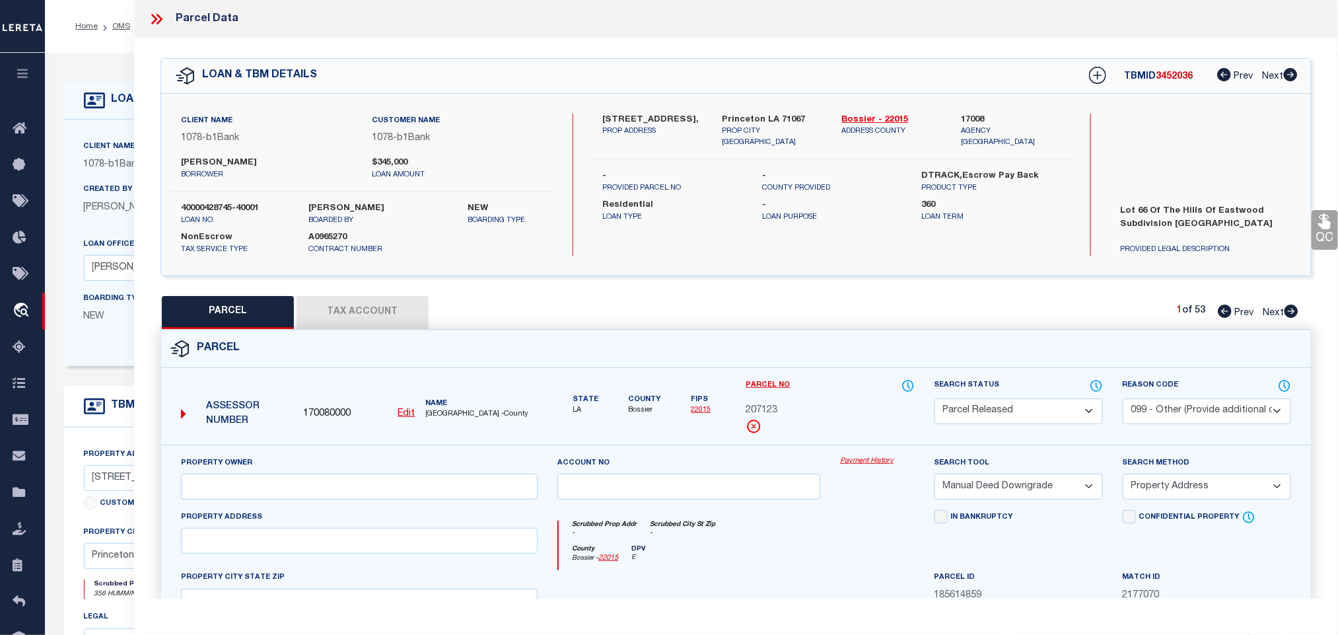
click at [155, 18] on icon at bounding box center [156, 19] width 17 height 17
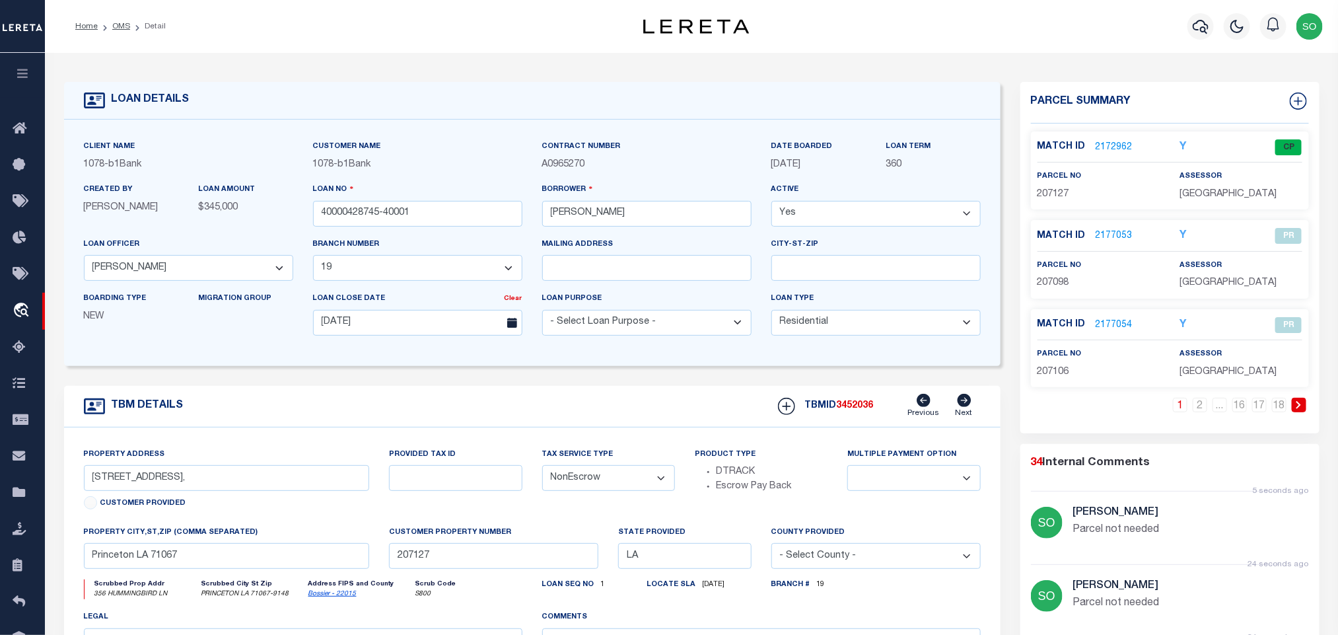
click at [1294, 407] on link at bounding box center [1299, 405] width 15 height 15
click at [1114, 242] on link "2177071" at bounding box center [1114, 236] width 37 height 14
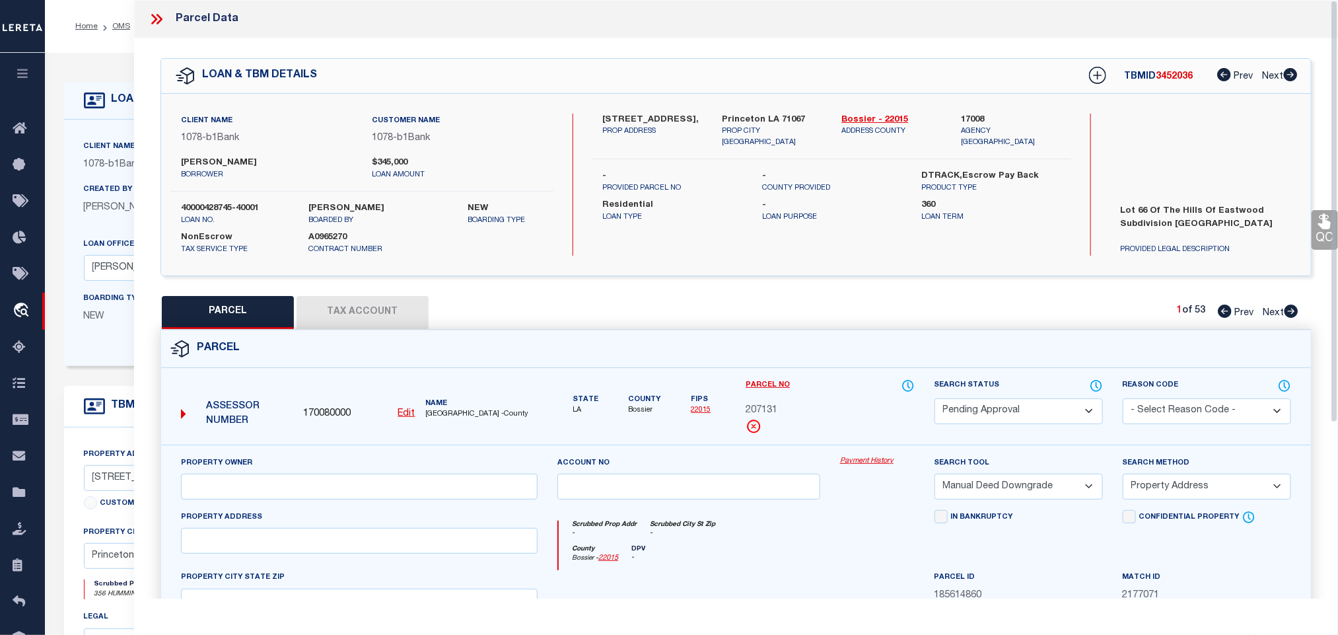
click at [975, 413] on select "Automated Search Bad Parcel Complete Duplicate Parcel High Dollar Reporting In …" at bounding box center [1019, 411] width 168 height 26
click at [935, 400] on select "Automated Search Bad Parcel Complete Duplicate Parcel High Dollar Reporting In …" at bounding box center [1019, 411] width 168 height 26
click at [1150, 407] on select "- Select Reason Code - 099 - Other (Provide additional detail) ACT - Agency Cha…" at bounding box center [1207, 411] width 168 height 26
click at [1123, 400] on select "- Select Reason Code - 099 - Other (Provide additional detail) ACT - Agency Cha…" at bounding box center [1207, 411] width 168 height 26
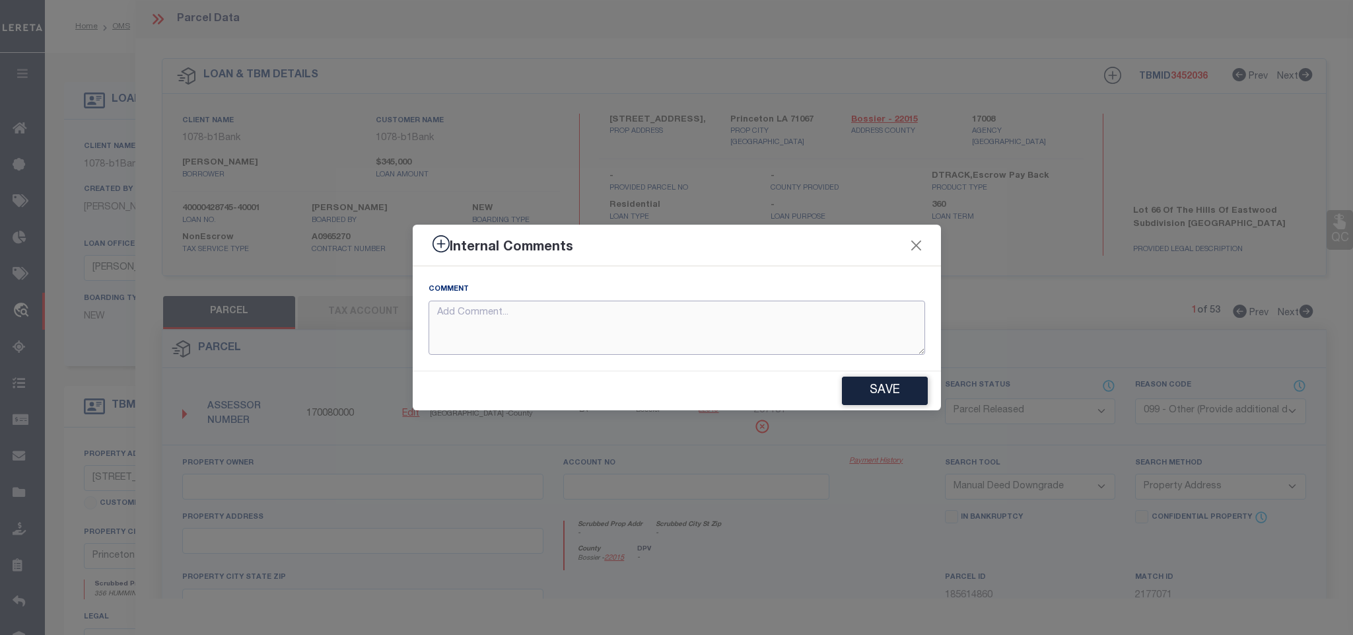
click at [779, 332] on textarea at bounding box center [677, 328] width 497 height 55
paste textarea "Parcel not needed"
click at [900, 395] on button "Save" at bounding box center [885, 390] width 86 height 28
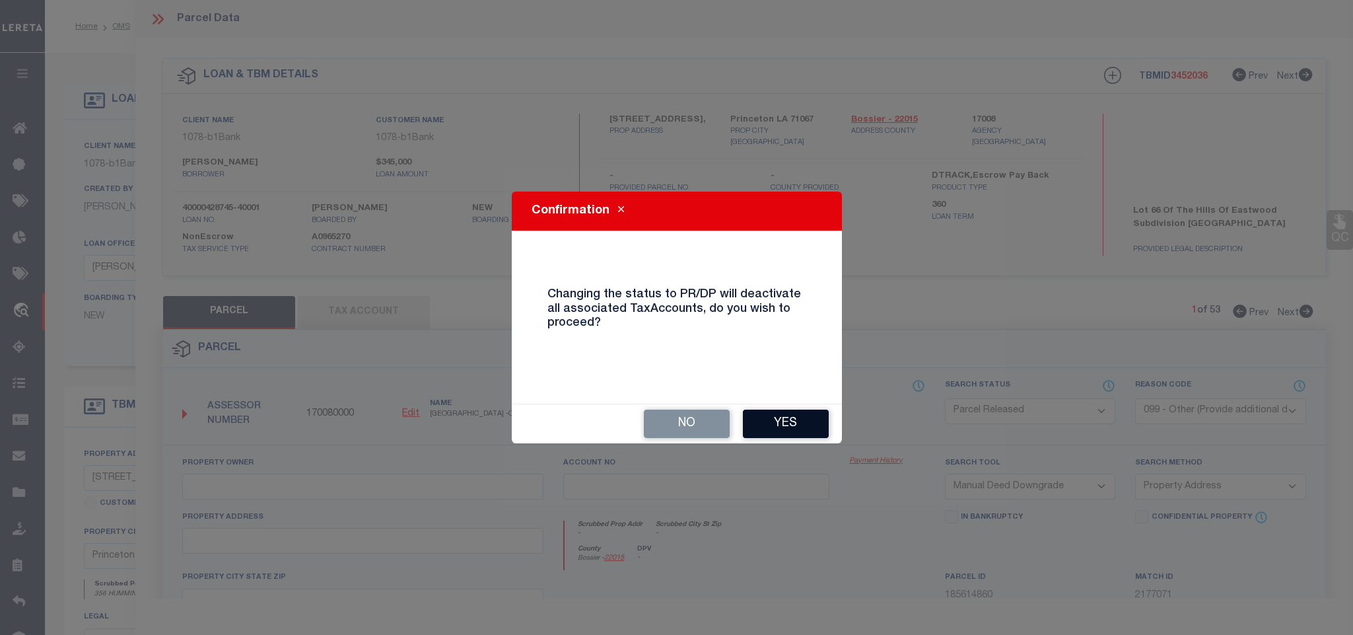
click at [793, 419] on button "Yes" at bounding box center [786, 423] width 86 height 28
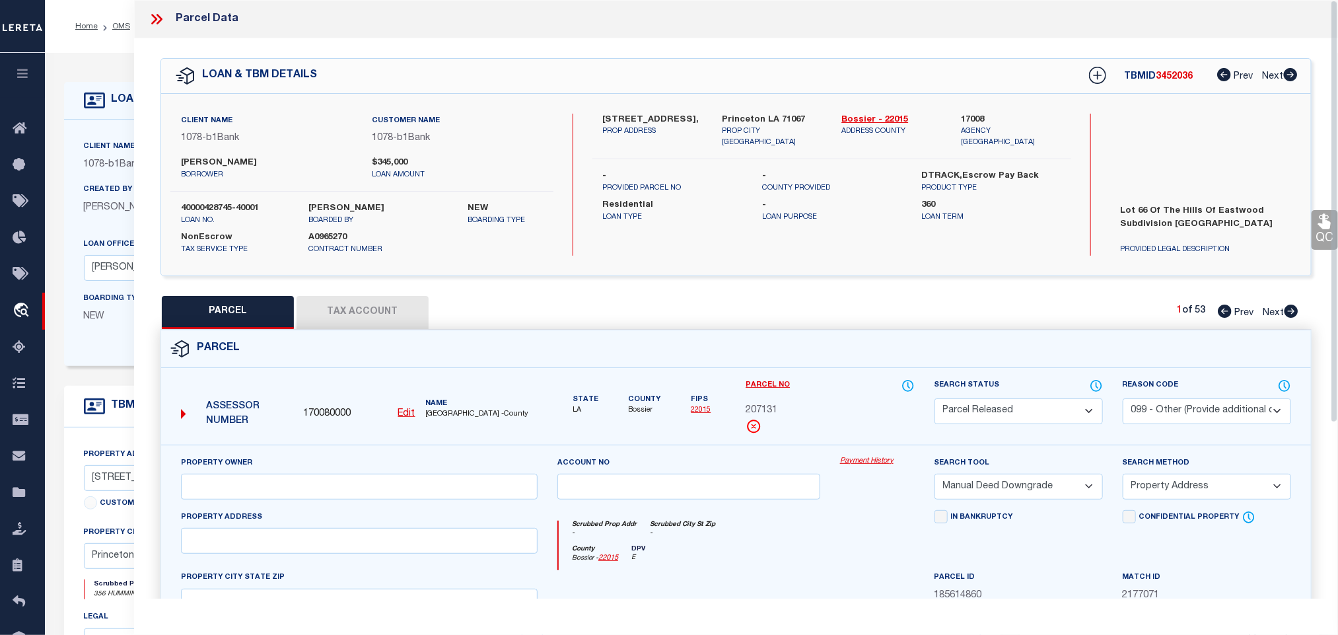
click at [155, 18] on icon at bounding box center [154, 19] width 6 height 11
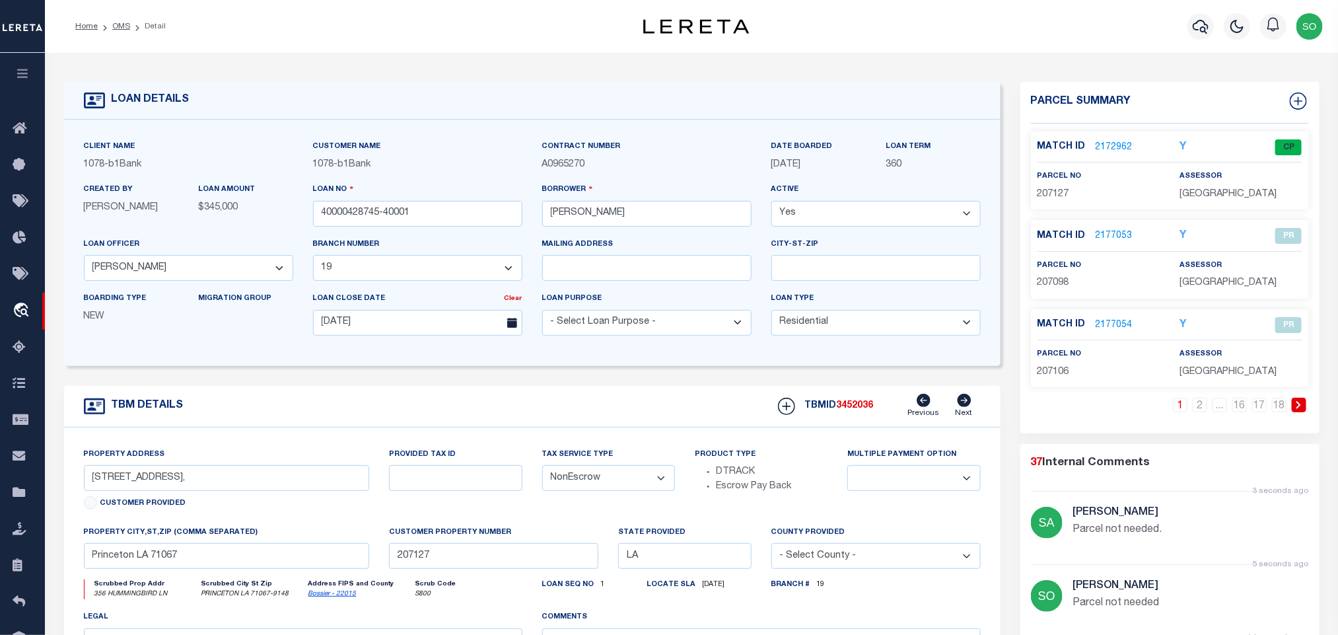
click at [1302, 407] on icon at bounding box center [1299, 405] width 6 height 8
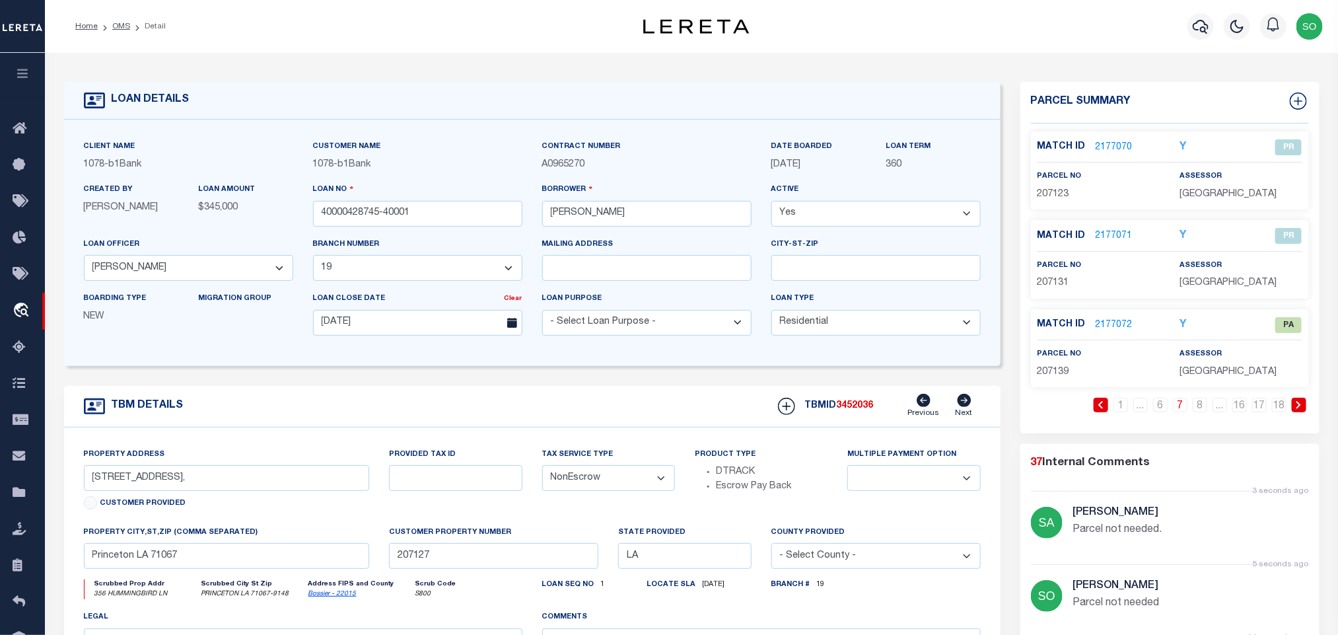
click at [1120, 326] on link "2177072" at bounding box center [1114, 325] width 37 height 14
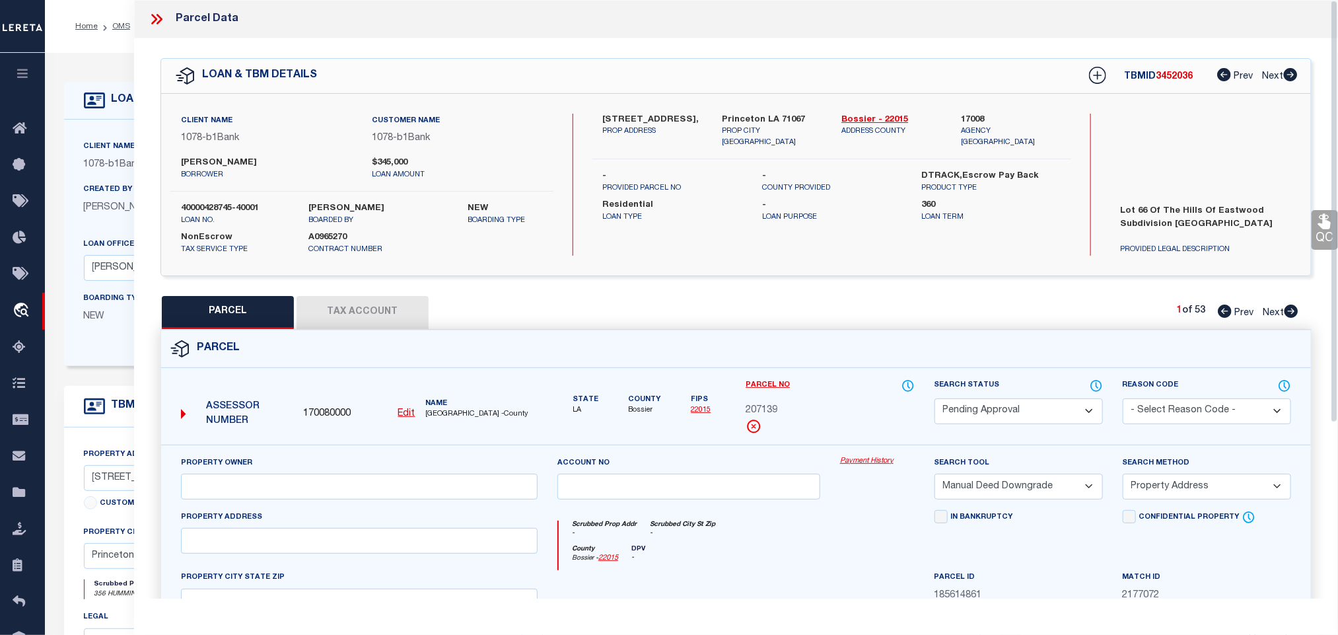
click at [987, 413] on select "Automated Search Bad Parcel Complete Duplicate Parcel High Dollar Reporting In …" at bounding box center [1019, 411] width 168 height 26
click at [935, 400] on select "Automated Search Bad Parcel Complete Duplicate Parcel High Dollar Reporting In …" at bounding box center [1019, 411] width 168 height 26
click at [1148, 409] on select "- Select Reason Code - 099 - Other (Provide additional detail) ACT - Agency Cha…" at bounding box center [1207, 411] width 168 height 26
click at [1123, 400] on select "- Select Reason Code - 099 - Other (Provide additional detail) ACT - Agency Cha…" at bounding box center [1207, 411] width 168 height 26
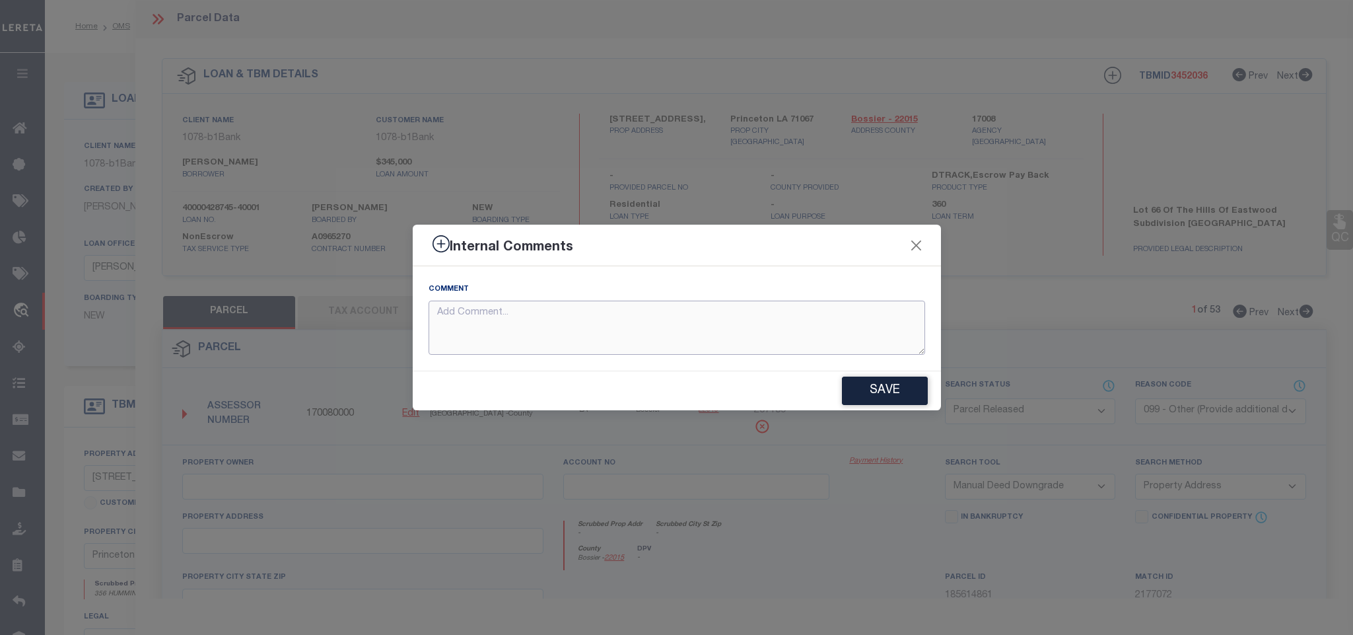
click at [575, 319] on textarea at bounding box center [677, 328] width 497 height 55
paste textarea "Parcel not needed"
click at [876, 389] on button "Save" at bounding box center [885, 390] width 86 height 28
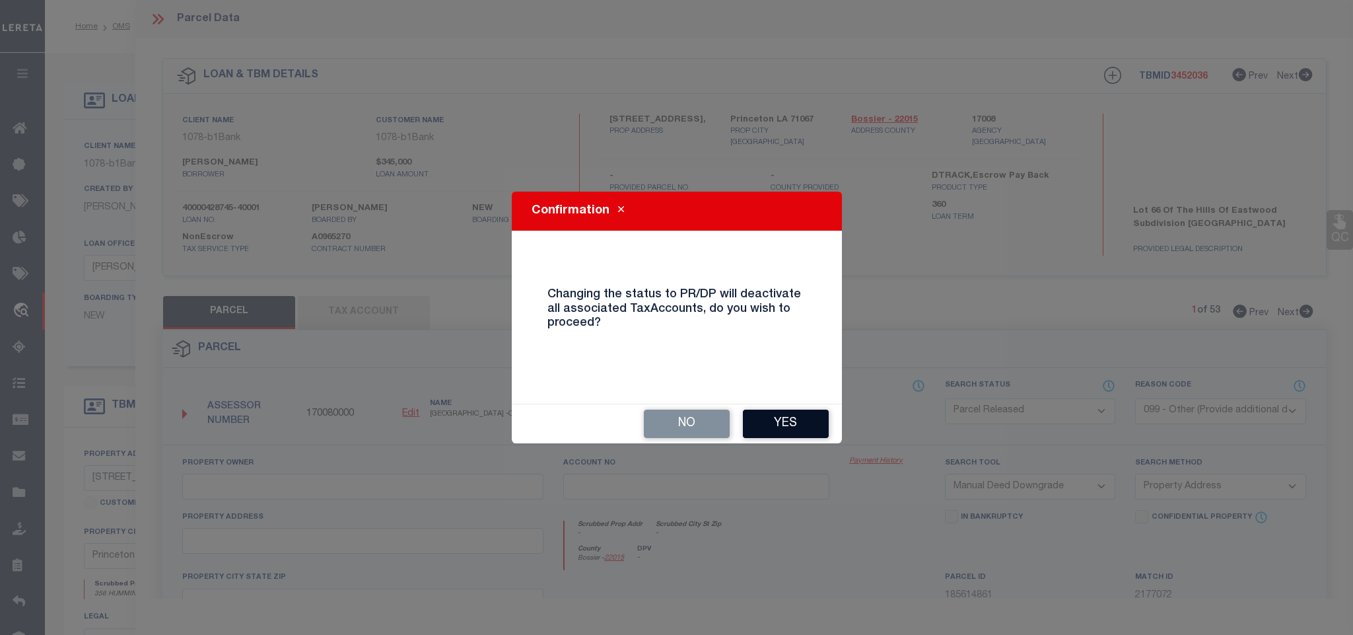
click at [771, 424] on button "Yes" at bounding box center [786, 423] width 86 height 28
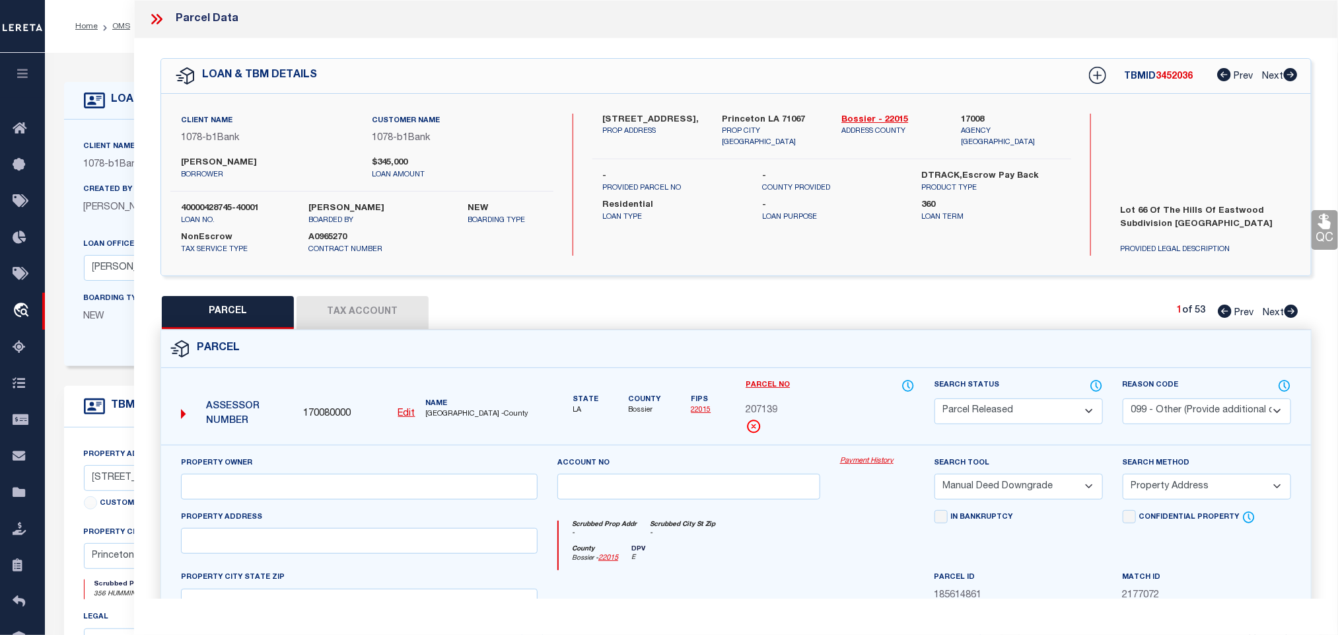
click at [157, 22] on icon at bounding box center [156, 19] width 17 height 17
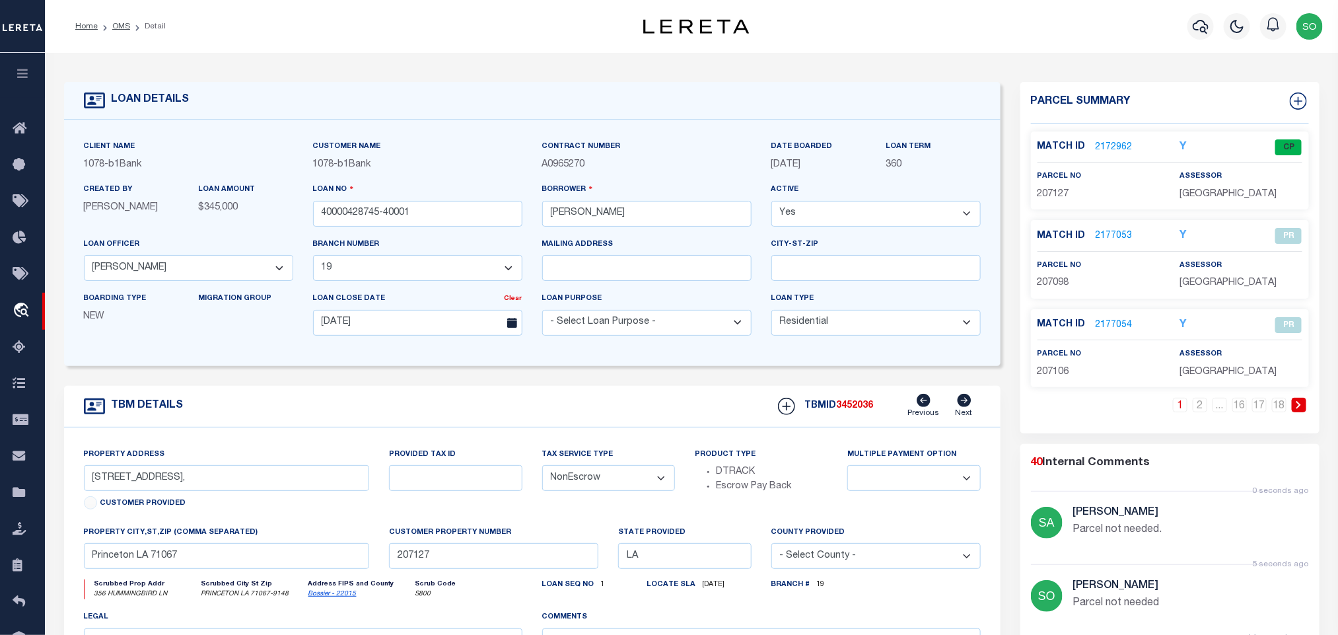
click at [1298, 408] on icon at bounding box center [1299, 405] width 6 height 8
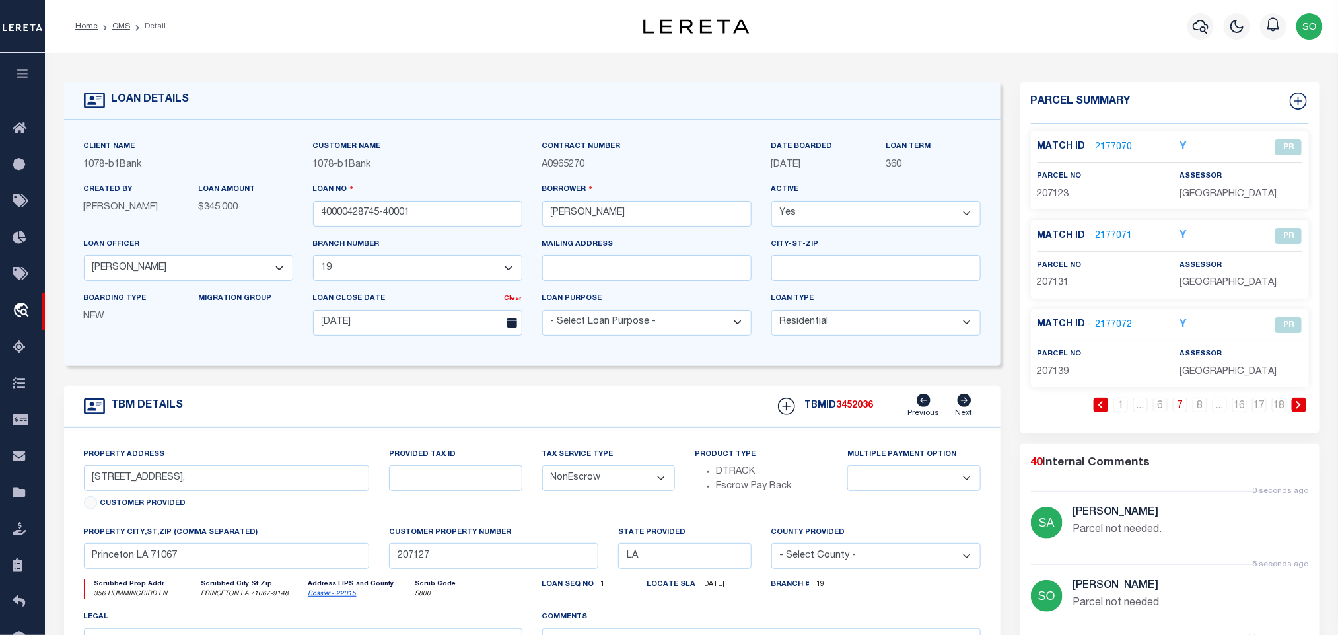
click at [1298, 408] on icon at bounding box center [1299, 405] width 6 height 8
click at [1114, 145] on link "2177073" at bounding box center [1114, 148] width 37 height 14
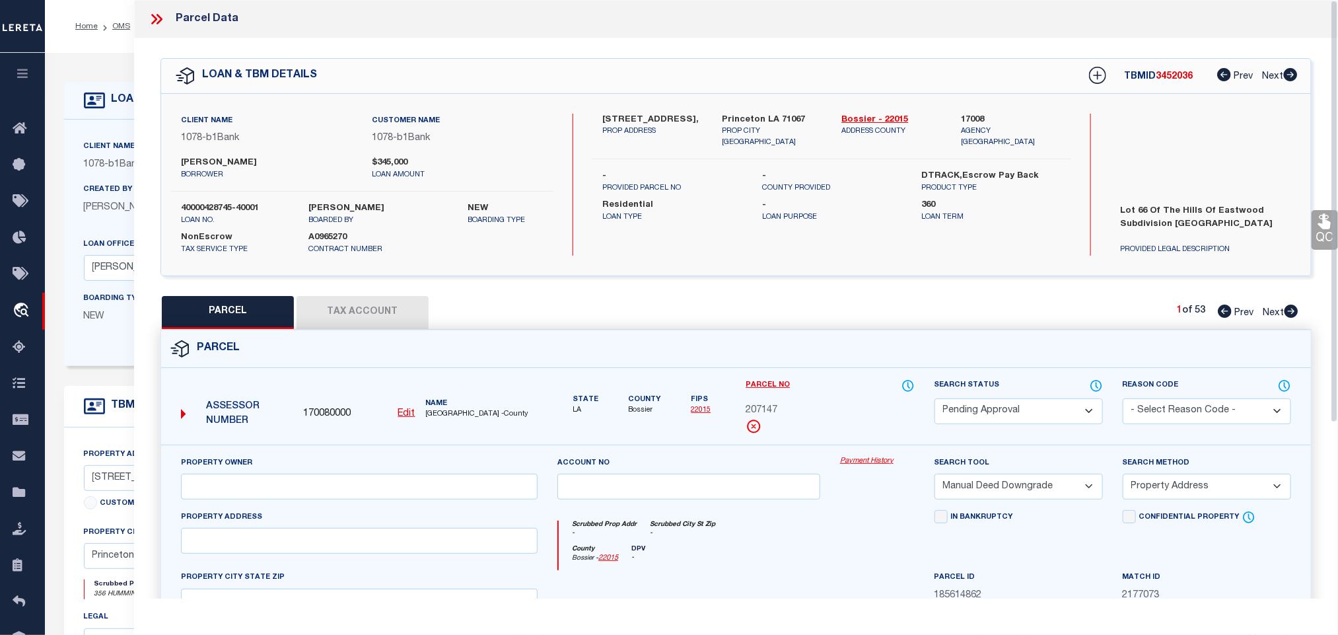
click at [989, 413] on select "Automated Search Bad Parcel Complete Duplicate Parcel High Dollar Reporting In …" at bounding box center [1019, 411] width 168 height 26
click at [935, 400] on select "Automated Search Bad Parcel Complete Duplicate Parcel High Dollar Reporting In …" at bounding box center [1019, 411] width 168 height 26
drag, startPoint x: 1157, startPoint y: 408, endPoint x: 1156, endPoint y: 401, distance: 7.4
click at [1157, 408] on select "- Select Reason Code - 099 - Other (Provide additional detail) ACT - Agency Cha…" at bounding box center [1207, 411] width 168 height 26
click at [1123, 400] on select "- Select Reason Code - 099 - Other (Provide additional detail) ACT - Agency Cha…" at bounding box center [1207, 411] width 168 height 26
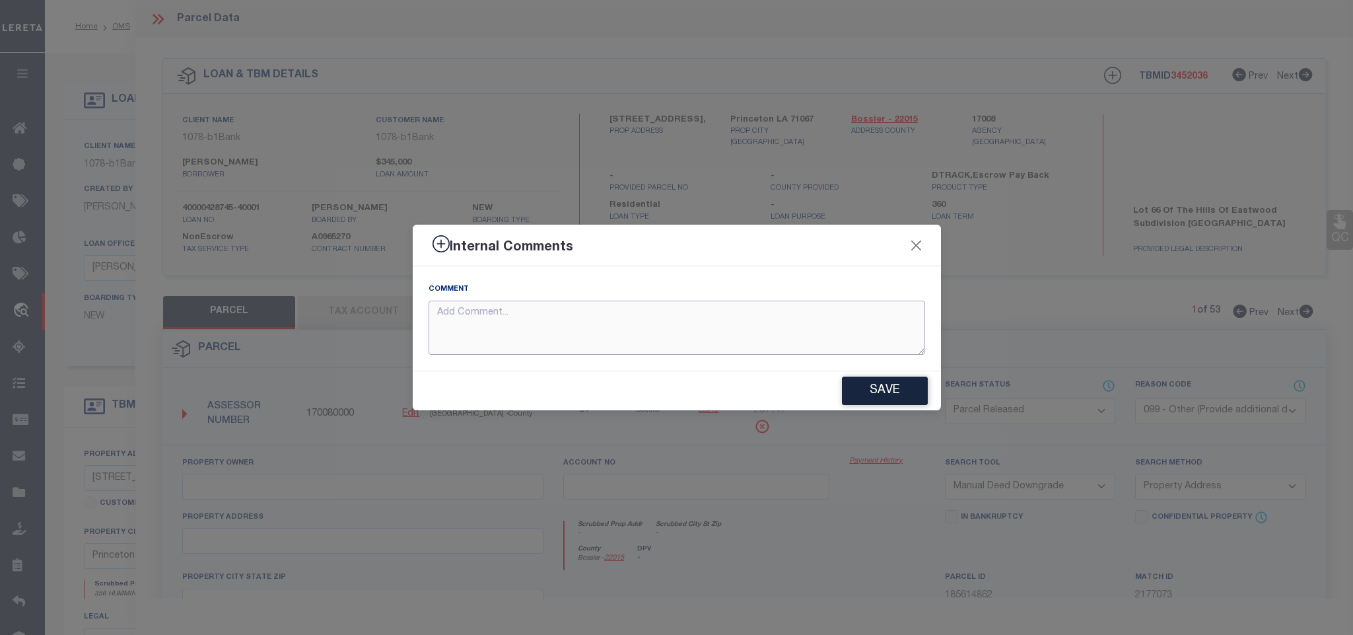
click at [688, 319] on textarea at bounding box center [677, 328] width 497 height 55
paste textarea "Parcel not needed"
click at [886, 384] on button "Save" at bounding box center [885, 390] width 86 height 28
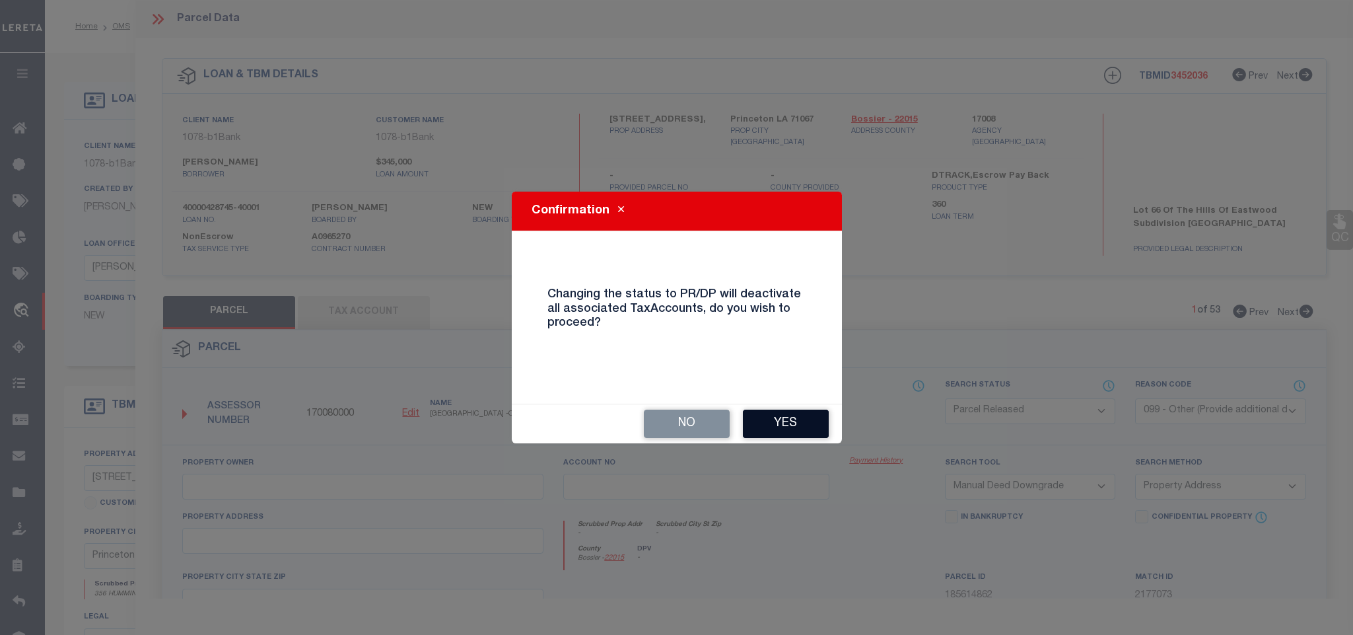
click at [773, 429] on button "Yes" at bounding box center [786, 423] width 86 height 28
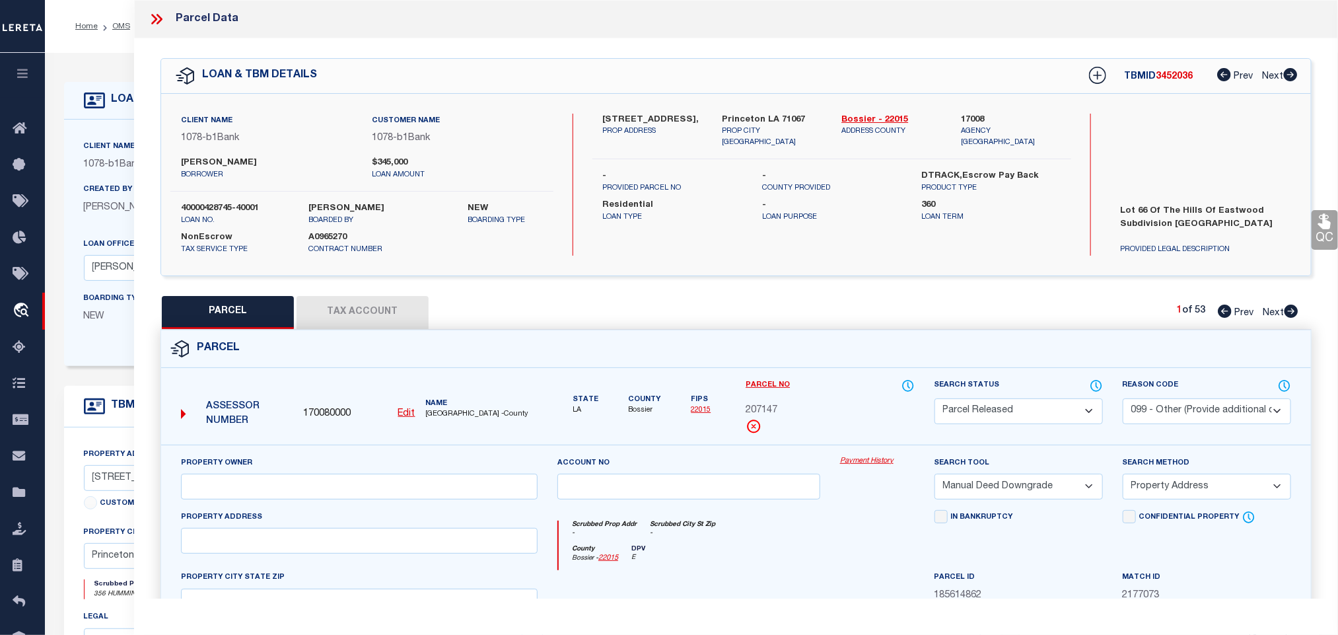
click at [153, 18] on icon at bounding box center [156, 19] width 17 height 17
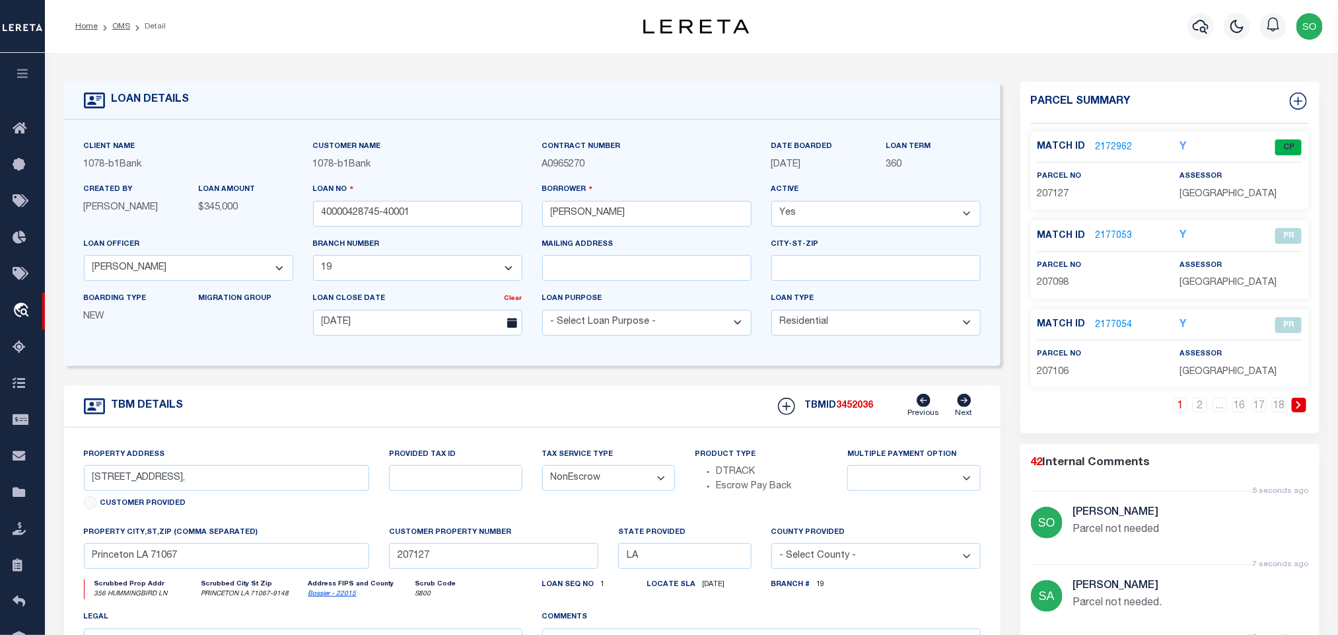
click at [1297, 400] on div "Match ID 2172962 Y CP" at bounding box center [1169, 282] width 299 height 302
click at [1298, 409] on icon at bounding box center [1299, 405] width 6 height 8
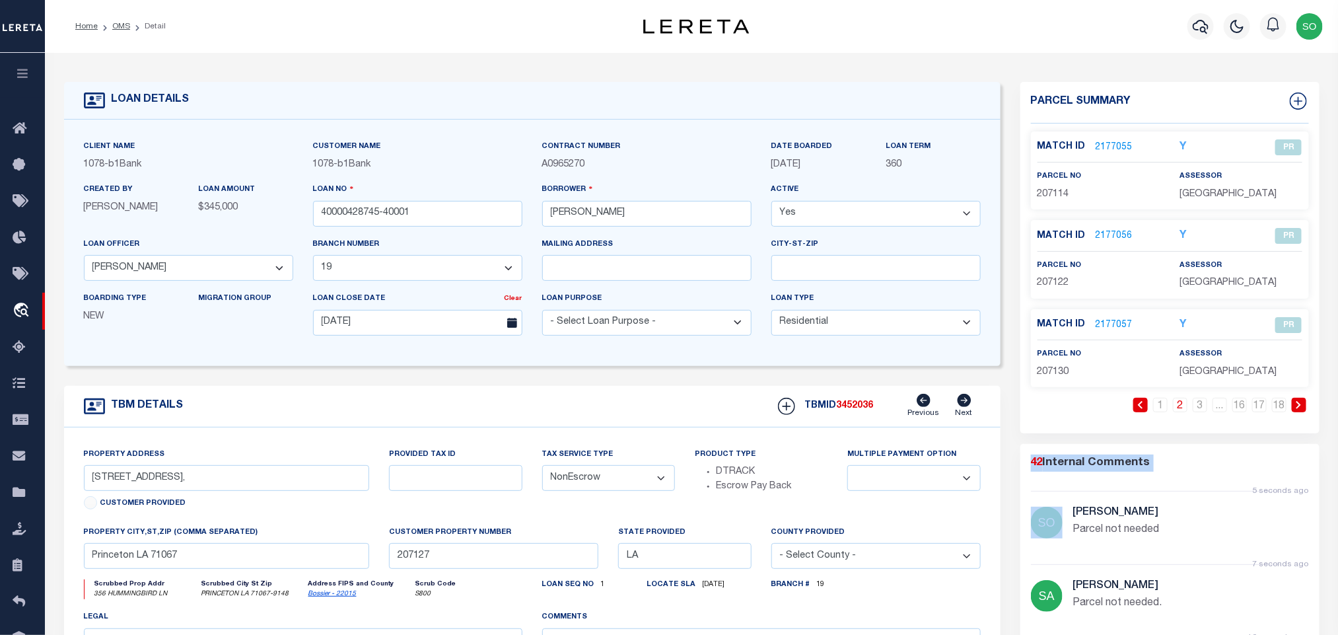
click at [1298, 409] on icon at bounding box center [1299, 405] width 6 height 8
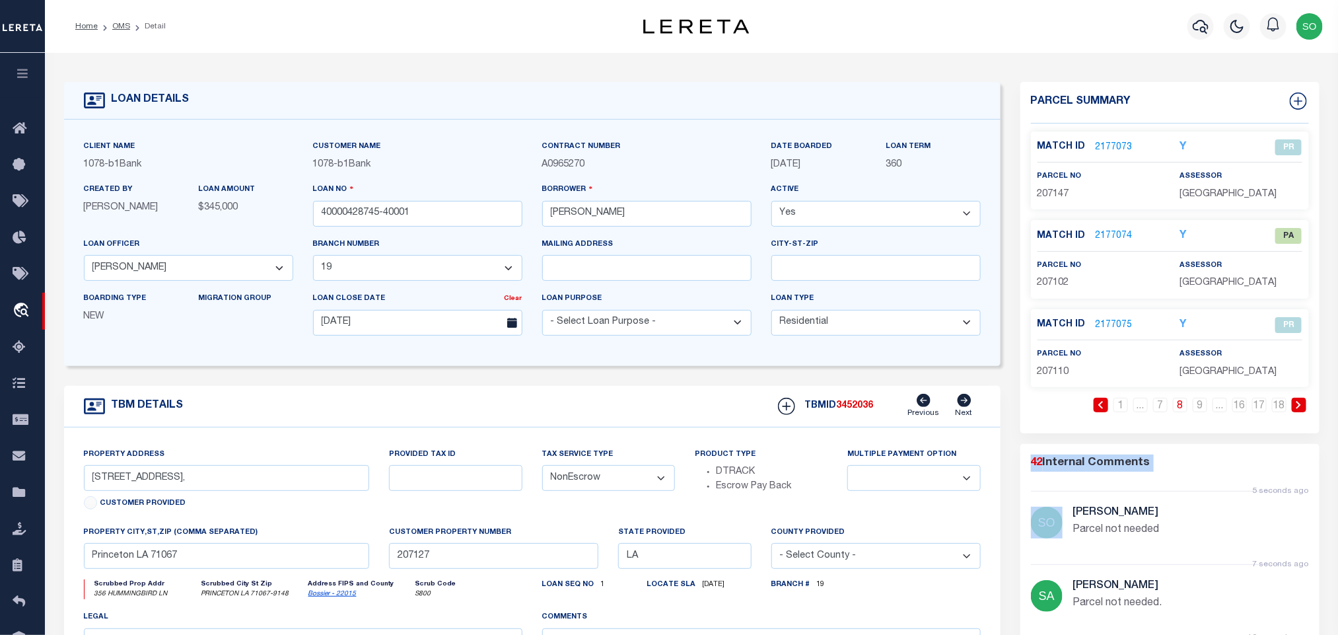
click at [1116, 232] on link "2177074" at bounding box center [1114, 236] width 37 height 14
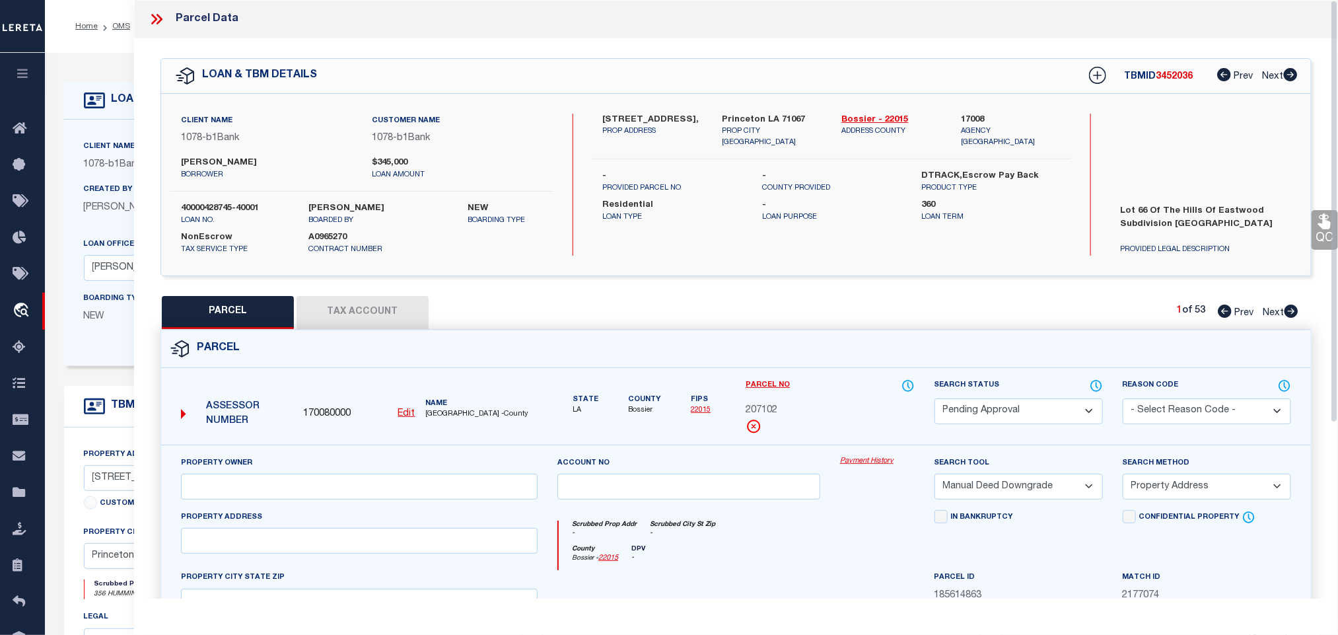
click at [991, 416] on select "Automated Search Bad Parcel Complete Duplicate Parcel High Dollar Reporting In …" at bounding box center [1019, 411] width 168 height 26
click at [935, 400] on select "Automated Search Bad Parcel Complete Duplicate Parcel High Dollar Reporting In …" at bounding box center [1019, 411] width 168 height 26
click at [1163, 405] on select "- Select Reason Code - 099 - Other (Provide additional detail) ACT - Agency Cha…" at bounding box center [1207, 411] width 168 height 26
click at [1123, 400] on select "- Select Reason Code - 099 - Other (Provide additional detail) ACT - Agency Cha…" at bounding box center [1207, 411] width 168 height 26
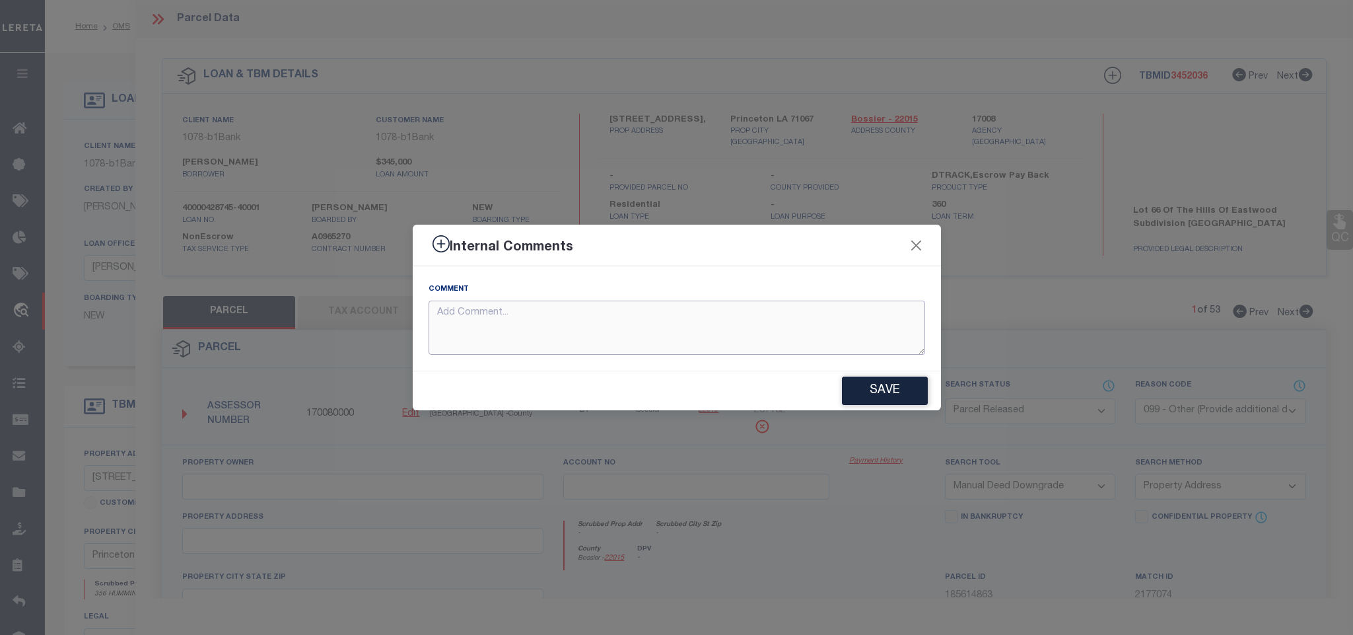
click at [583, 334] on textarea at bounding box center [677, 328] width 497 height 55
paste textarea "Parcel not needed"
click at [878, 395] on button "Save" at bounding box center [885, 390] width 86 height 28
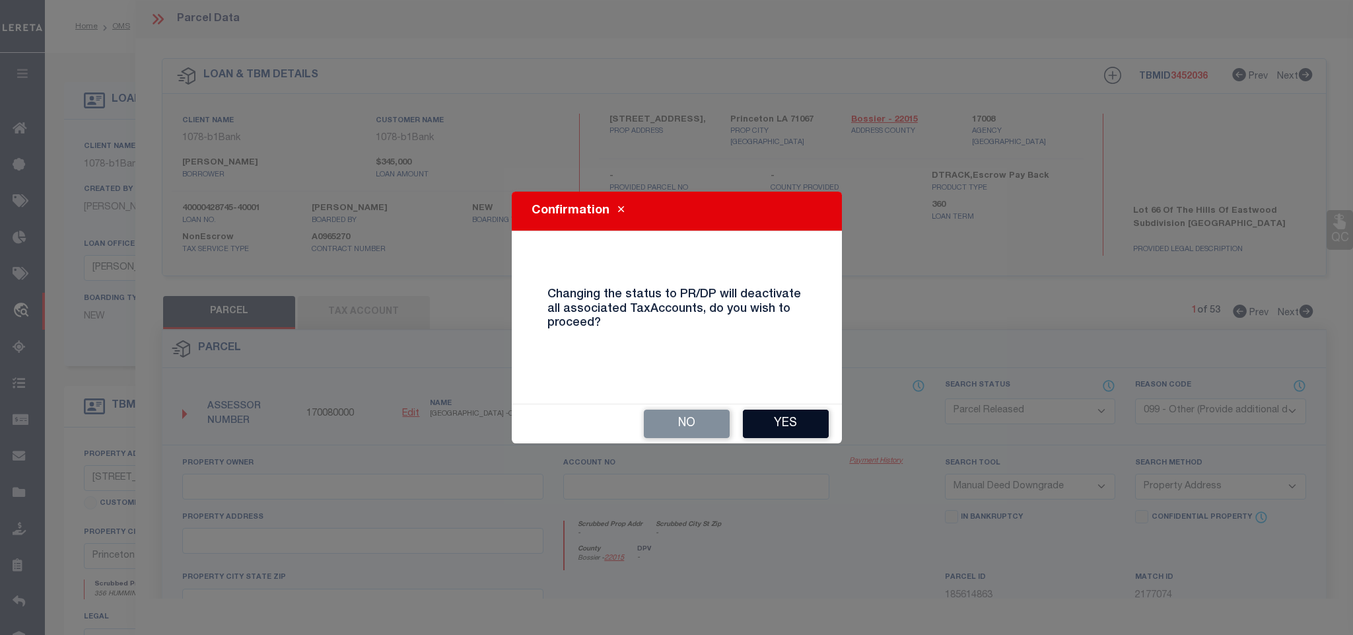
click at [806, 428] on button "Yes" at bounding box center [786, 423] width 86 height 28
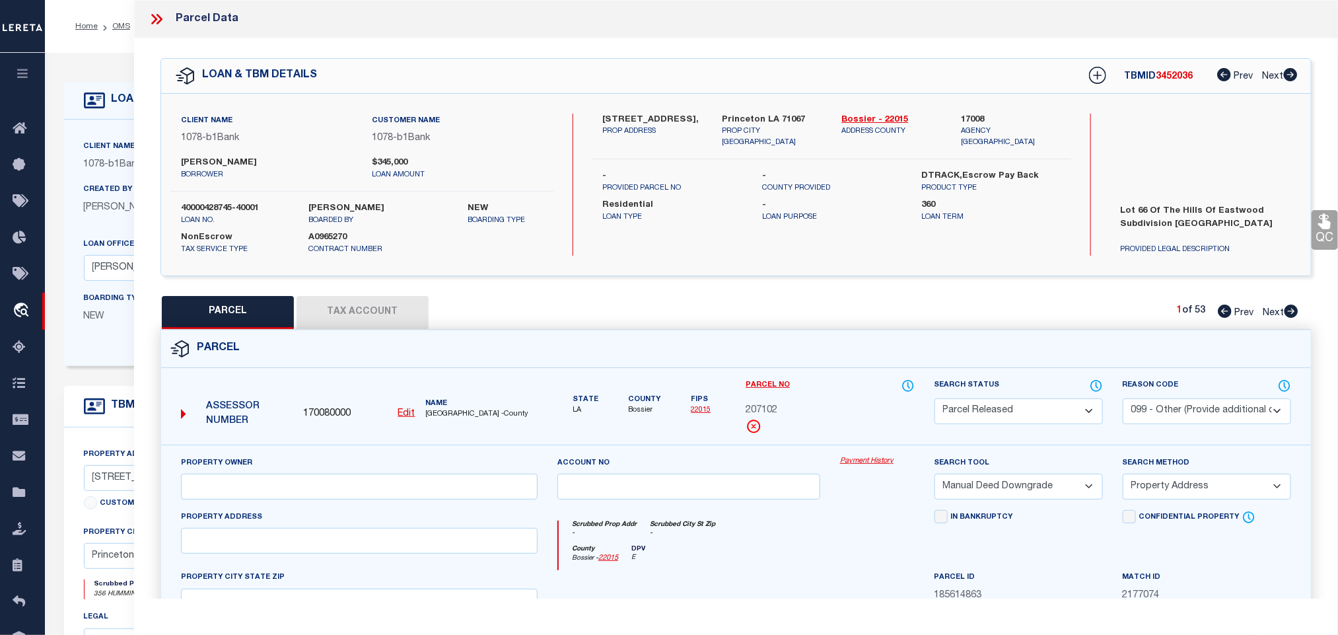
click at [157, 16] on icon at bounding box center [160, 19] width 6 height 11
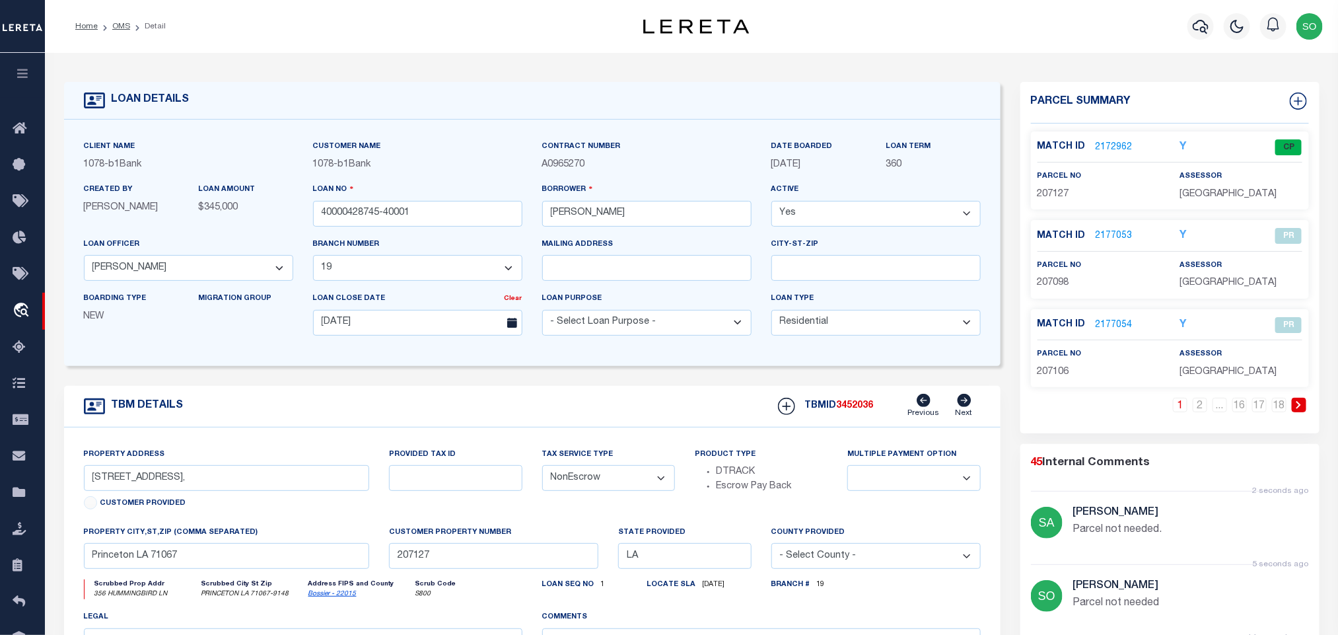
click at [1298, 407] on icon at bounding box center [1299, 405] width 6 height 8
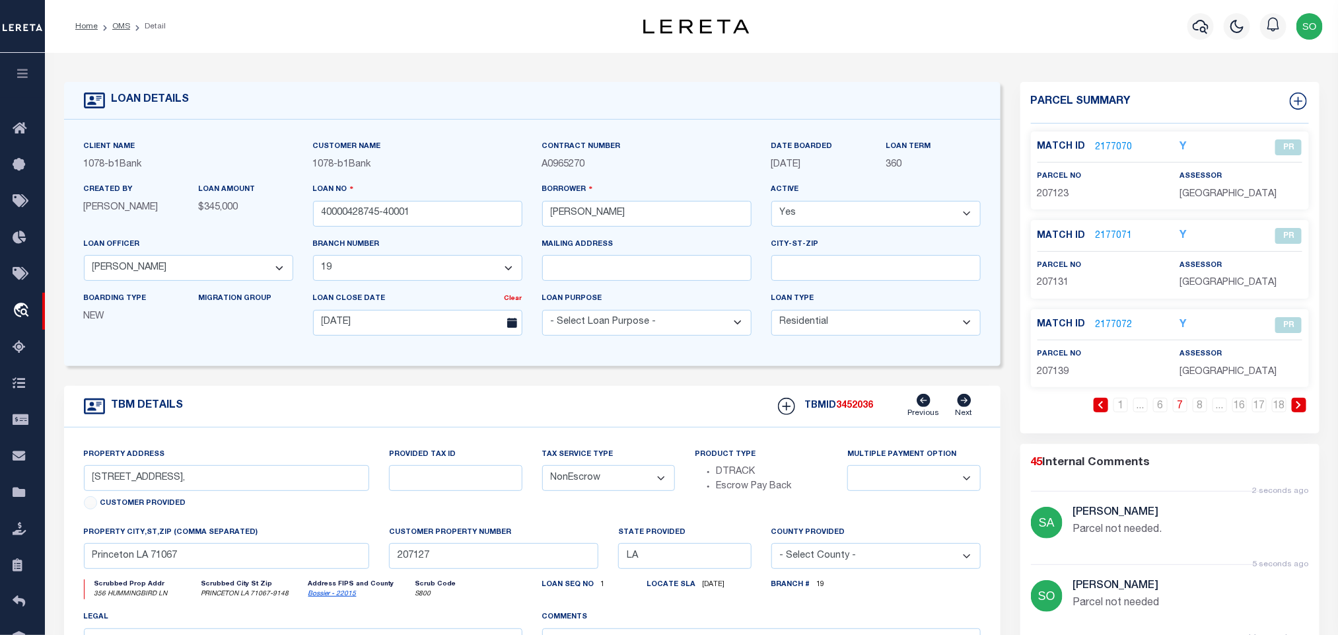
click at [1298, 407] on icon at bounding box center [1299, 405] width 6 height 8
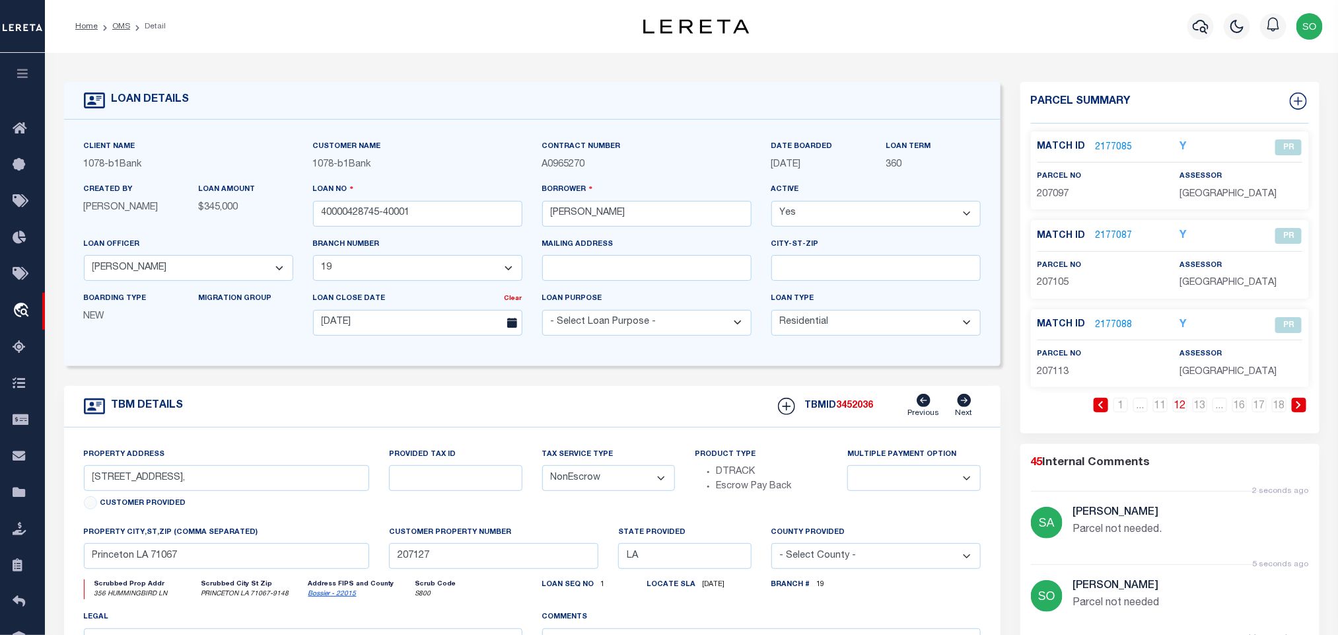
click at [1298, 407] on icon at bounding box center [1299, 405] width 6 height 8
click at [1125, 409] on link at bounding box center [1121, 405] width 15 height 15
click at [1296, 409] on icon at bounding box center [1299, 405] width 6 height 8
click at [1104, 147] on link "2177092" at bounding box center [1114, 148] width 37 height 14
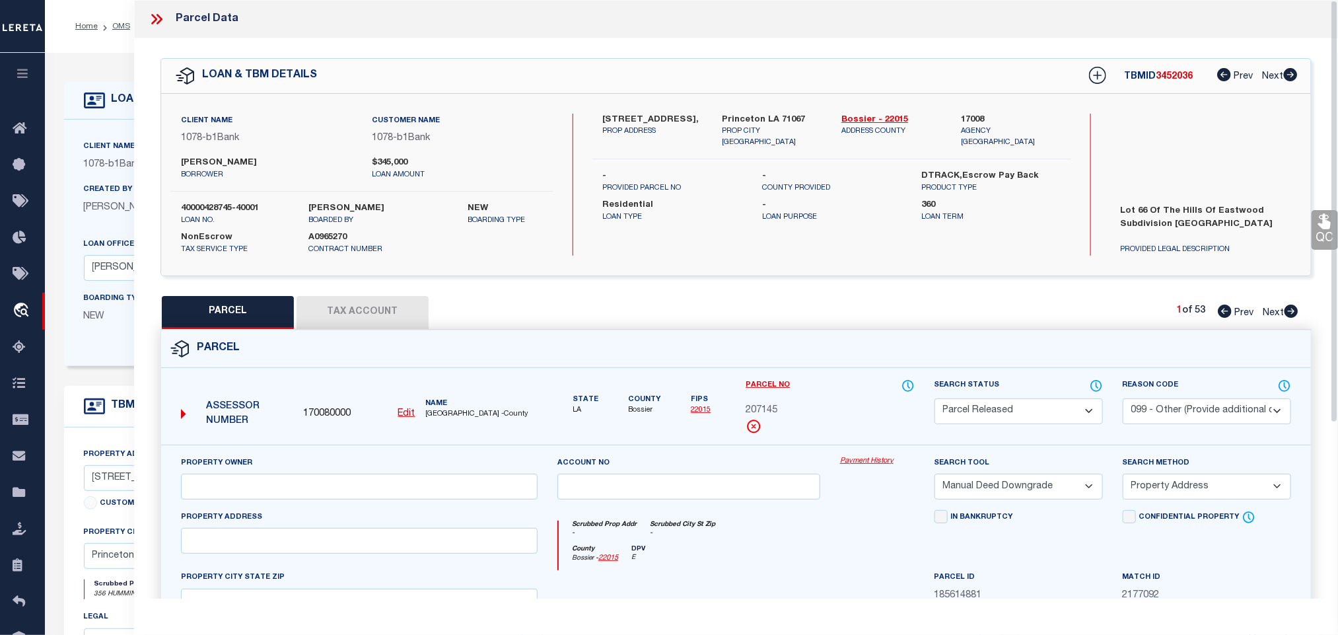
click at [989, 409] on select "Automated Search Bad Parcel Complete Duplicate Parcel High Dollar Reporting In …" at bounding box center [1019, 411] width 168 height 26
click at [749, 337] on div "Parcel" at bounding box center [736, 349] width 1150 height 38
click at [148, 13] on icon at bounding box center [156, 19] width 17 height 17
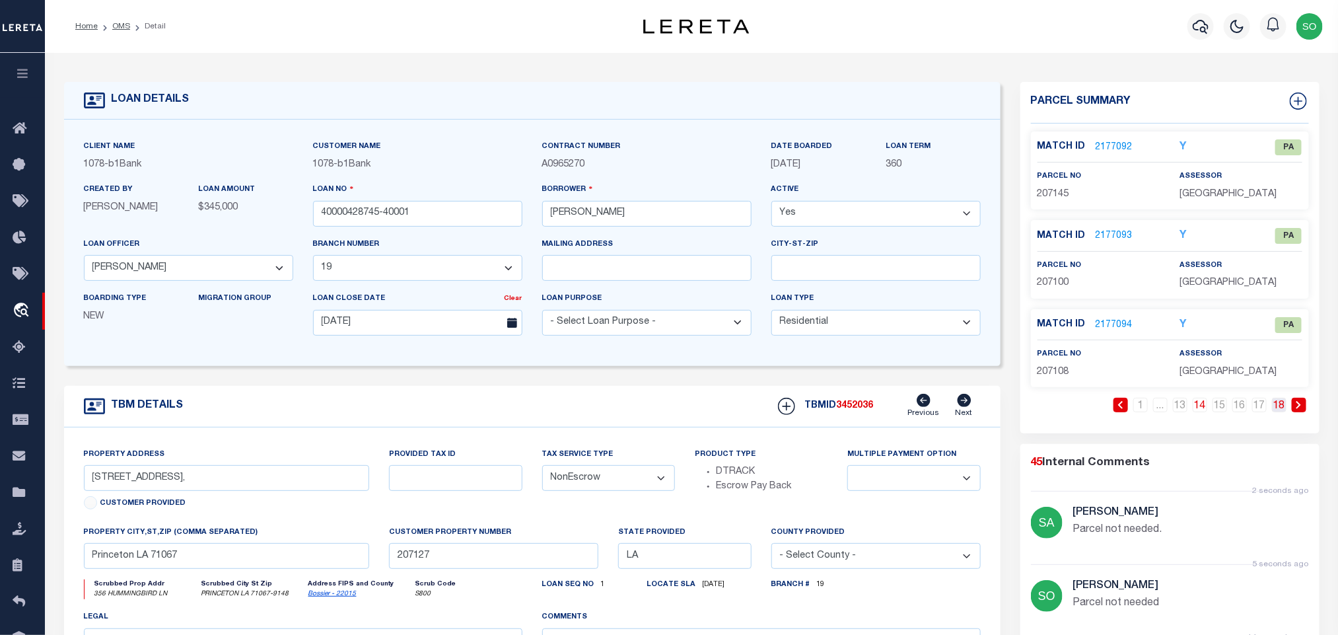
click at [1283, 410] on link "18" at bounding box center [1279, 405] width 15 height 15
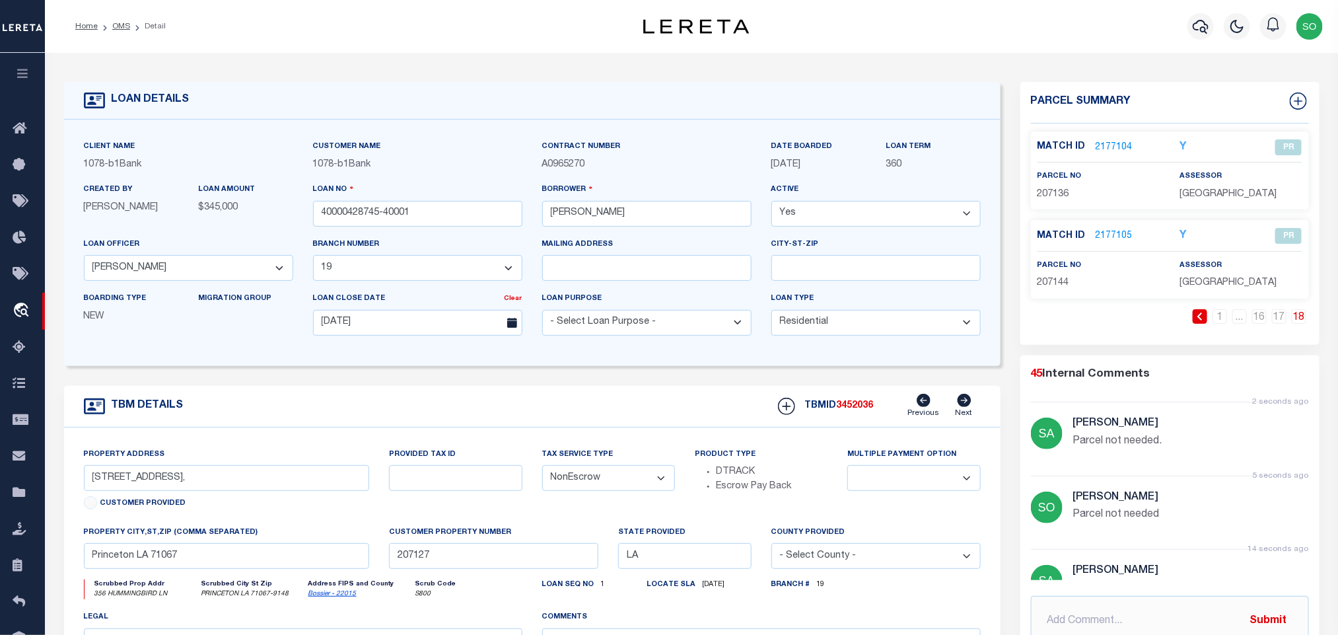
click at [1201, 317] on icon at bounding box center [1199, 316] width 5 height 8
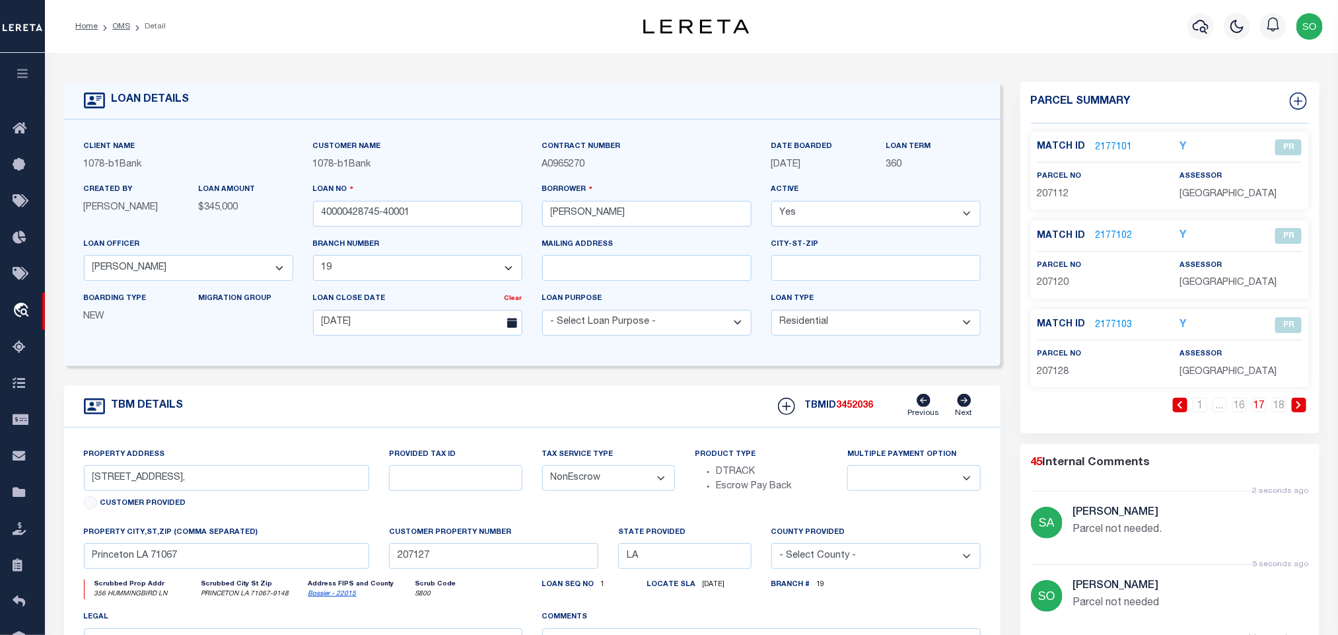
click at [1178, 409] on icon at bounding box center [1180, 405] width 6 height 8
click at [1160, 406] on icon at bounding box center [1160, 405] width 6 height 8
click at [1240, 412] on link "16" at bounding box center [1239, 405] width 15 height 15
click at [1112, 145] on link "2177098" at bounding box center [1114, 148] width 37 height 14
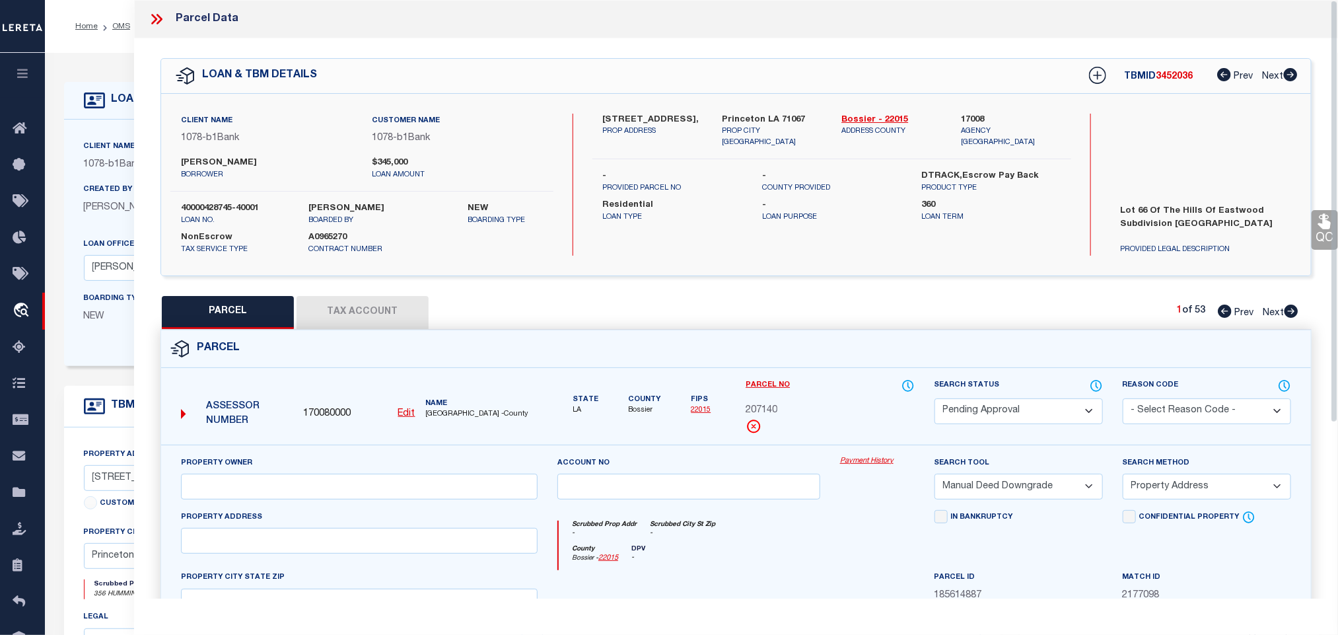
click at [993, 407] on select "Automated Search Bad Parcel Complete Duplicate Parcel High Dollar Reporting In …" at bounding box center [1019, 411] width 168 height 26
click at [935, 400] on select "Automated Search Bad Parcel Complete Duplicate Parcel High Dollar Reporting In …" at bounding box center [1019, 411] width 168 height 26
click at [1152, 407] on select "- Select Reason Code - 099 - Other (Provide additional detail) ACT - Agency Cha…" at bounding box center [1207, 411] width 168 height 26
click at [1123, 400] on select "- Select Reason Code - 099 - Other (Provide additional detail) ACT - Agency Cha…" at bounding box center [1207, 411] width 168 height 26
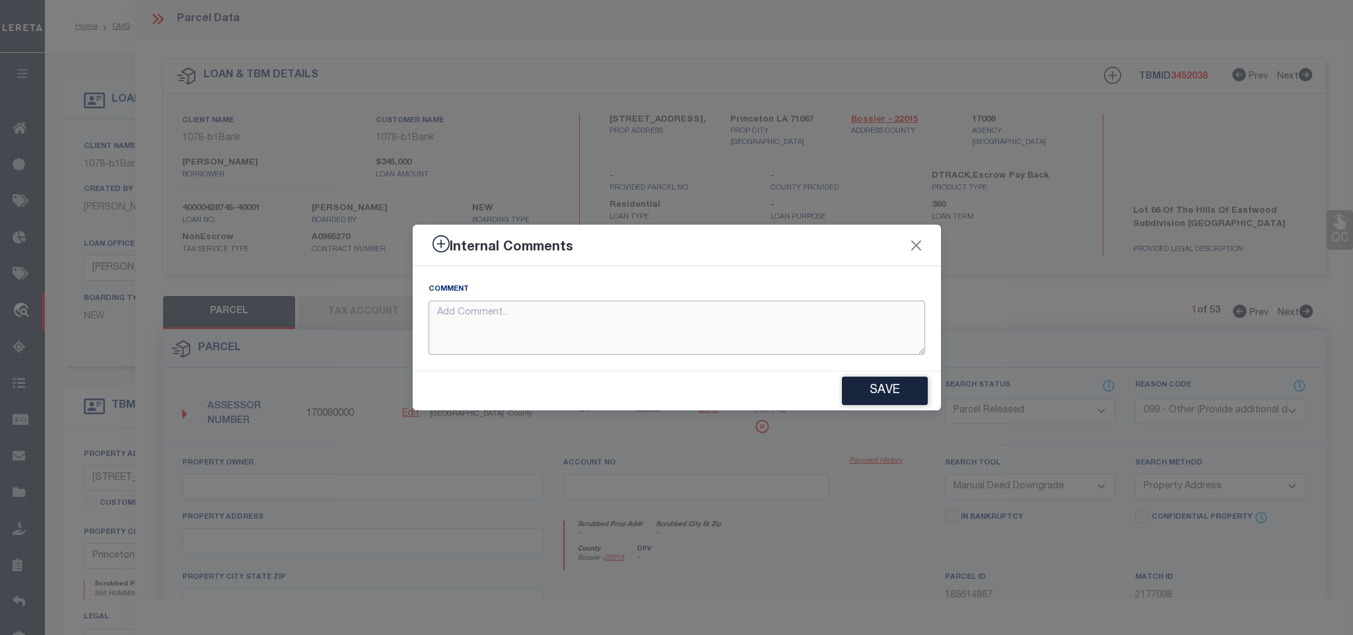
click at [662, 330] on textarea at bounding box center [677, 328] width 497 height 55
paste textarea "Parcel not needed"
click at [894, 392] on button "Save" at bounding box center [885, 390] width 86 height 28
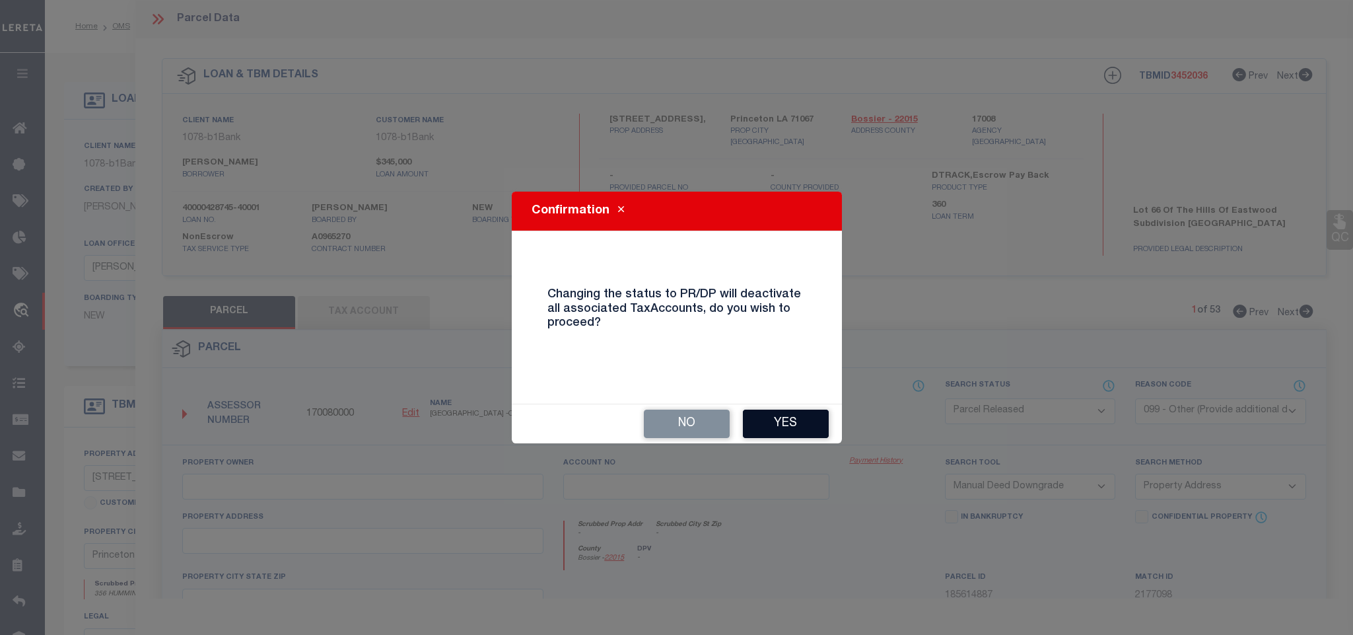
click at [791, 429] on button "Yes" at bounding box center [786, 423] width 86 height 28
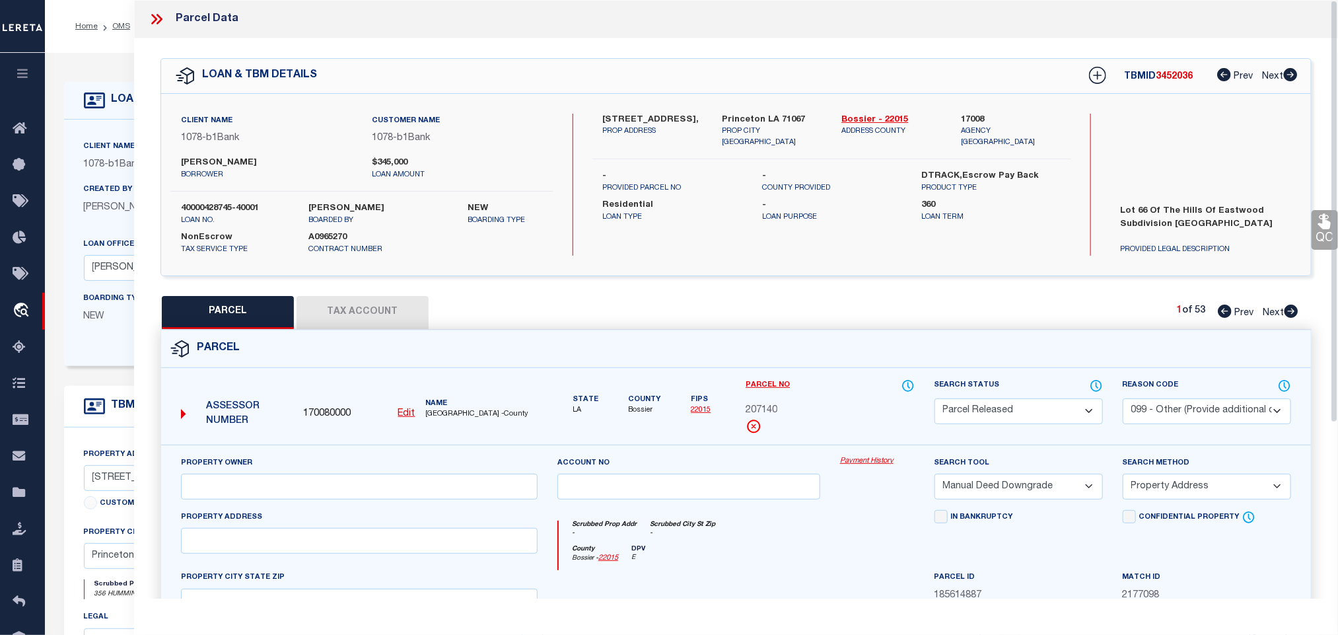
click at [153, 20] on icon at bounding box center [156, 19] width 17 height 17
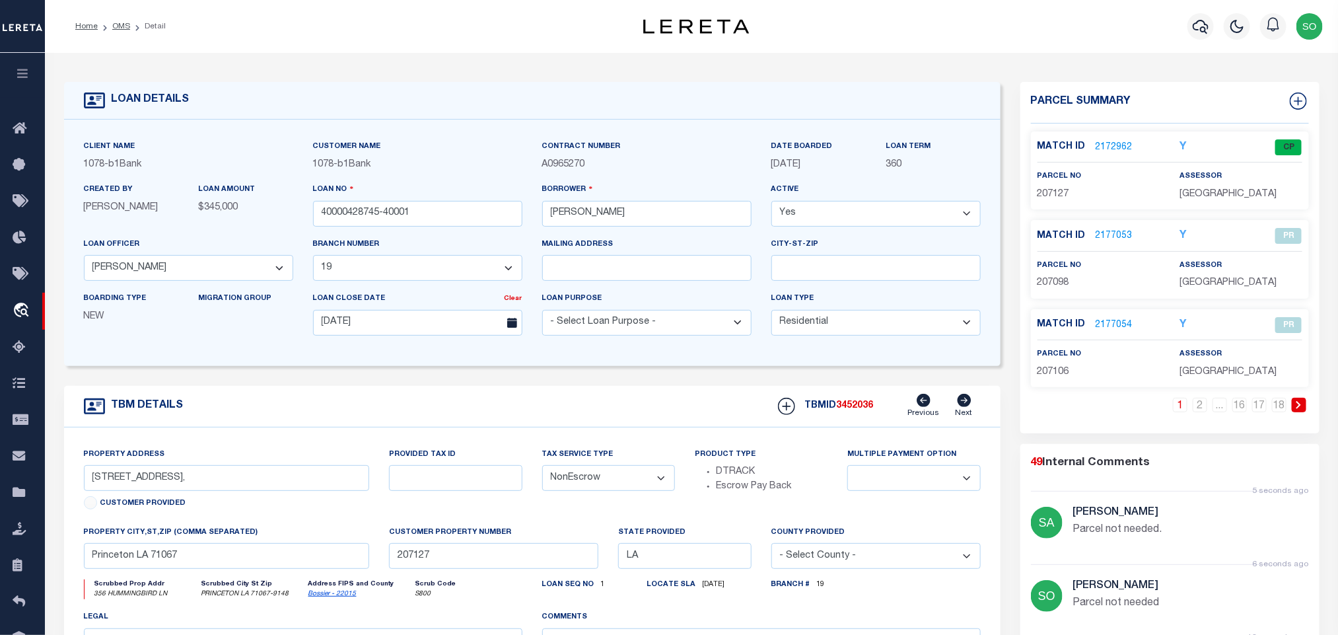
click at [1247, 408] on li "16" at bounding box center [1240, 405] width 20 height 15
click at [1118, 238] on link "2177099" at bounding box center [1114, 236] width 37 height 14
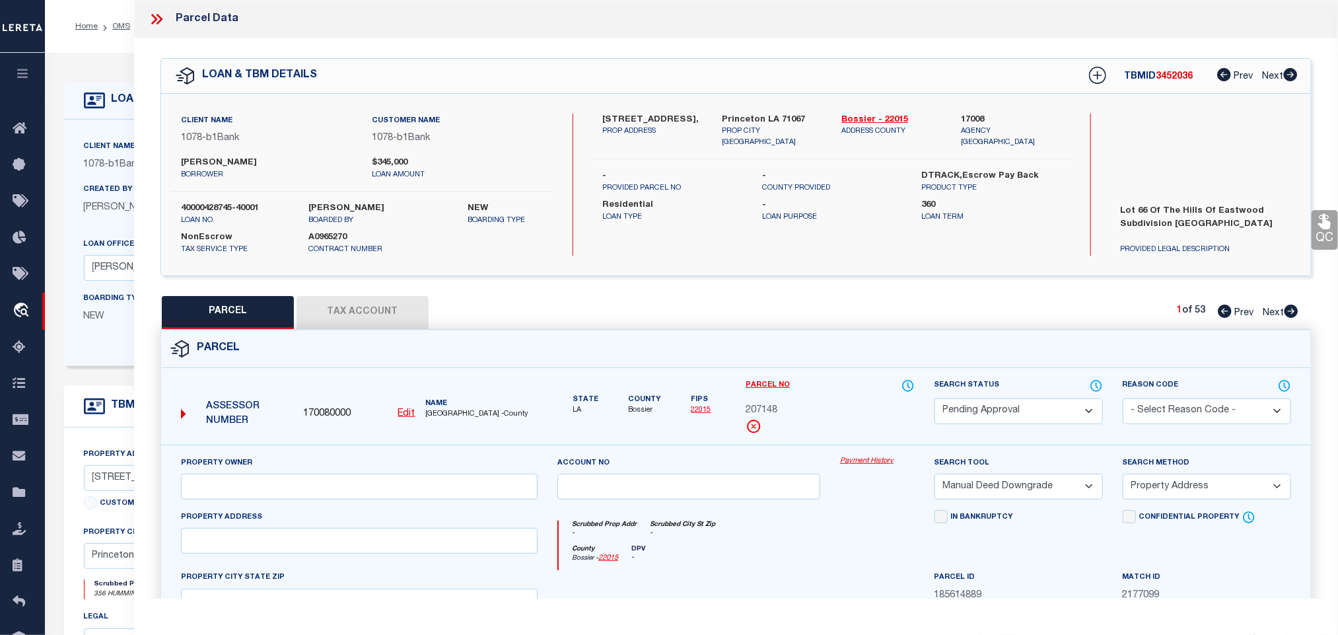
click at [993, 413] on select "Automated Search Bad Parcel Complete Duplicate Parcel High Dollar Reporting In …" at bounding box center [1019, 411] width 168 height 26
click at [935, 400] on select "Automated Search Bad Parcel Complete Duplicate Parcel High Dollar Reporting In …" at bounding box center [1019, 411] width 168 height 26
click at [1148, 400] on select "- Select Reason Code - 099 - Other (Provide additional detail) ACT - Agency Cha…" at bounding box center [1207, 411] width 168 height 26
click at [1123, 400] on select "- Select Reason Code - 099 - Other (Provide additional detail) ACT - Agency Cha…" at bounding box center [1207, 411] width 168 height 26
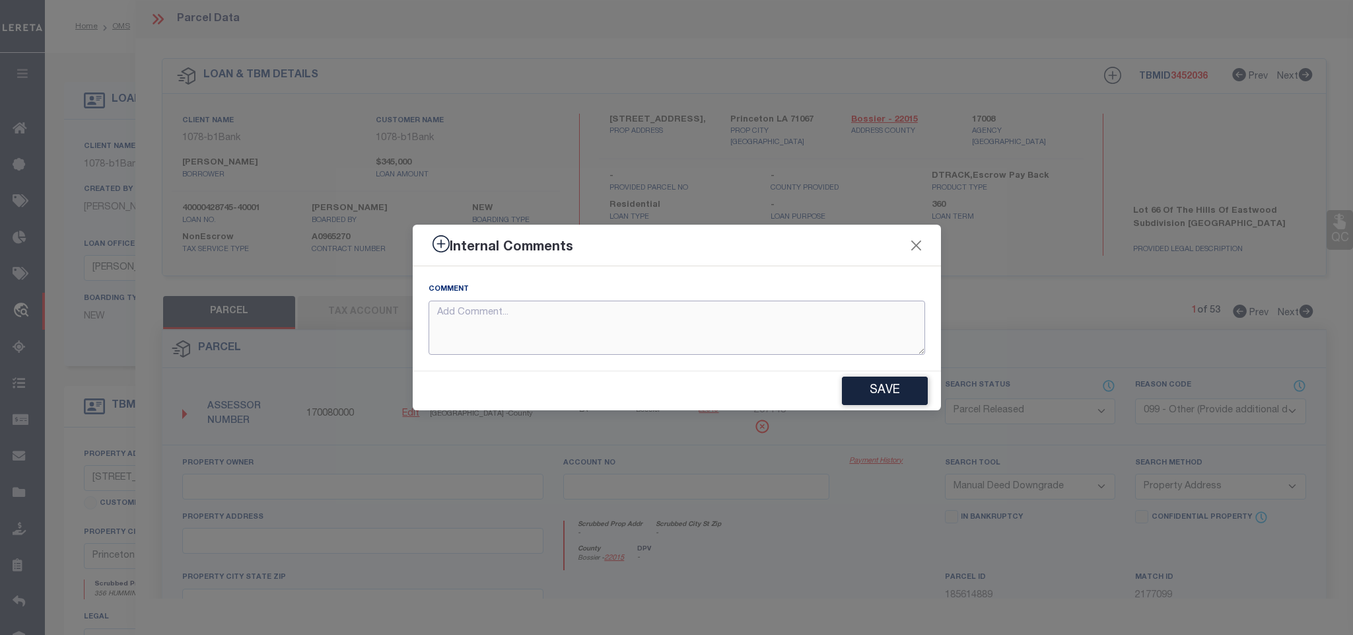
click at [708, 334] on textarea at bounding box center [677, 328] width 497 height 55
paste textarea "Parcel not needed"
click at [876, 385] on button "Save" at bounding box center [885, 390] width 86 height 28
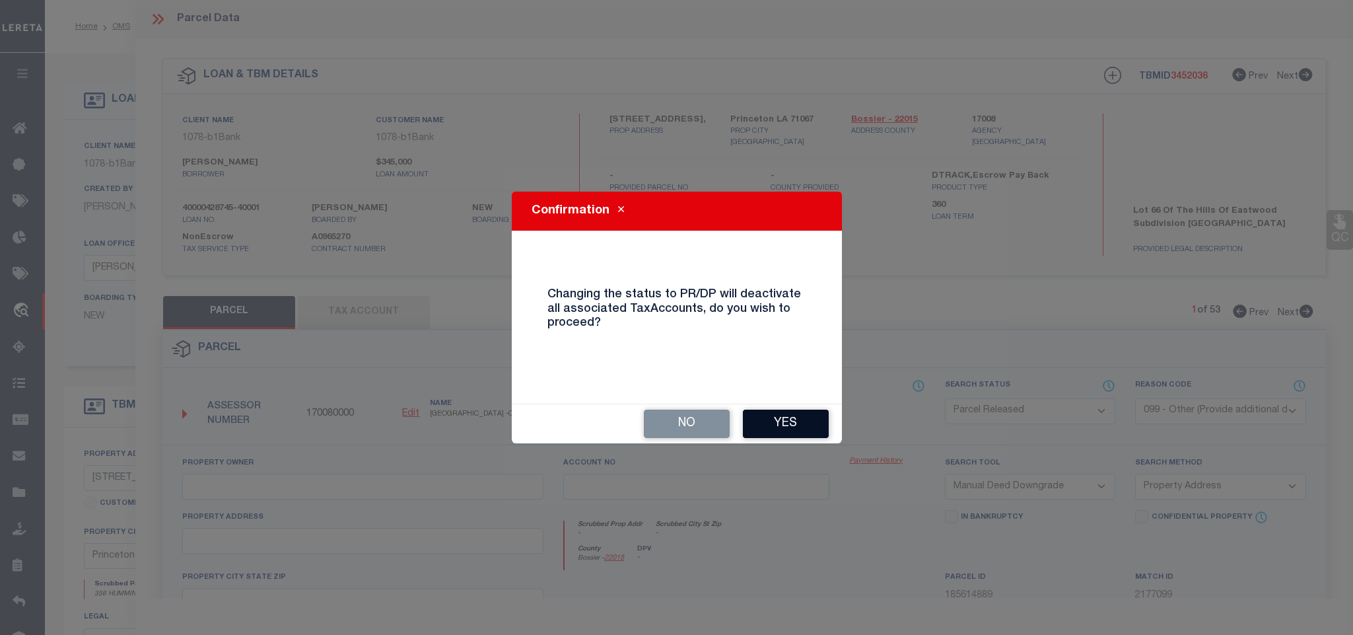
click at [765, 414] on button "Yes" at bounding box center [786, 423] width 86 height 28
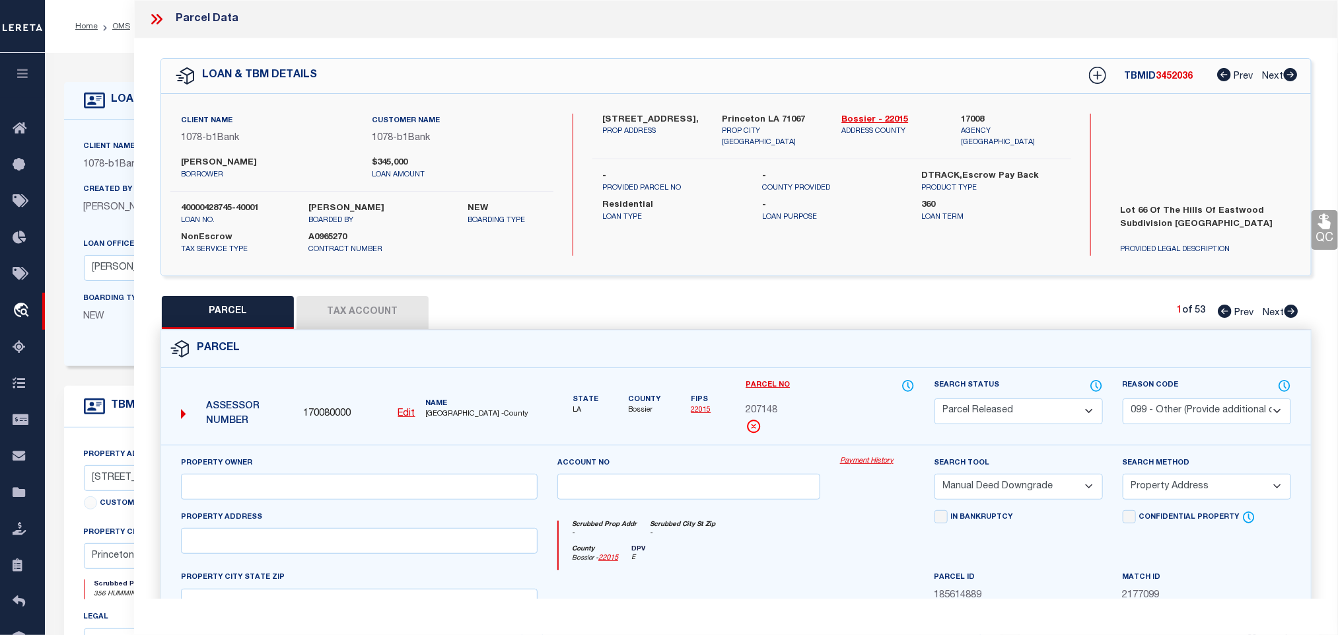
click at [151, 18] on icon at bounding box center [156, 19] width 17 height 17
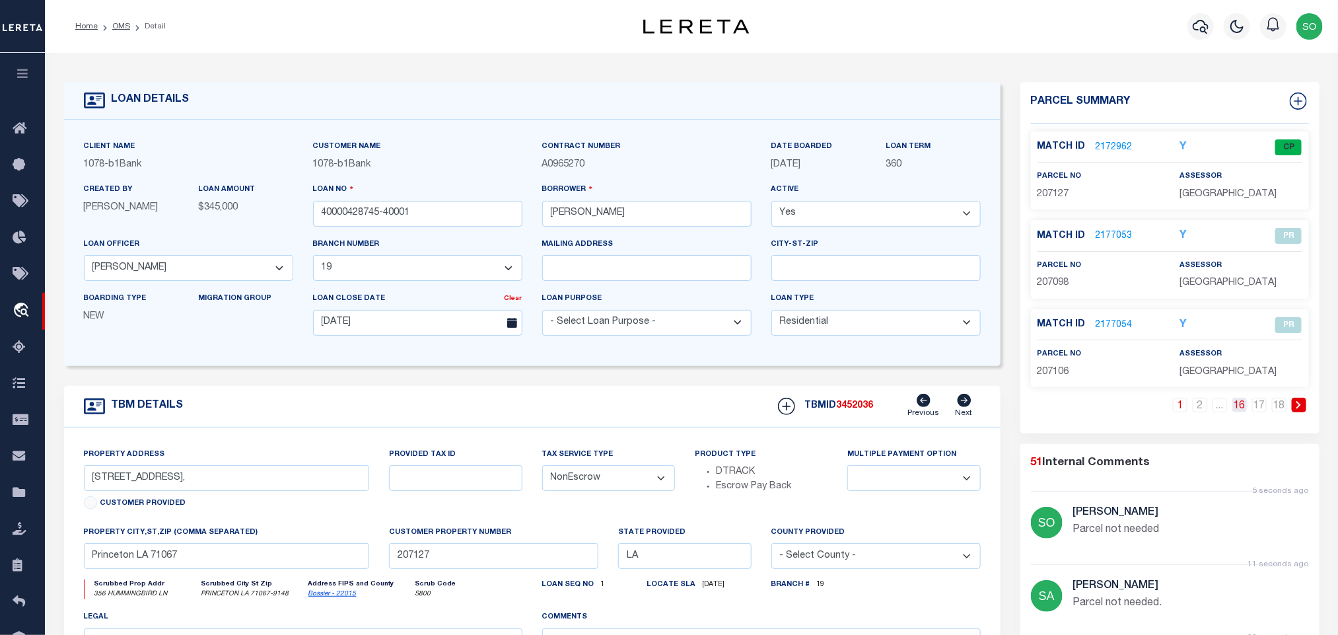
click at [1244, 412] on link "16" at bounding box center [1239, 405] width 15 height 15
click at [1108, 328] on link "2177100" at bounding box center [1114, 325] width 37 height 14
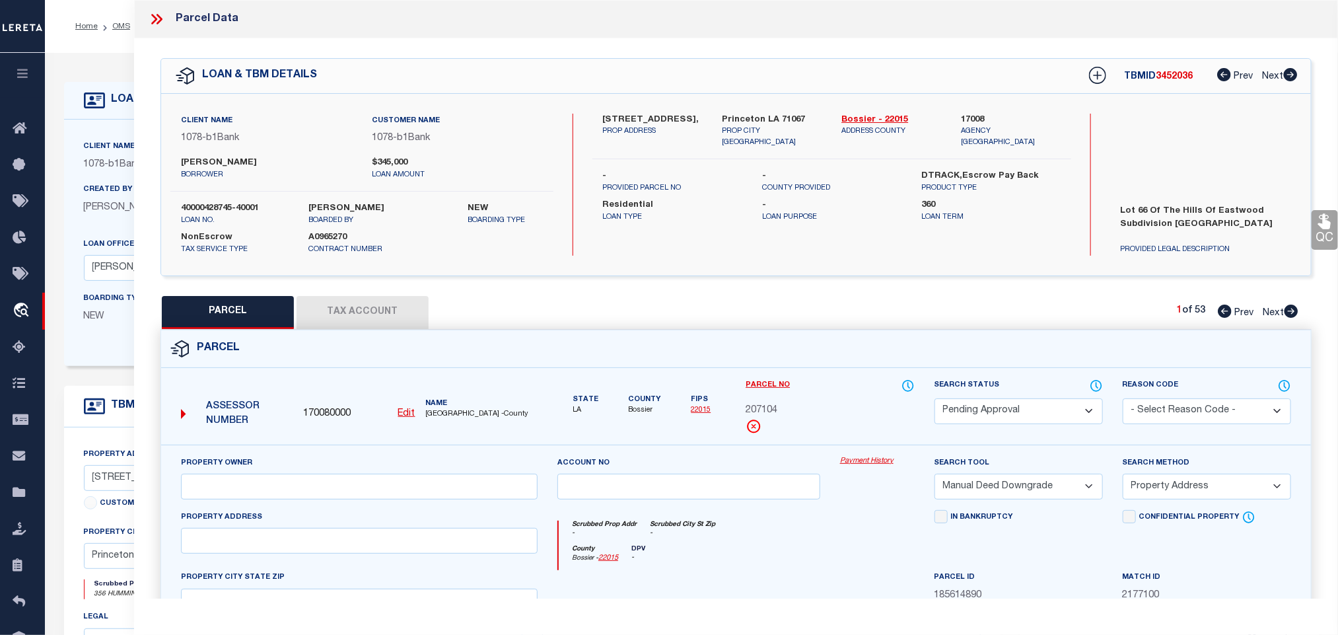
click at [997, 407] on select "Automated Search Bad Parcel Complete Duplicate Parcel High Dollar Reporting In …" at bounding box center [1019, 411] width 168 height 26
click at [935, 400] on select "Automated Search Bad Parcel Complete Duplicate Parcel High Dollar Reporting In …" at bounding box center [1019, 411] width 168 height 26
click at [1179, 413] on select "- Select Reason Code - 099 - Other (Provide additional detail) ACT - Agency Cha…" at bounding box center [1207, 411] width 168 height 26
click at [1123, 400] on select "- Select Reason Code - 099 - Other (Provide additional detail) ACT - Agency Cha…" at bounding box center [1207, 411] width 168 height 26
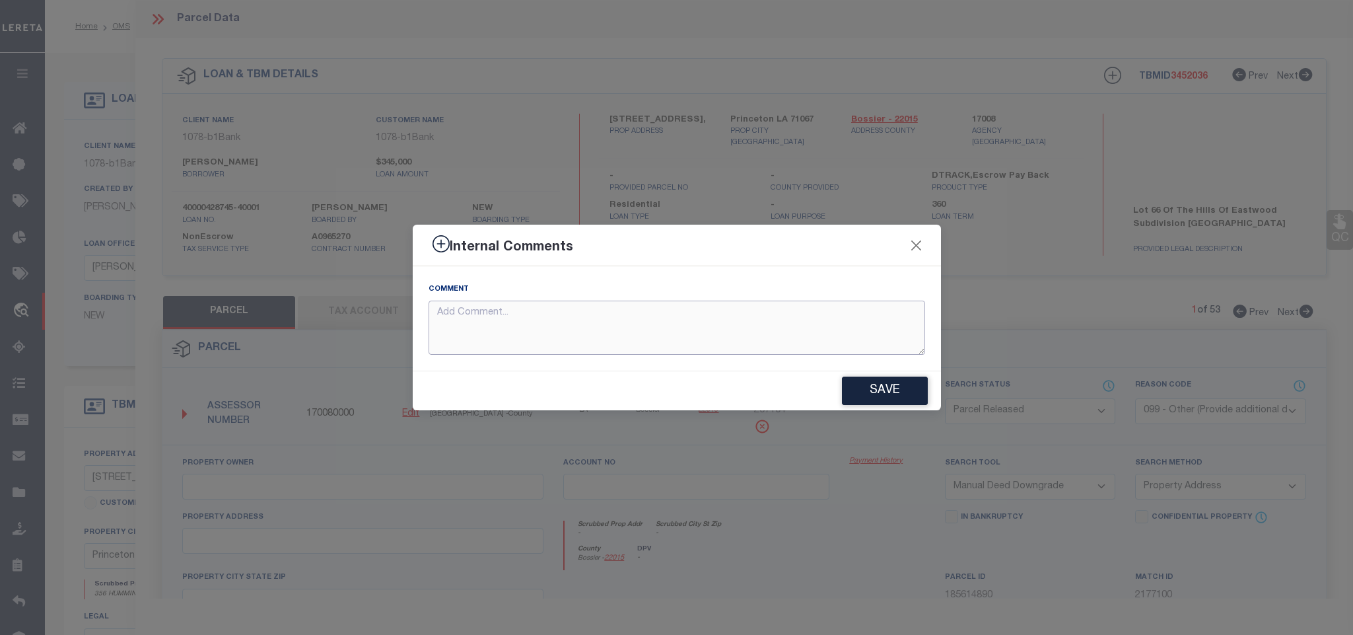
click at [769, 343] on textarea at bounding box center [677, 328] width 497 height 55
paste textarea "Parcel not needed"
click at [898, 395] on button "Save" at bounding box center [885, 390] width 86 height 28
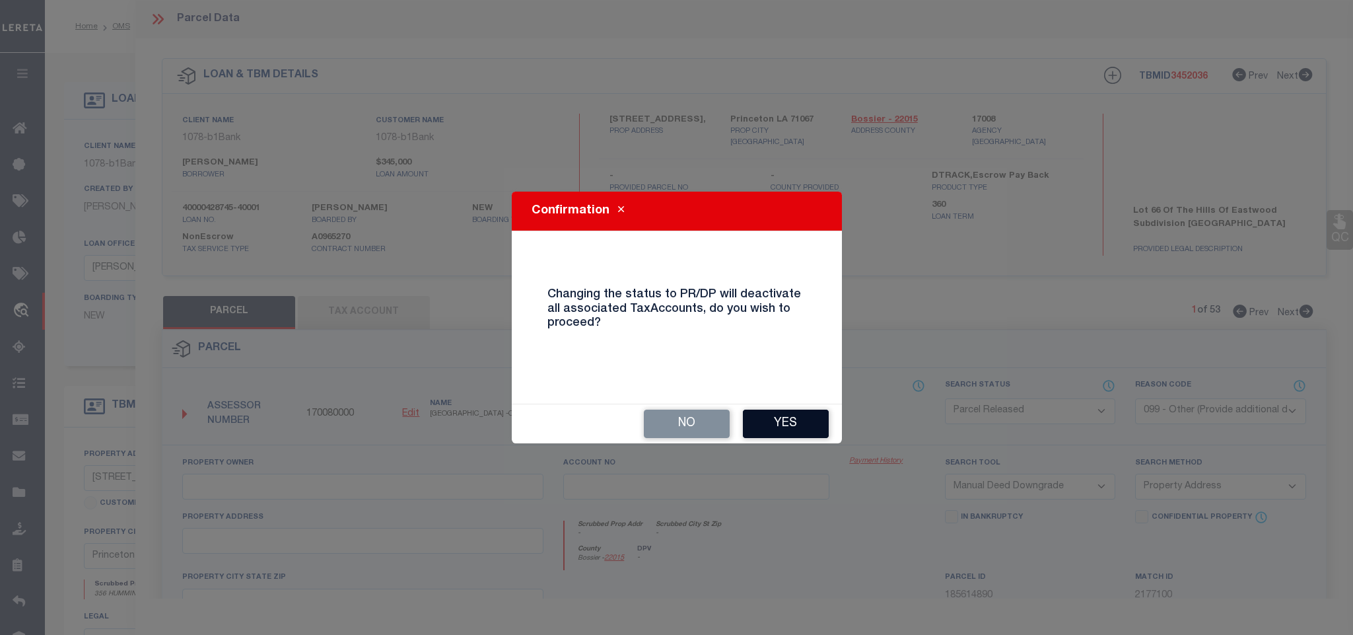
click at [783, 423] on button "Yes" at bounding box center [786, 423] width 86 height 28
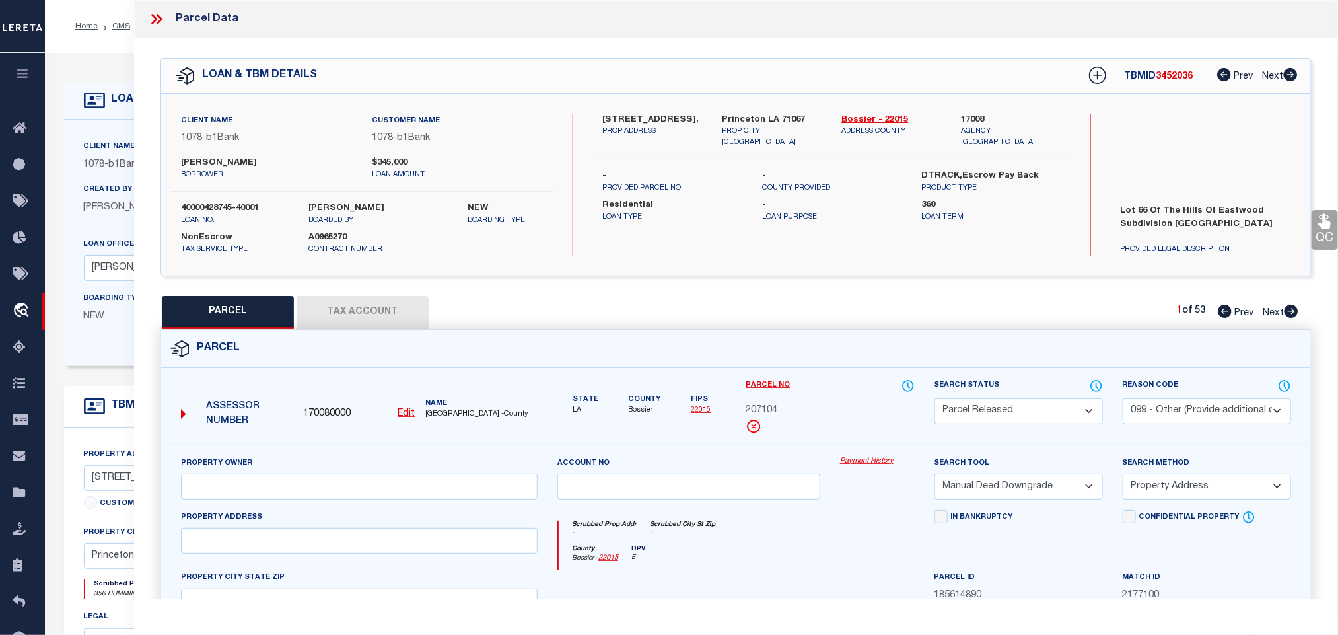
click at [159, 20] on icon at bounding box center [156, 19] width 17 height 17
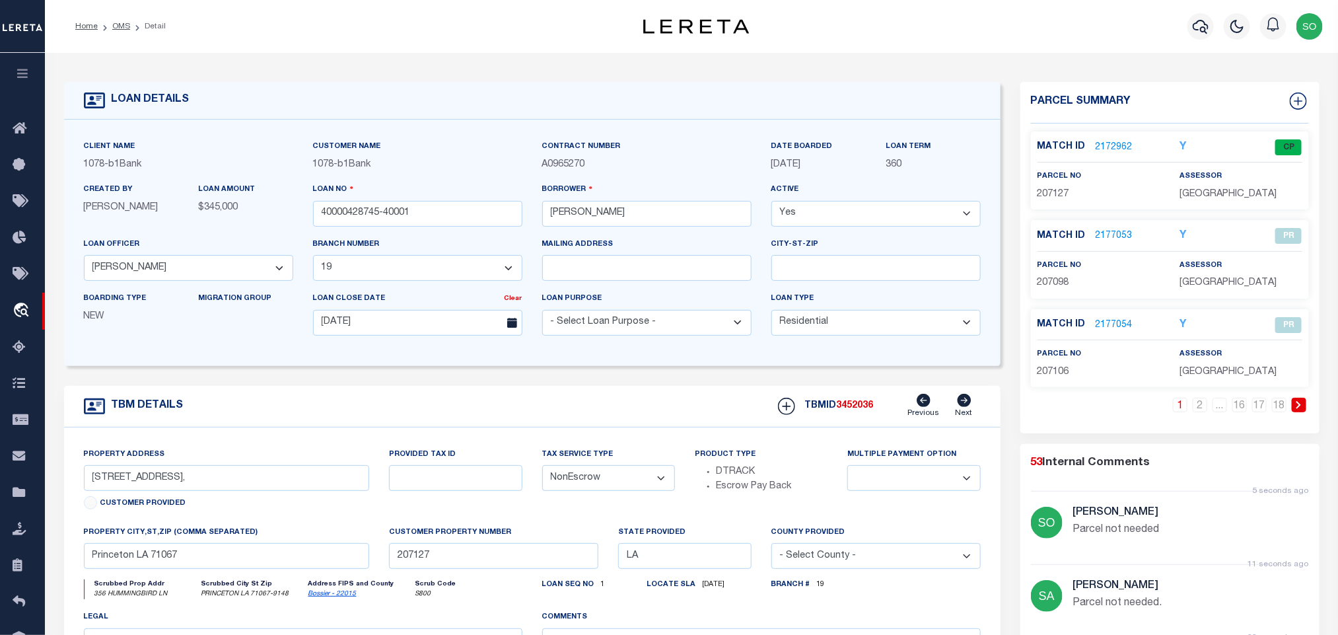
click at [1297, 408] on icon at bounding box center [1299, 405] width 6 height 8
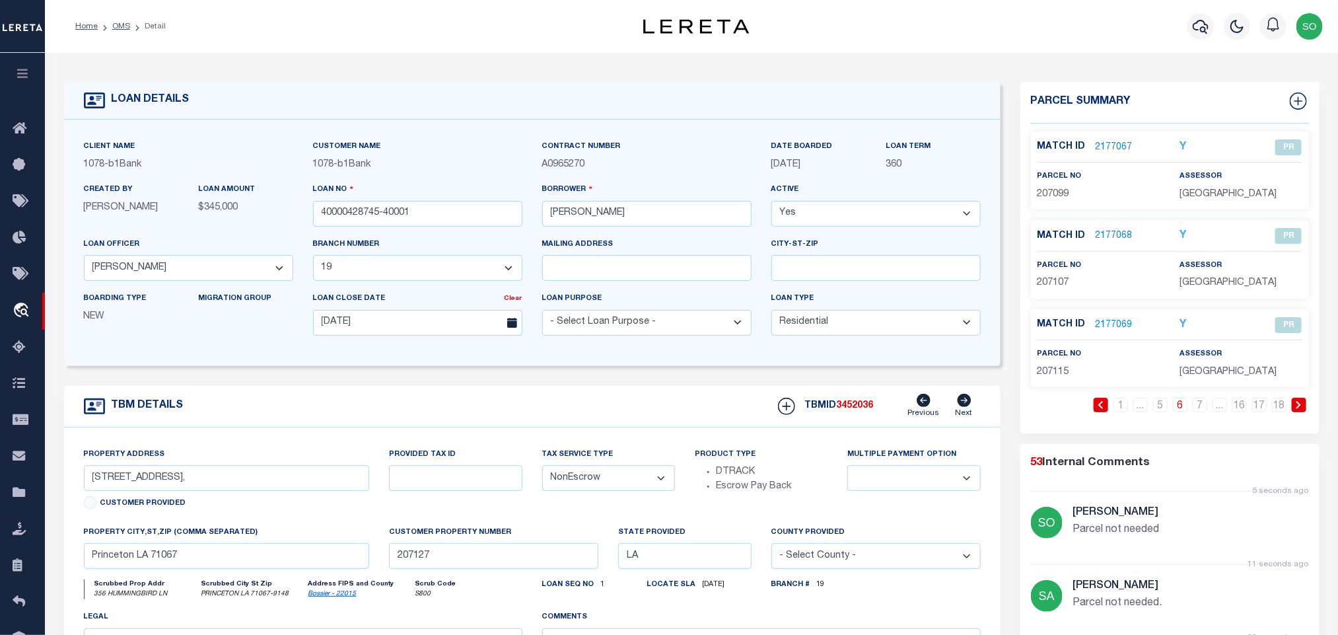
click at [1297, 408] on icon at bounding box center [1299, 405] width 6 height 8
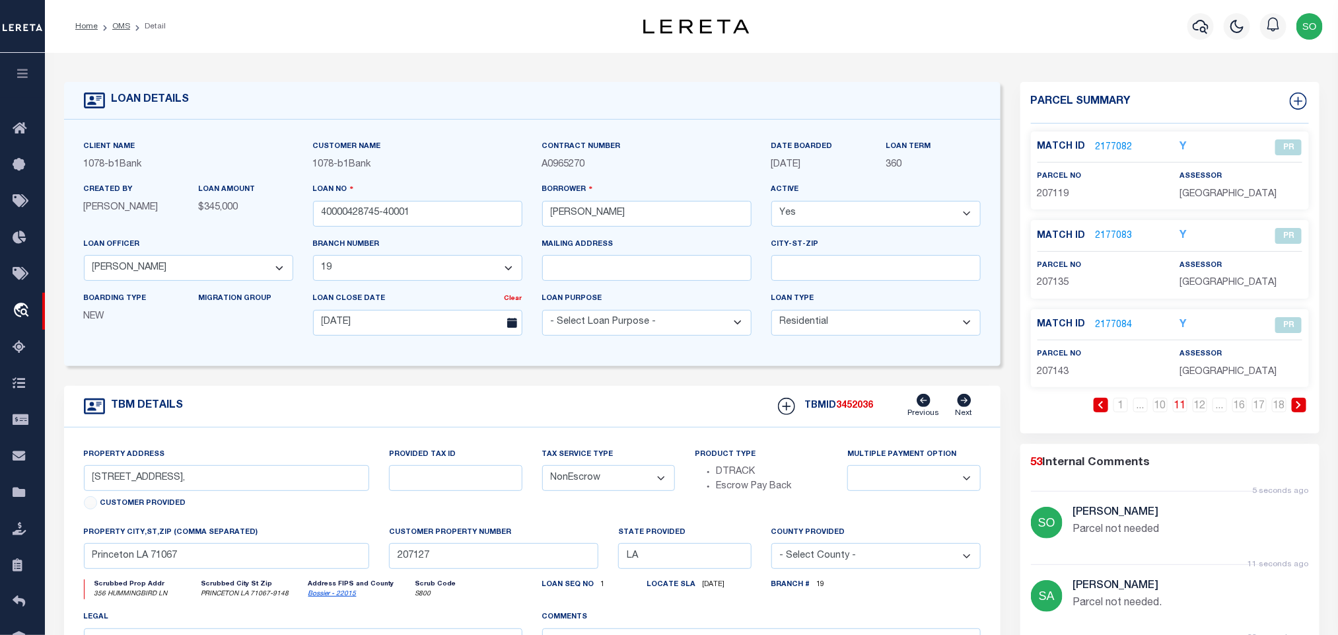
click at [1297, 408] on icon at bounding box center [1299, 405] width 6 height 8
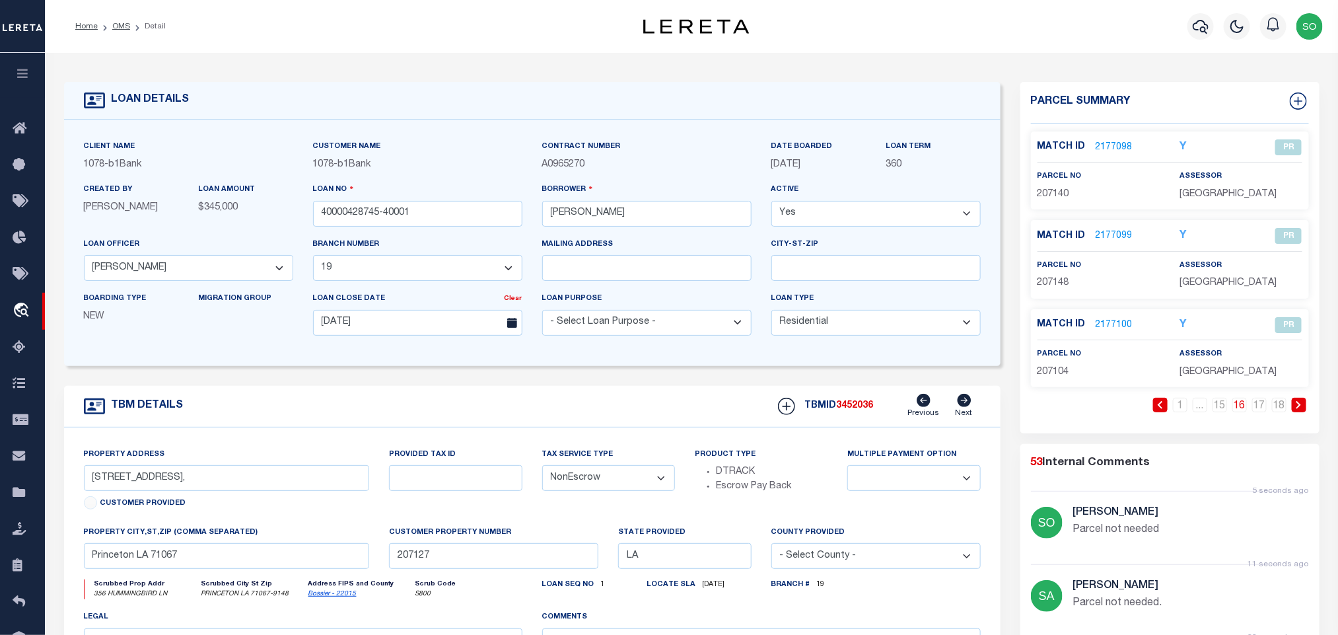
click at [1297, 408] on icon at bounding box center [1299, 405] width 6 height 8
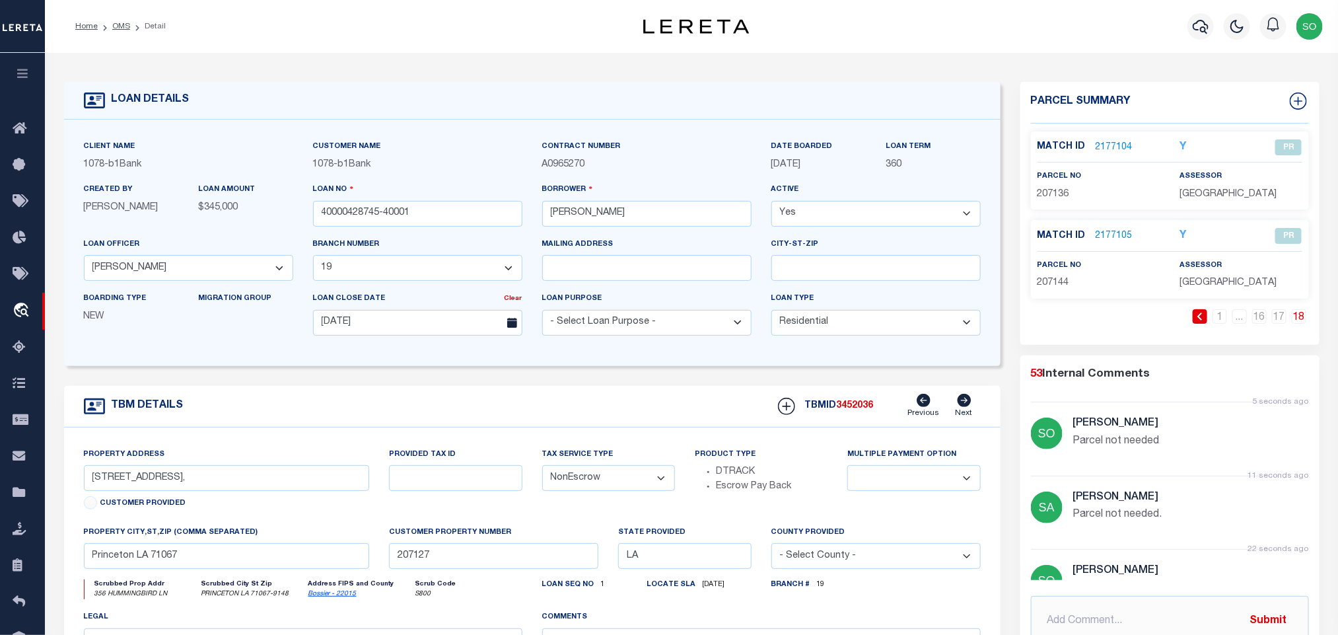
click at [285, 393] on div "TBM DETAILS TBMID 3452036 Previous Next" at bounding box center [532, 407] width 937 height 42
click at [130, 30] on li "Detail" at bounding box center [148, 26] width 36 height 12
click at [116, 28] on link "OMS" at bounding box center [121, 26] width 18 height 8
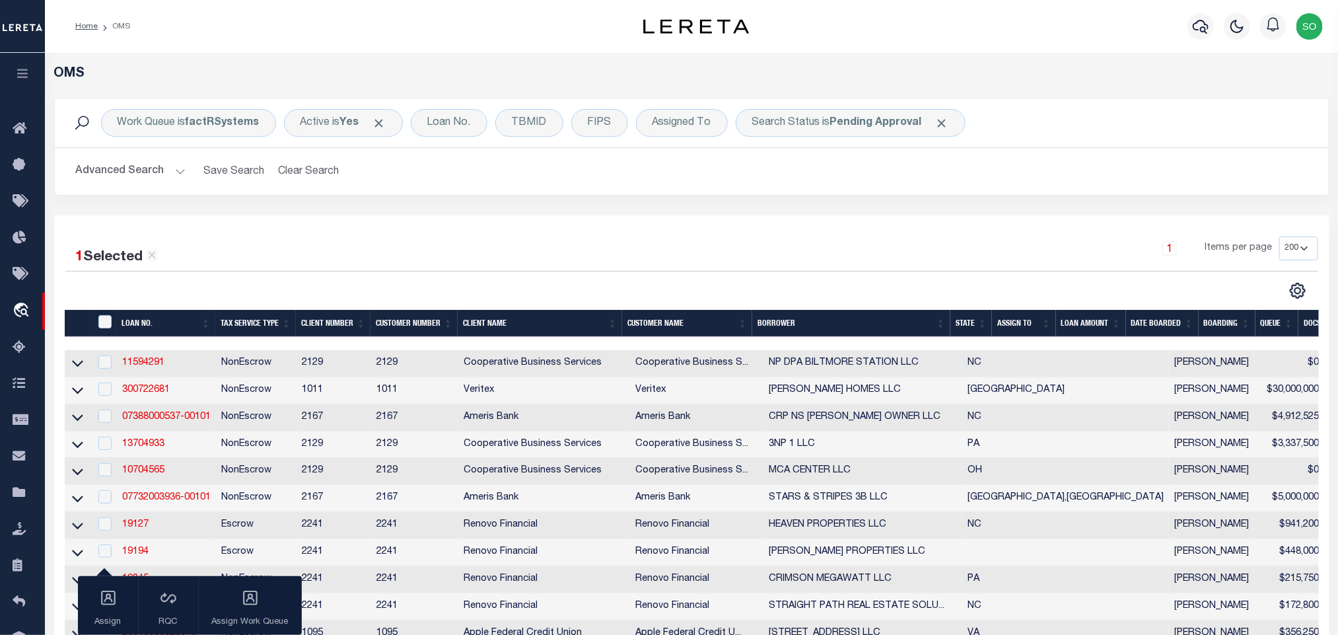
click at [125, 172] on button "Advanced Search" at bounding box center [131, 172] width 110 height 26
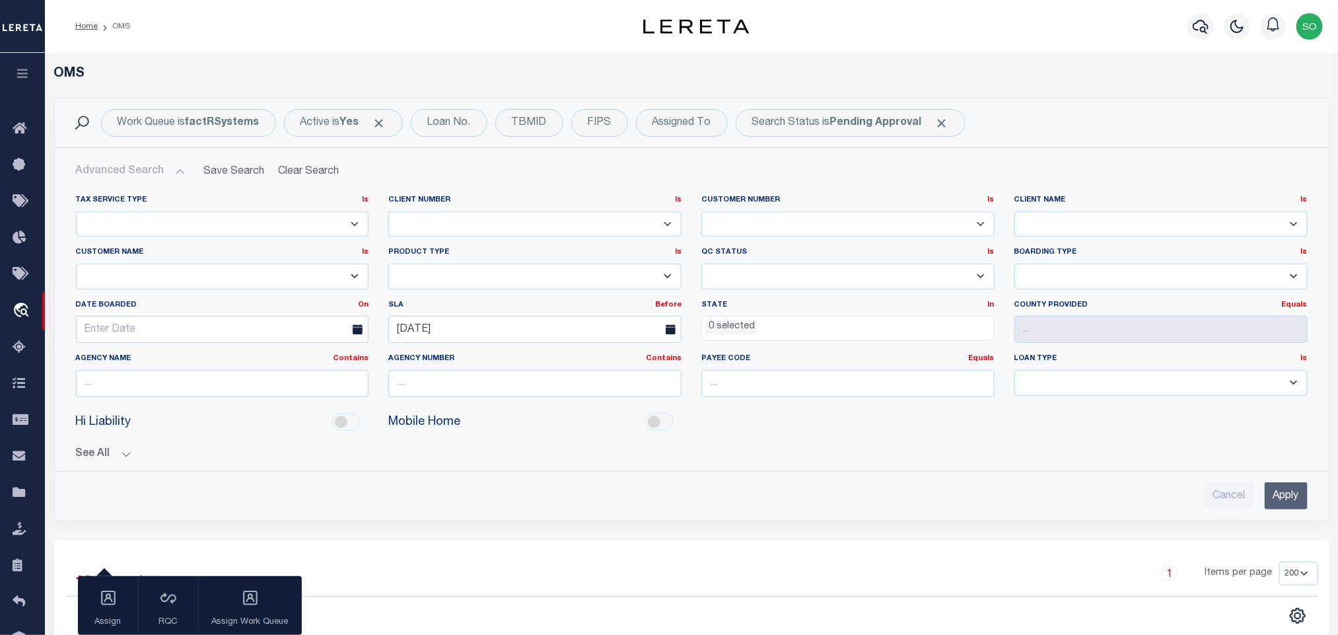
click at [1272, 495] on input "Apply" at bounding box center [1286, 495] width 43 height 27
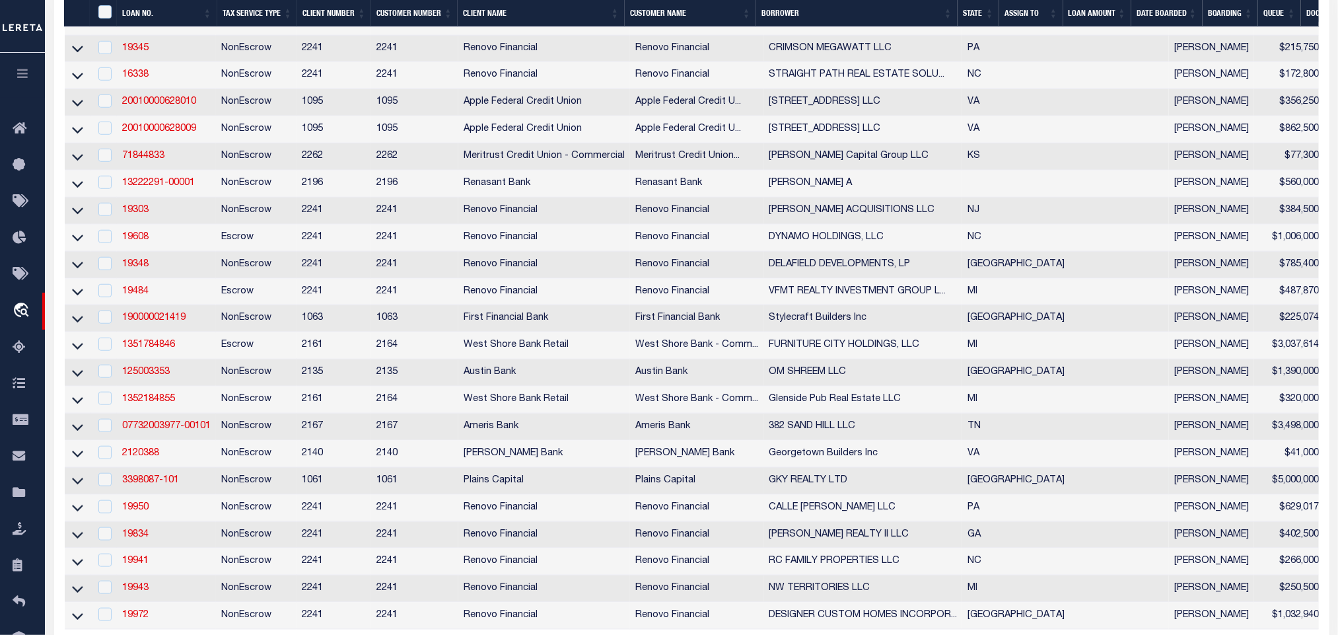
scroll to position [693, 0]
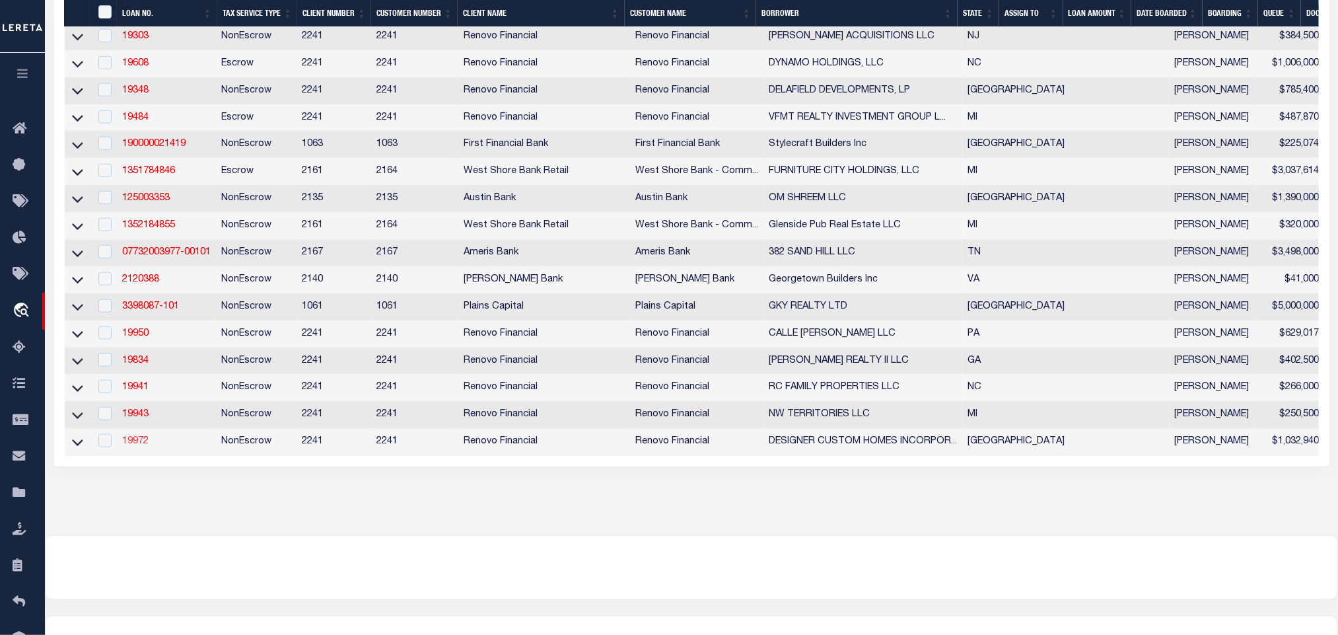
click at [135, 446] on link "19972" at bounding box center [135, 441] width 26 height 9
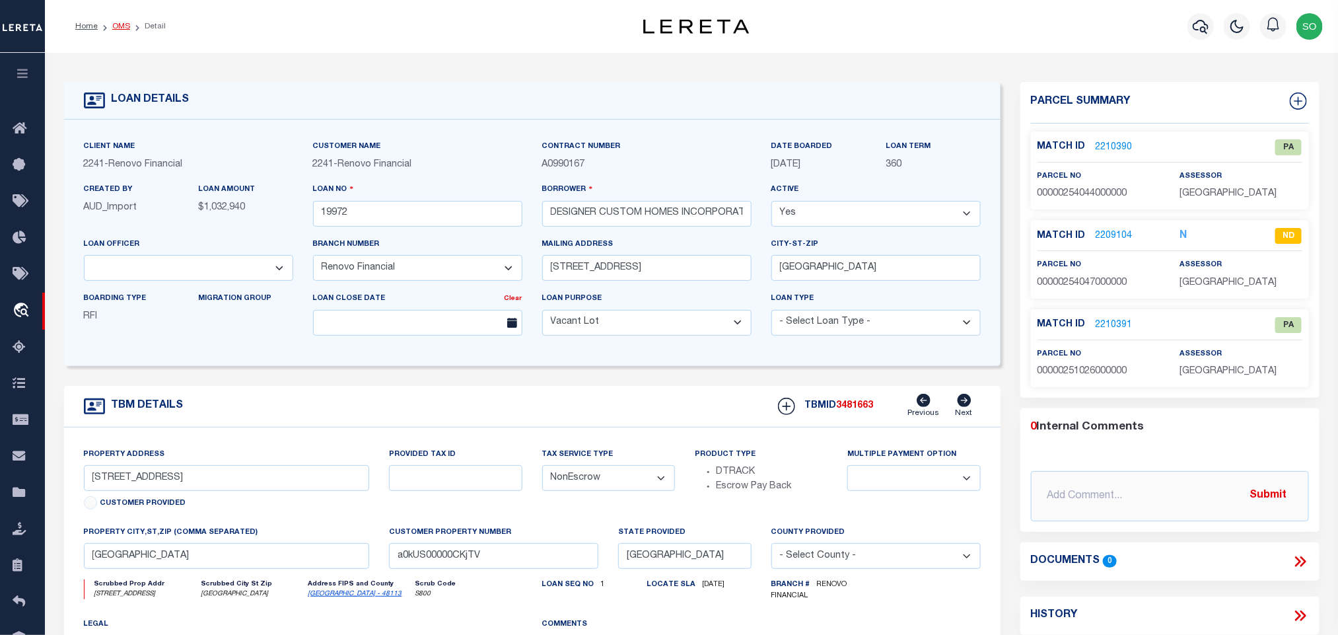
click at [120, 30] on link "OMS" at bounding box center [121, 26] width 18 height 8
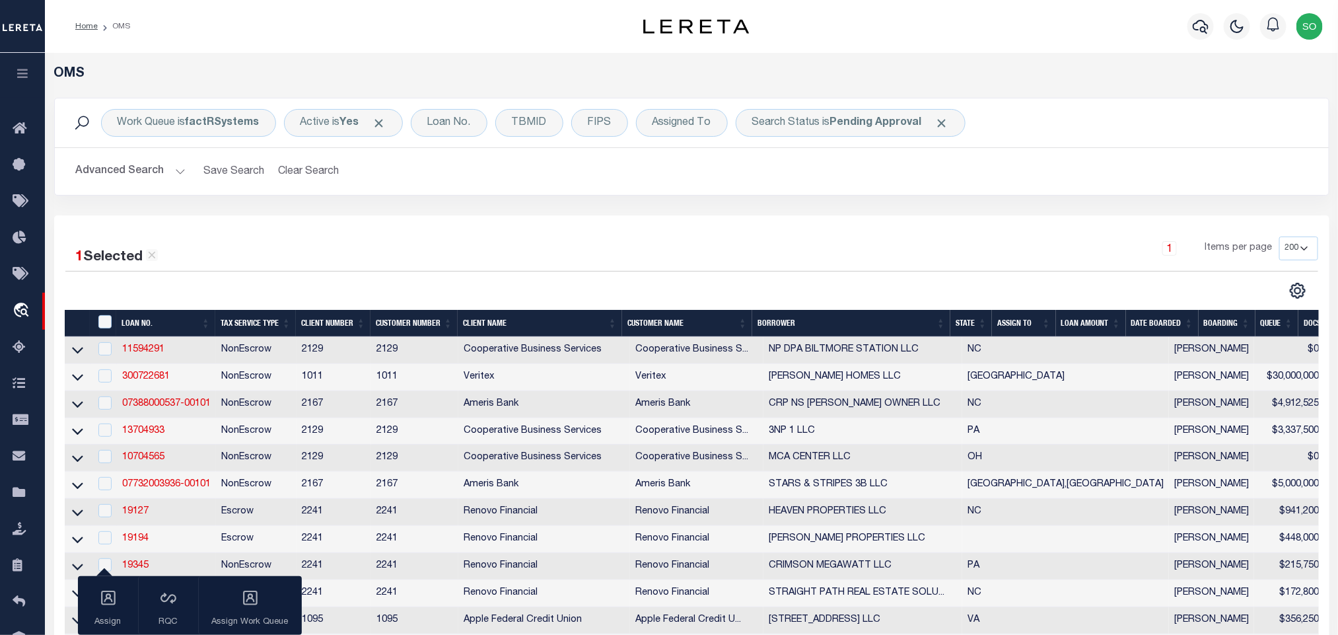
scroll to position [693, 0]
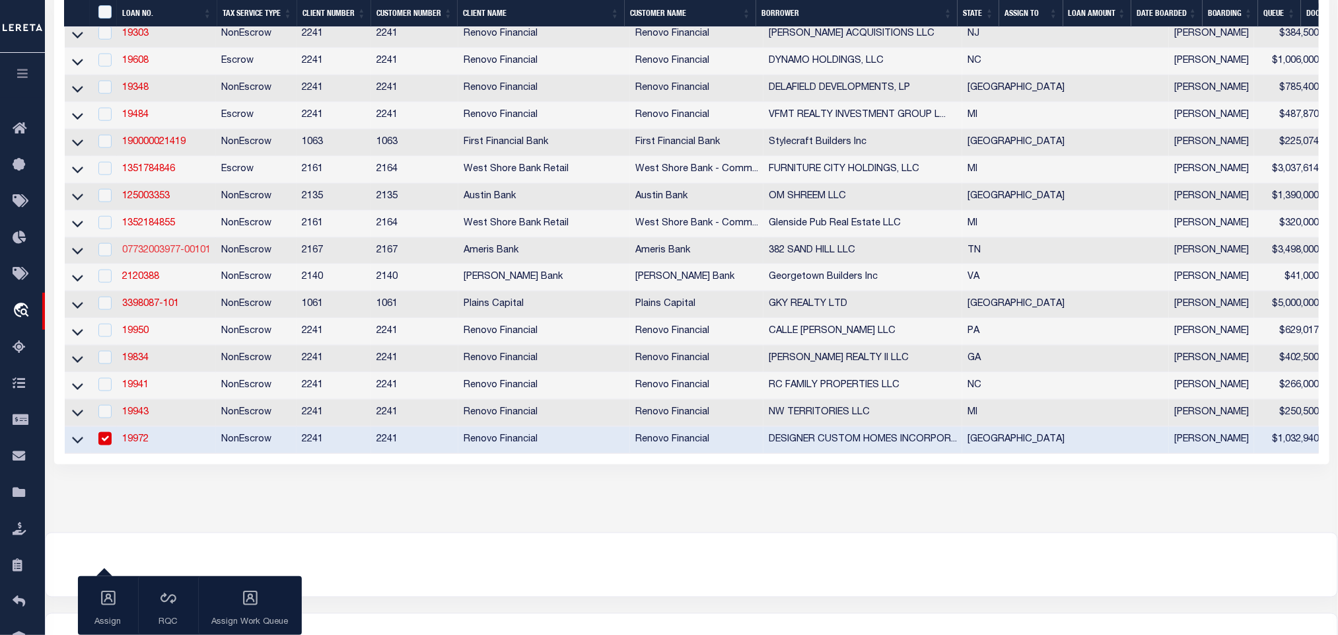
click at [181, 255] on link "07732003977-00101" at bounding box center [166, 250] width 89 height 9
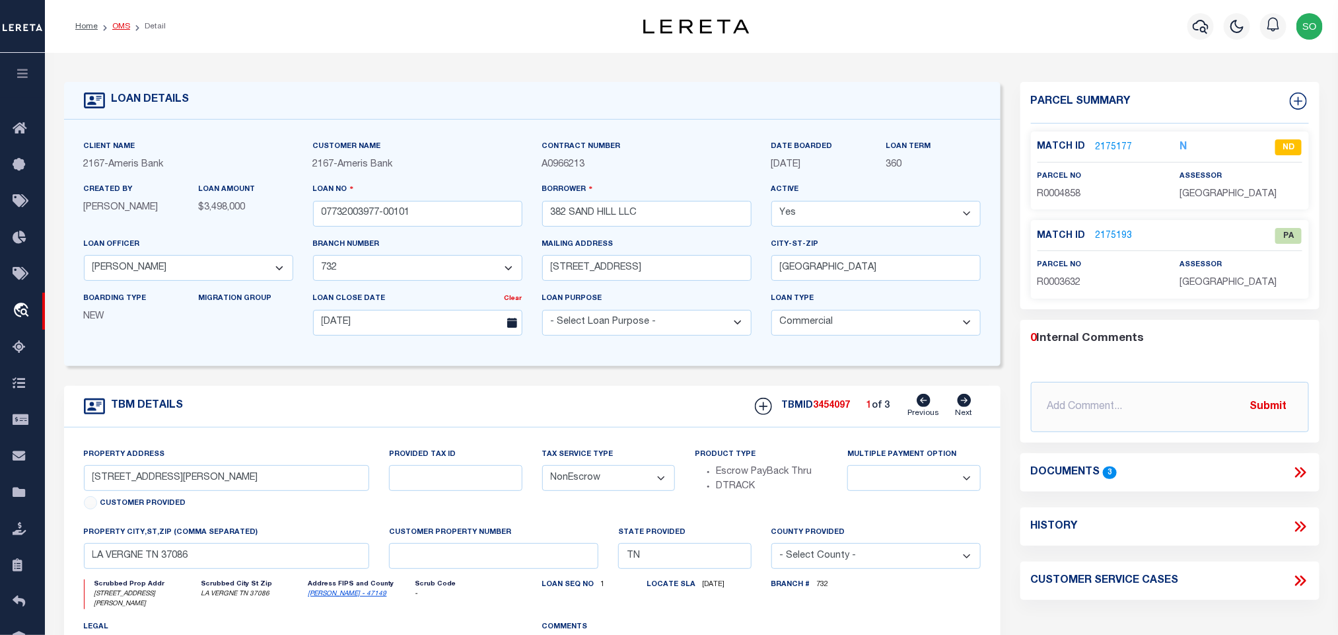
click at [119, 26] on link "OMS" at bounding box center [121, 26] width 18 height 8
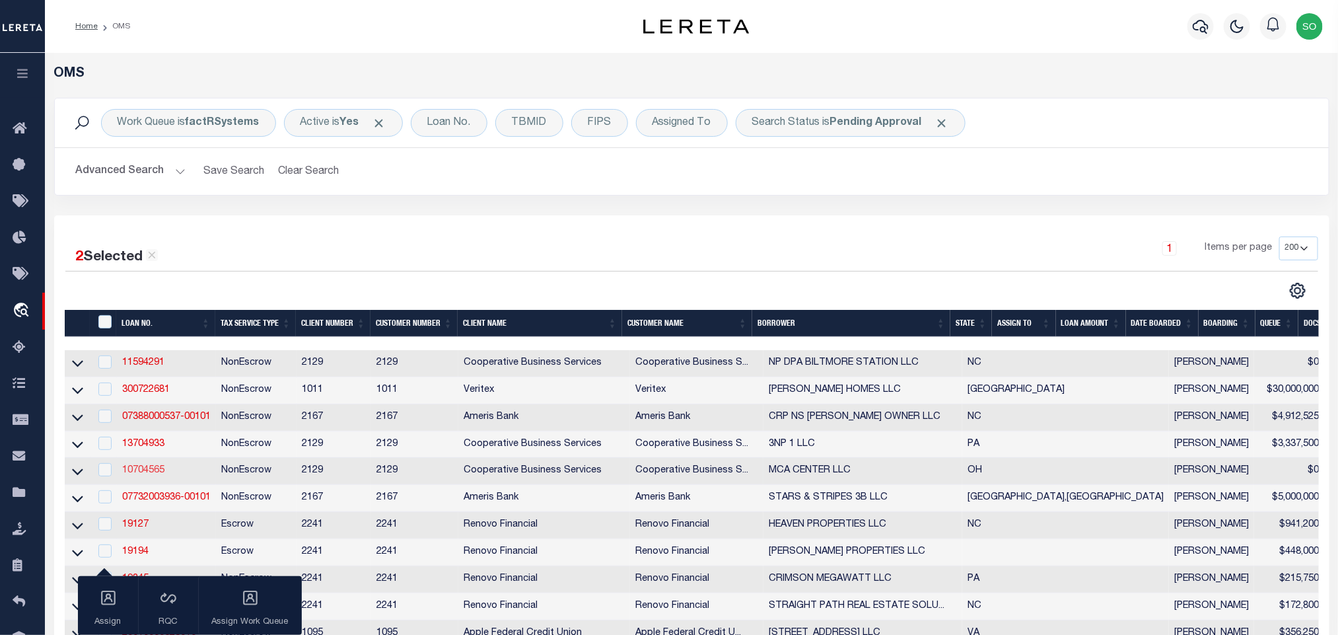
click at [149, 472] on link "10704565" at bounding box center [143, 470] width 42 height 9
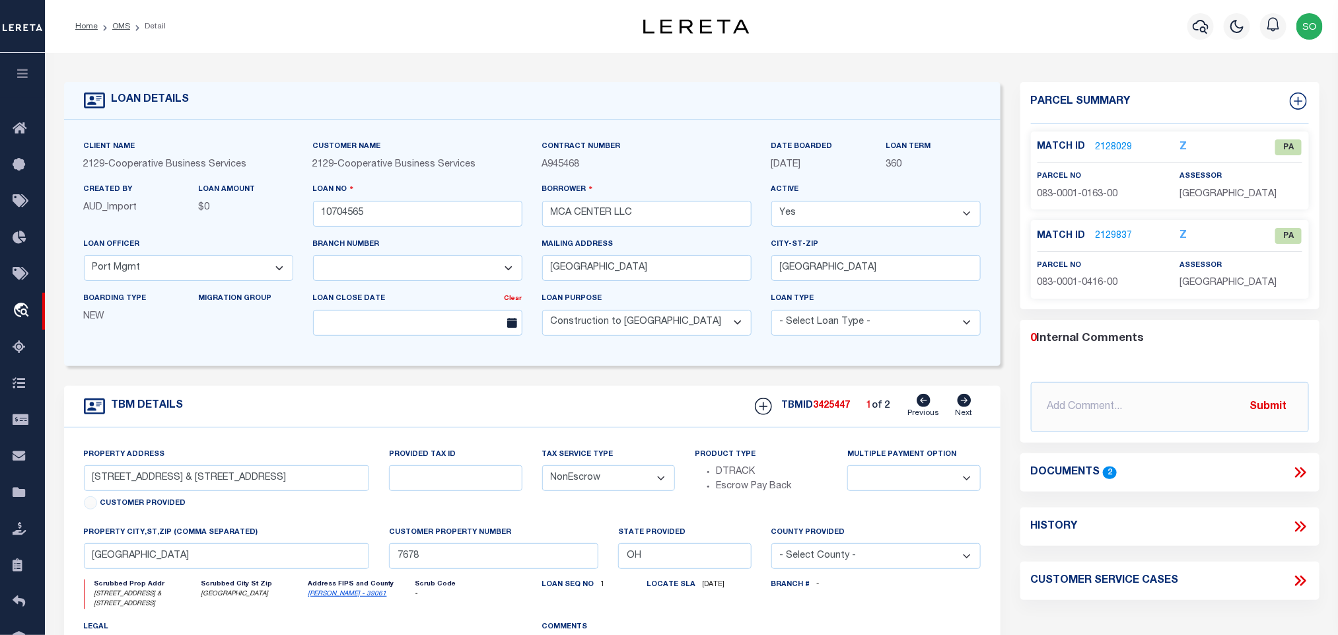
click at [970, 405] on icon at bounding box center [965, 400] width 14 height 13
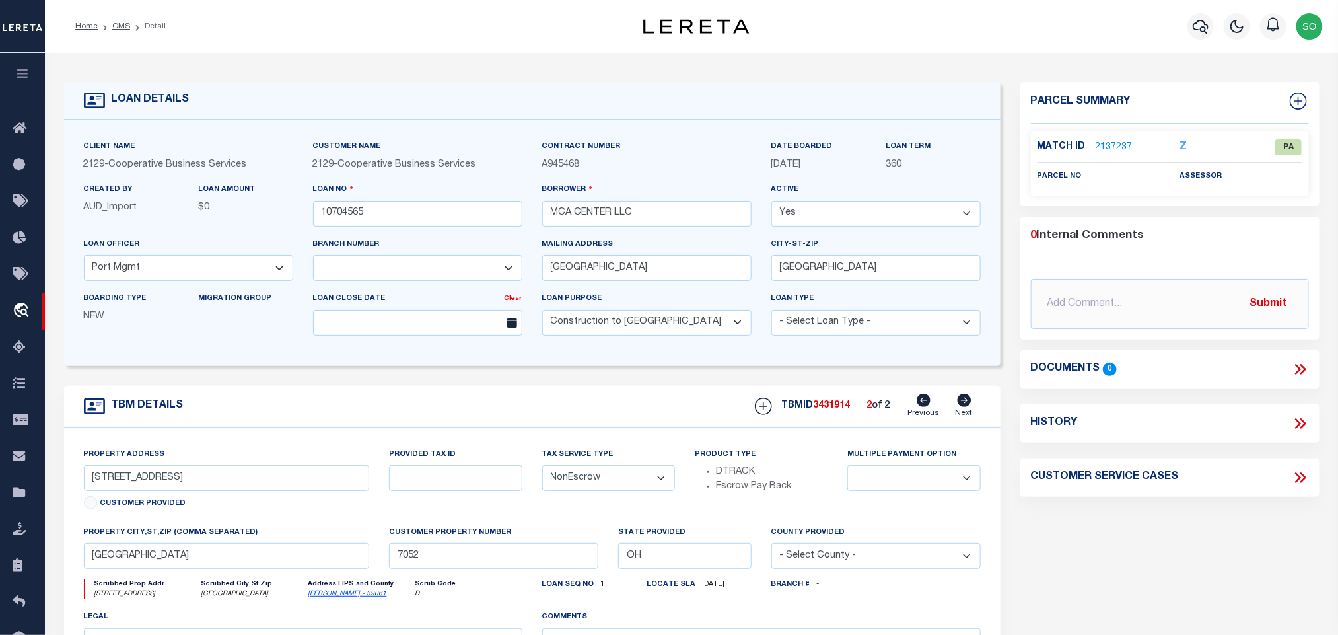
click at [923, 405] on icon at bounding box center [924, 400] width 14 height 13
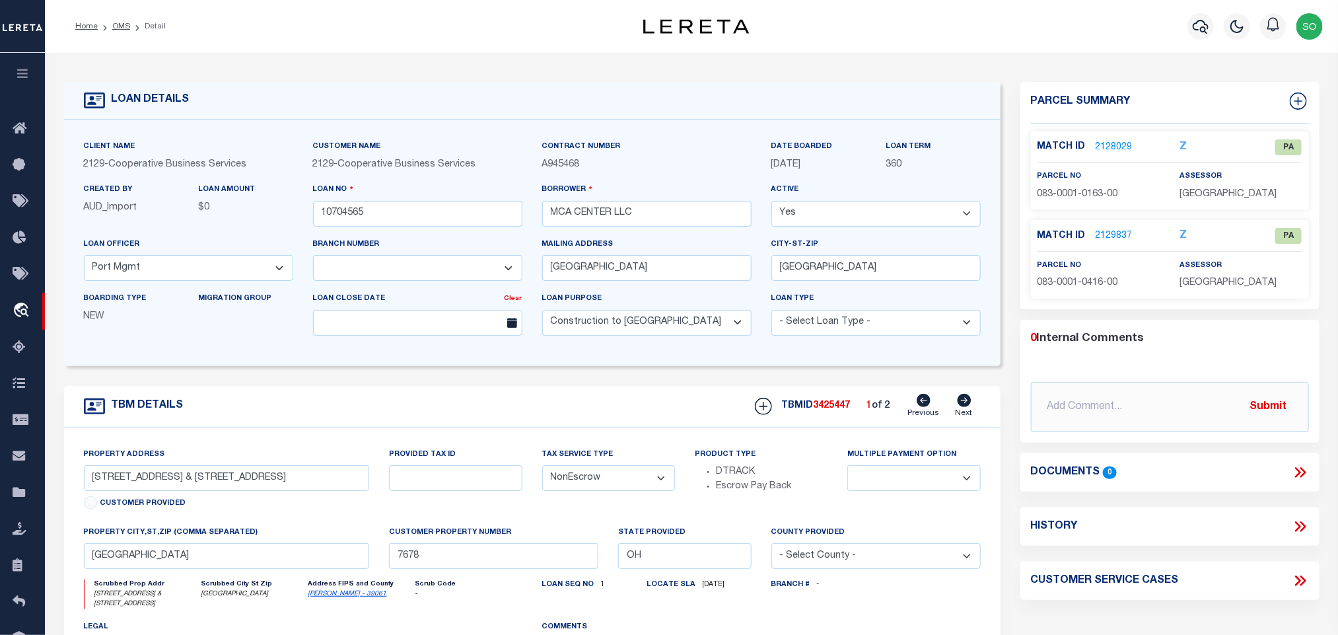
click at [964, 403] on icon at bounding box center [965, 400] width 14 height 13
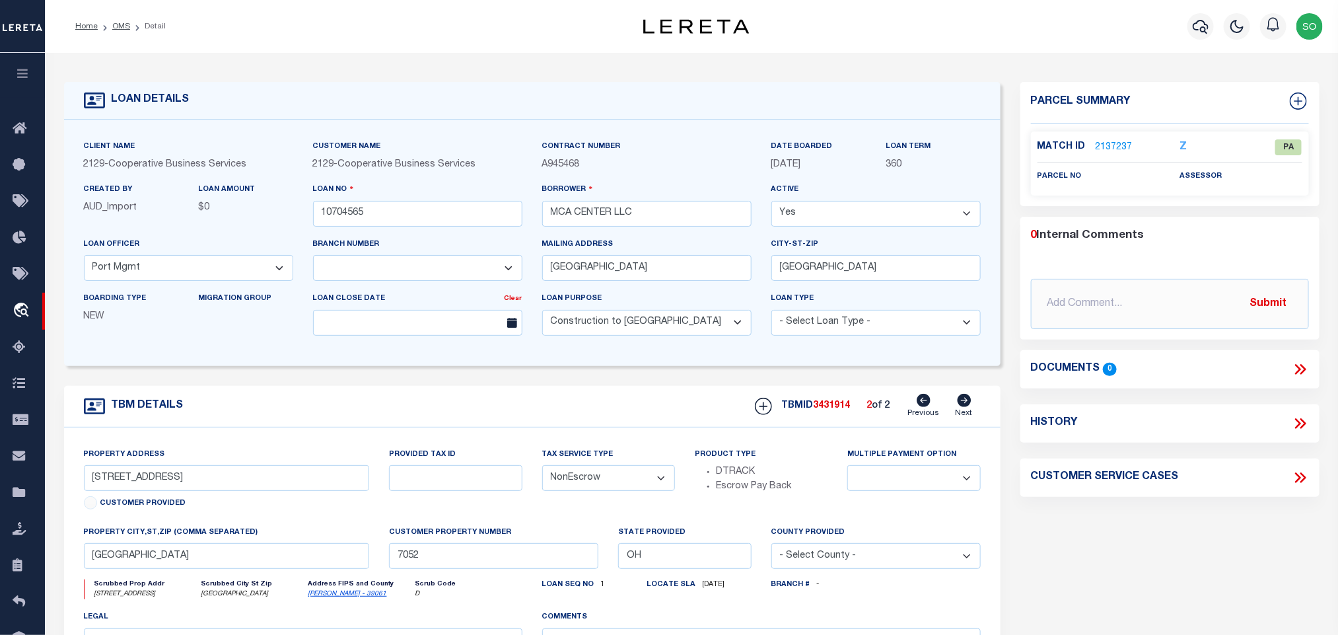
click at [920, 404] on icon at bounding box center [924, 400] width 14 height 13
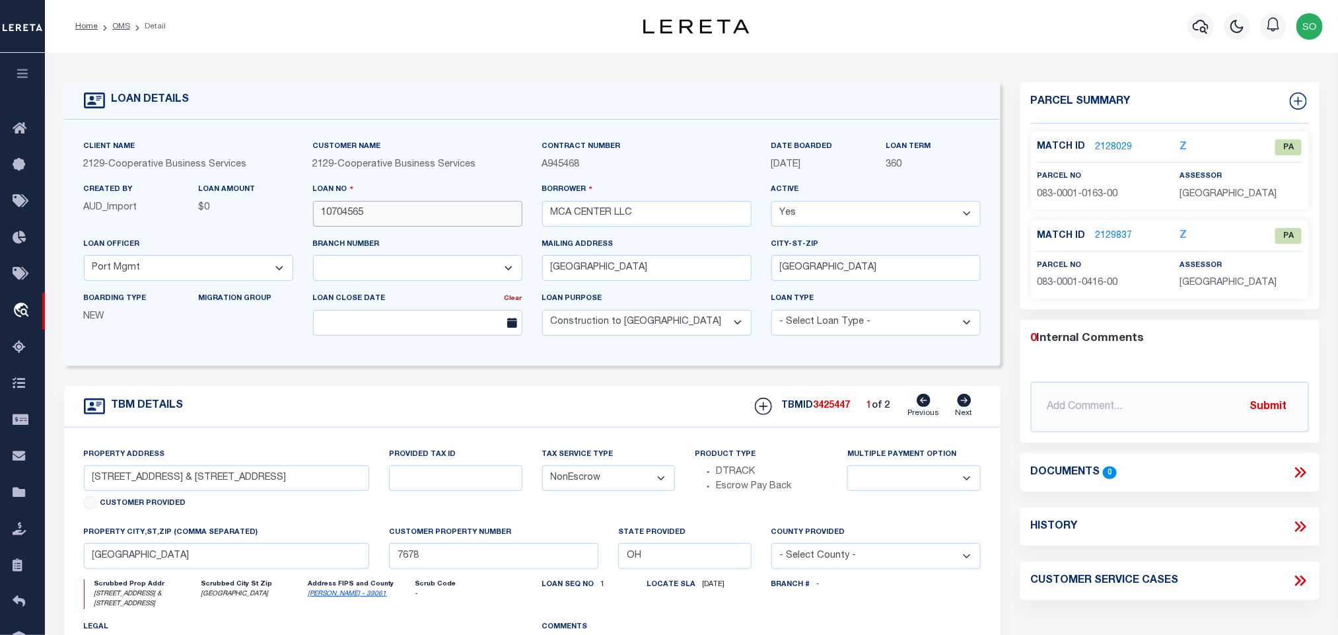
click at [347, 220] on input "10704565" at bounding box center [417, 214] width 209 height 26
drag, startPoint x: 122, startPoint y: 26, endPoint x: 177, endPoint y: 118, distance: 107.3
click at [122, 26] on link "OMS" at bounding box center [121, 26] width 18 height 8
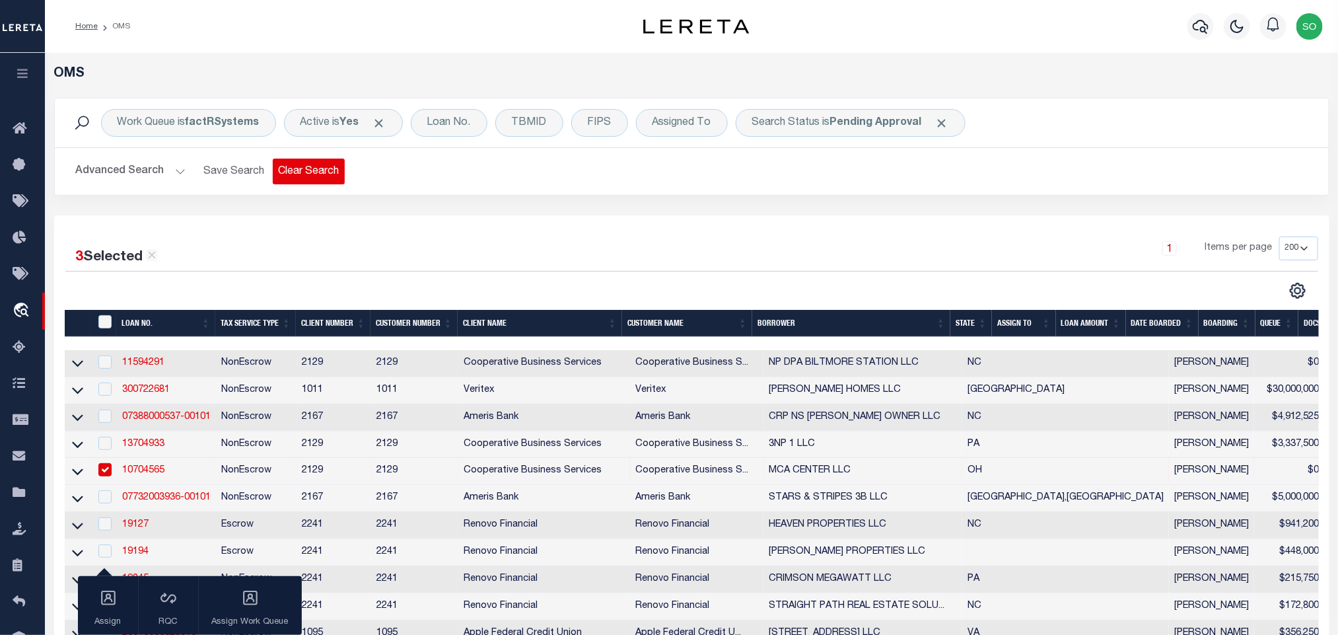
click at [310, 168] on button "Clear Search" at bounding box center [309, 172] width 72 height 26
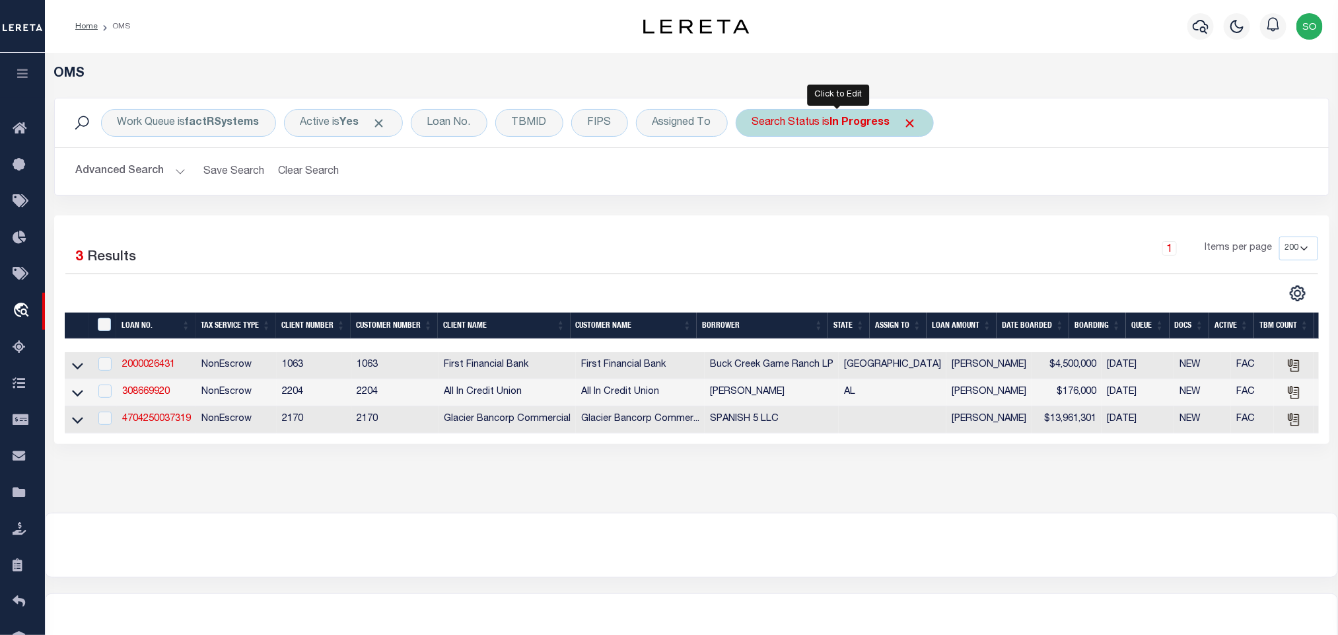
click at [853, 127] on b "In Progress" at bounding box center [860, 123] width 60 height 11
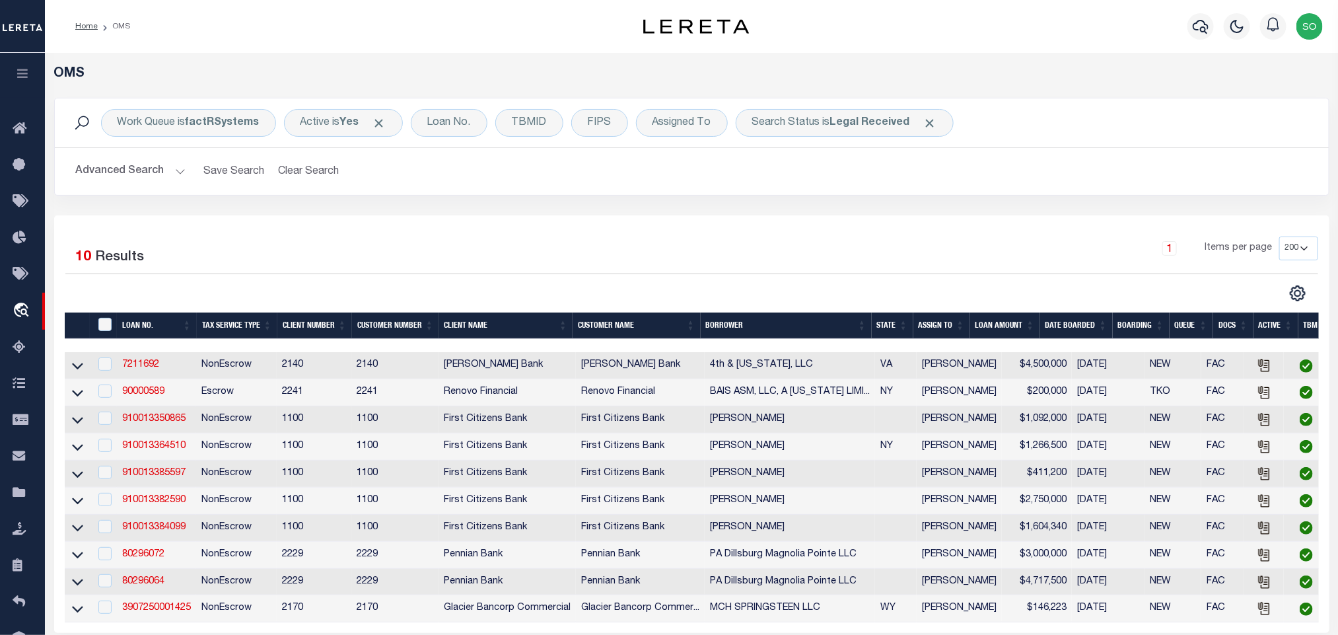
drag, startPoint x: 1308, startPoint y: 28, endPoint x: 1304, endPoint y: 54, distance: 26.1
click at [1308, 28] on img "button" at bounding box center [1310, 26] width 26 height 26
click at [1261, 98] on span "Sign out" at bounding box center [1258, 93] width 38 height 9
